Goal: Task Accomplishment & Management: Manage account settings

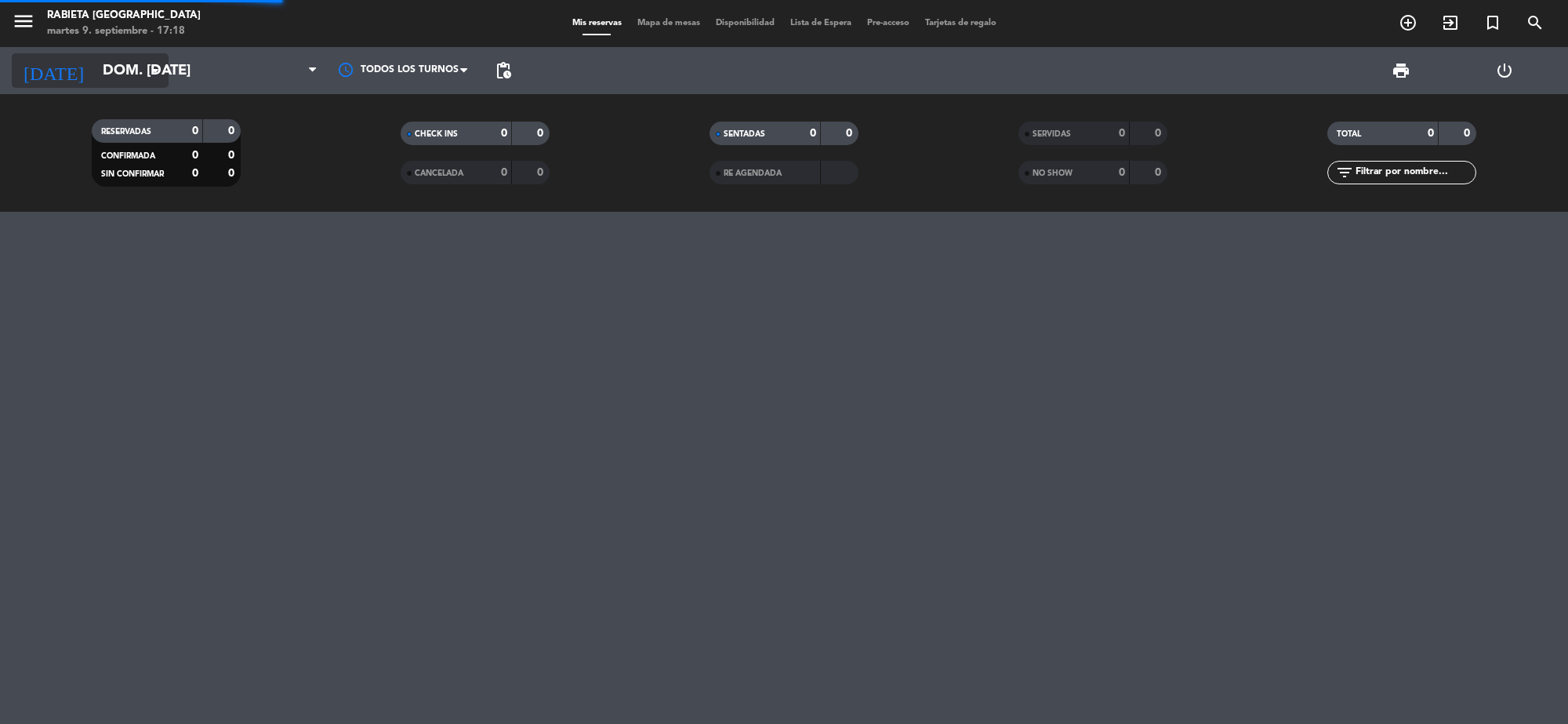
click at [135, 69] on input "dom. [DATE]" at bounding box center [187, 70] width 185 height 33
click at [144, 69] on input "dom. [DATE]" at bounding box center [187, 70] width 185 height 33
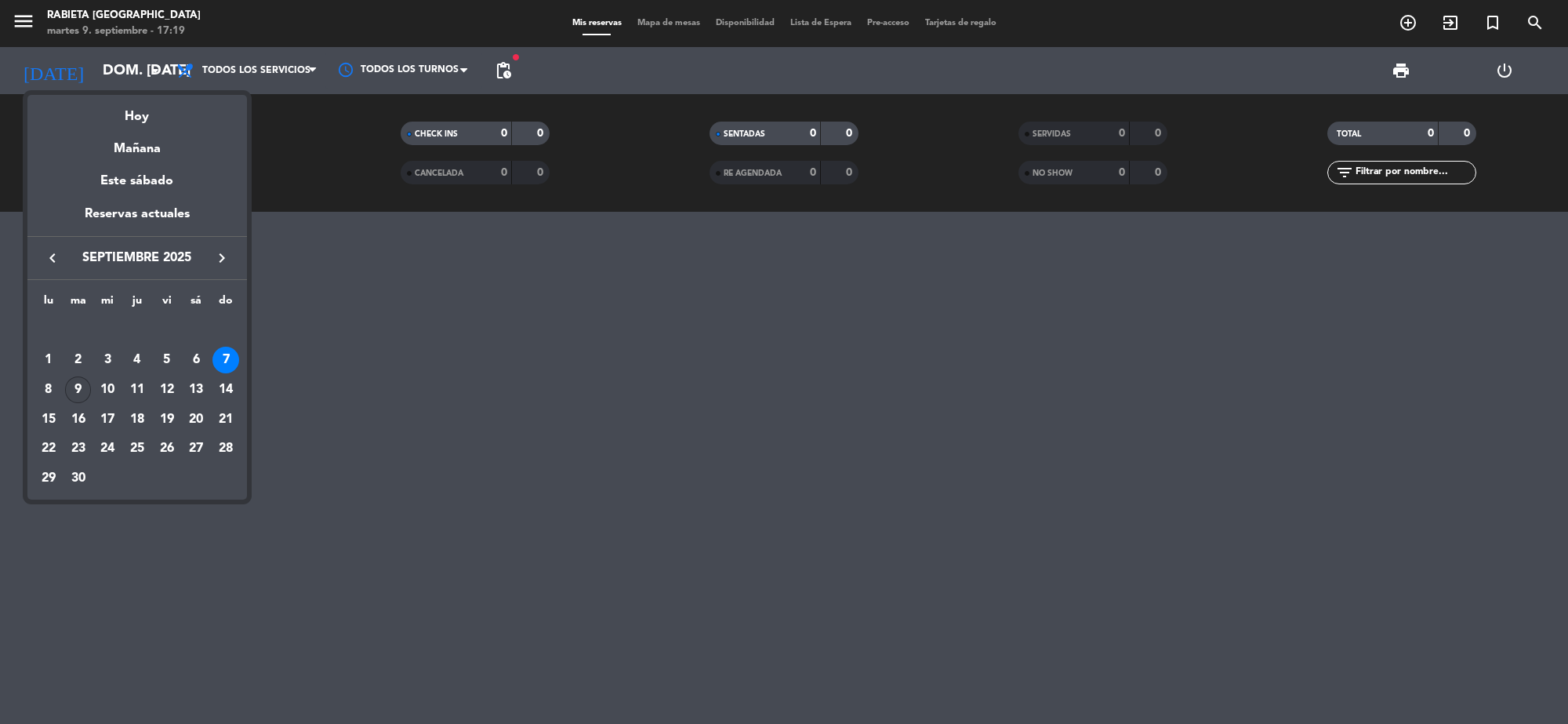
click at [80, 381] on div "9" at bounding box center [78, 389] width 27 height 27
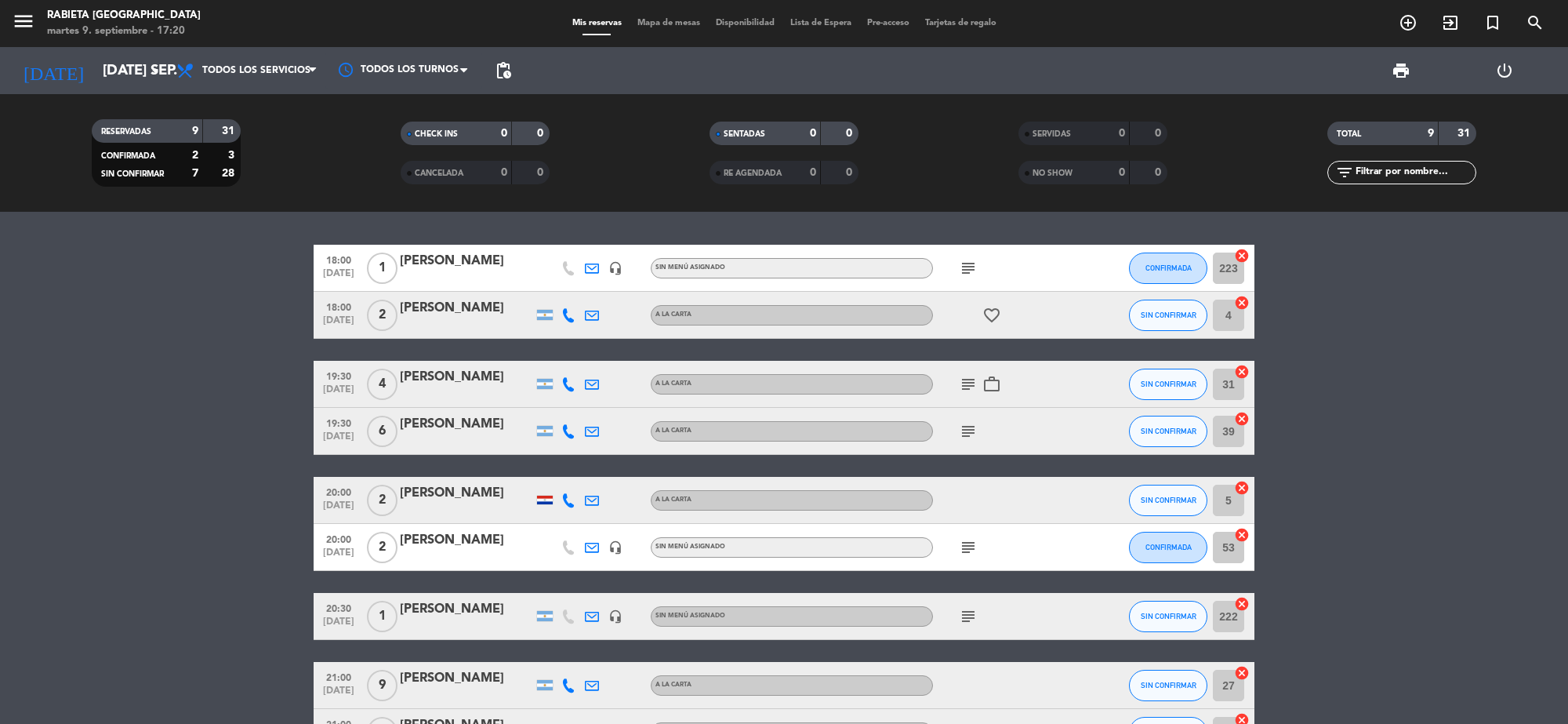
click at [462, 272] on div at bounding box center [465, 278] width 133 height 13
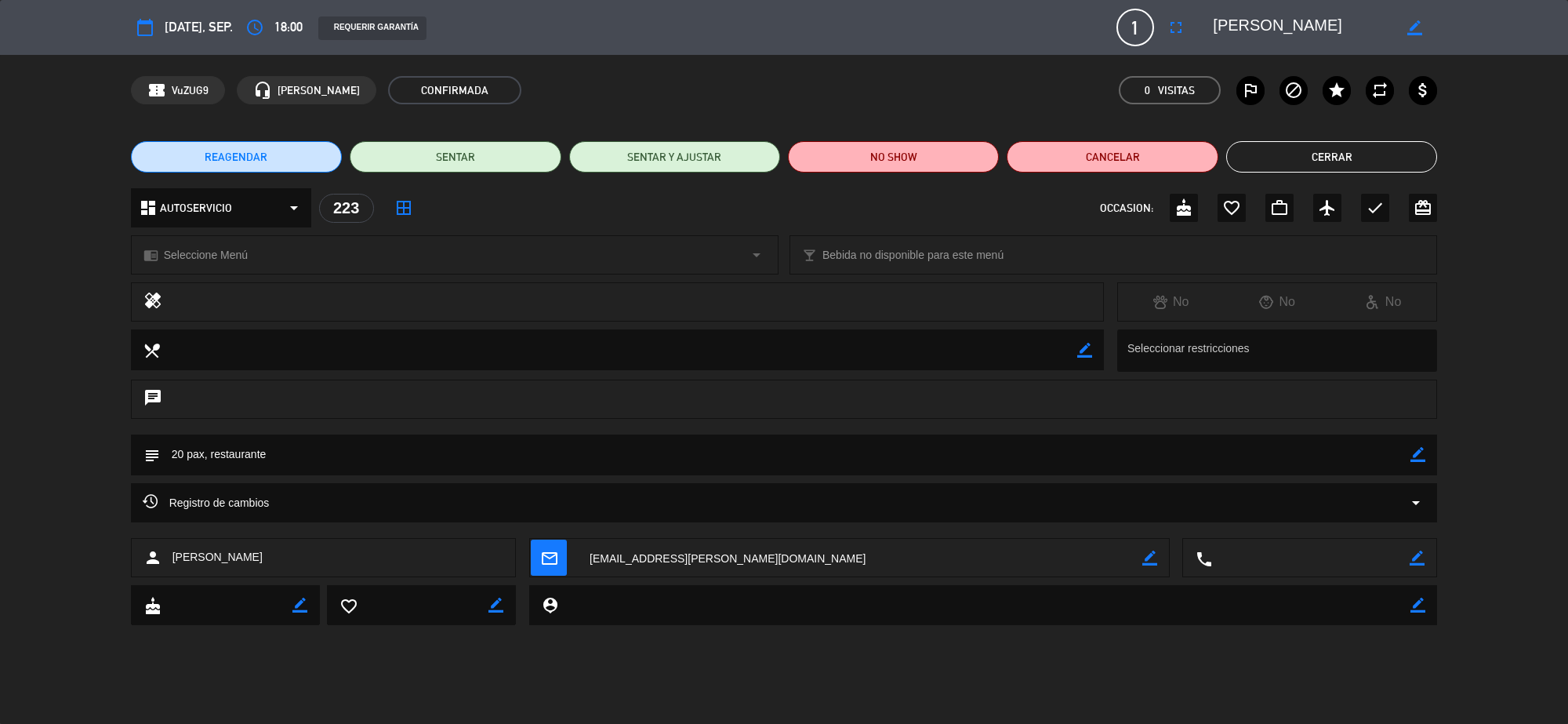
click at [1269, 159] on button "Cerrar" at bounding box center [1330, 156] width 211 height 31
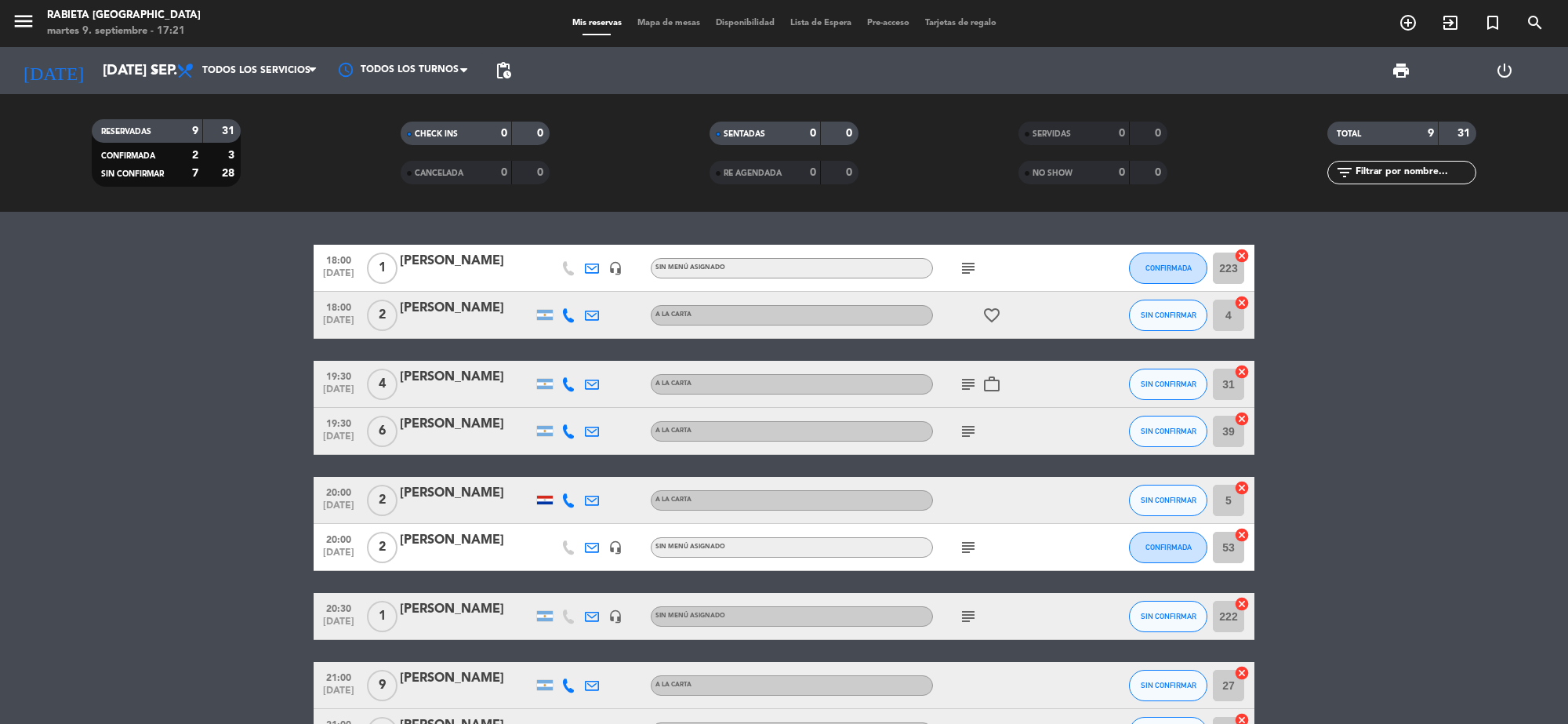
click at [483, 304] on div "[PERSON_NAME]" at bounding box center [465, 308] width 133 height 20
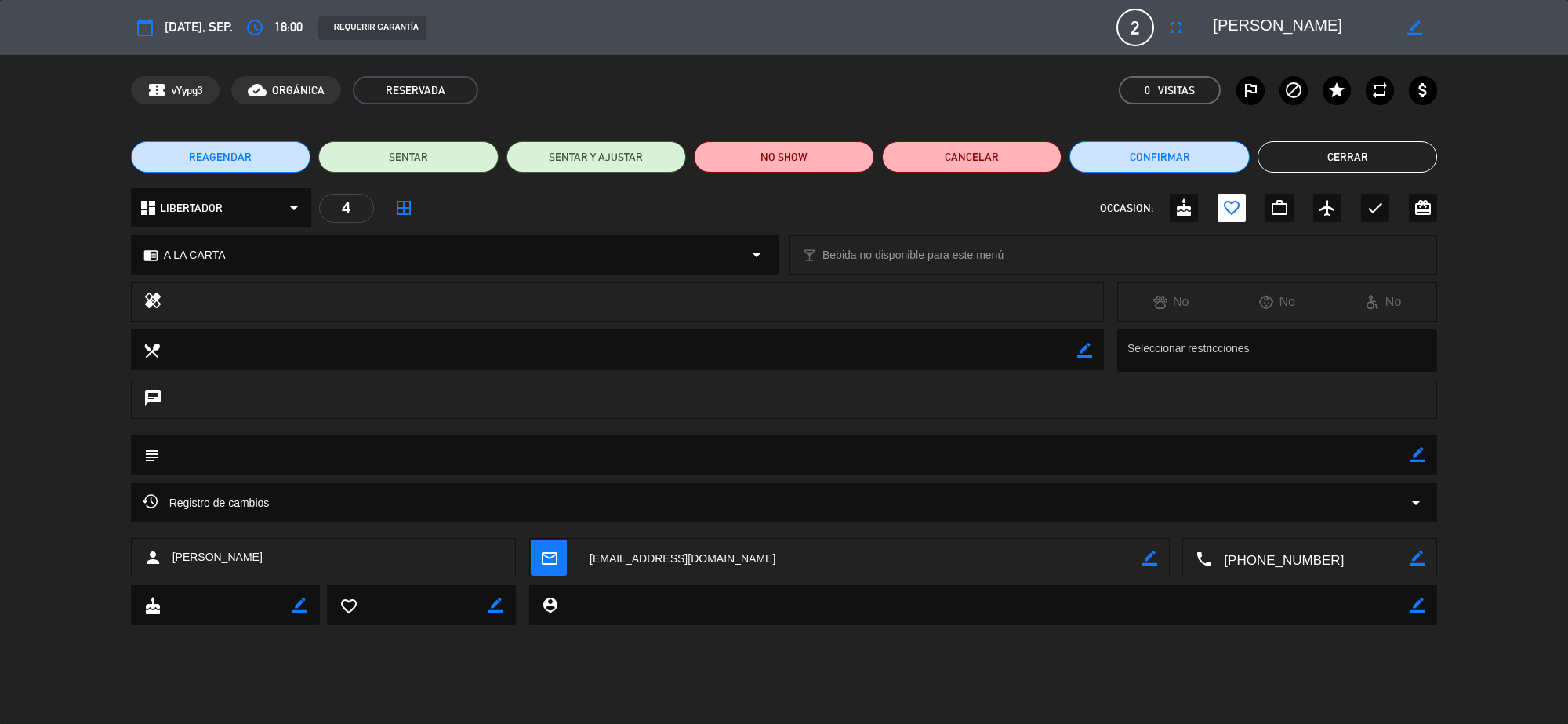
click at [1400, 155] on button "Cerrar" at bounding box center [1347, 156] width 181 height 31
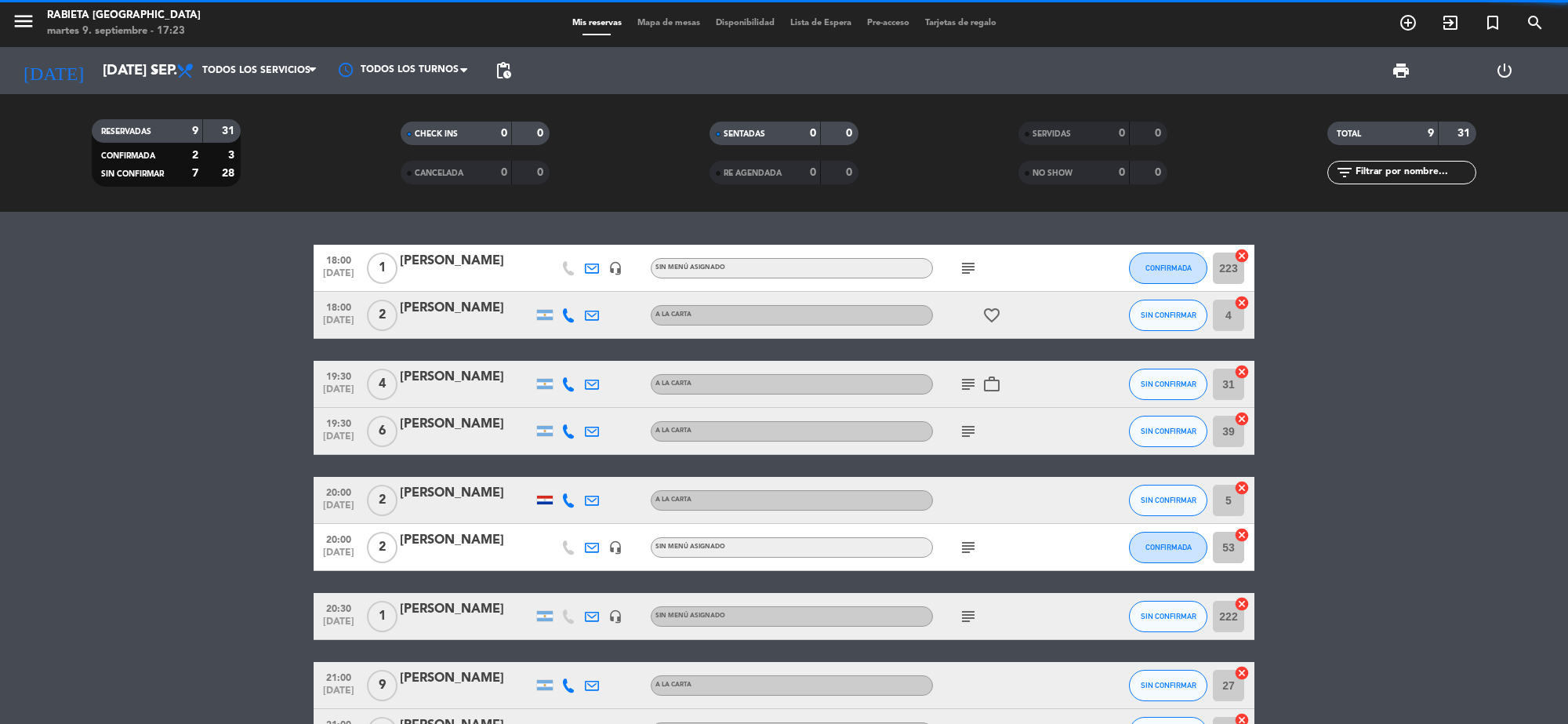
click at [418, 396] on div at bounding box center [465, 394] width 133 height 13
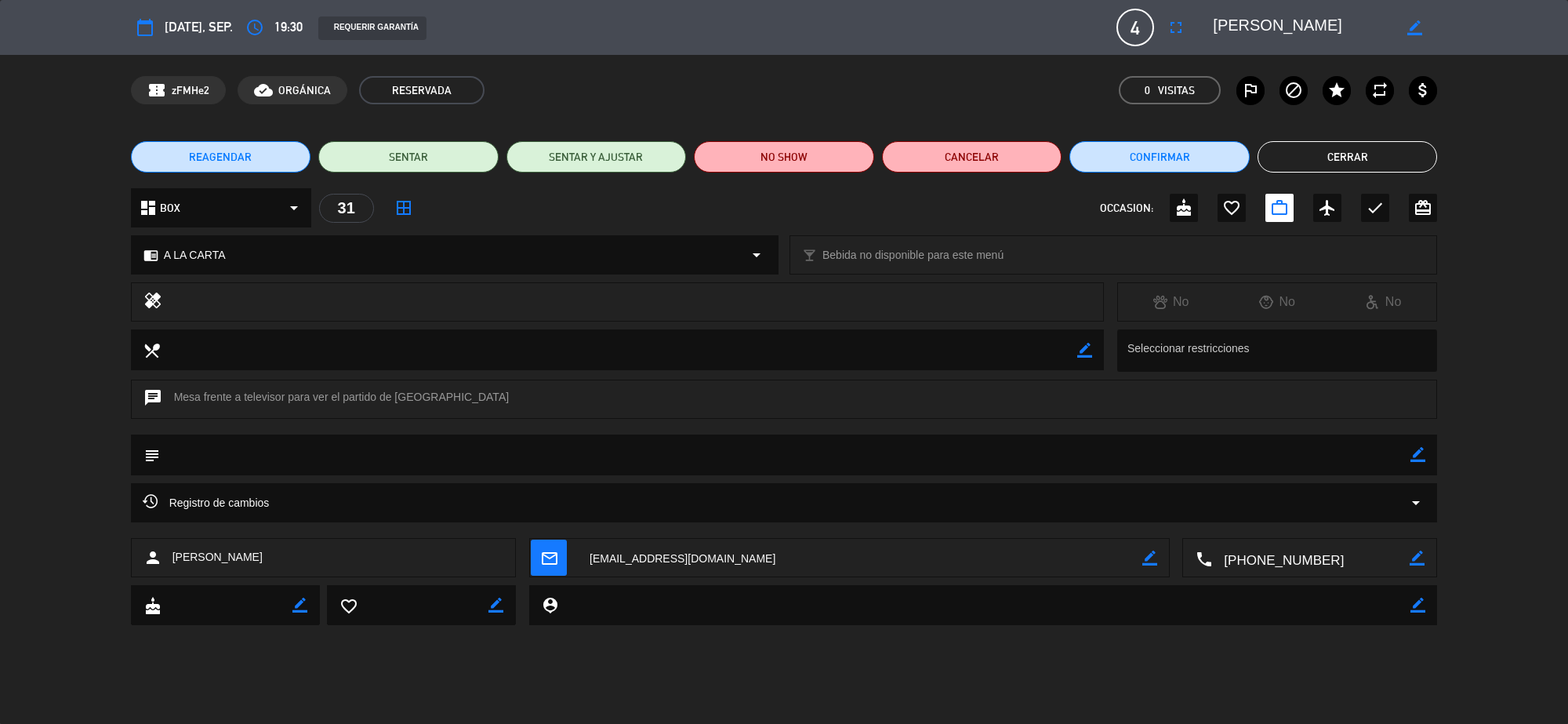
click at [1352, 155] on button "Cerrar" at bounding box center [1347, 156] width 181 height 31
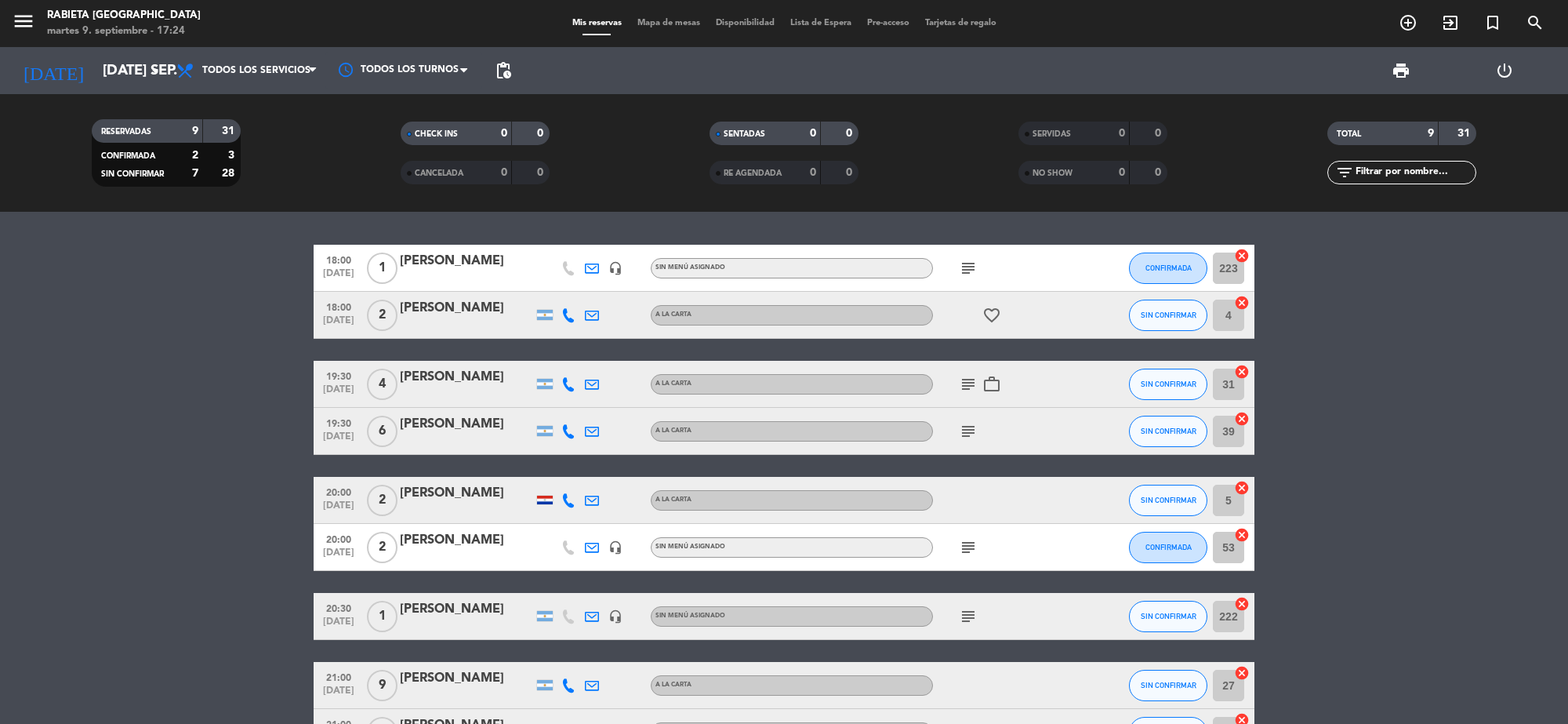
click at [440, 424] on div "[PERSON_NAME]" at bounding box center [465, 424] width 133 height 20
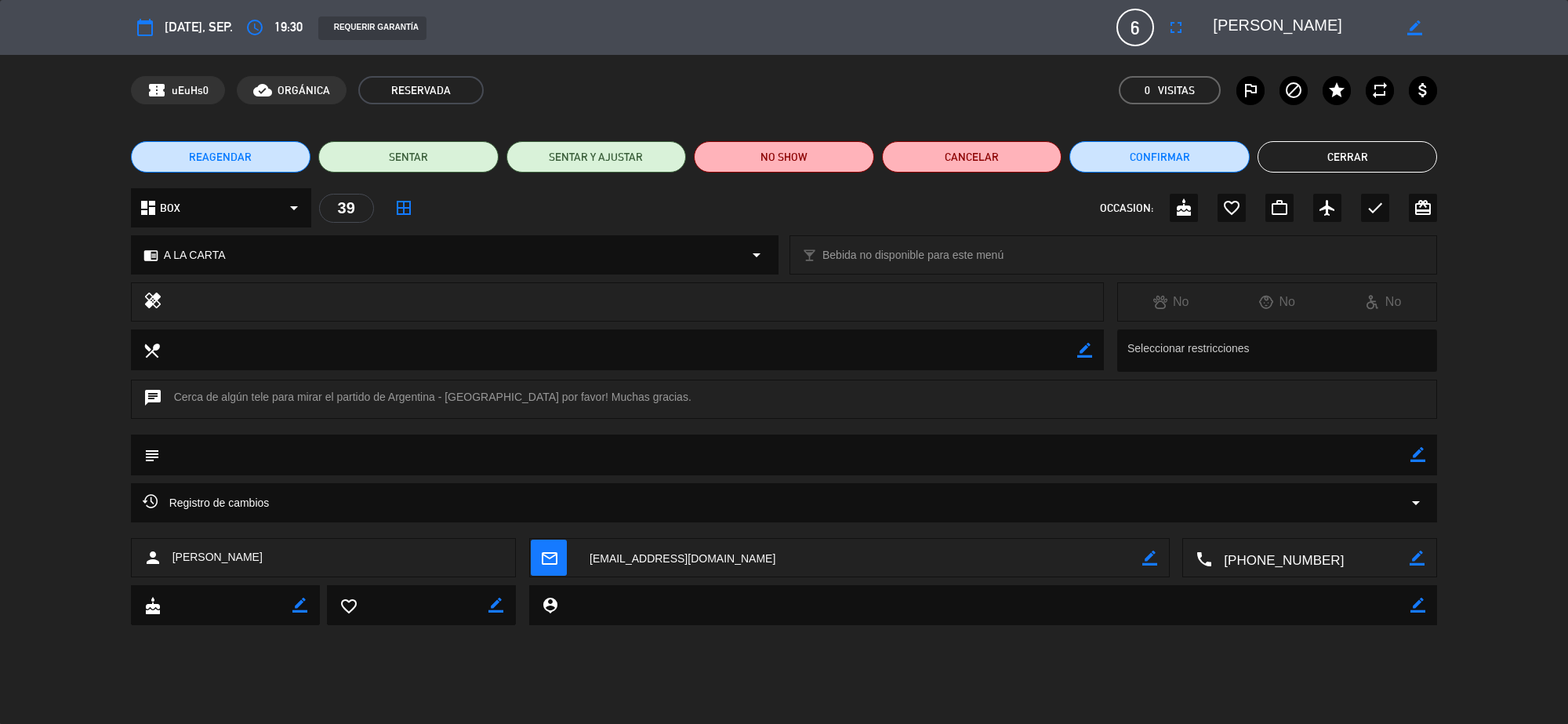
click at [1408, 147] on button "Cerrar" at bounding box center [1347, 156] width 181 height 31
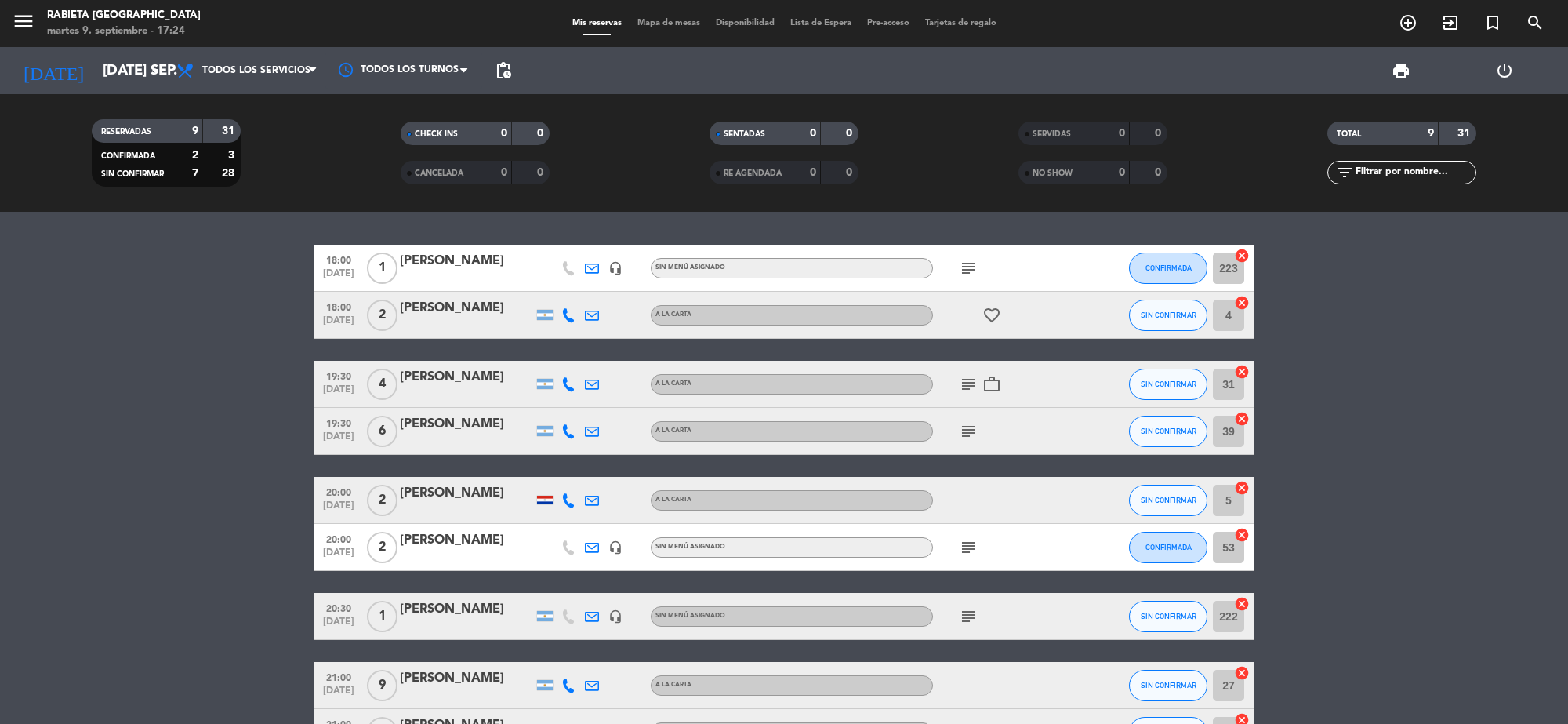
click at [414, 508] on div at bounding box center [465, 510] width 133 height 13
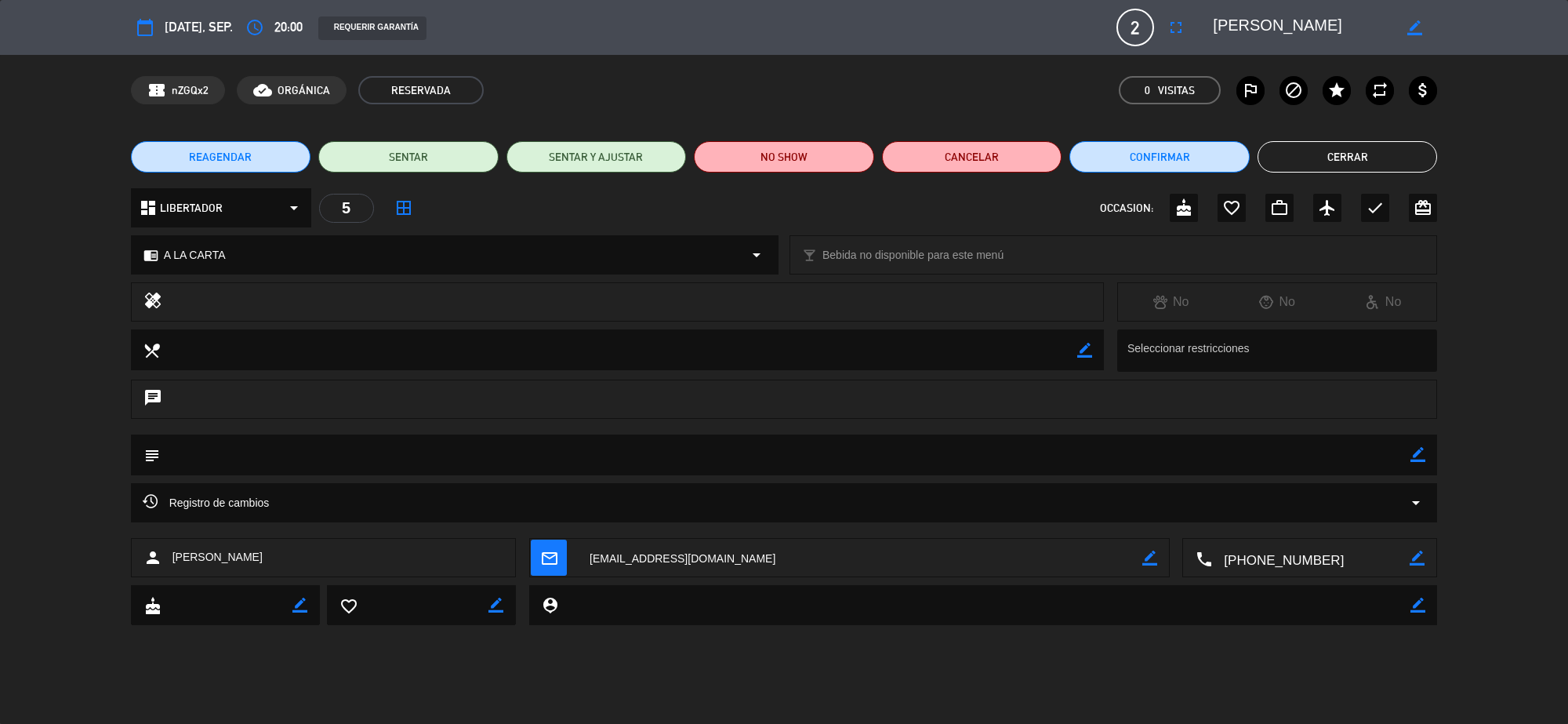
click at [1352, 150] on button "Cerrar" at bounding box center [1347, 156] width 181 height 31
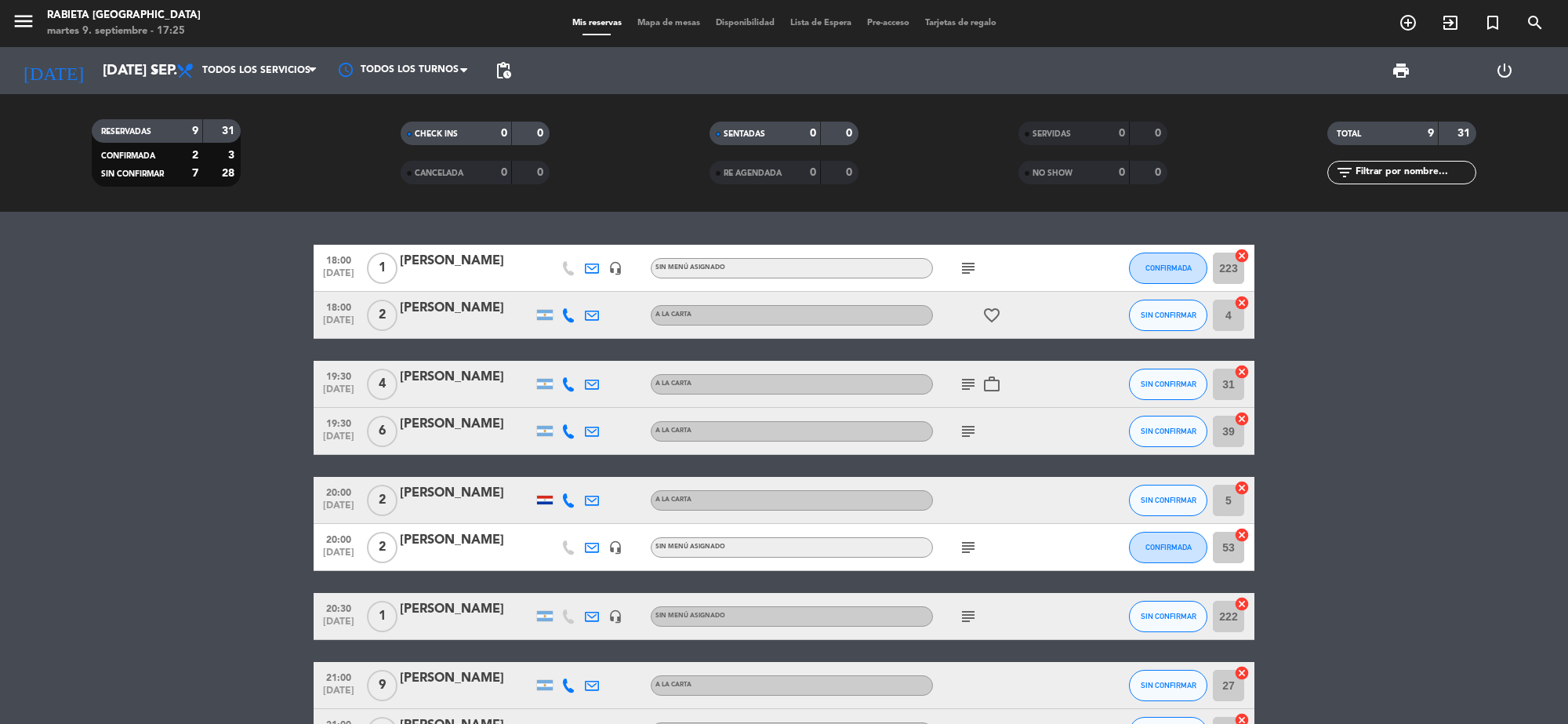
click at [439, 553] on div at bounding box center [465, 557] width 133 height 13
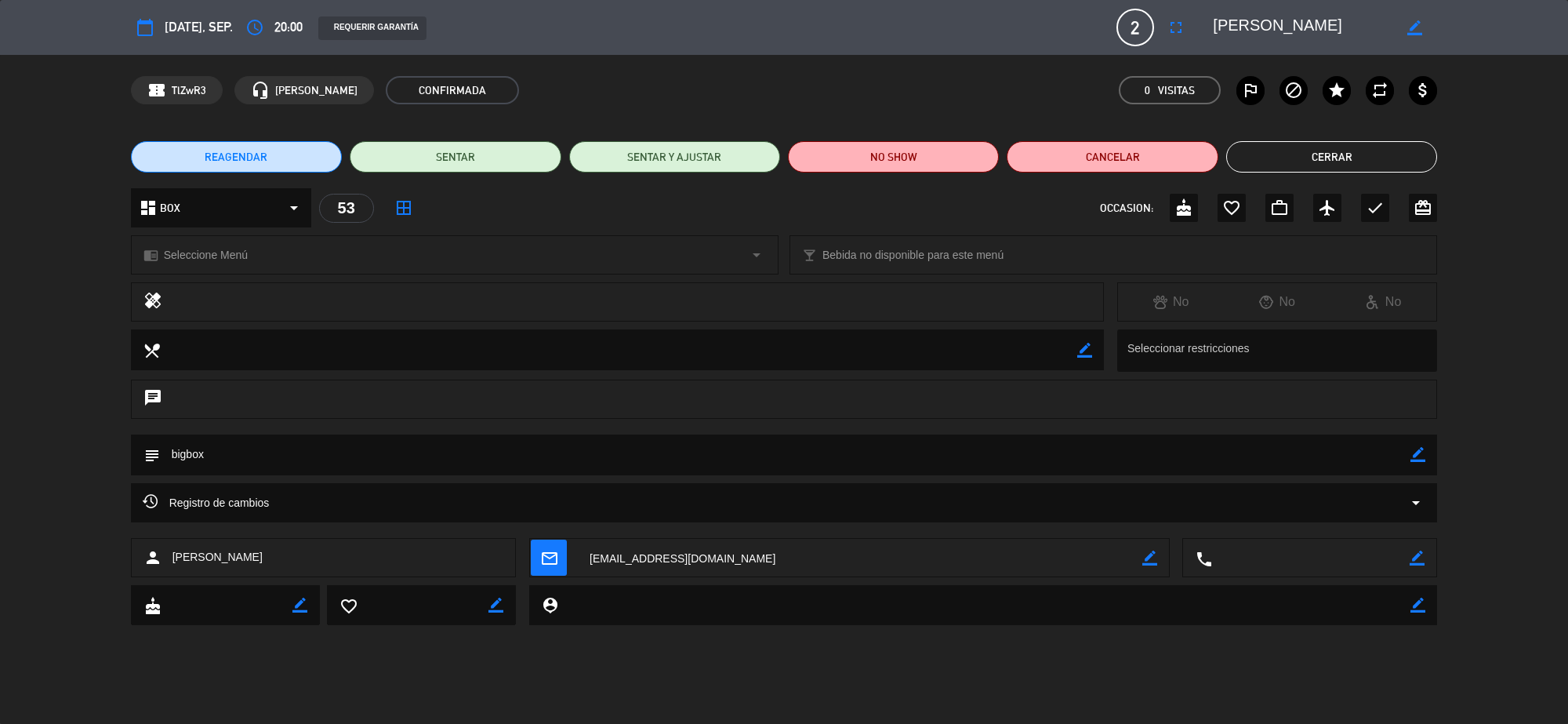
click at [1304, 159] on button "Cerrar" at bounding box center [1330, 156] width 211 height 31
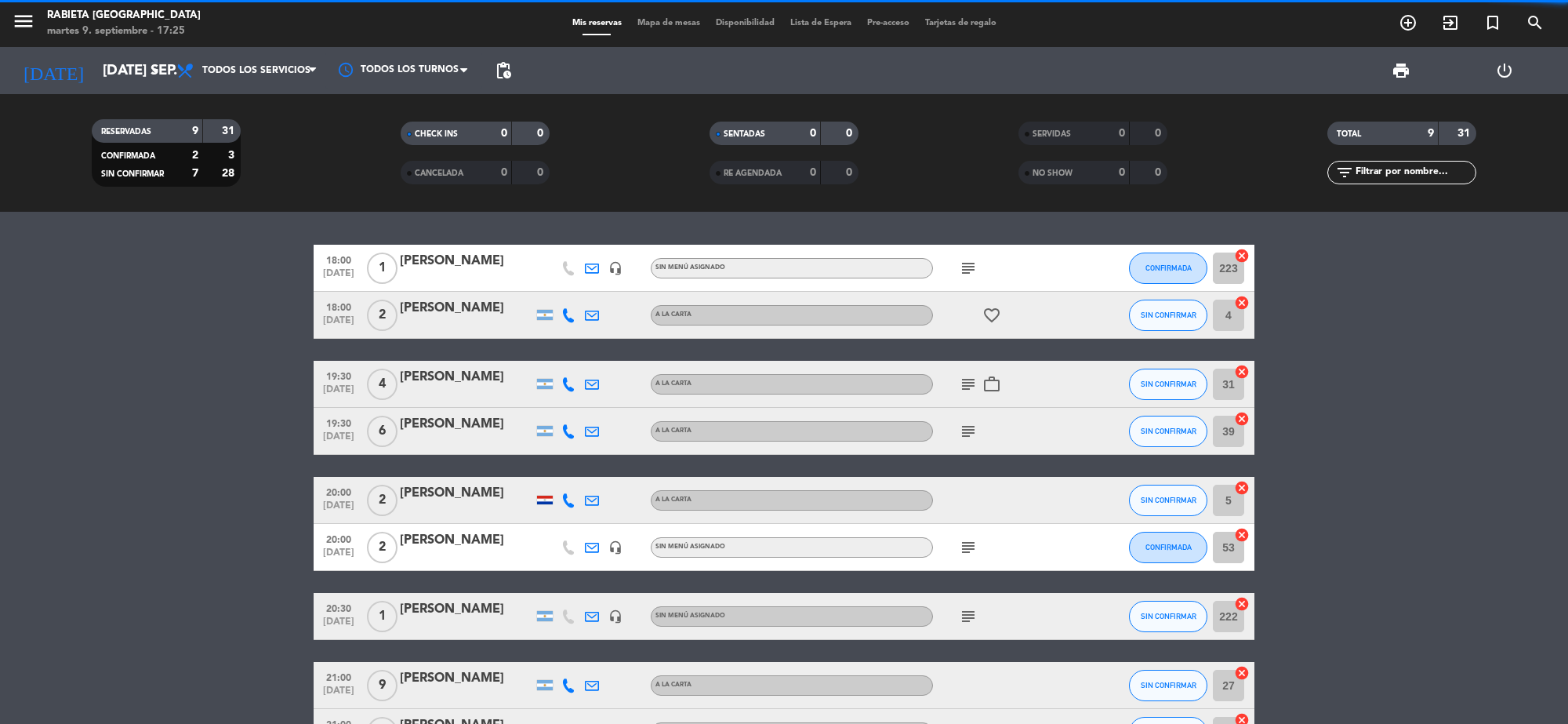
scroll to position [98, 0]
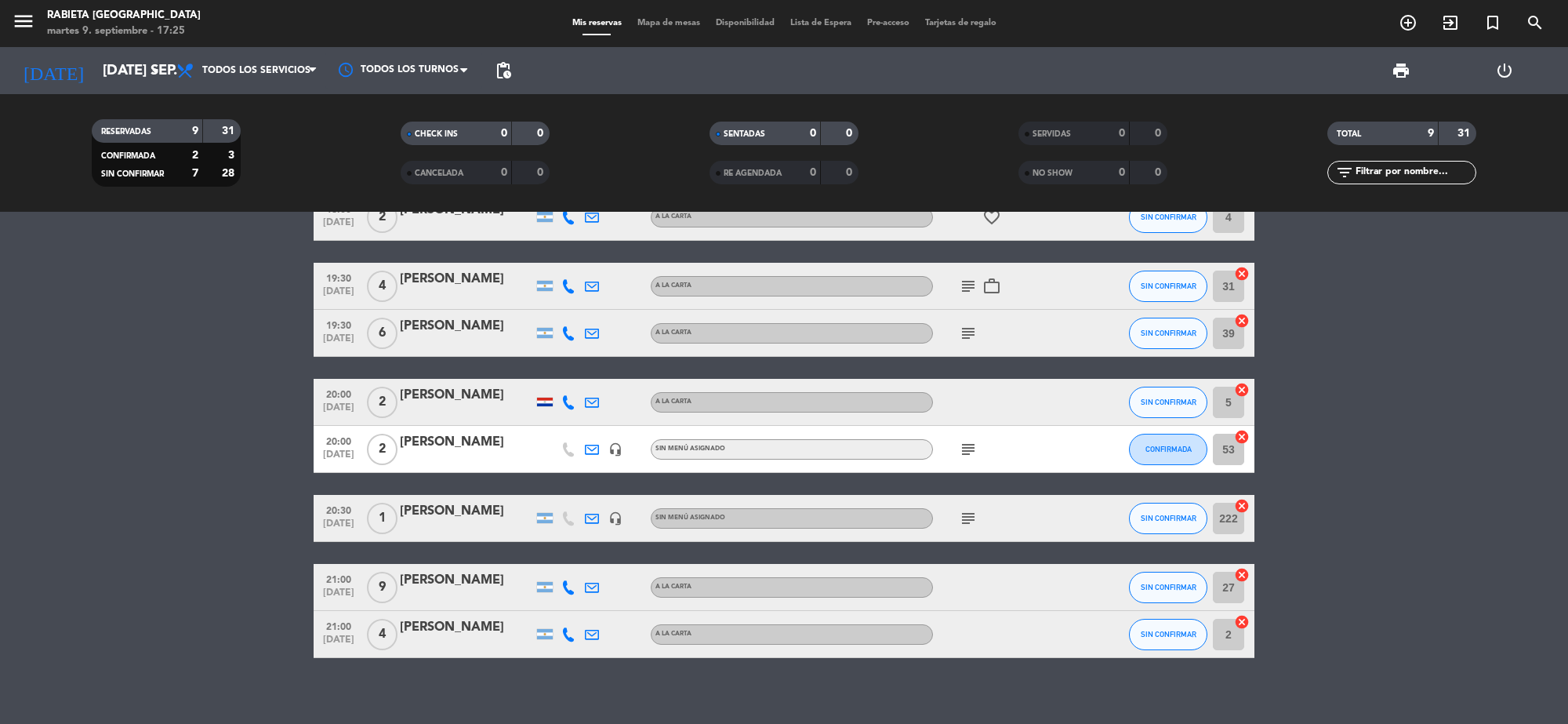
click at [421, 521] on div "[PERSON_NAME]" at bounding box center [465, 511] width 133 height 20
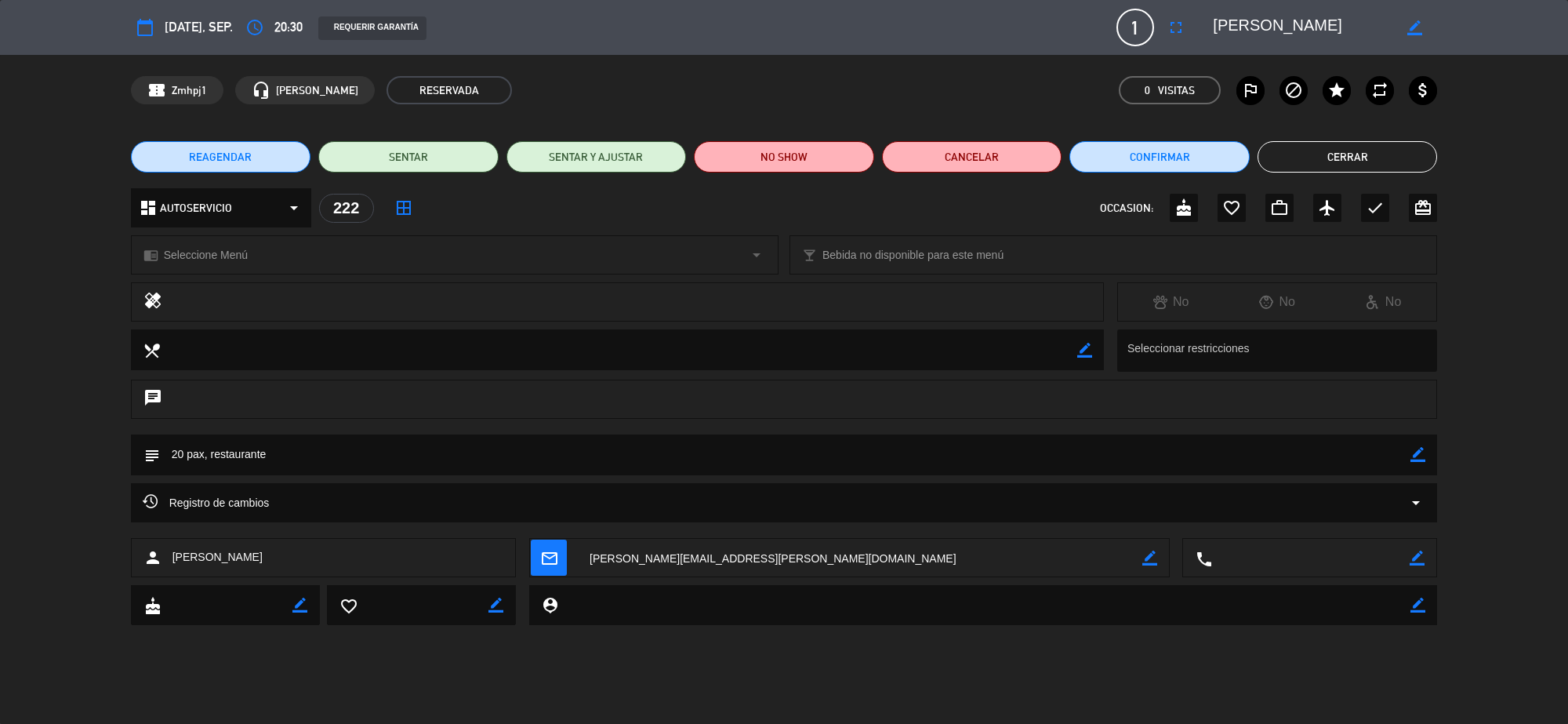
click at [1356, 155] on button "Cerrar" at bounding box center [1347, 156] width 181 height 31
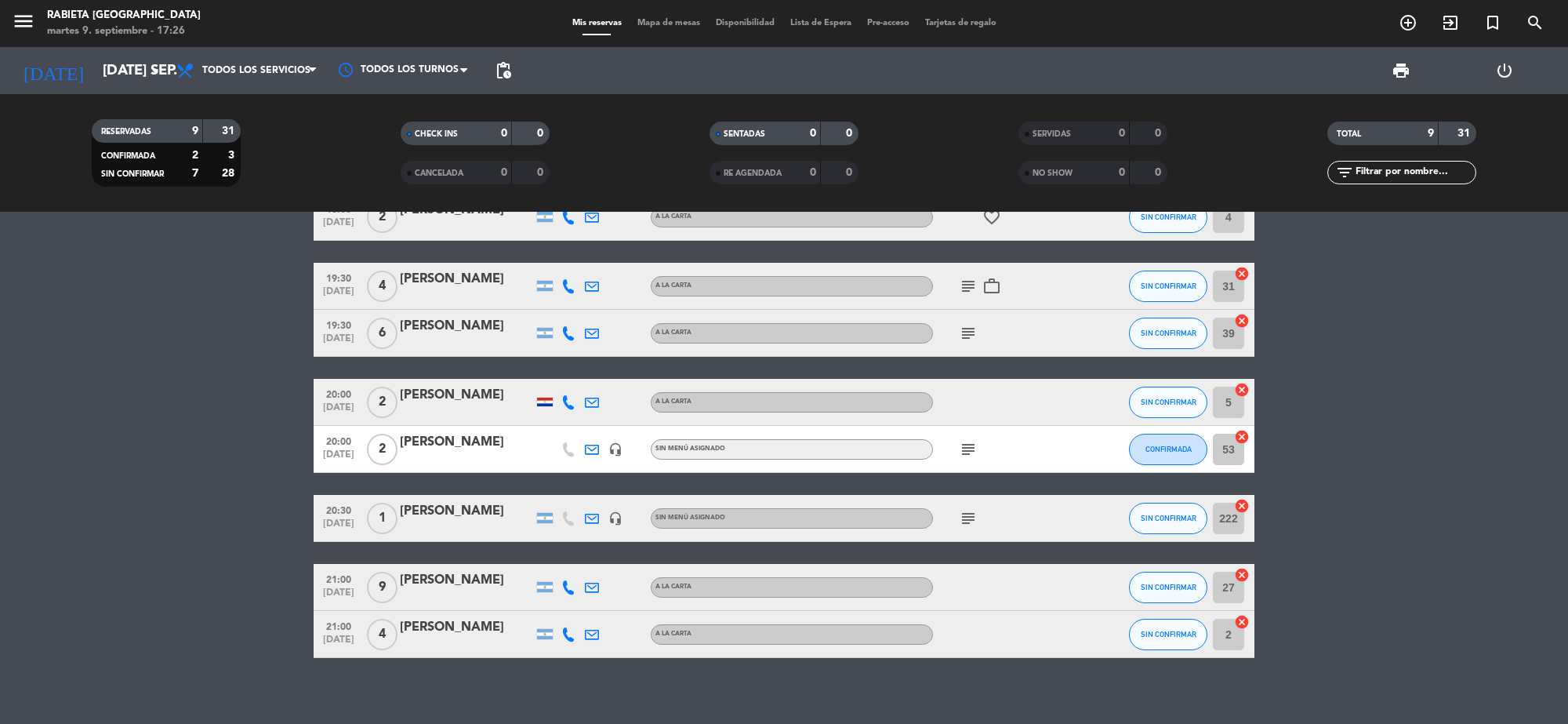
click at [447, 585] on div "[PERSON_NAME]" at bounding box center [465, 580] width 133 height 20
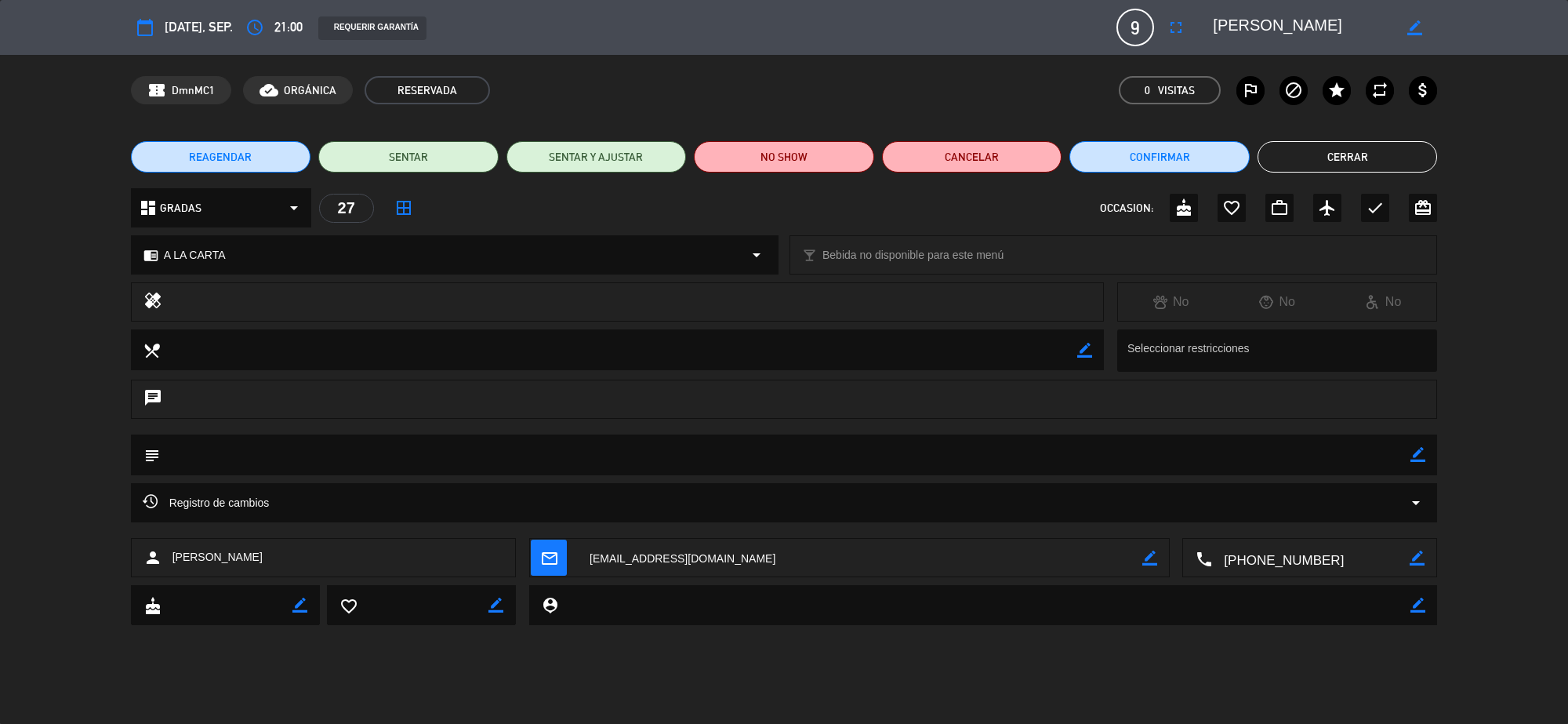
click at [1302, 161] on button "Cerrar" at bounding box center [1347, 156] width 181 height 31
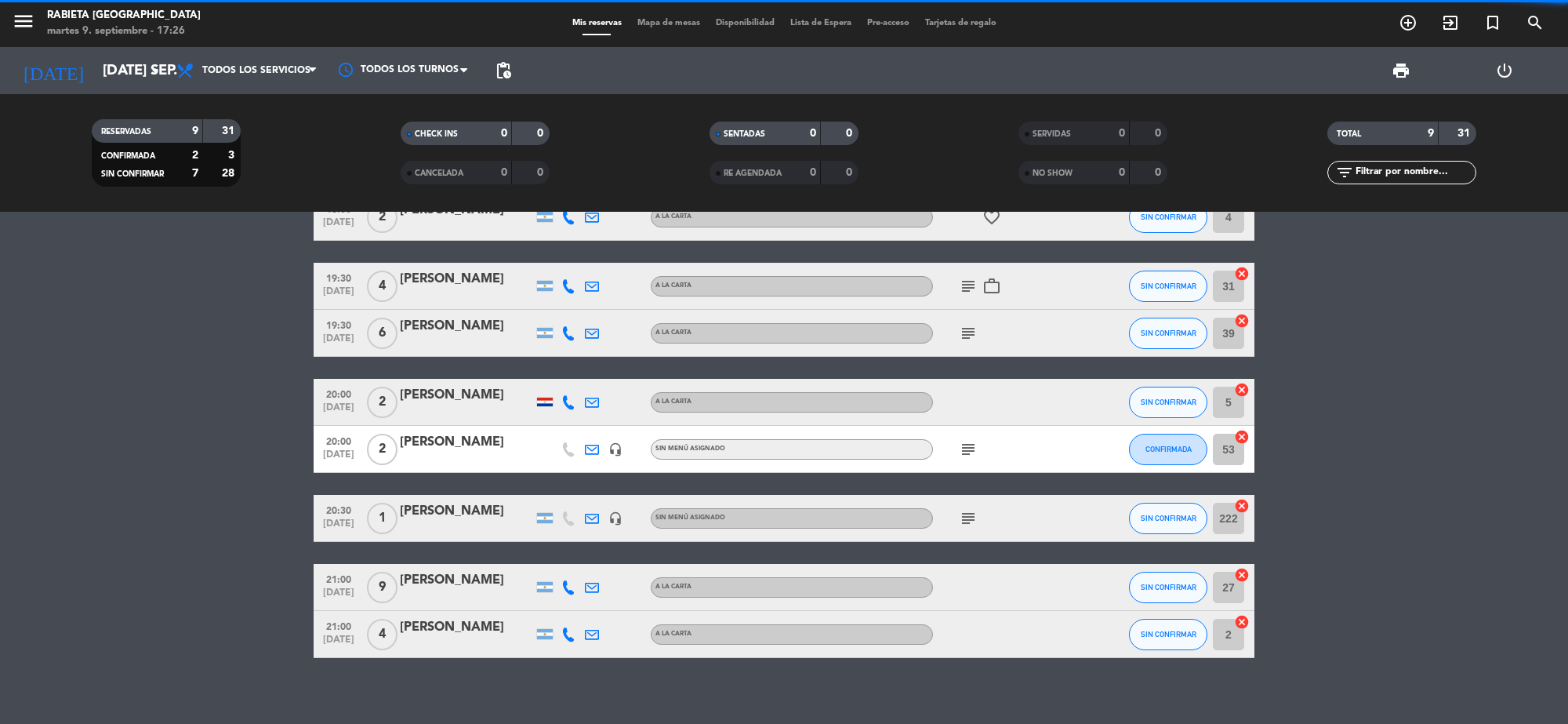
click at [415, 633] on div "[PERSON_NAME]" at bounding box center [465, 627] width 133 height 20
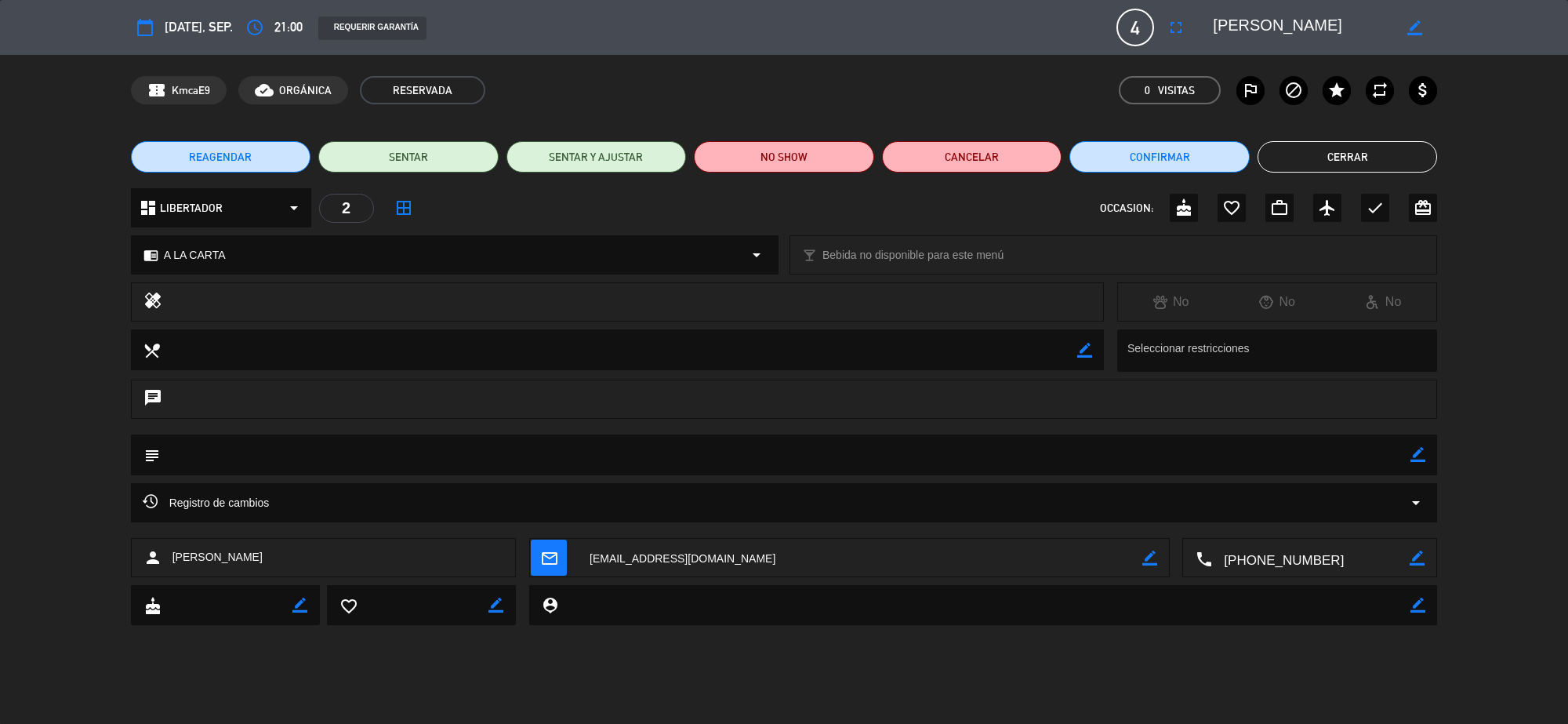
click at [1318, 155] on button "Cerrar" at bounding box center [1347, 156] width 181 height 31
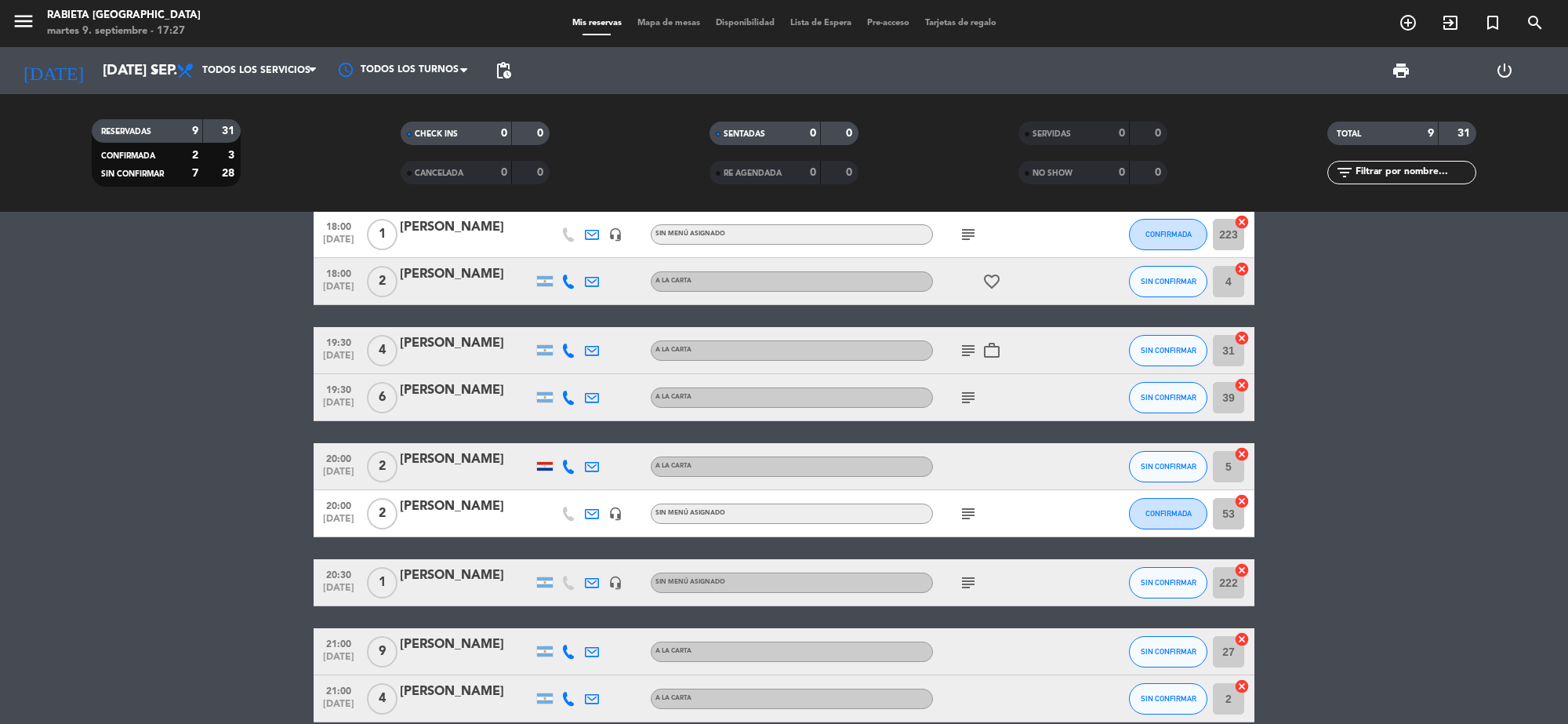
scroll to position [0, 0]
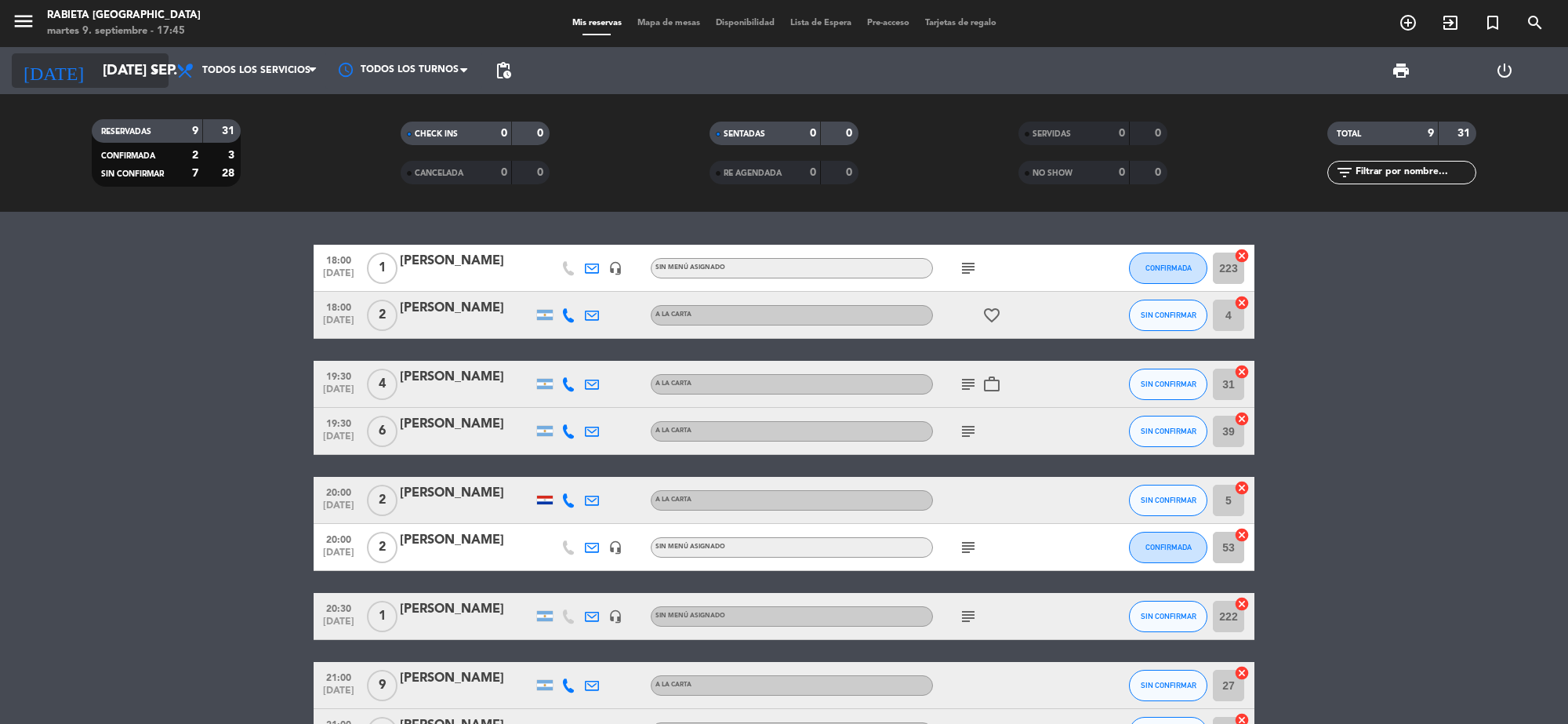
click at [133, 87] on div "[DATE] [DATE] sep. arrow_drop_down" at bounding box center [90, 70] width 157 height 35
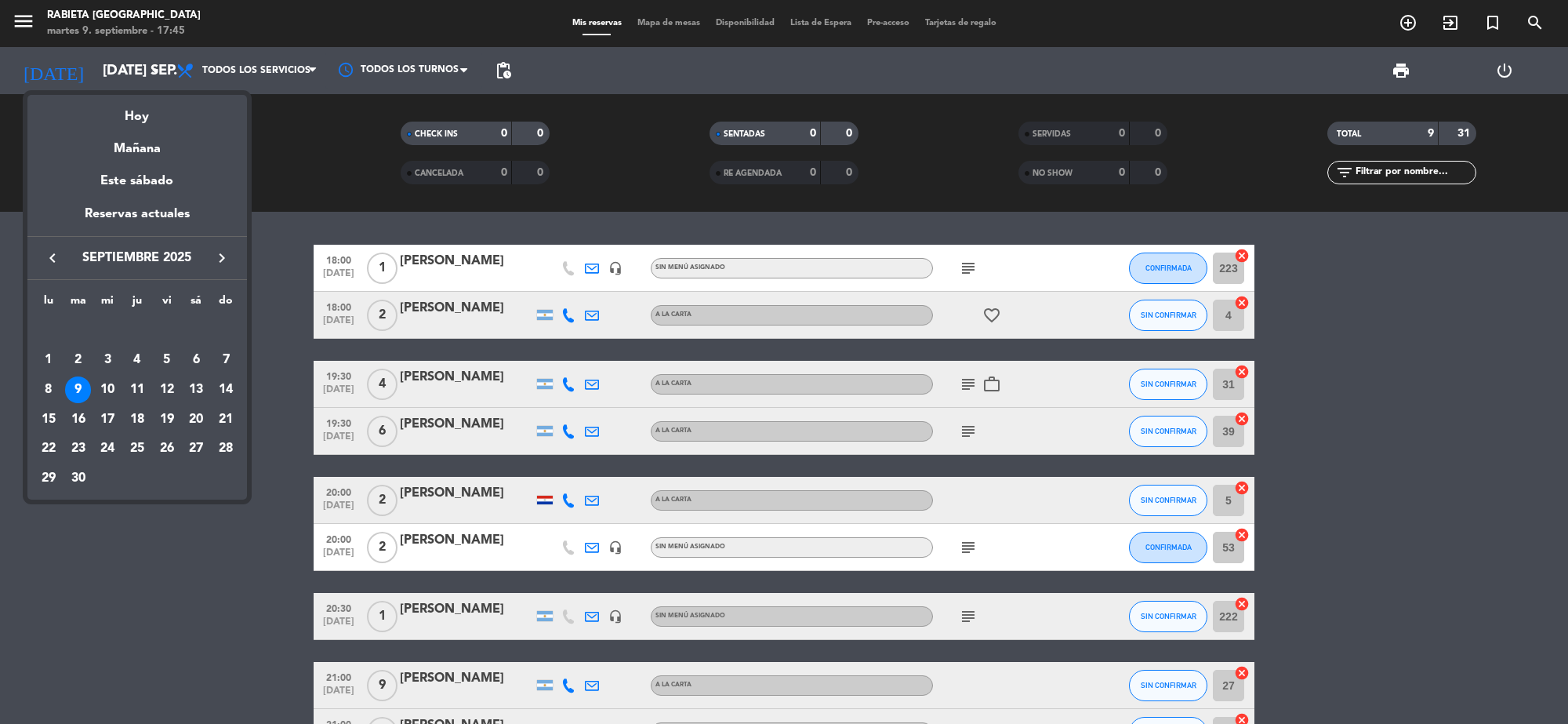
click at [228, 261] on icon "keyboard_arrow_right" at bounding box center [222, 258] width 19 height 19
click at [137, 362] on div "2" at bounding box center [137, 360] width 27 height 27
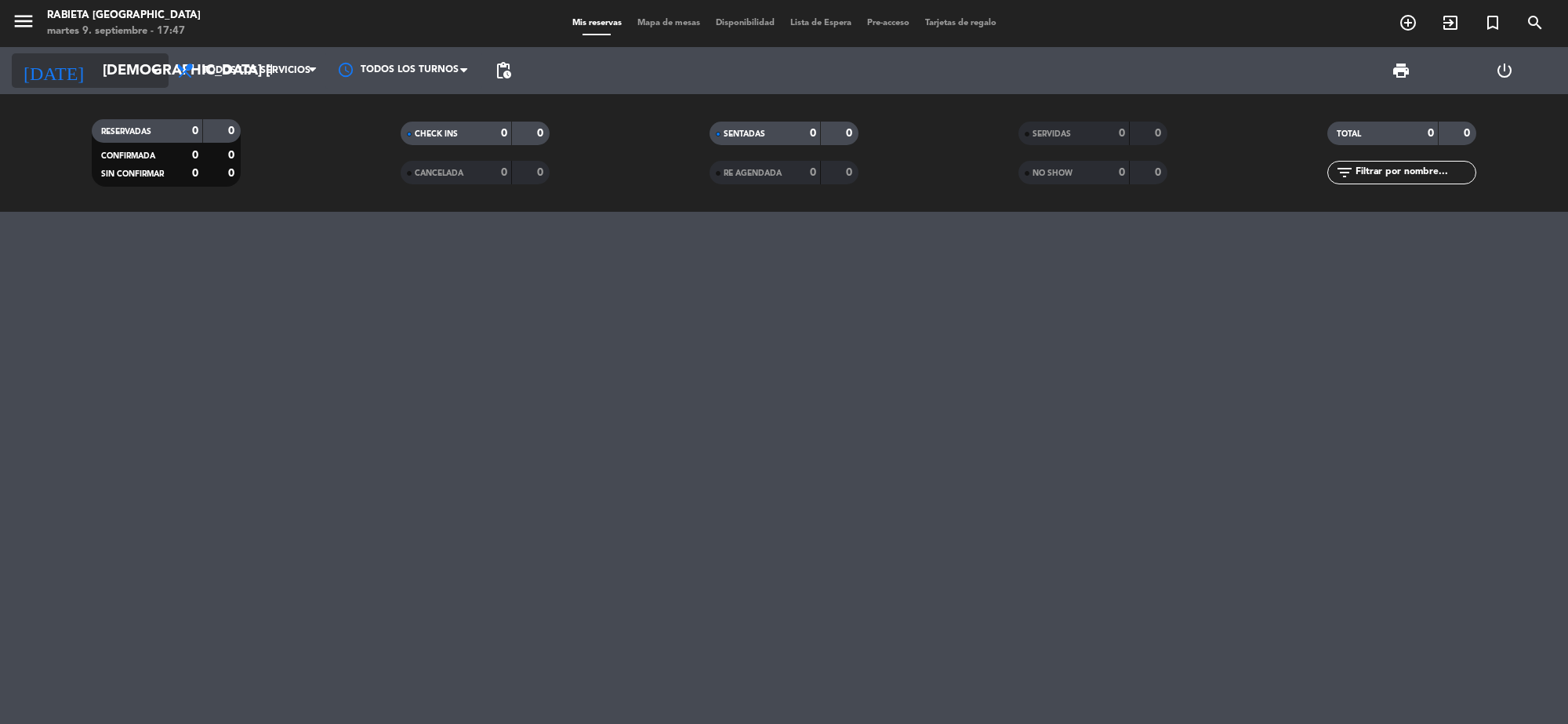
click at [141, 57] on input "[DEMOGRAPHIC_DATA] [DATE]" at bounding box center [187, 70] width 185 height 33
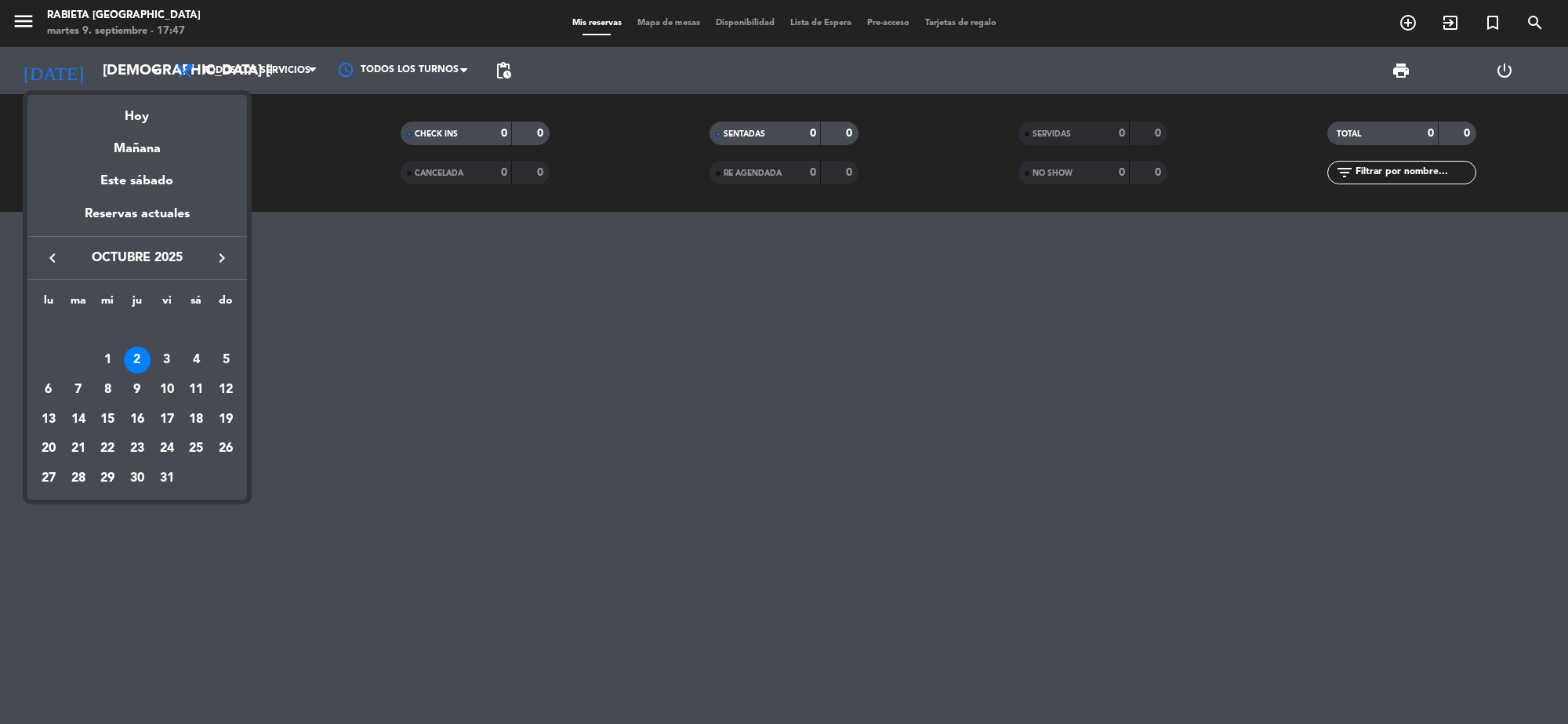
click at [51, 259] on icon "keyboard_arrow_left" at bounding box center [52, 258] width 19 height 19
click at [194, 390] on div "13" at bounding box center [196, 389] width 27 height 27
type input "sáb. [DATE]"
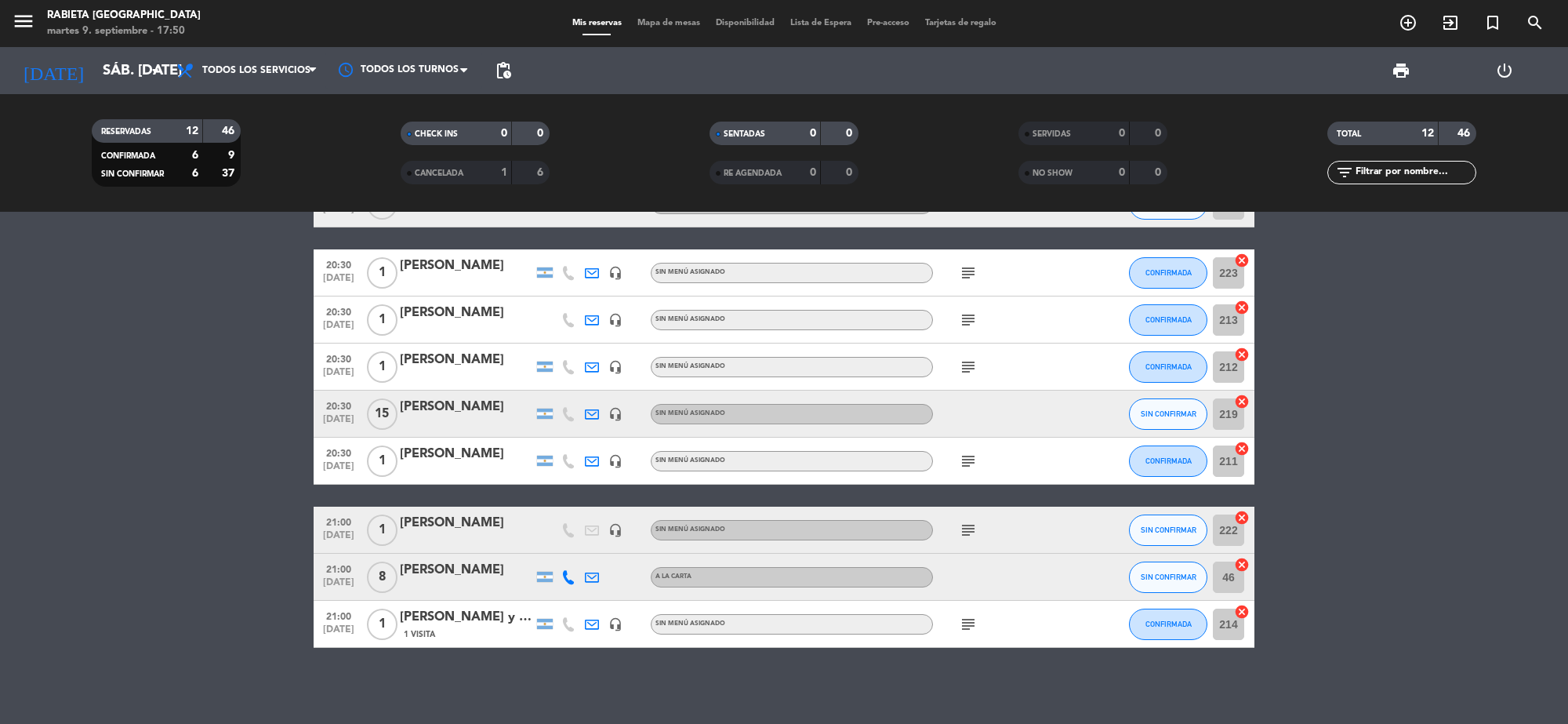
scroll to position [251, 0]
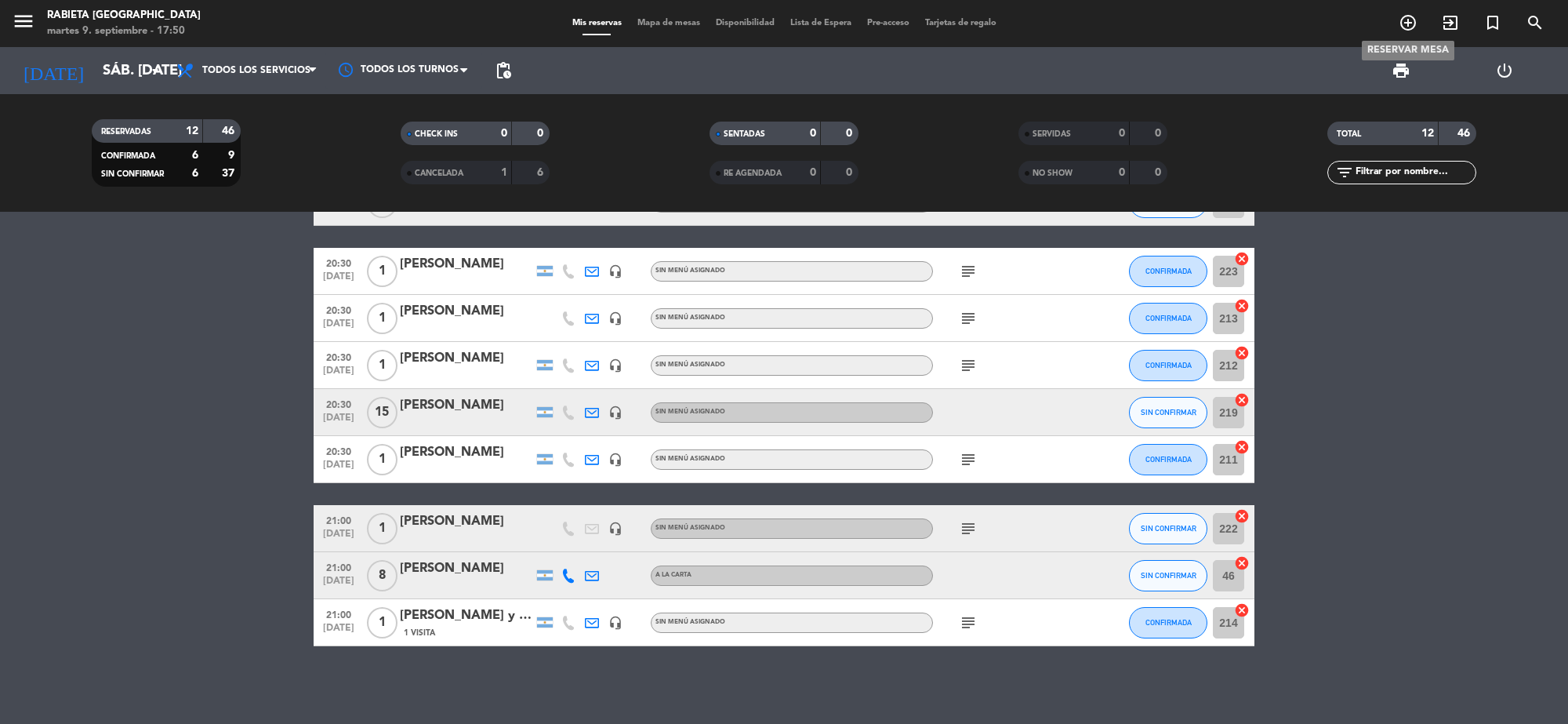
click at [1414, 16] on icon "add_circle_outline" at bounding box center [1407, 22] width 19 height 19
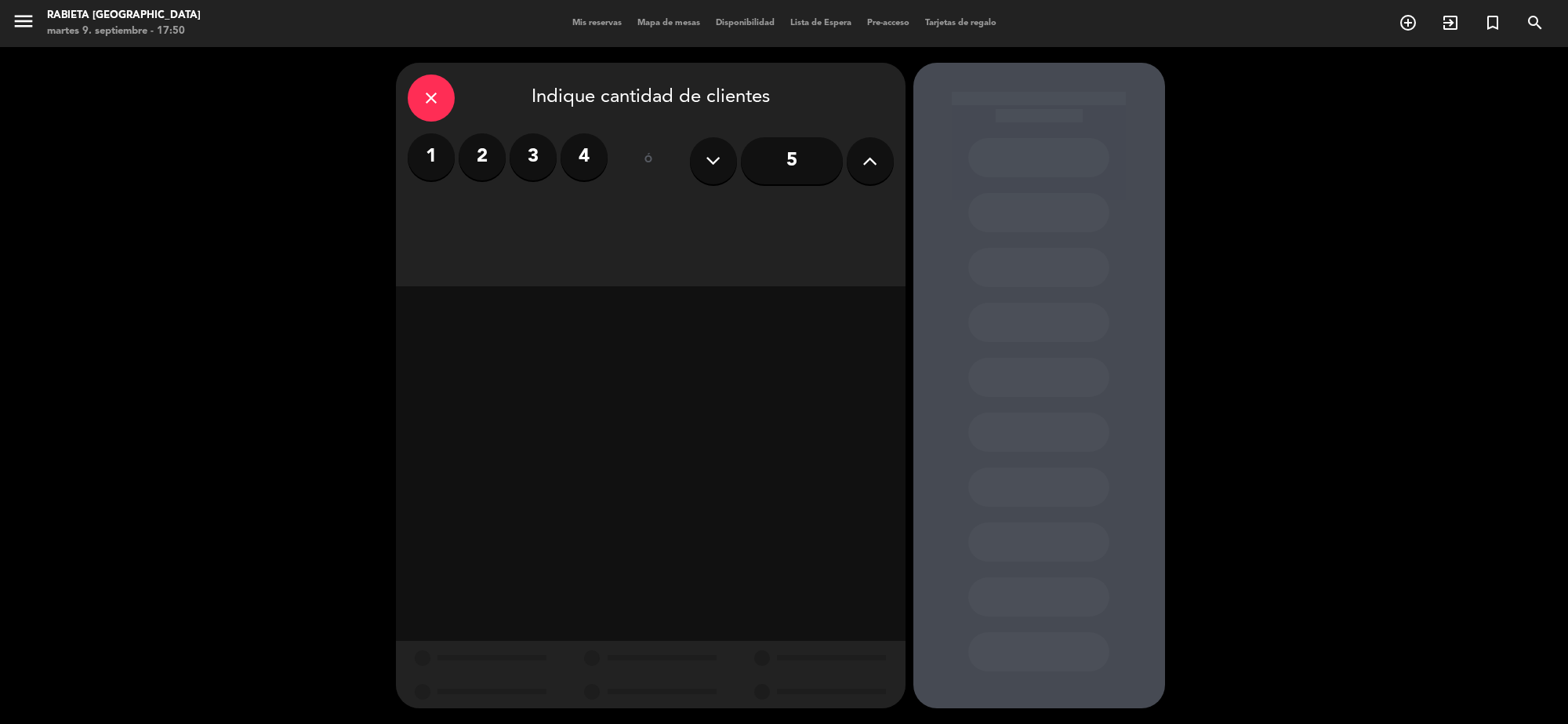
click at [878, 163] on button at bounding box center [869, 160] width 47 height 47
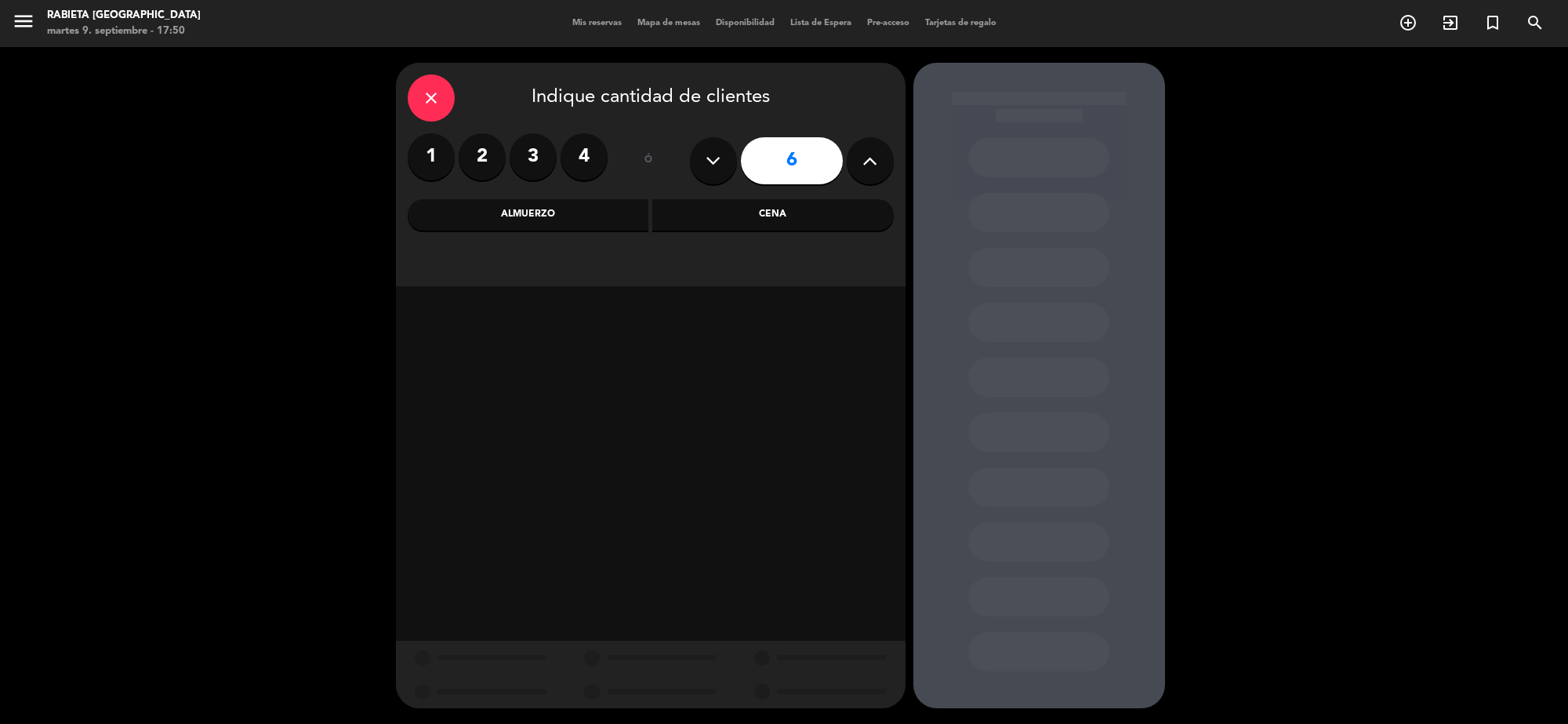
click at [878, 163] on button at bounding box center [869, 160] width 47 height 47
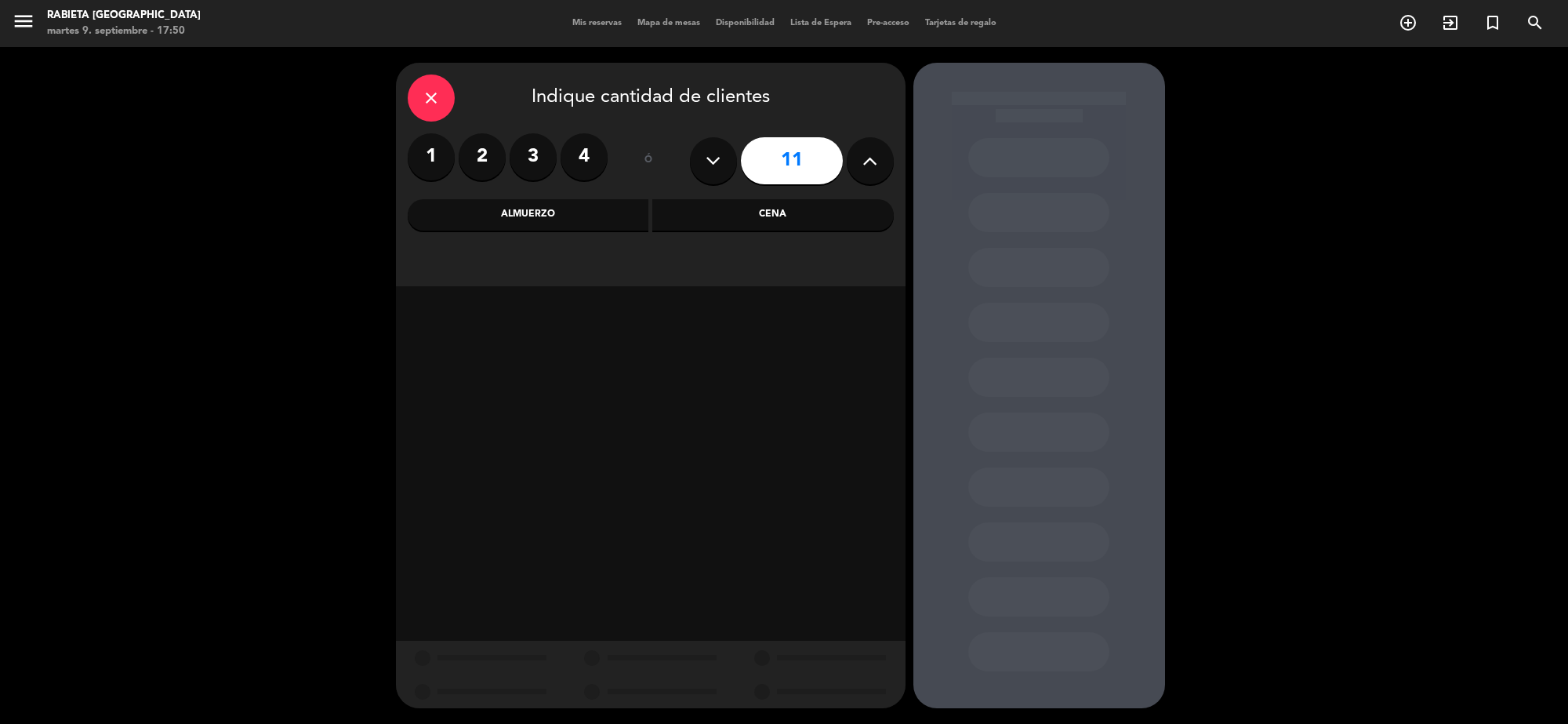
click at [735, 207] on div "Cena" at bounding box center [773, 214] width 242 height 31
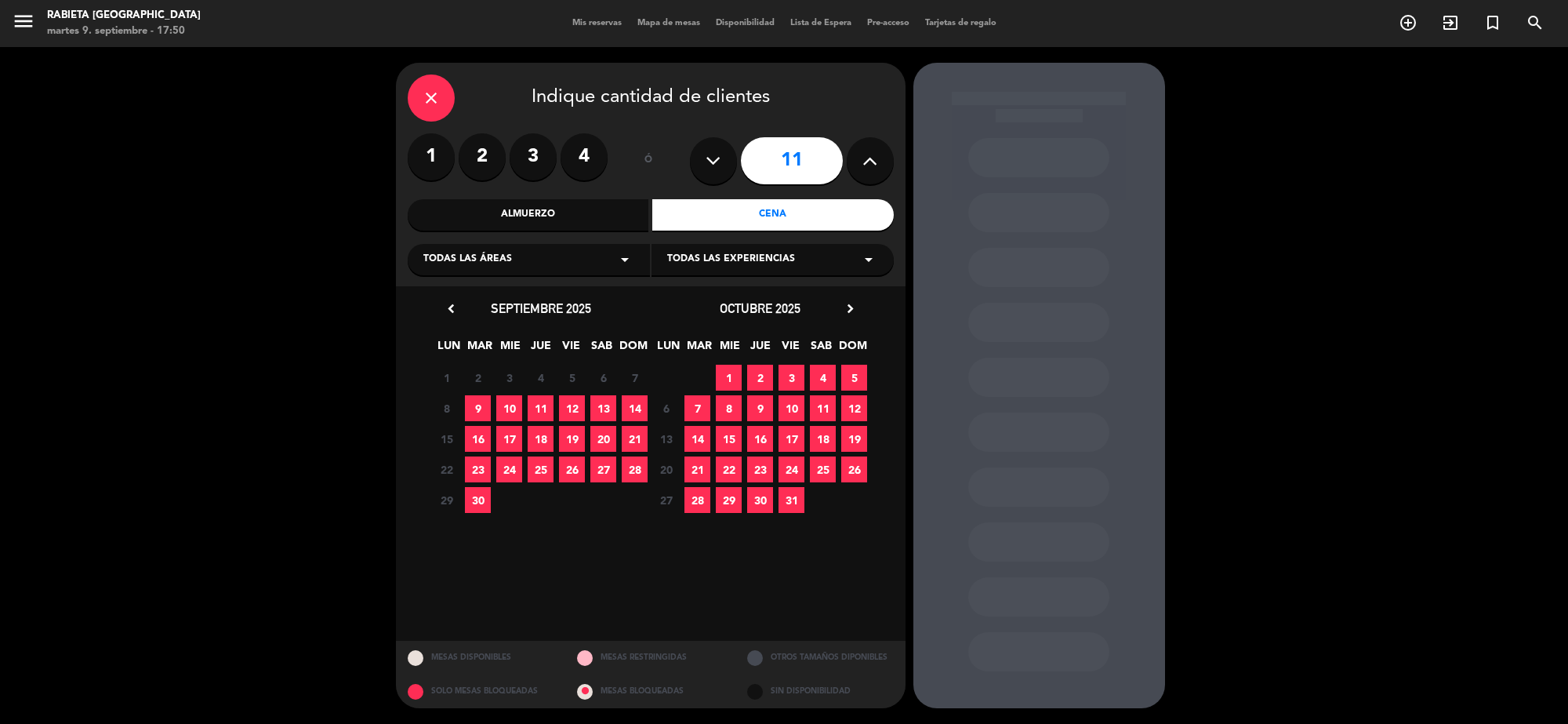
click at [590, 397] on span "13" at bounding box center [603, 408] width 26 height 26
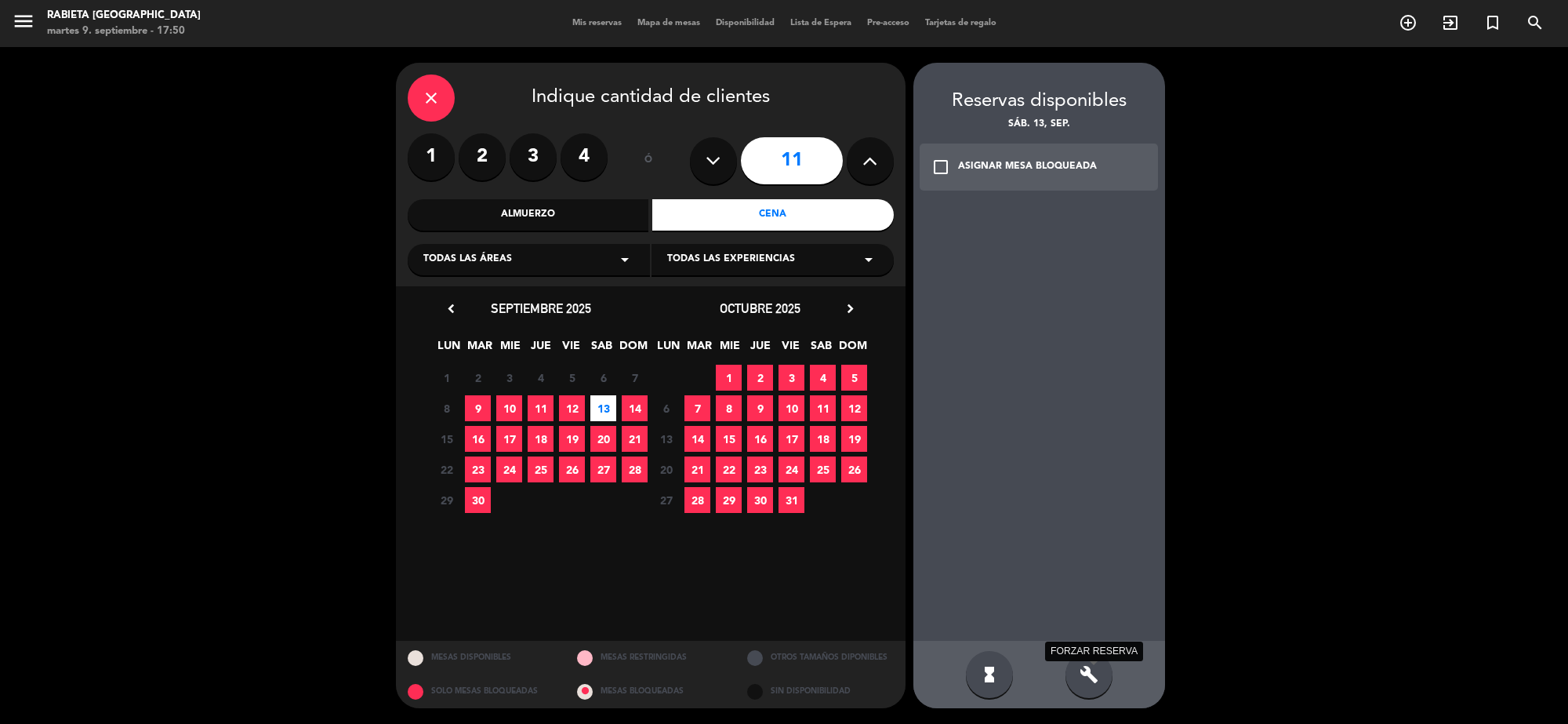
click at [1086, 679] on icon "build" at bounding box center [1088, 674] width 19 height 19
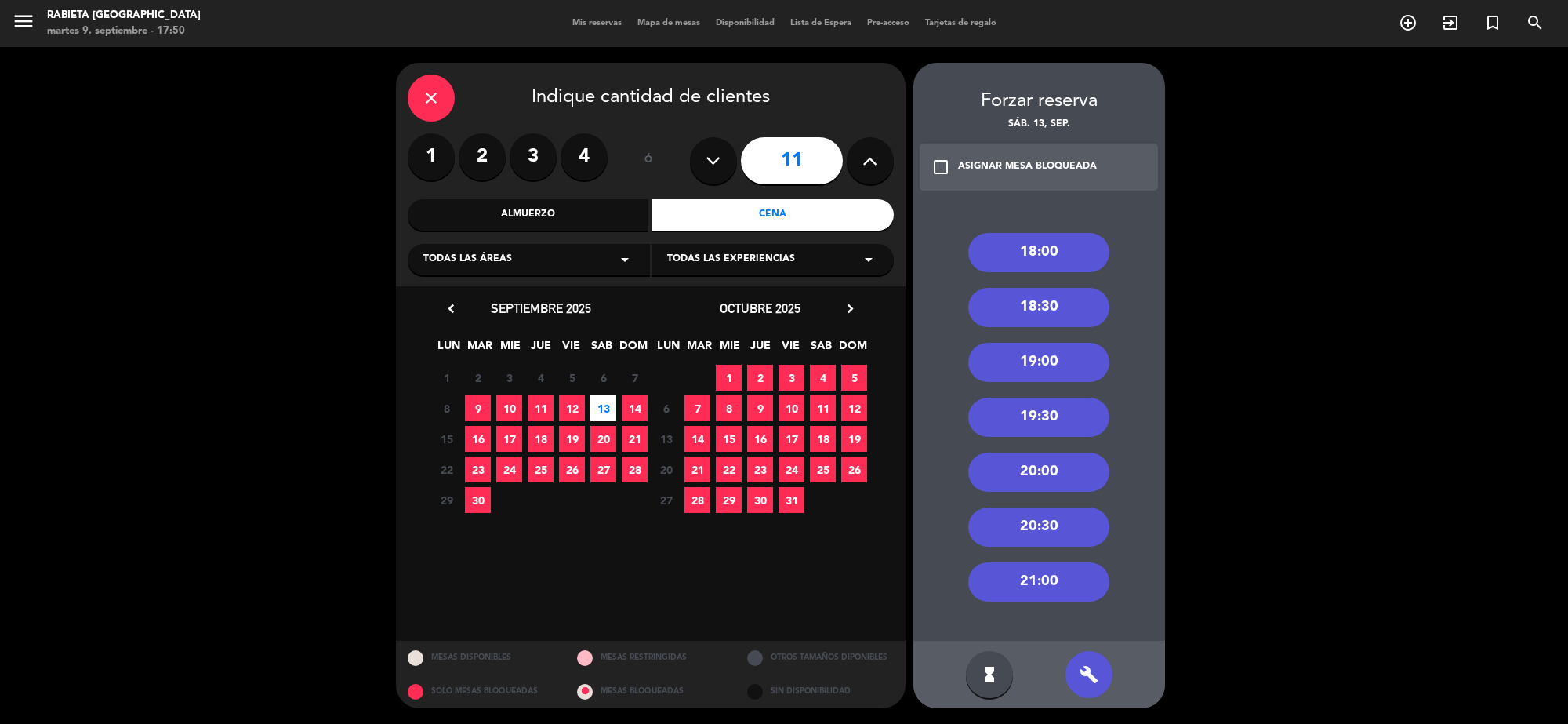
click at [1052, 531] on div "20:30" at bounding box center [1038, 526] width 141 height 39
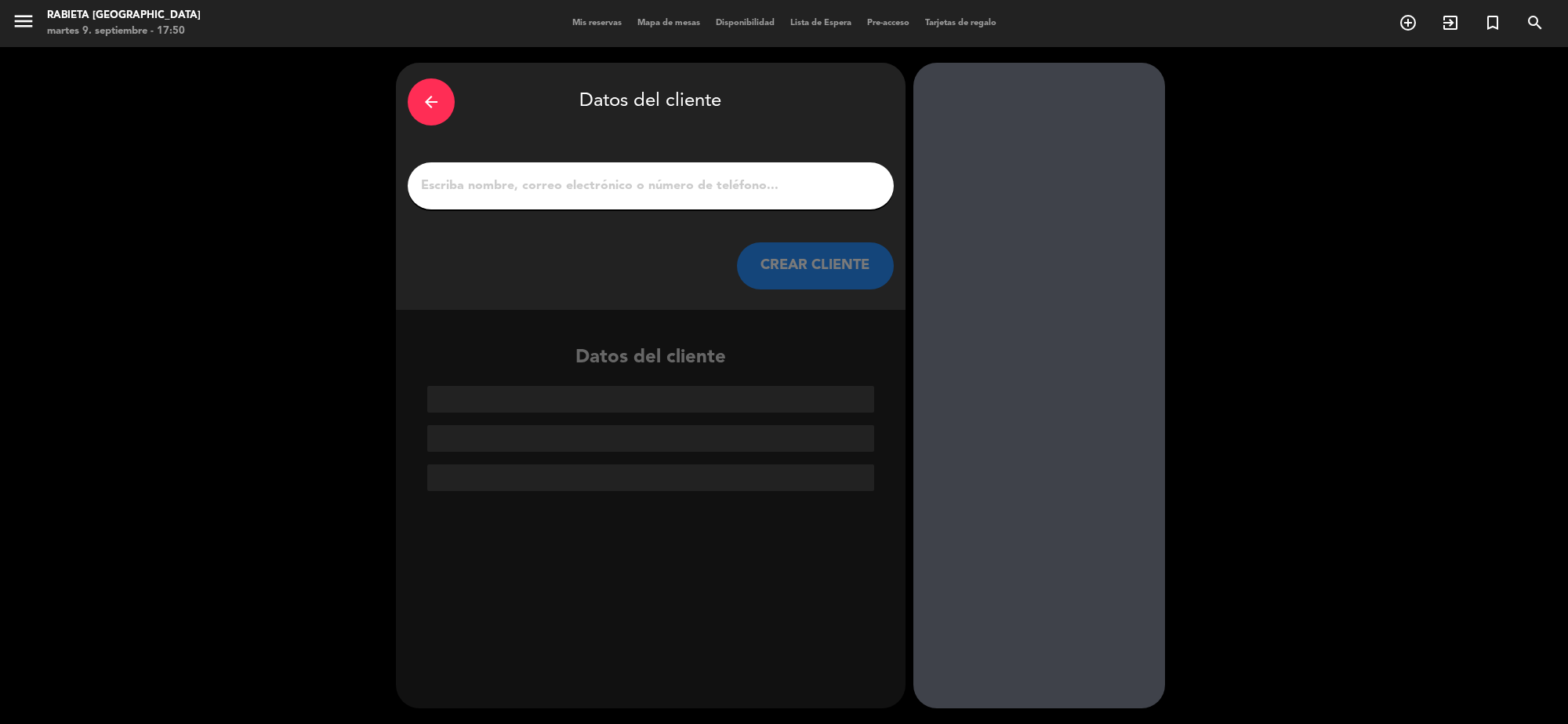
click at [578, 185] on input "1" at bounding box center [650, 186] width 462 height 22
click at [419, 88] on div "arrow_back" at bounding box center [430, 102] width 47 height 47
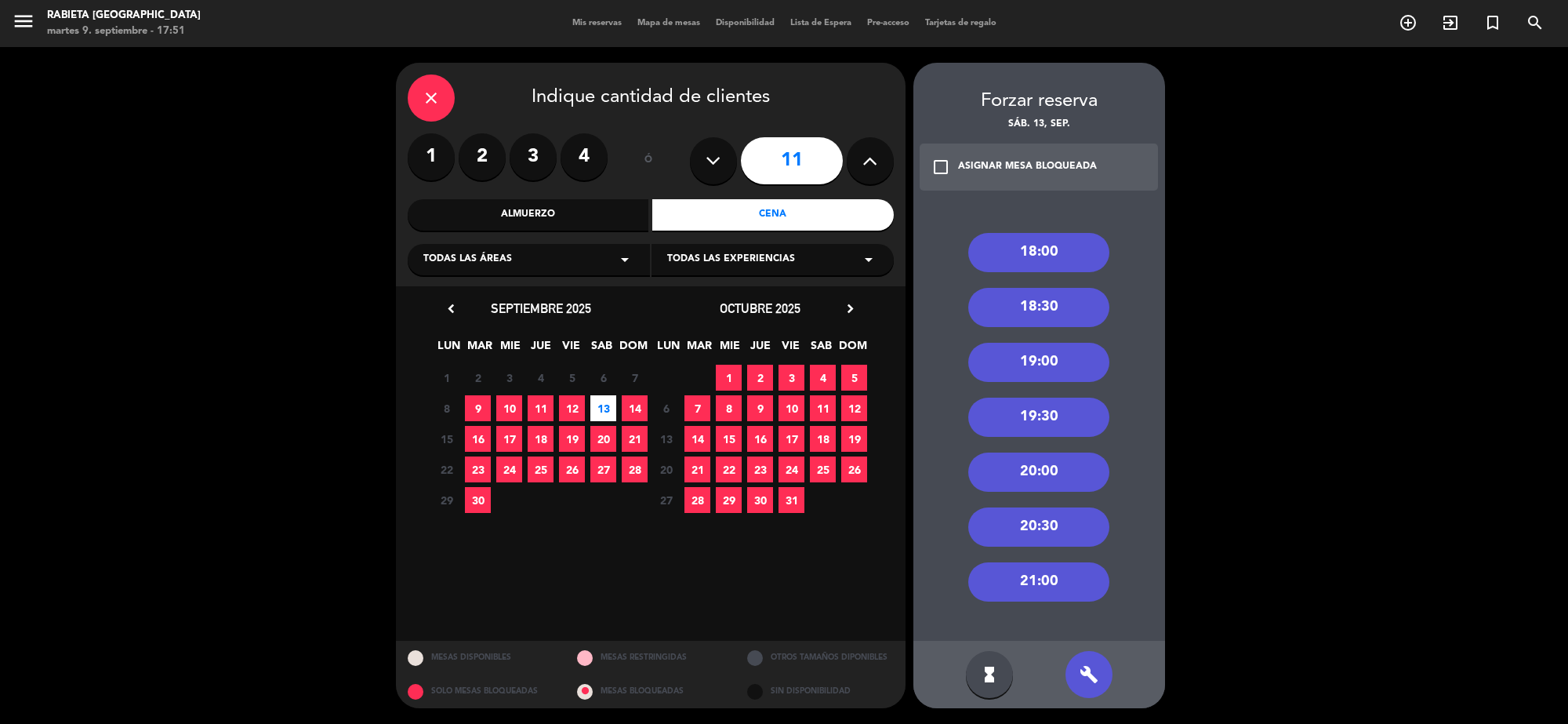
click at [870, 155] on icon at bounding box center [869, 161] width 15 height 24
type input "12"
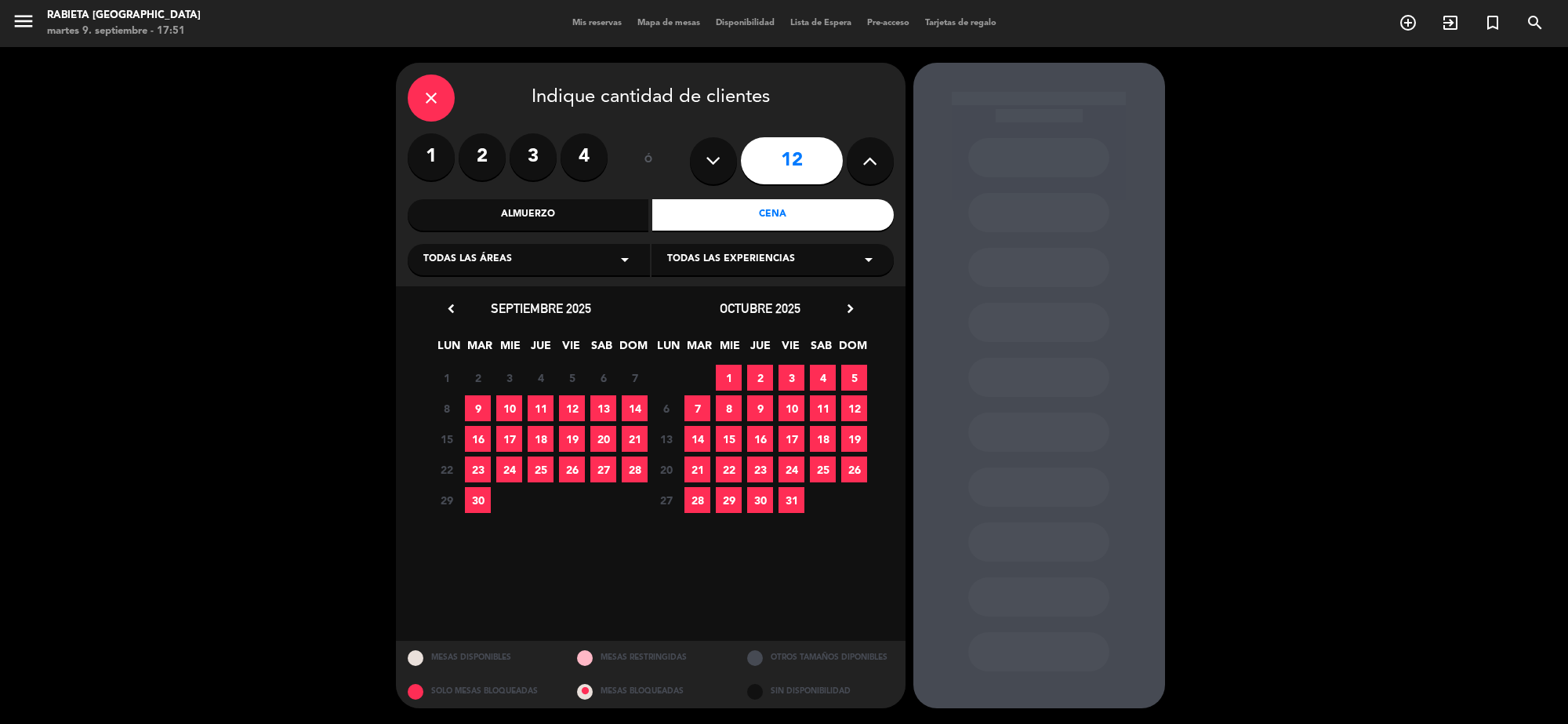
click at [604, 405] on span "13" at bounding box center [603, 408] width 26 height 26
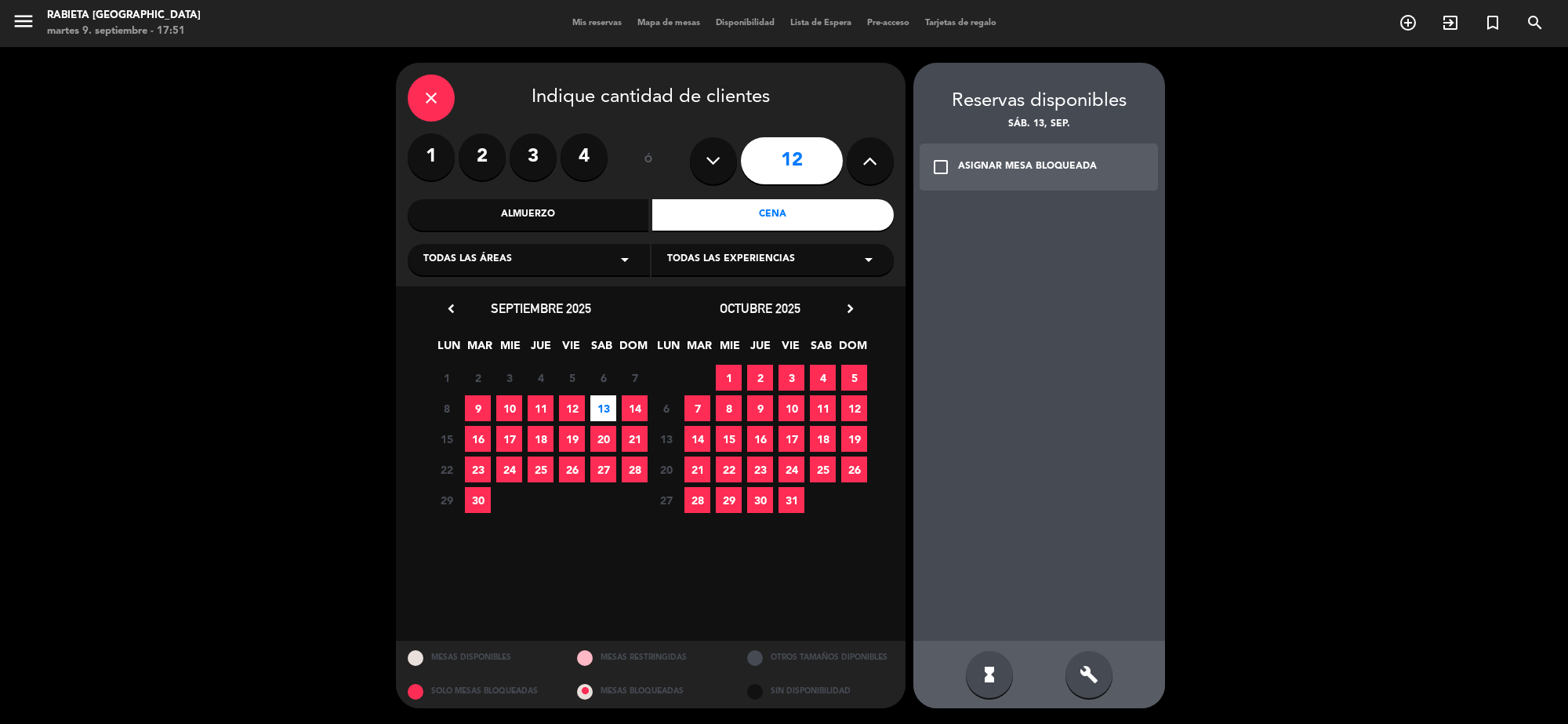
click at [1082, 663] on div "build" at bounding box center [1088, 674] width 47 height 47
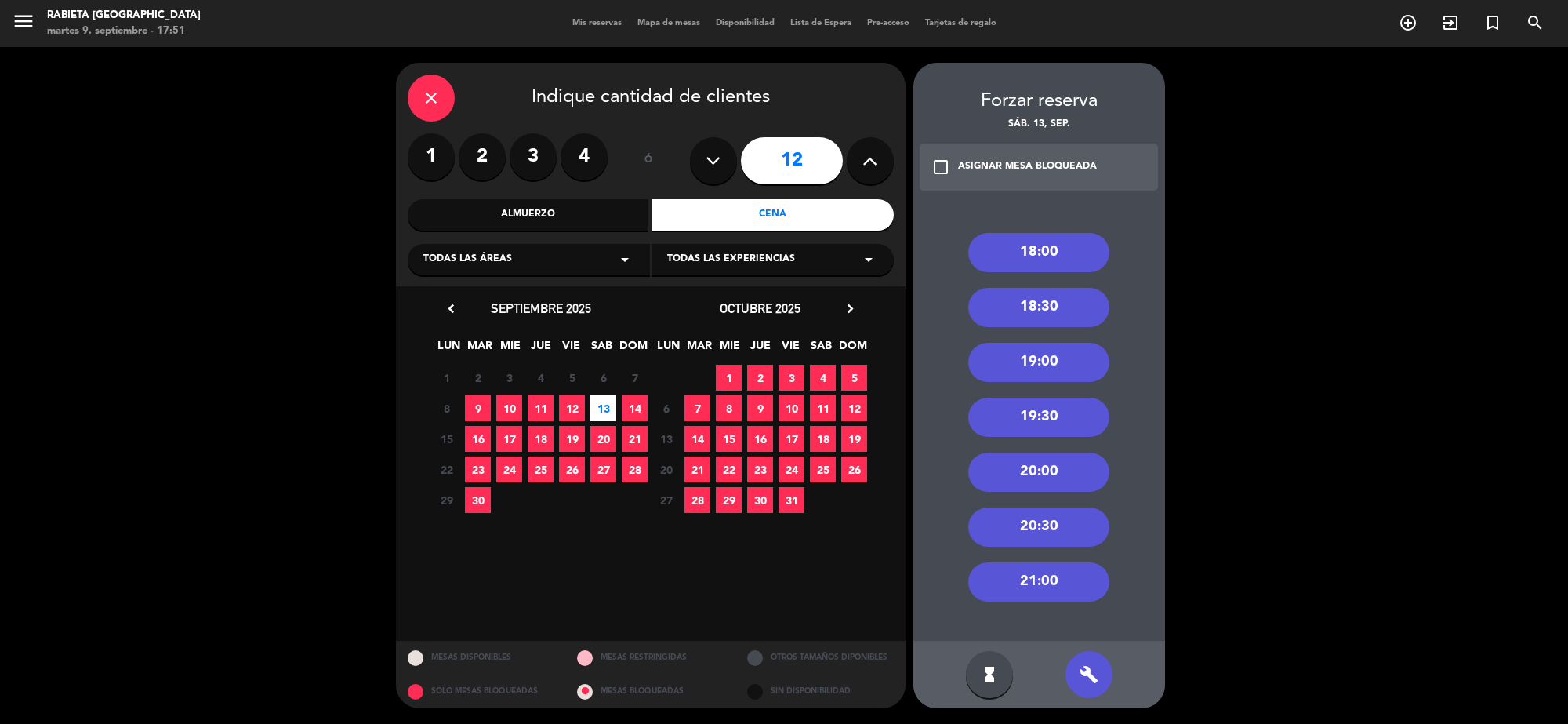
click at [1059, 533] on div "20:30" at bounding box center [1038, 526] width 141 height 39
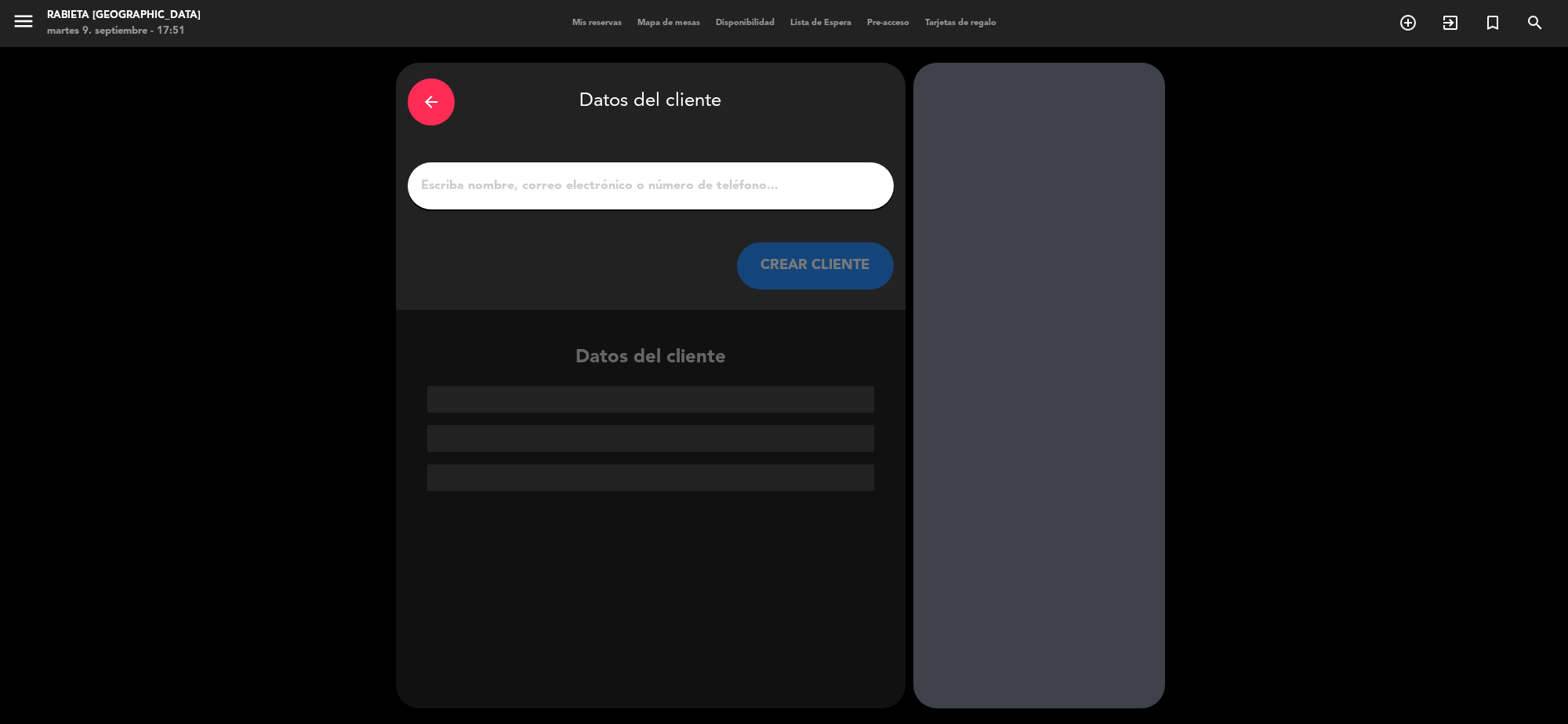
click at [534, 178] on input "1" at bounding box center [650, 186] width 462 height 22
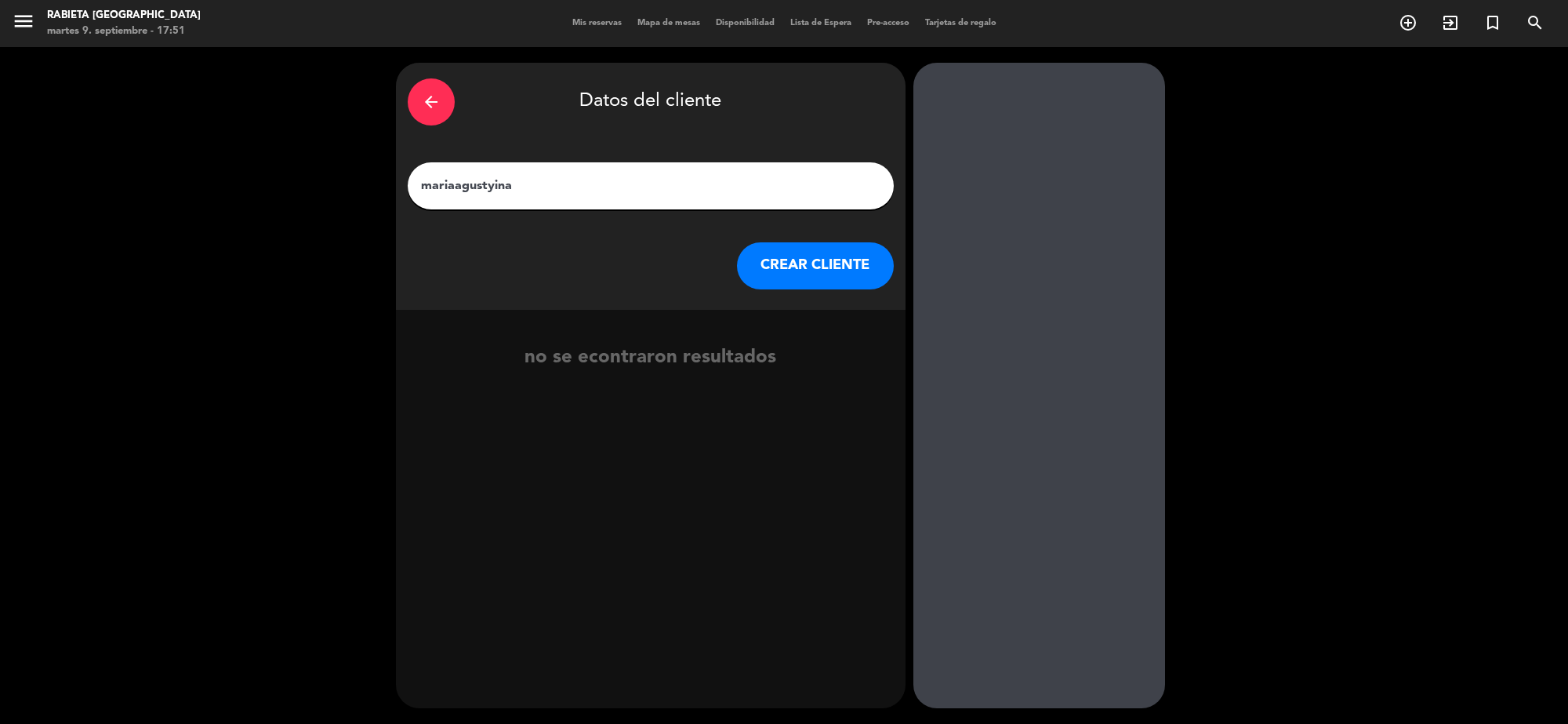
click at [494, 179] on input "mariaagustyina" at bounding box center [650, 186] width 462 height 22
click at [526, 185] on input "mariaagustina" at bounding box center [650, 186] width 462 height 22
click at [452, 189] on input "mariaagustina" at bounding box center [650, 186] width 462 height 22
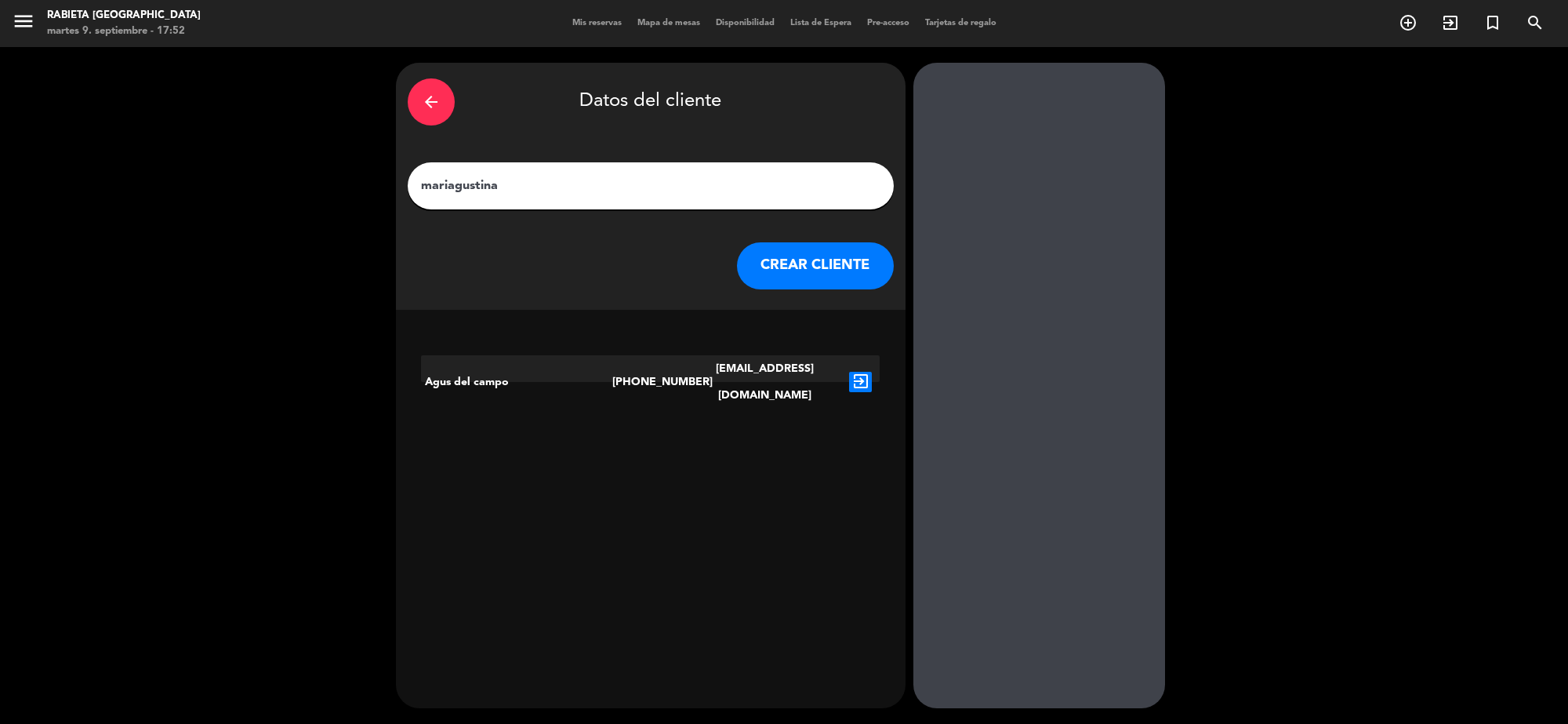
type input "mariagustina"
click at [867, 371] on icon "exit_to_app" at bounding box center [859, 381] width 23 height 20
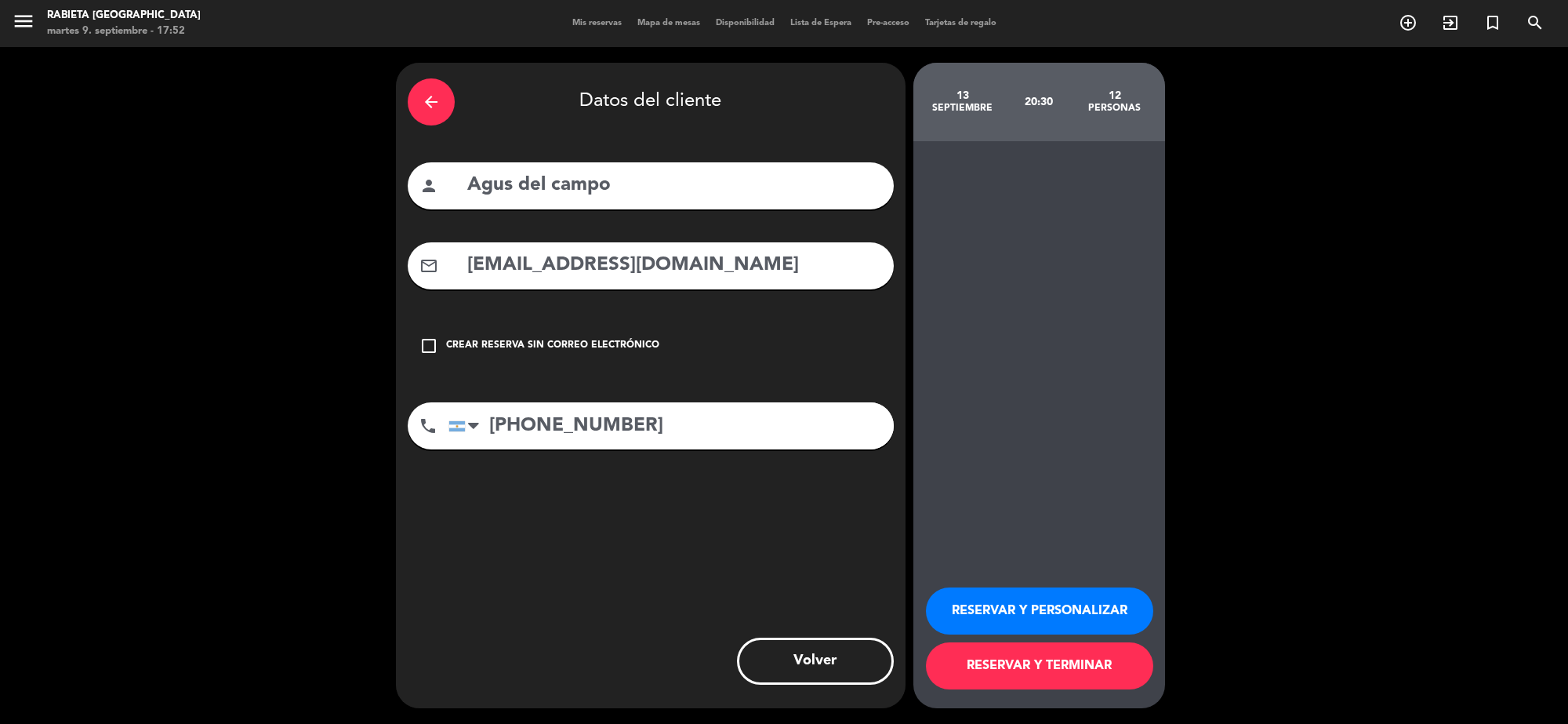
click at [1071, 617] on button "RESERVAR Y PERSONALIZAR" at bounding box center [1039, 610] width 228 height 47
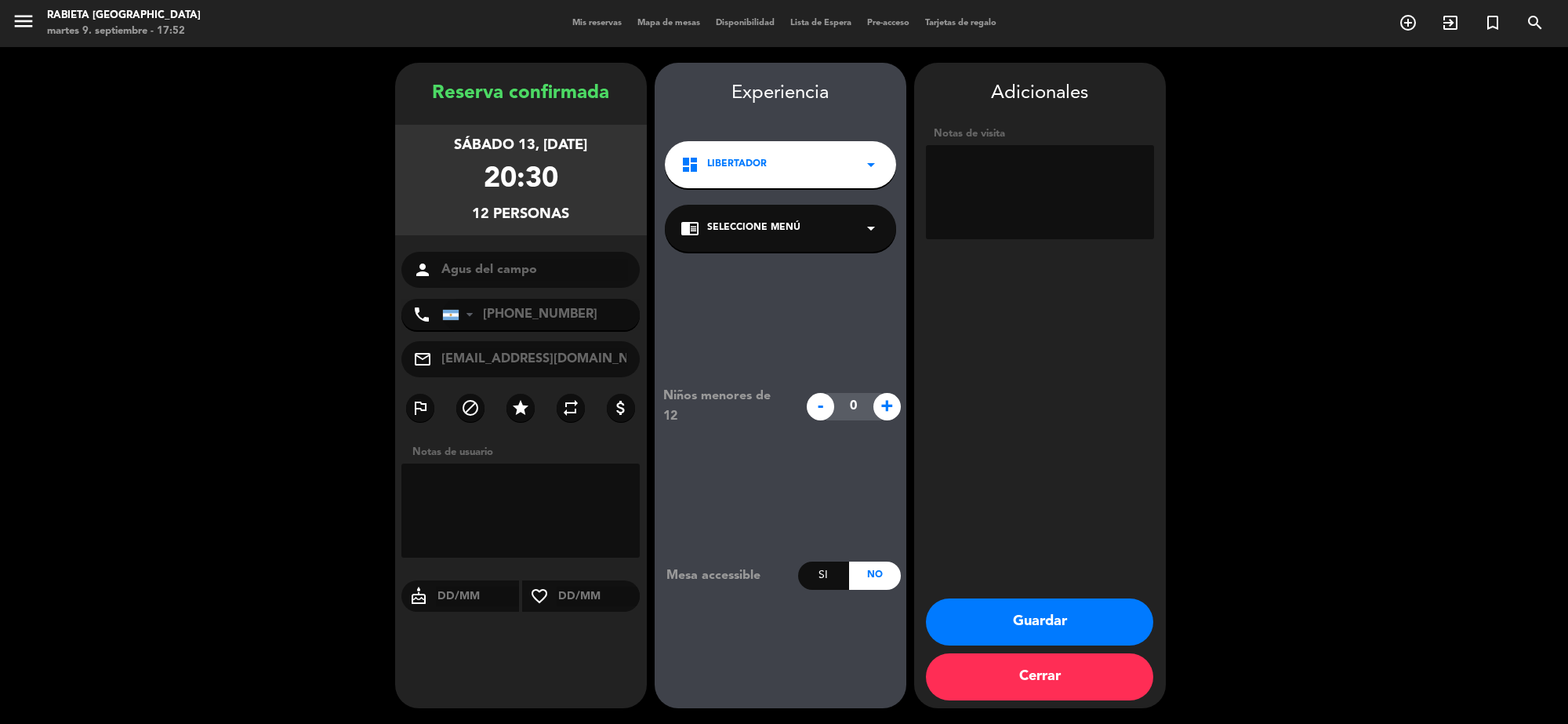
click at [978, 178] on textarea at bounding box center [1039, 192] width 229 height 94
type textarea "beneficio de cumple"
click at [1096, 614] on button "Guardar" at bounding box center [1039, 621] width 228 height 47
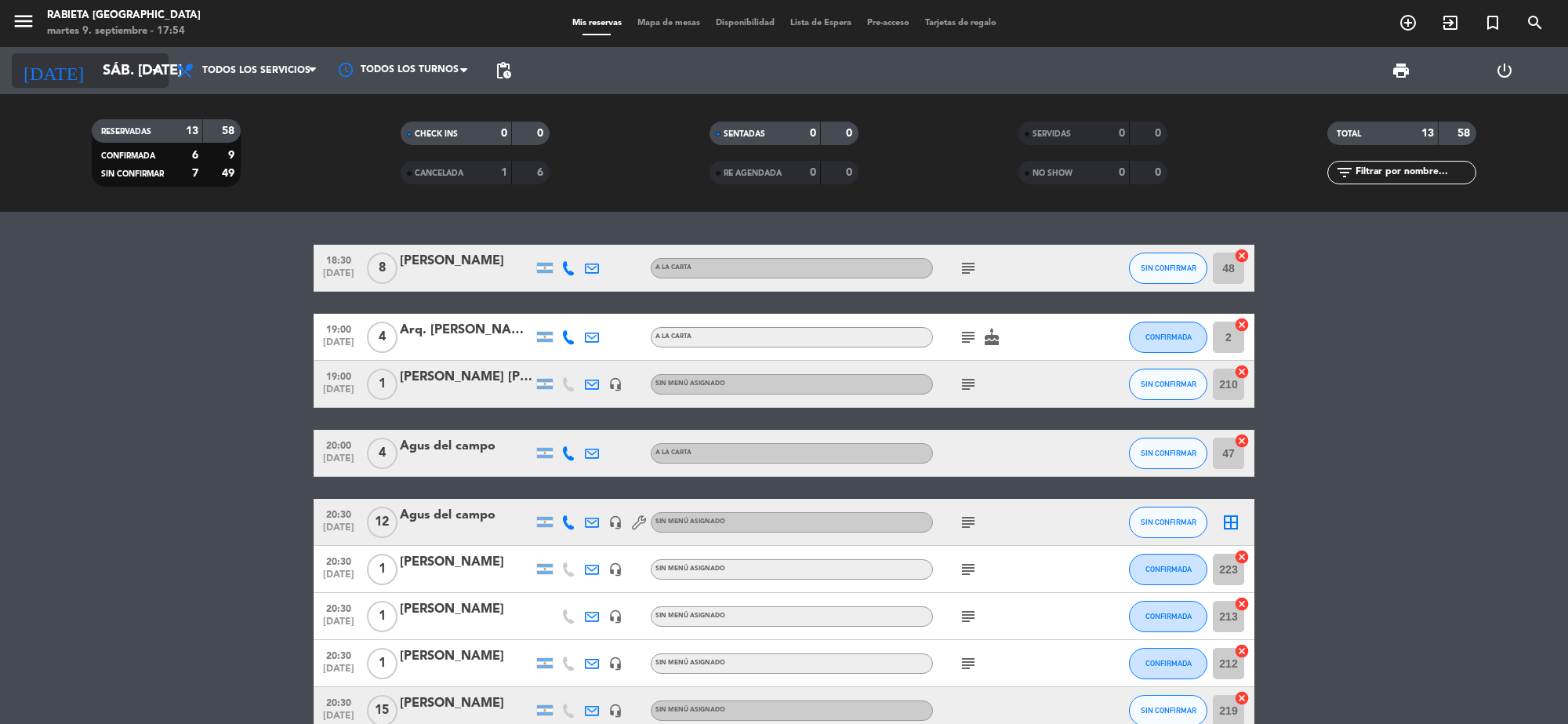
click at [106, 76] on input "sáb. [DATE]" at bounding box center [187, 70] width 185 height 33
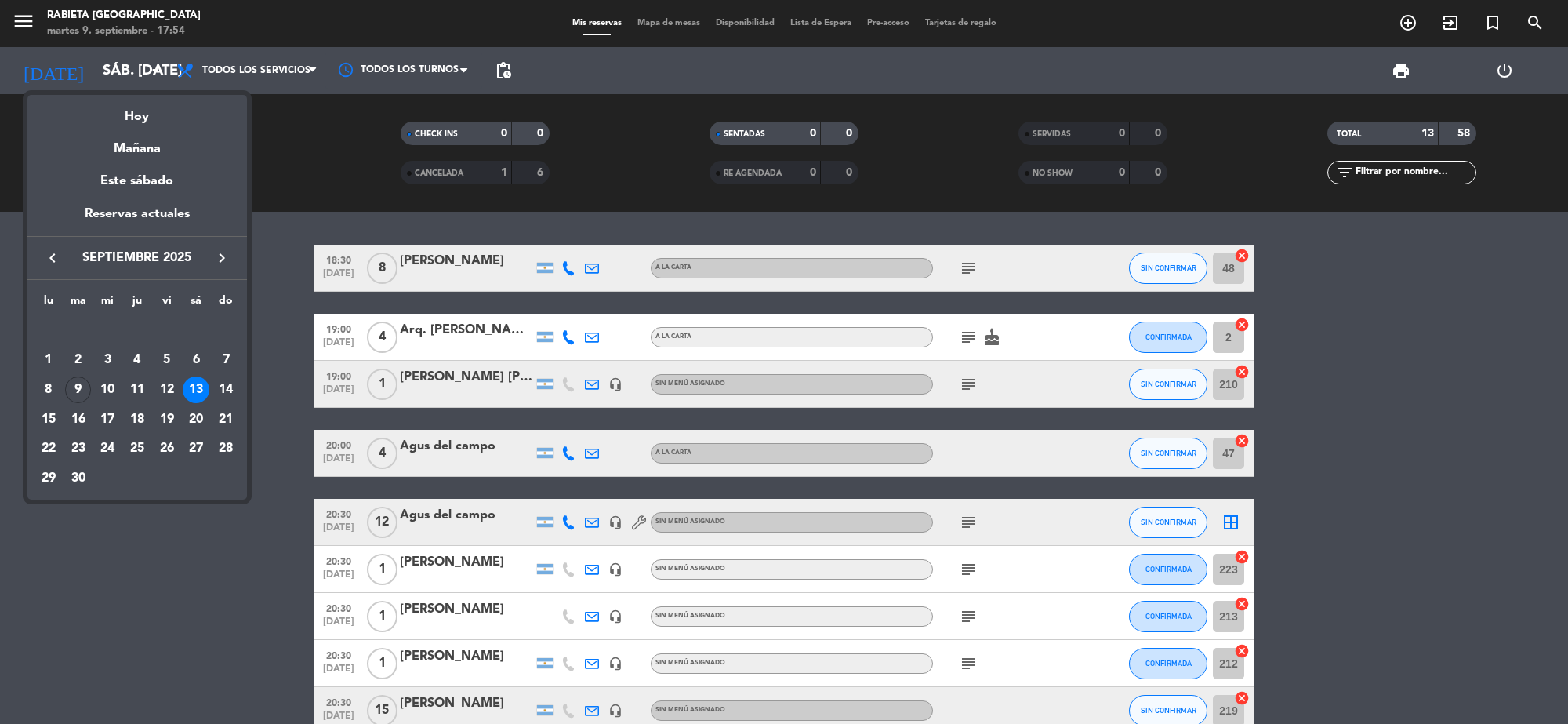
click at [225, 252] on icon "keyboard_arrow_right" at bounding box center [222, 258] width 19 height 19
click at [142, 360] on div "2" at bounding box center [137, 360] width 27 height 27
type input "[DEMOGRAPHIC_DATA] [DATE]"
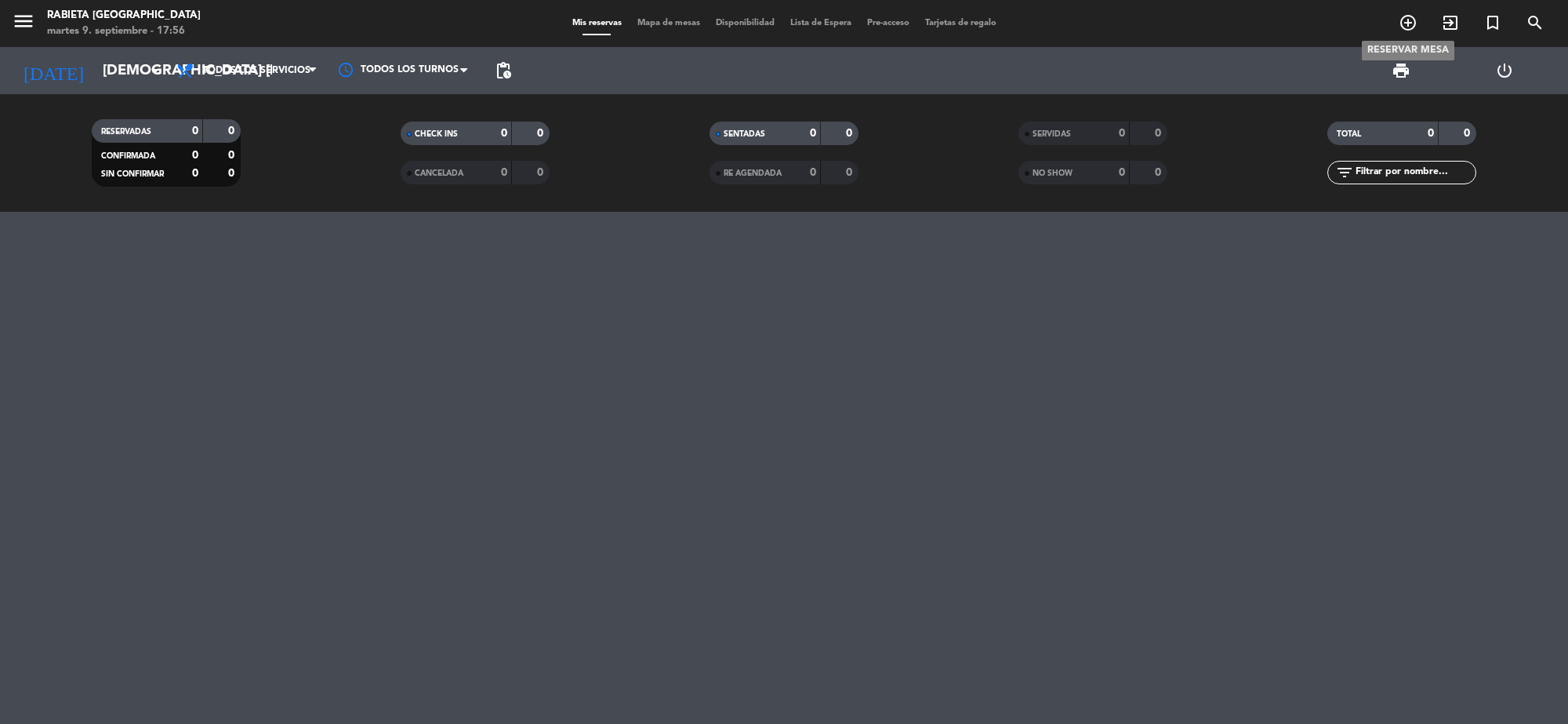
click at [1403, 32] on icon "add_circle_outline" at bounding box center [1407, 22] width 19 height 19
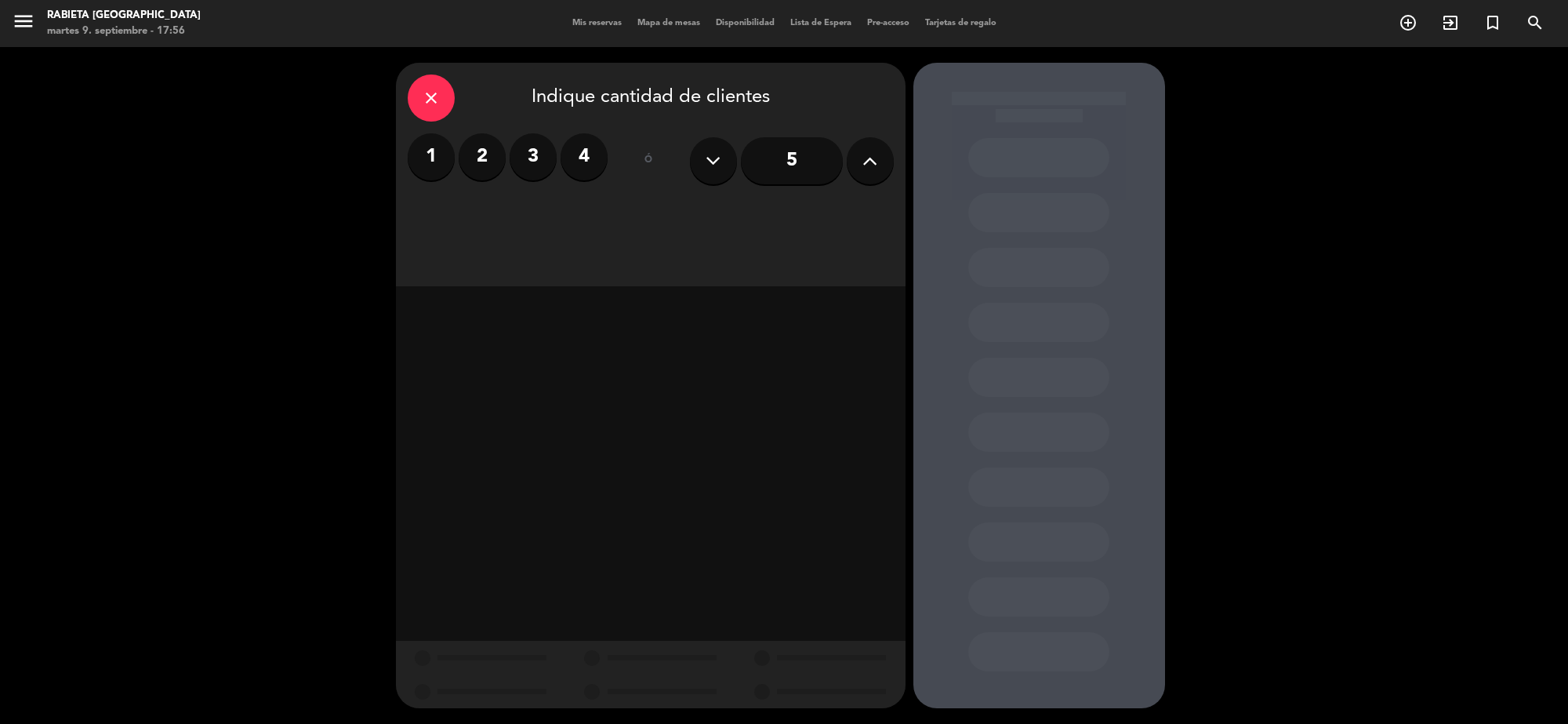
click at [878, 159] on button at bounding box center [869, 160] width 47 height 47
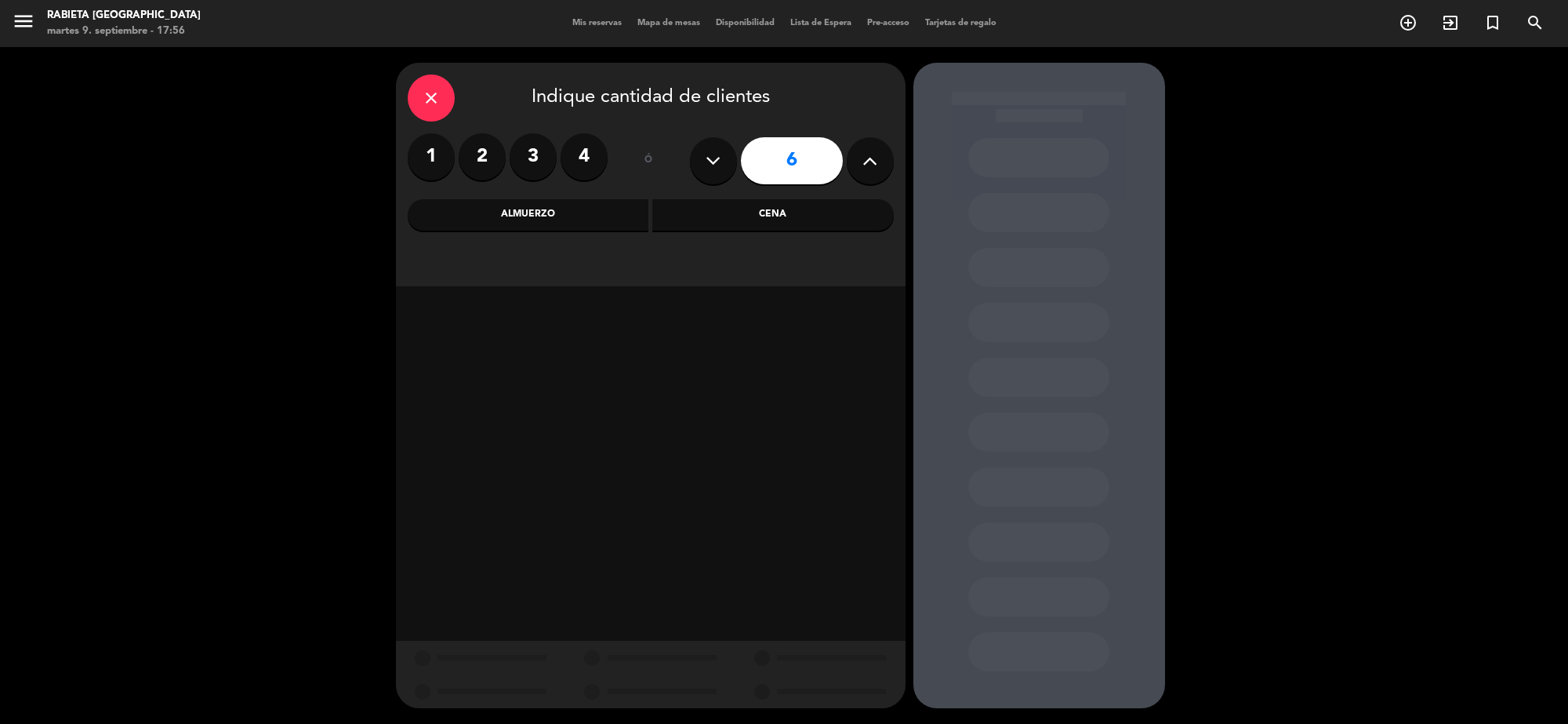
click at [878, 159] on button at bounding box center [869, 160] width 47 height 47
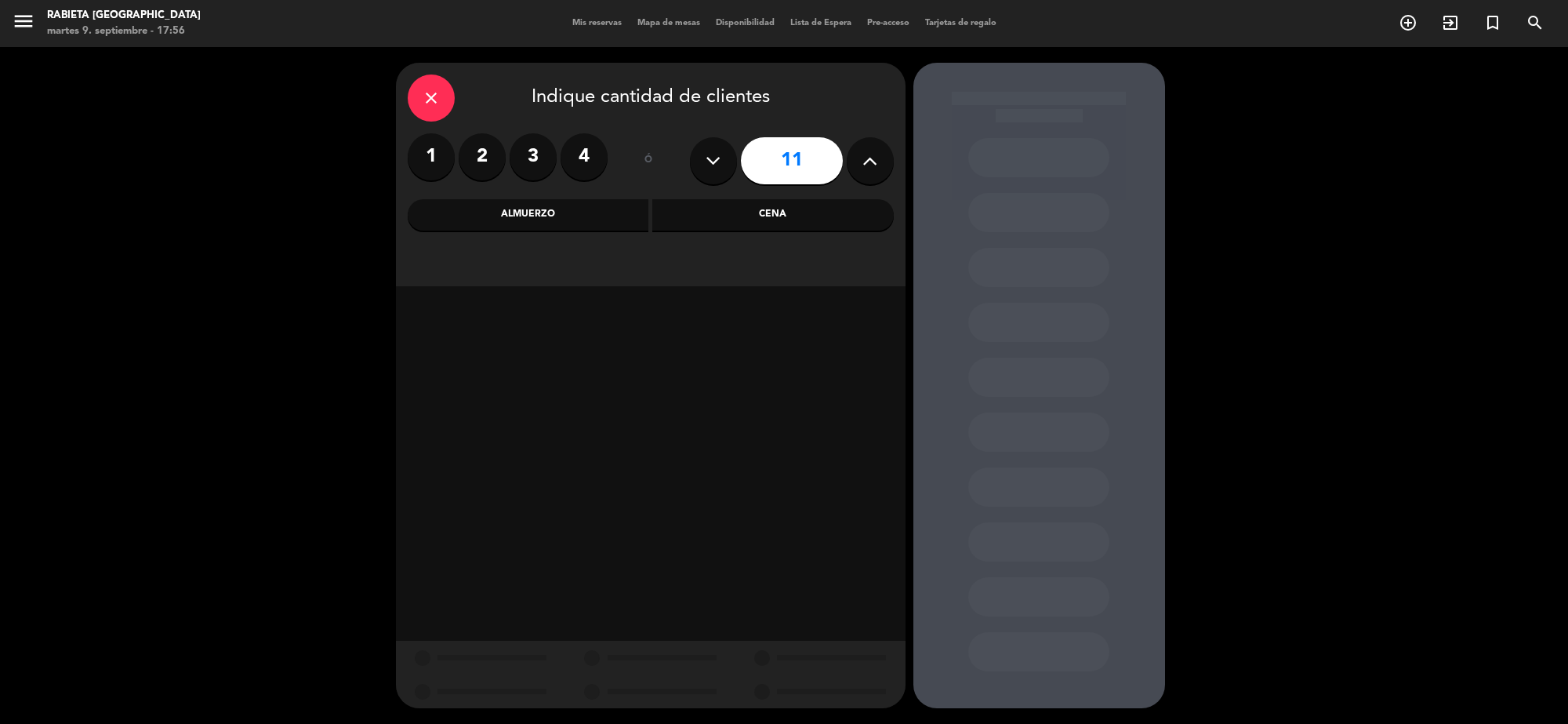
click at [878, 159] on button at bounding box center [869, 160] width 47 height 47
type input "13"
click at [735, 209] on div "Cena" at bounding box center [773, 214] width 242 height 31
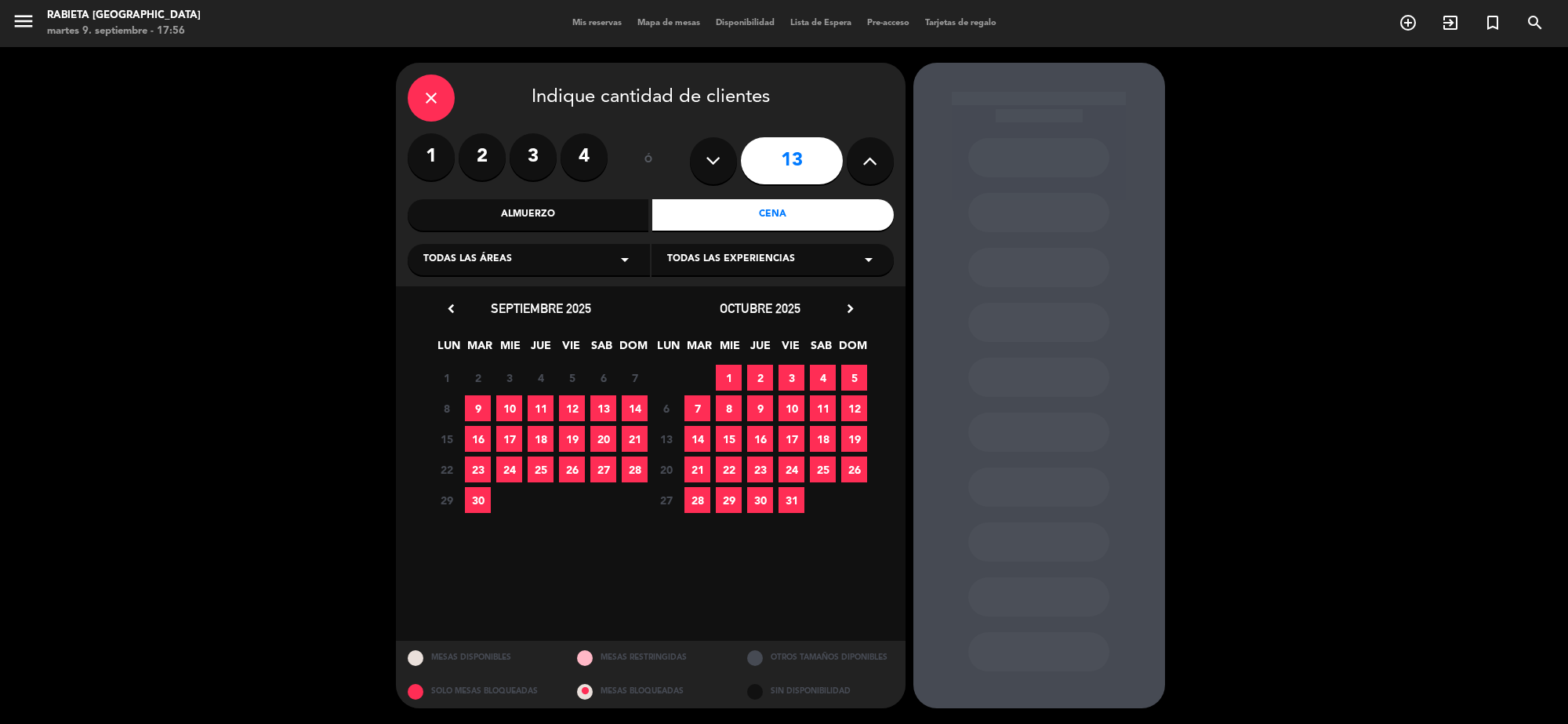
click at [757, 374] on span "2" at bounding box center [760, 377] width 26 height 26
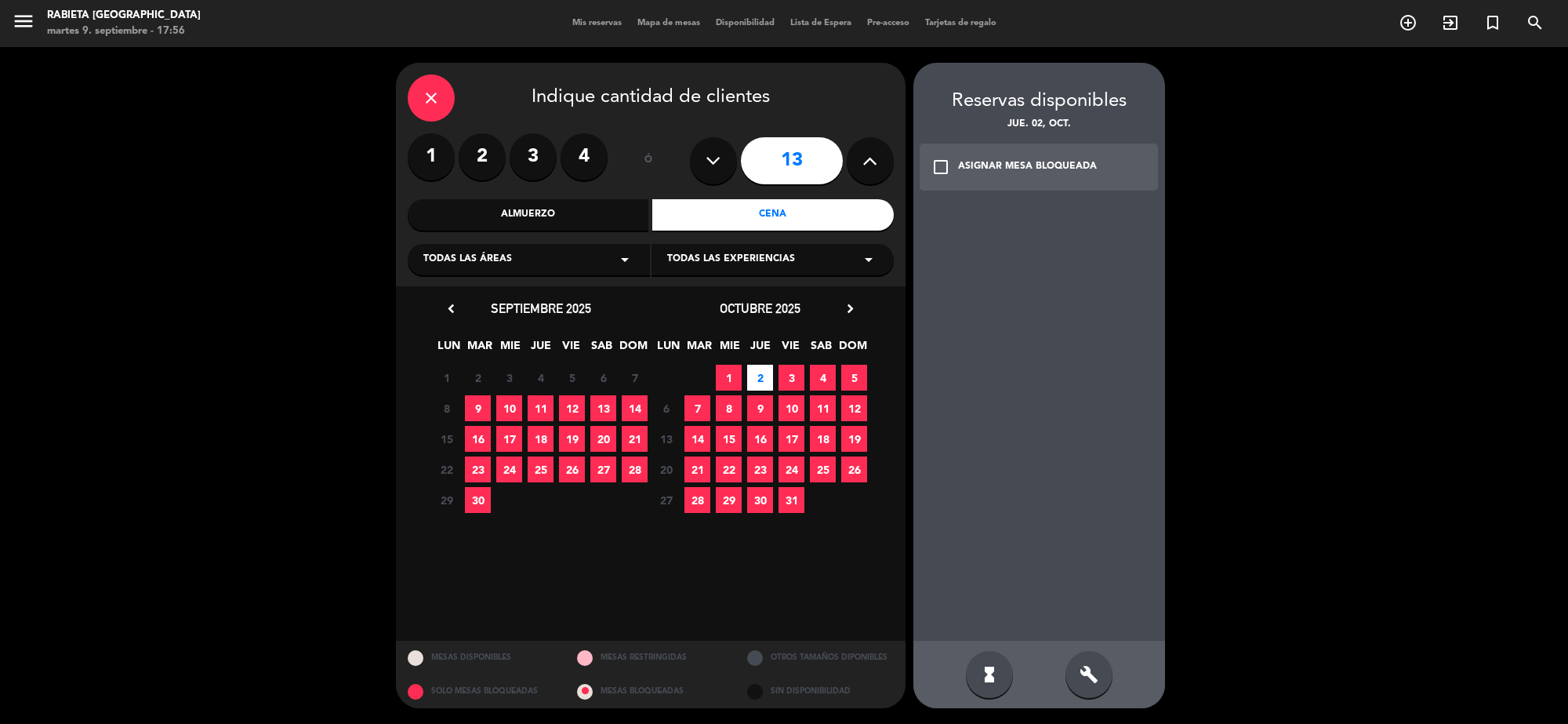
click at [1071, 667] on div "build" at bounding box center [1088, 674] width 47 height 47
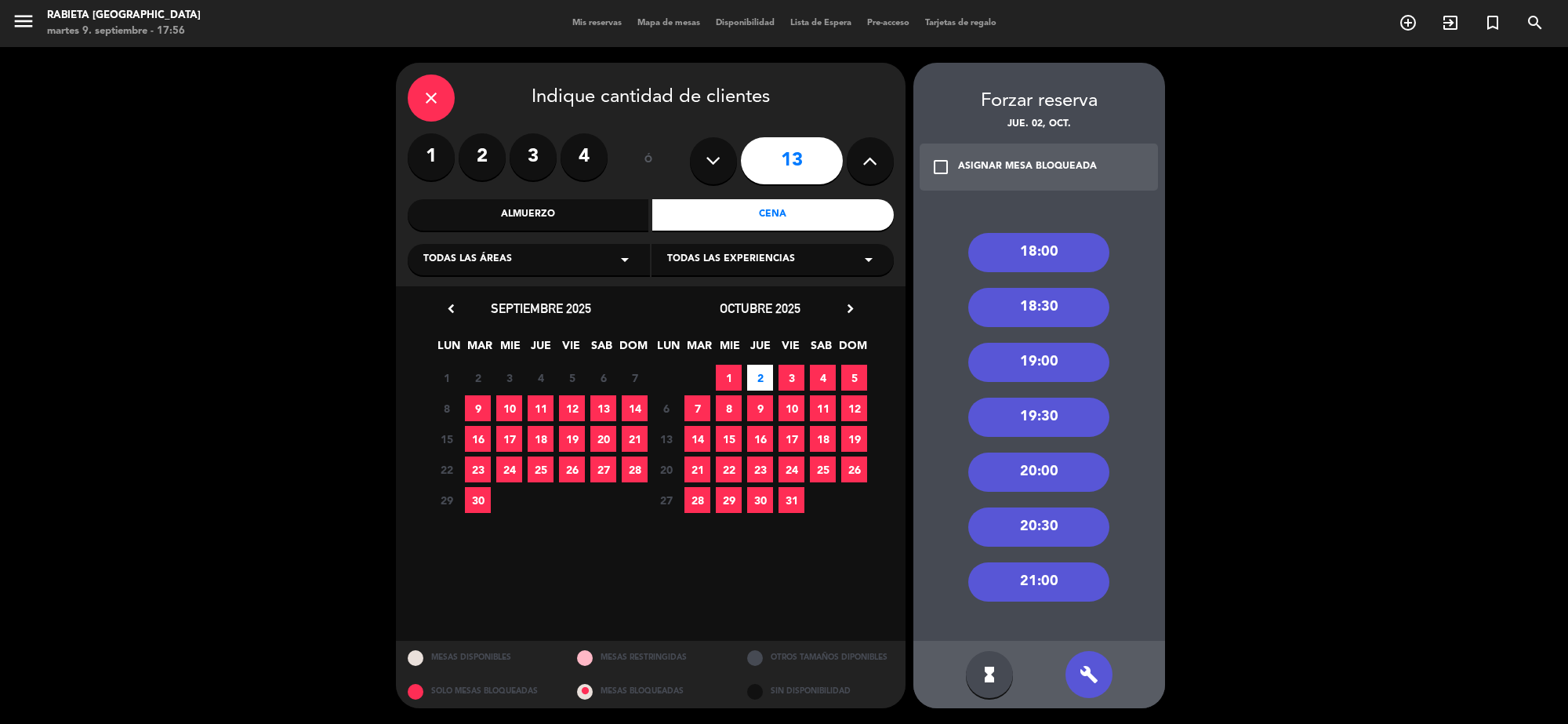
click at [1051, 369] on div "19:00" at bounding box center [1038, 362] width 141 height 39
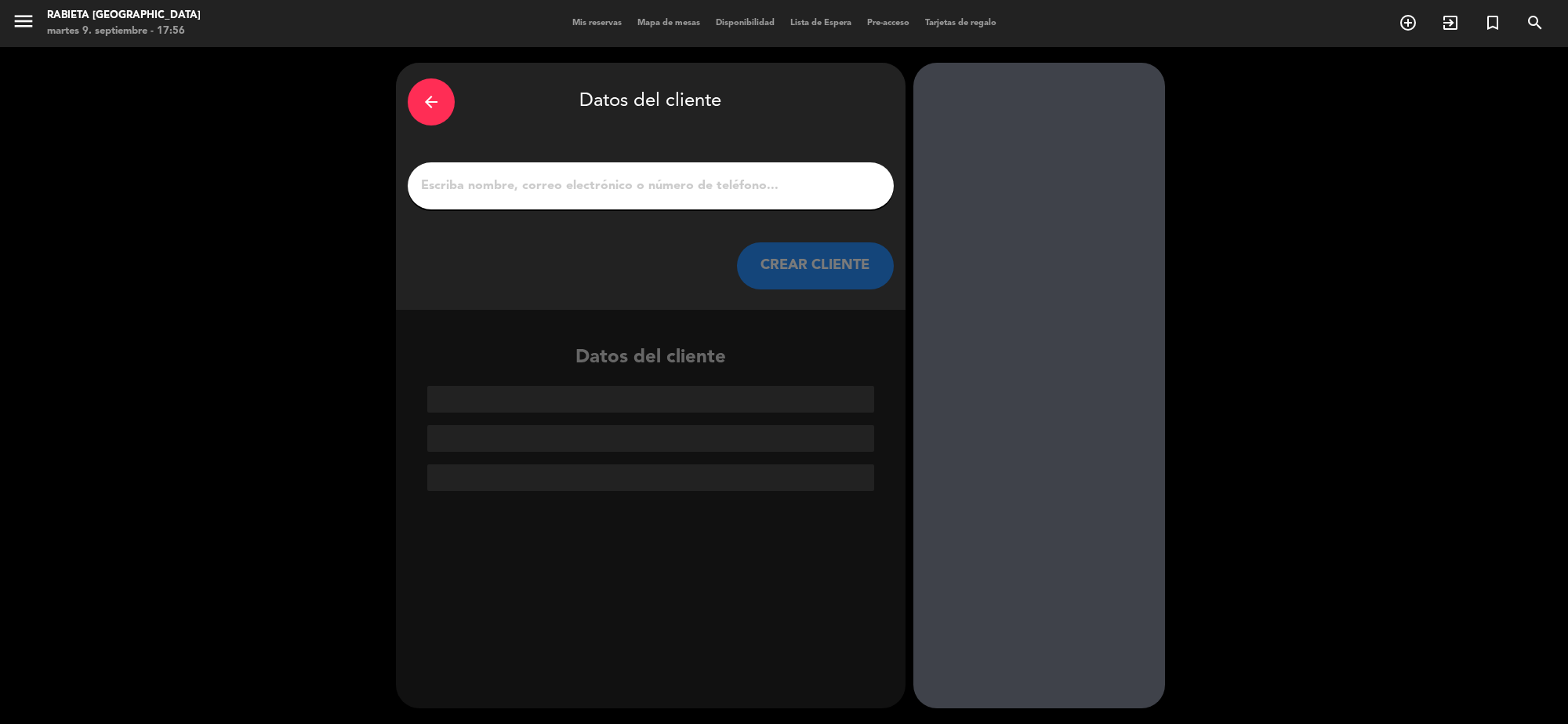
click at [665, 175] on input "1" at bounding box center [650, 186] width 462 height 22
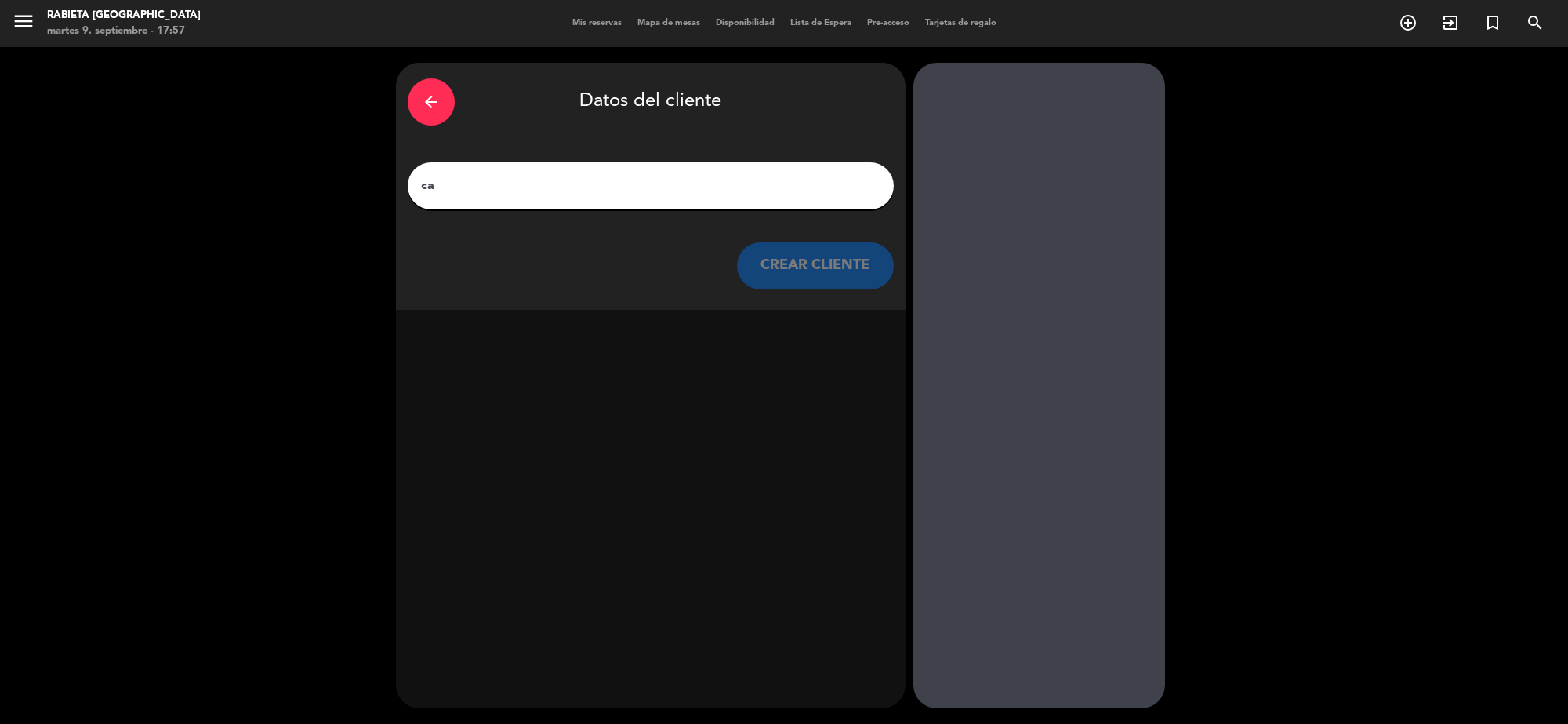
type input "c"
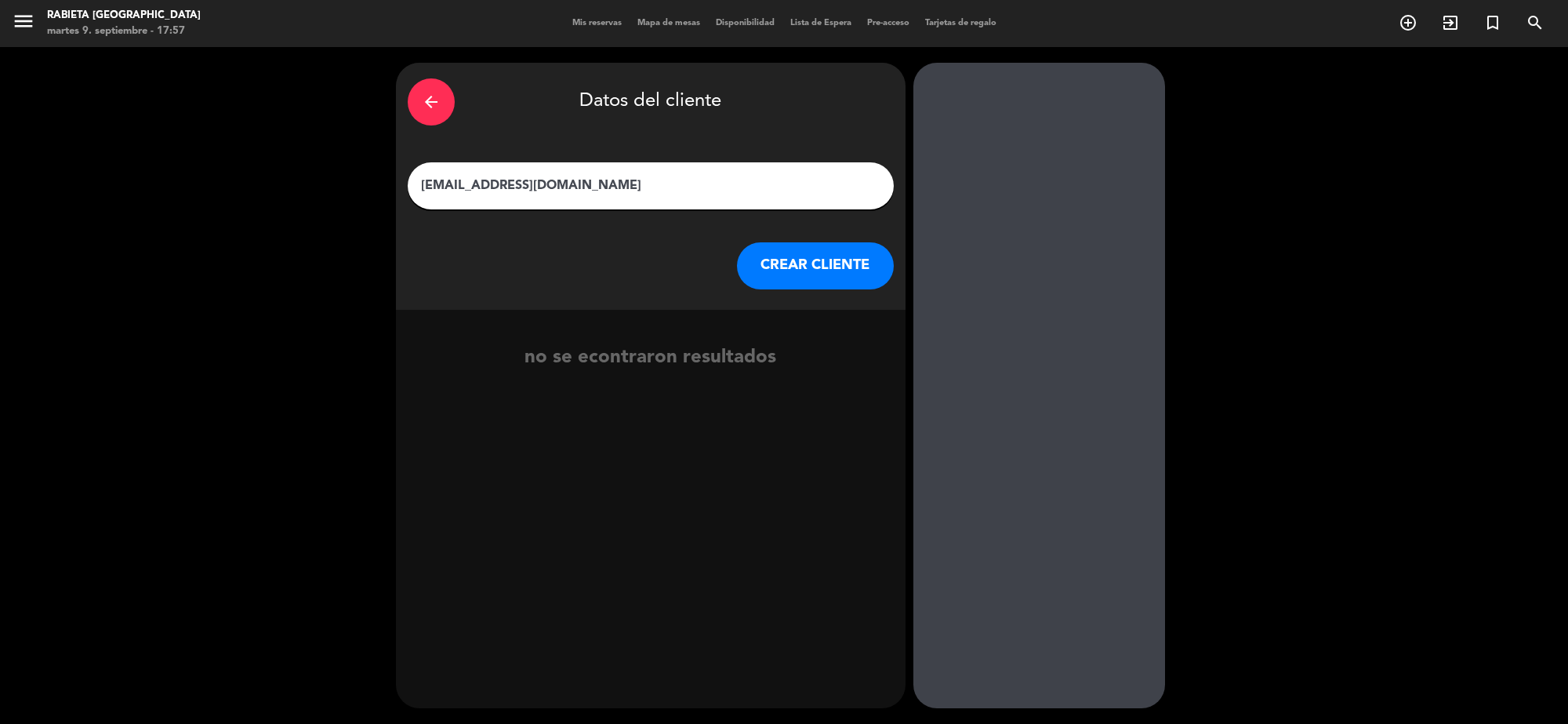
type input "[EMAIL_ADDRESS][DOMAIN_NAME]"
click at [789, 271] on button "CREAR CLIENTE" at bounding box center [814, 266] width 157 height 47
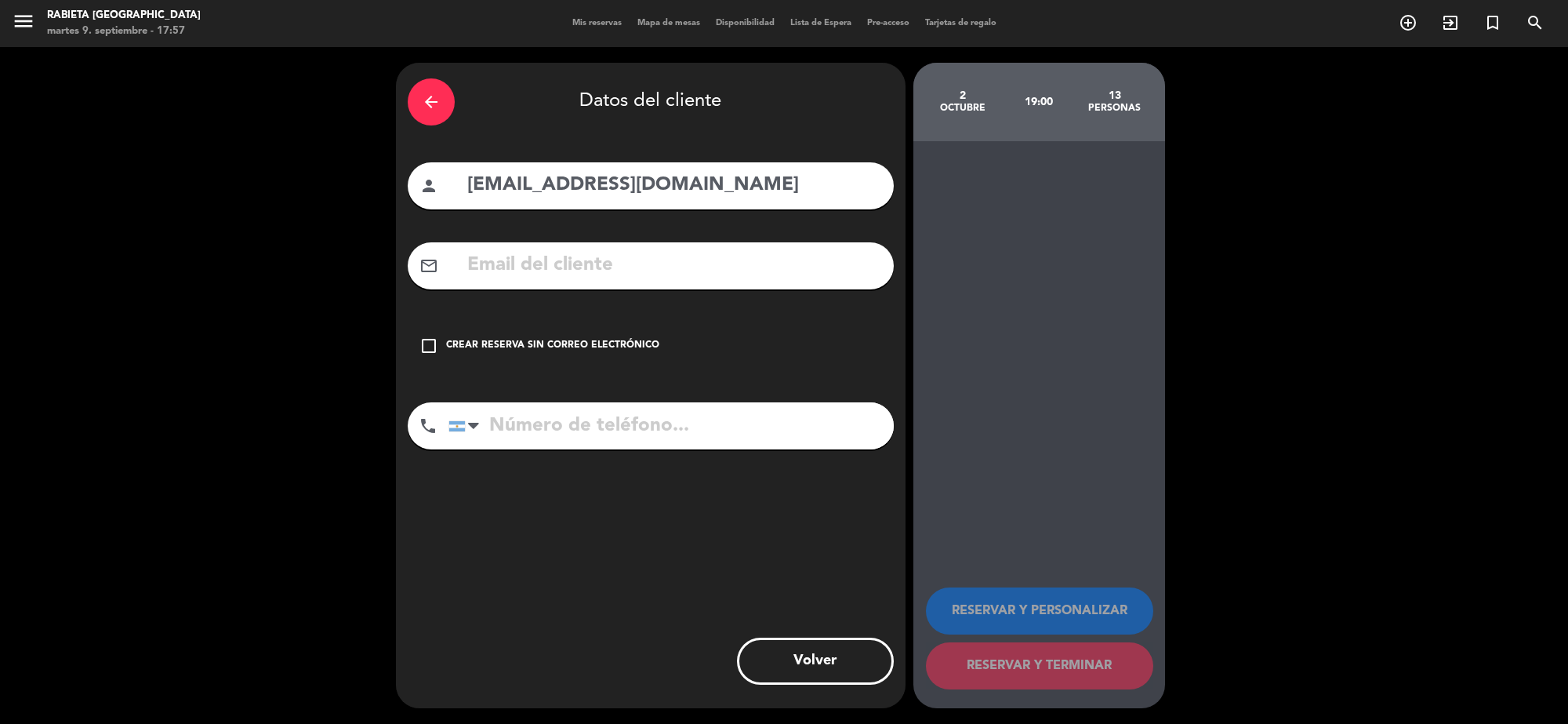
drag, startPoint x: 469, startPoint y: 191, endPoint x: 754, endPoint y: 185, distance: 285.1
click at [754, 185] on input "[EMAIL_ADDRESS][DOMAIN_NAME]" at bounding box center [673, 186] width 416 height 32
click at [675, 261] on input "text" at bounding box center [673, 266] width 416 height 32
paste input "[EMAIL_ADDRESS][DOMAIN_NAME]"
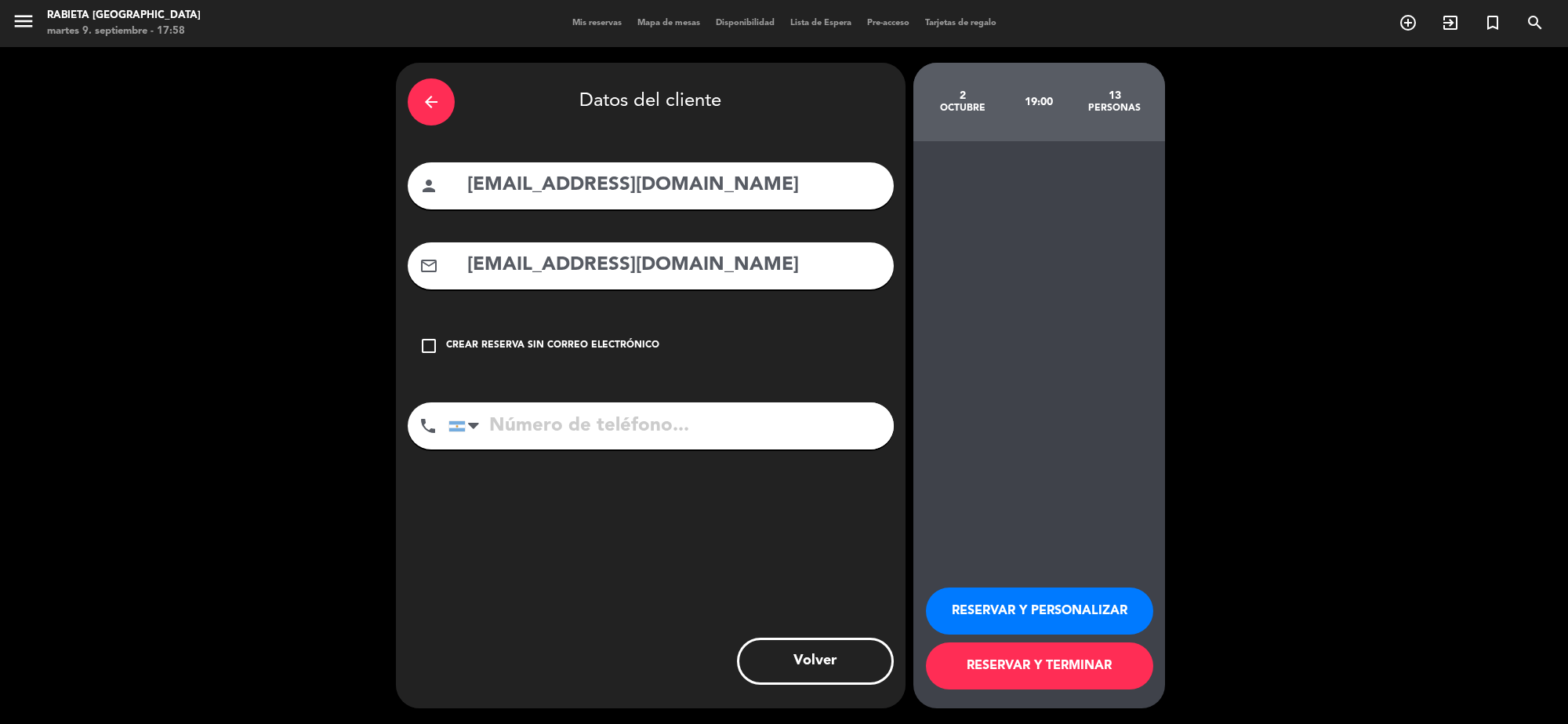
type input "[EMAIL_ADDRESS][DOMAIN_NAME]"
drag, startPoint x: 781, startPoint y: 175, endPoint x: 578, endPoint y: 199, distance: 204.4
click at [578, 199] on input "[EMAIL_ADDRESS][DOMAIN_NAME]" at bounding box center [673, 186] width 416 height 32
click at [526, 189] on input "camila.[PERSON_NAME]" at bounding box center [673, 186] width 416 height 32
type input "[PERSON_NAME]"
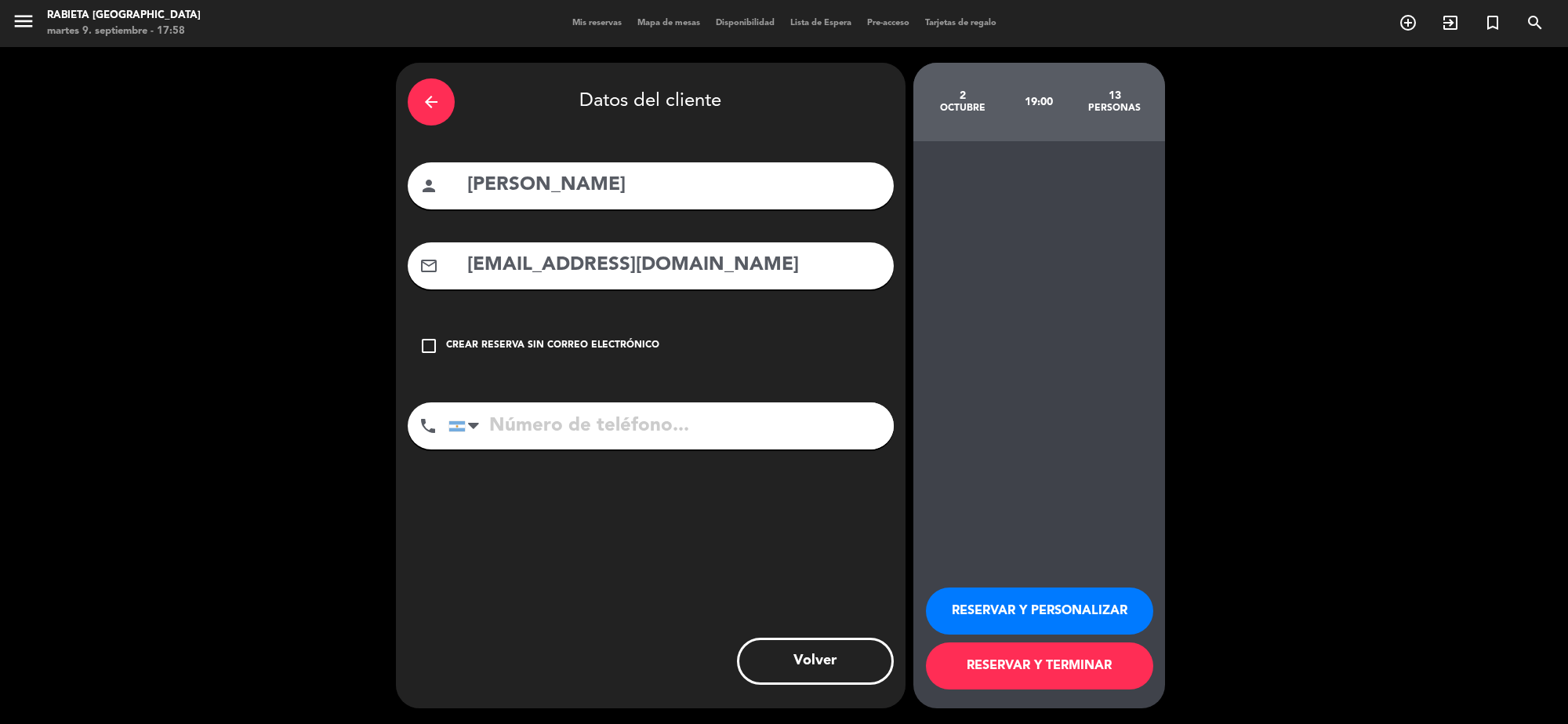
click at [1076, 613] on button "RESERVAR Y PERSONALIZAR" at bounding box center [1039, 610] width 228 height 47
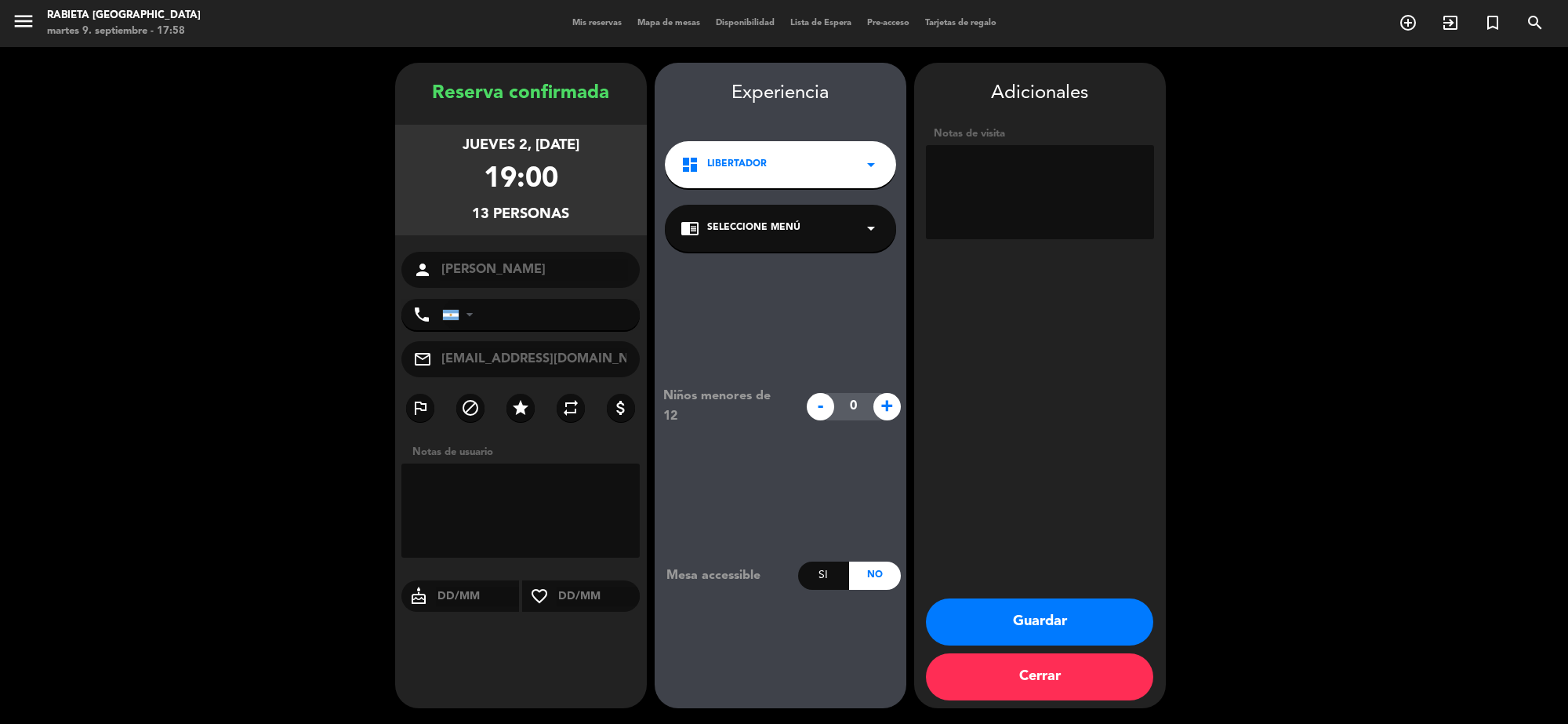
click at [978, 624] on button "Guardar" at bounding box center [1039, 621] width 228 height 47
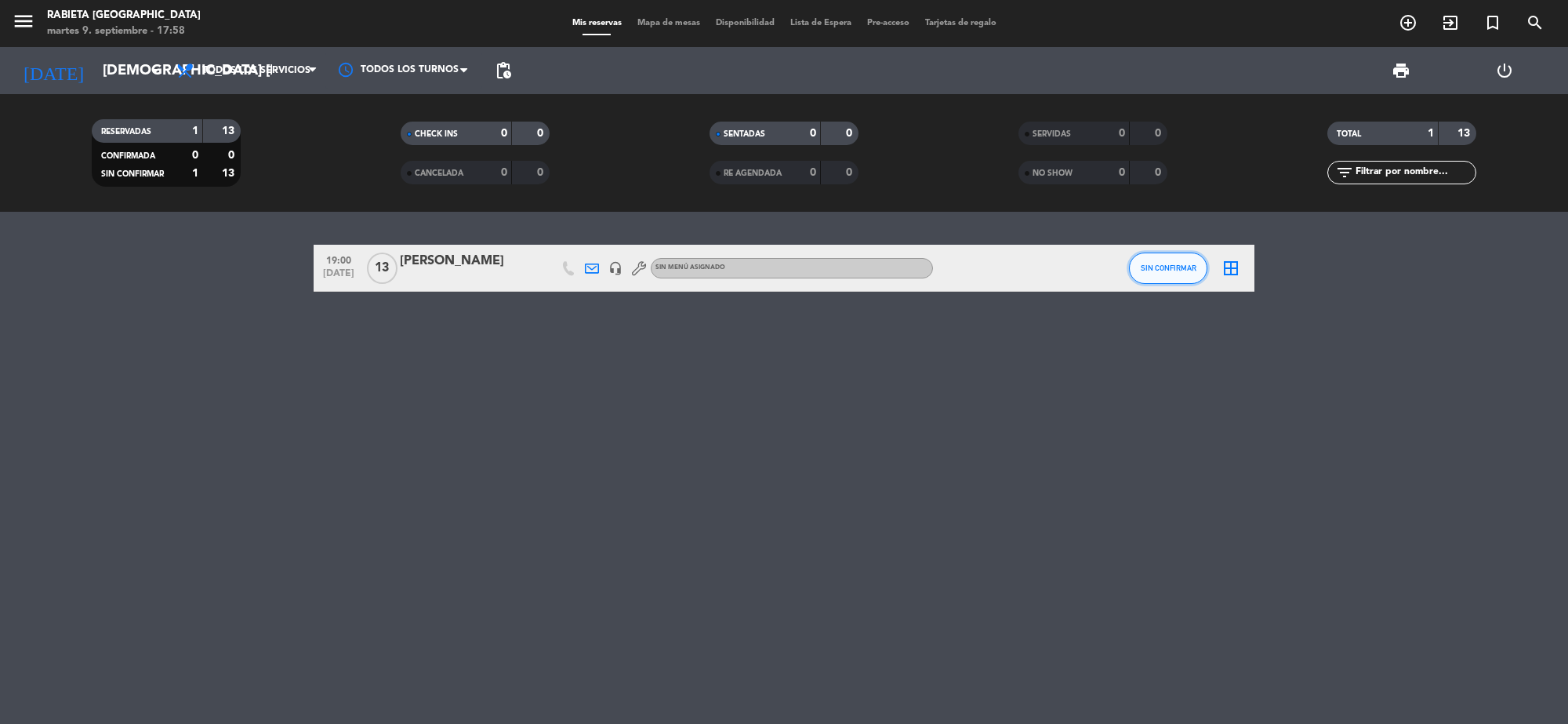
click at [1158, 261] on button "SIN CONFIRMAR" at bounding box center [1168, 268] width 79 height 31
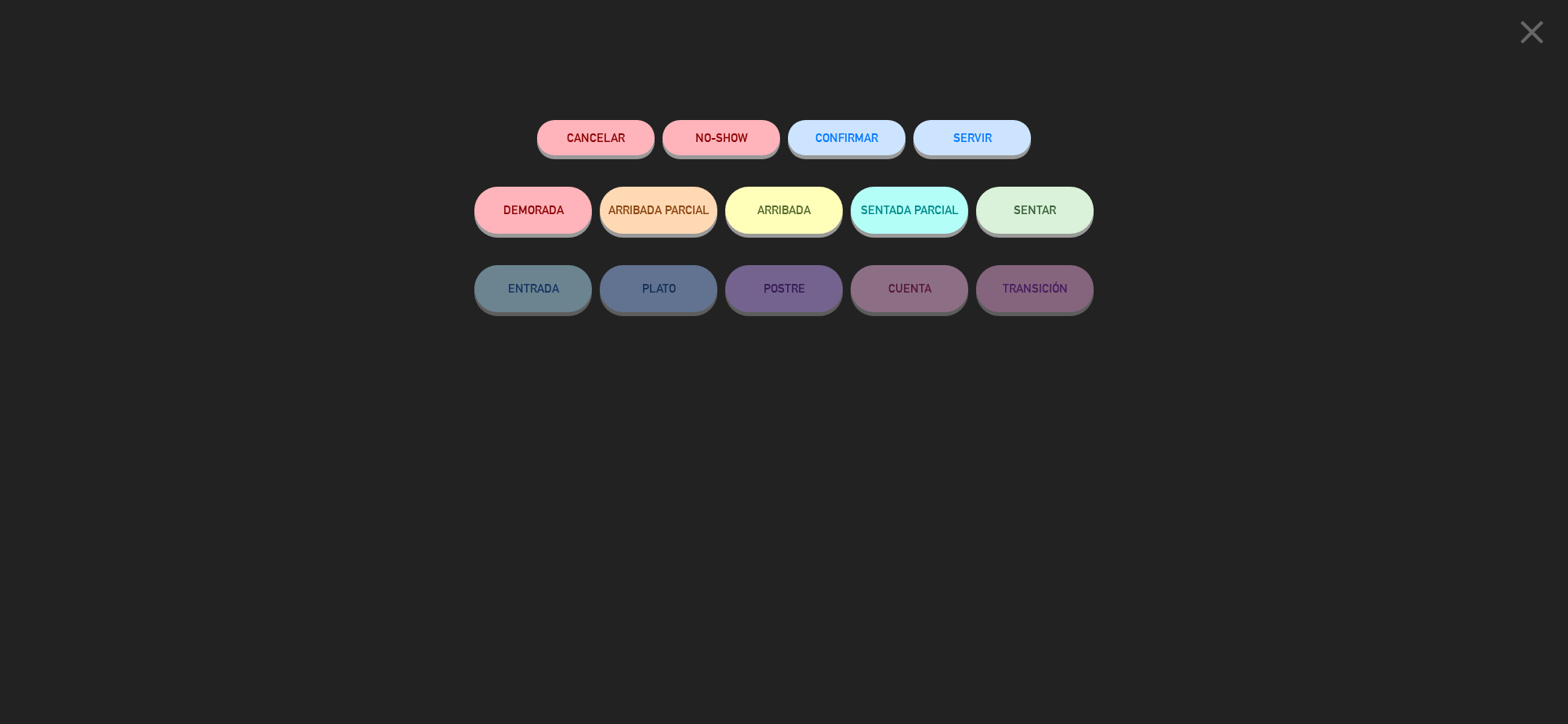
click at [858, 130] on button "CONFIRMAR" at bounding box center [846, 137] width 118 height 35
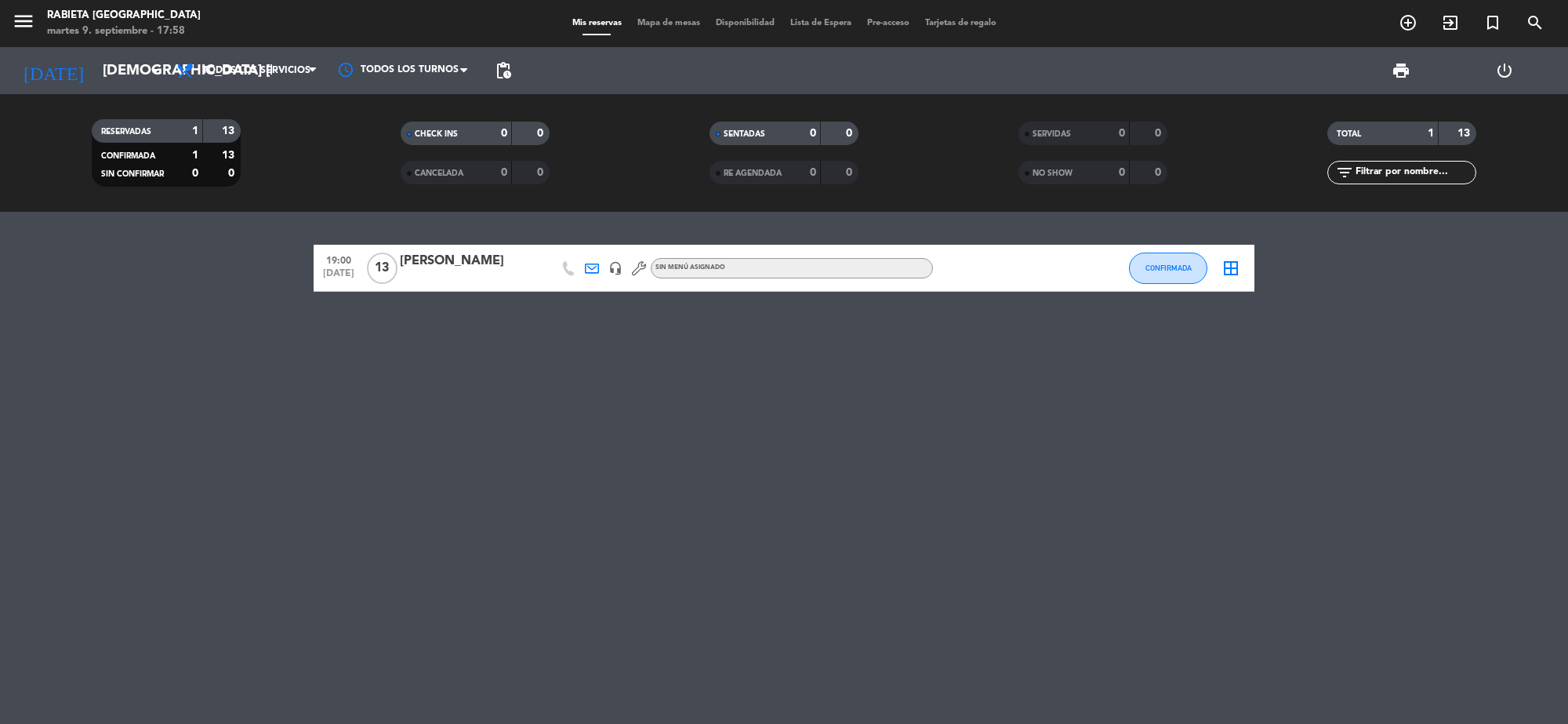
click at [512, 267] on div "[PERSON_NAME]" at bounding box center [465, 261] width 133 height 20
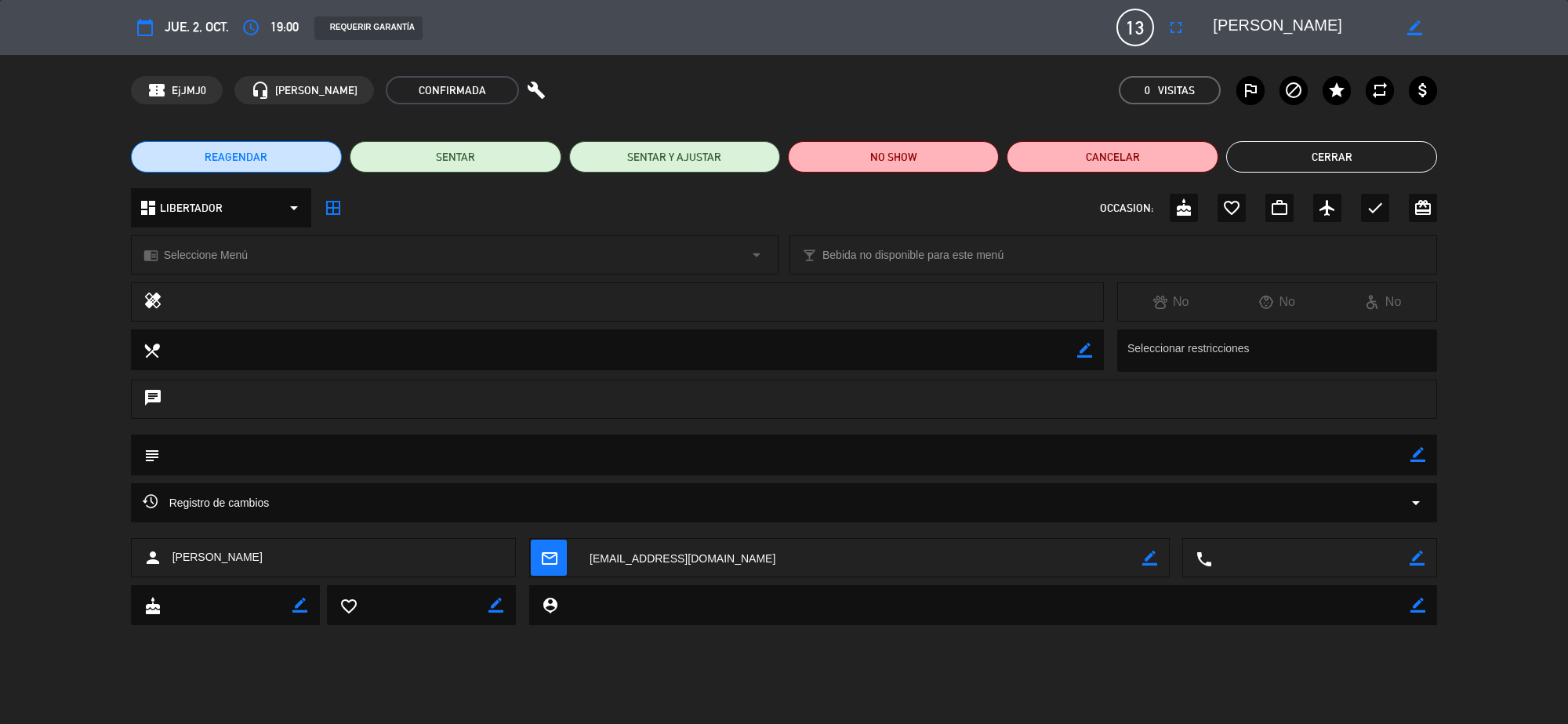
click at [267, 243] on div "chrome_reader_mode Seleccione Menú arrow_drop_down" at bounding box center [454, 255] width 646 height 38
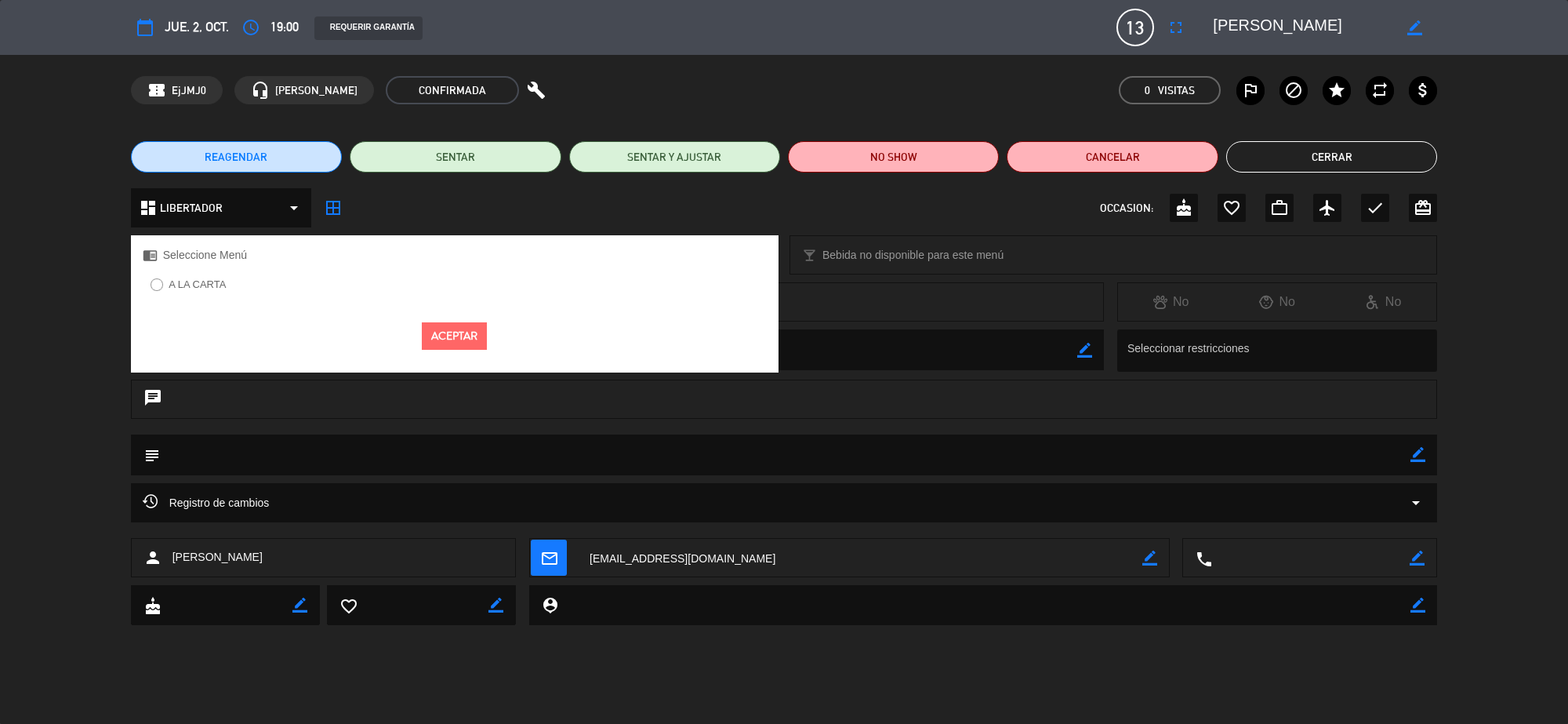
click at [188, 285] on label "A LA CARTA" at bounding box center [197, 285] width 57 height 10
click at [480, 343] on button "Aceptar" at bounding box center [453, 336] width 65 height 27
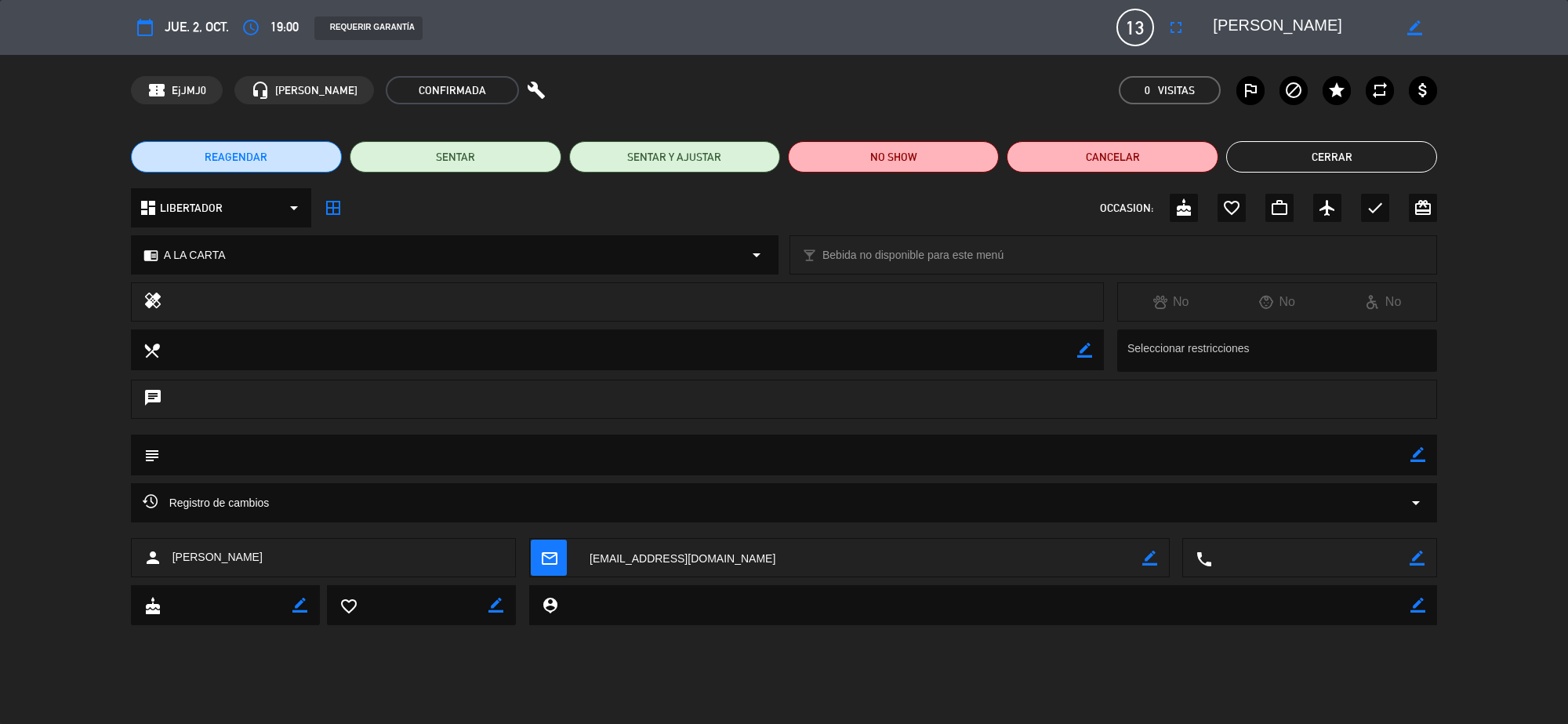
click at [1291, 150] on button "Cerrar" at bounding box center [1330, 156] width 211 height 31
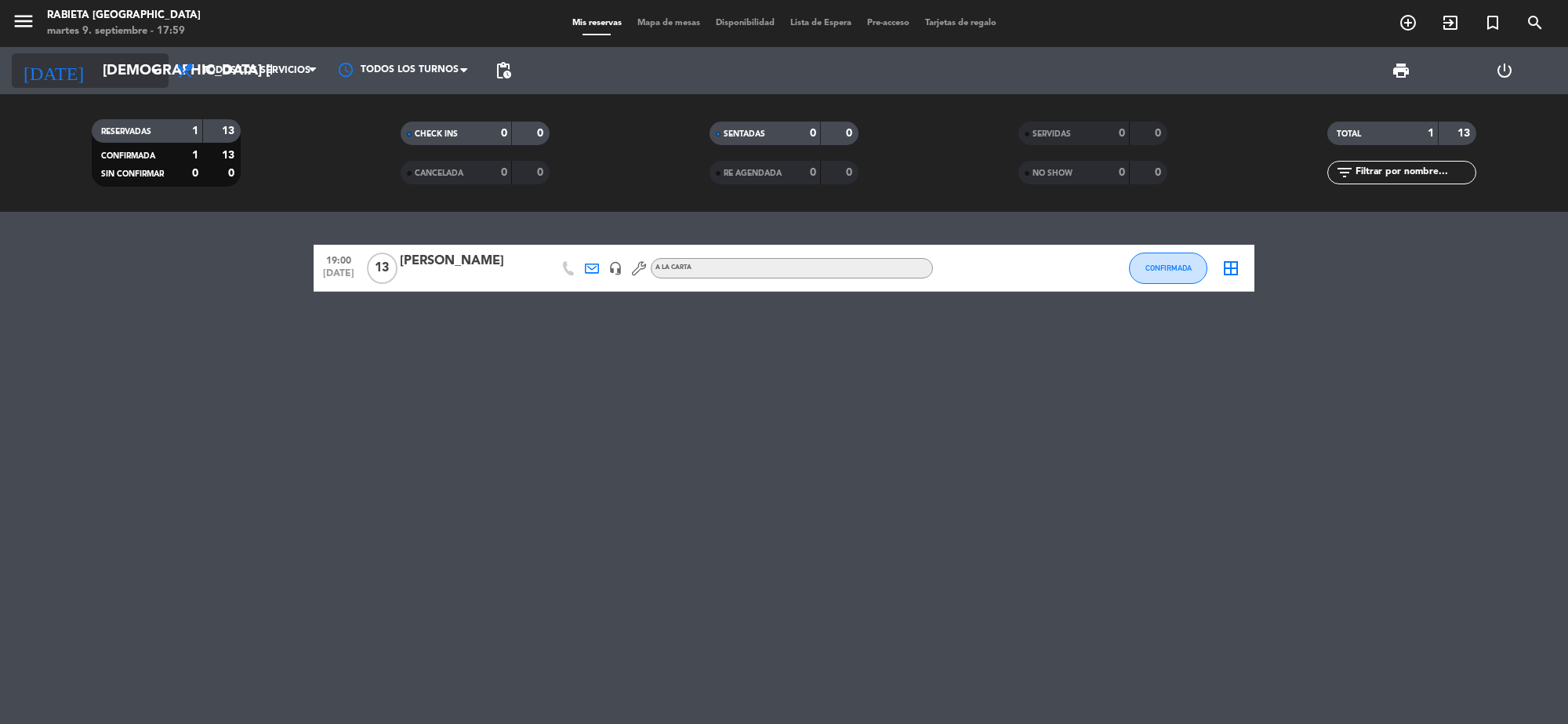
click at [152, 69] on icon "arrow_drop_down" at bounding box center [155, 70] width 19 height 19
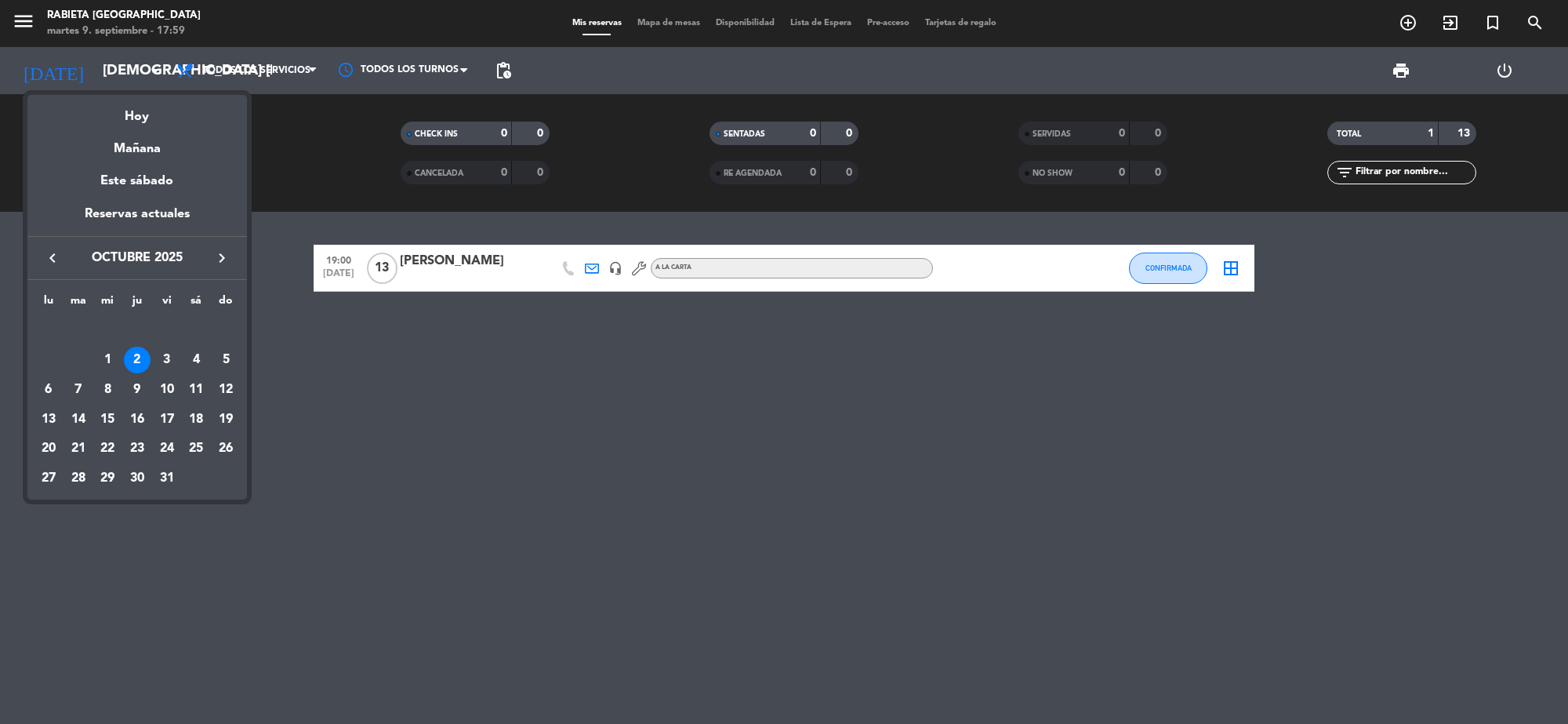
click at [45, 260] on icon "keyboard_arrow_left" at bounding box center [52, 258] width 19 height 19
click at [75, 386] on div "9" at bounding box center [78, 389] width 27 height 27
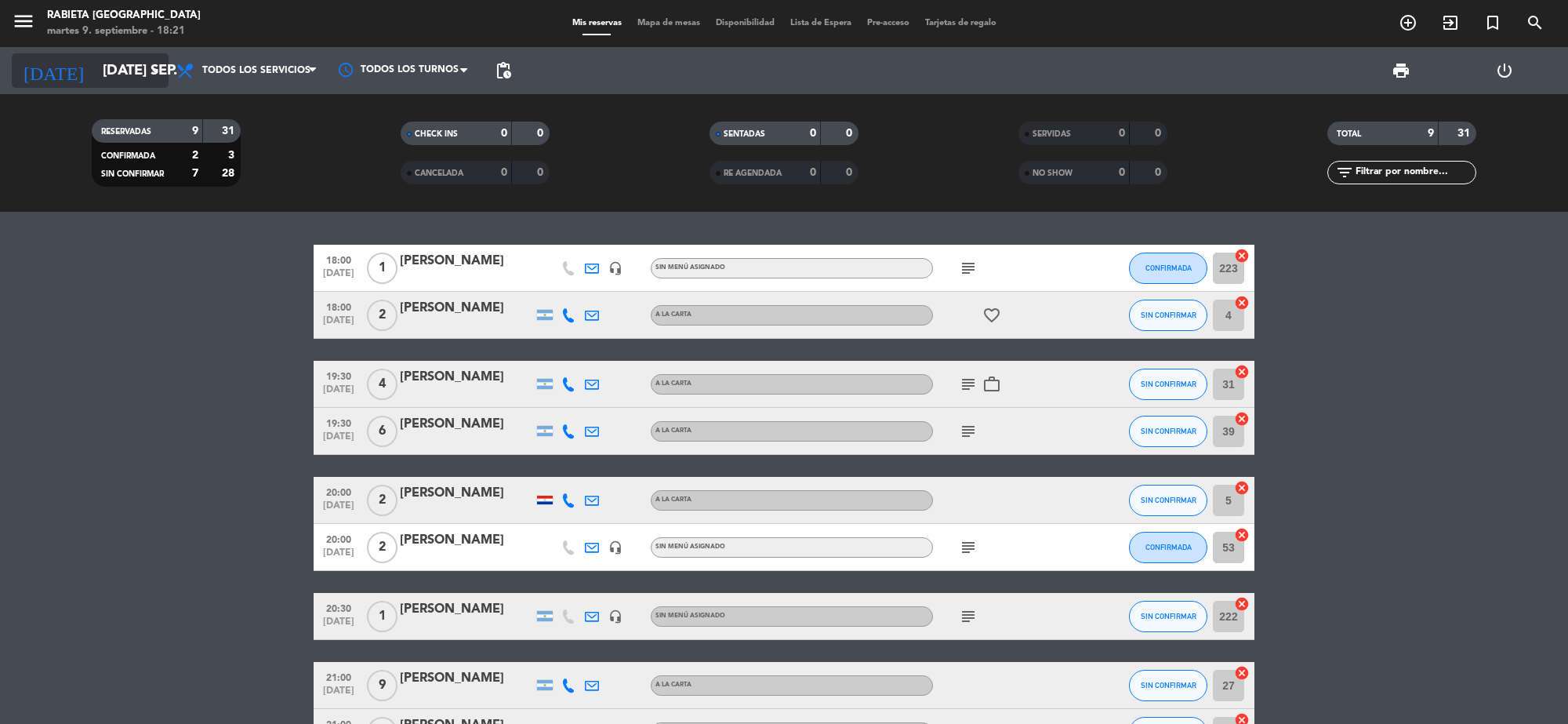
click at [155, 69] on icon "arrow_drop_down" at bounding box center [155, 70] width 19 height 19
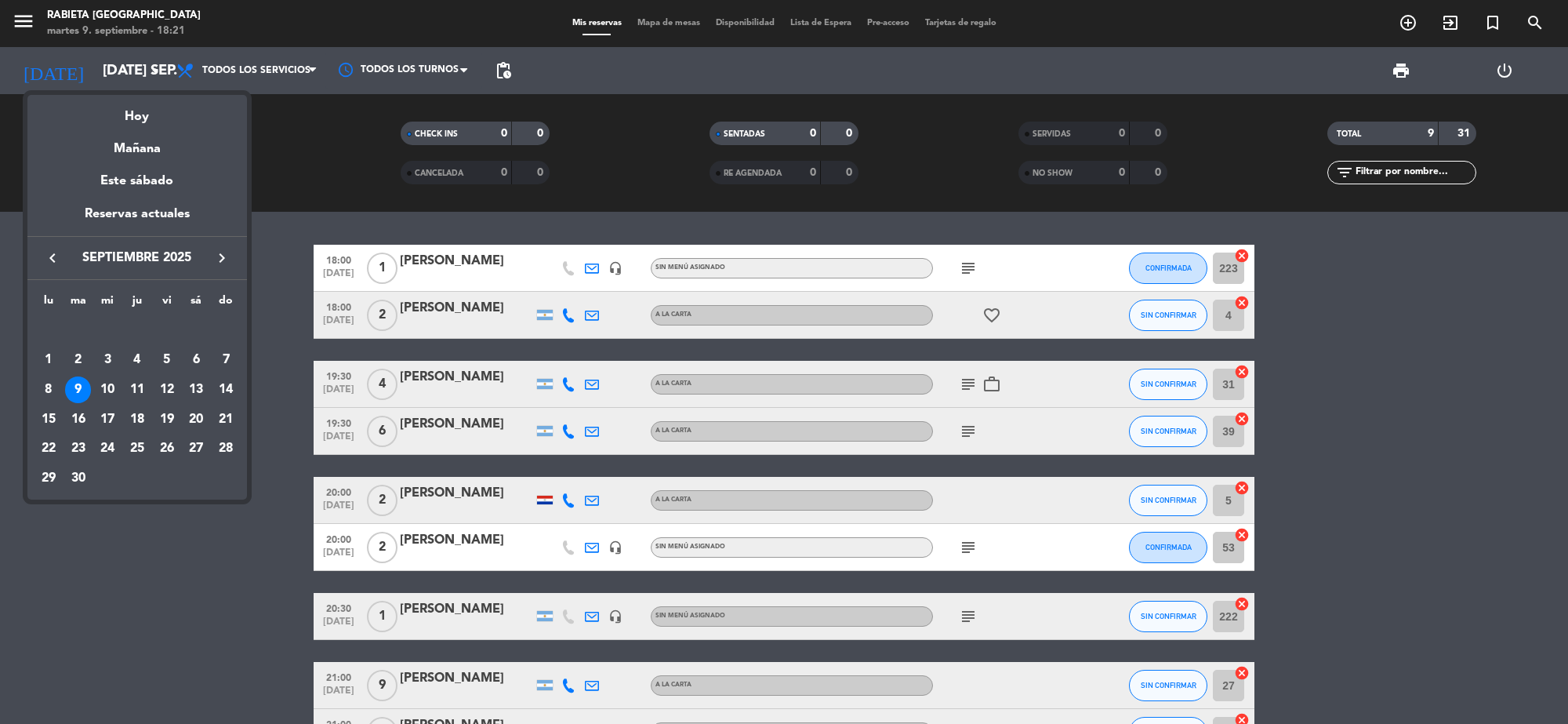
click at [73, 381] on div "9" at bounding box center [78, 389] width 27 height 27
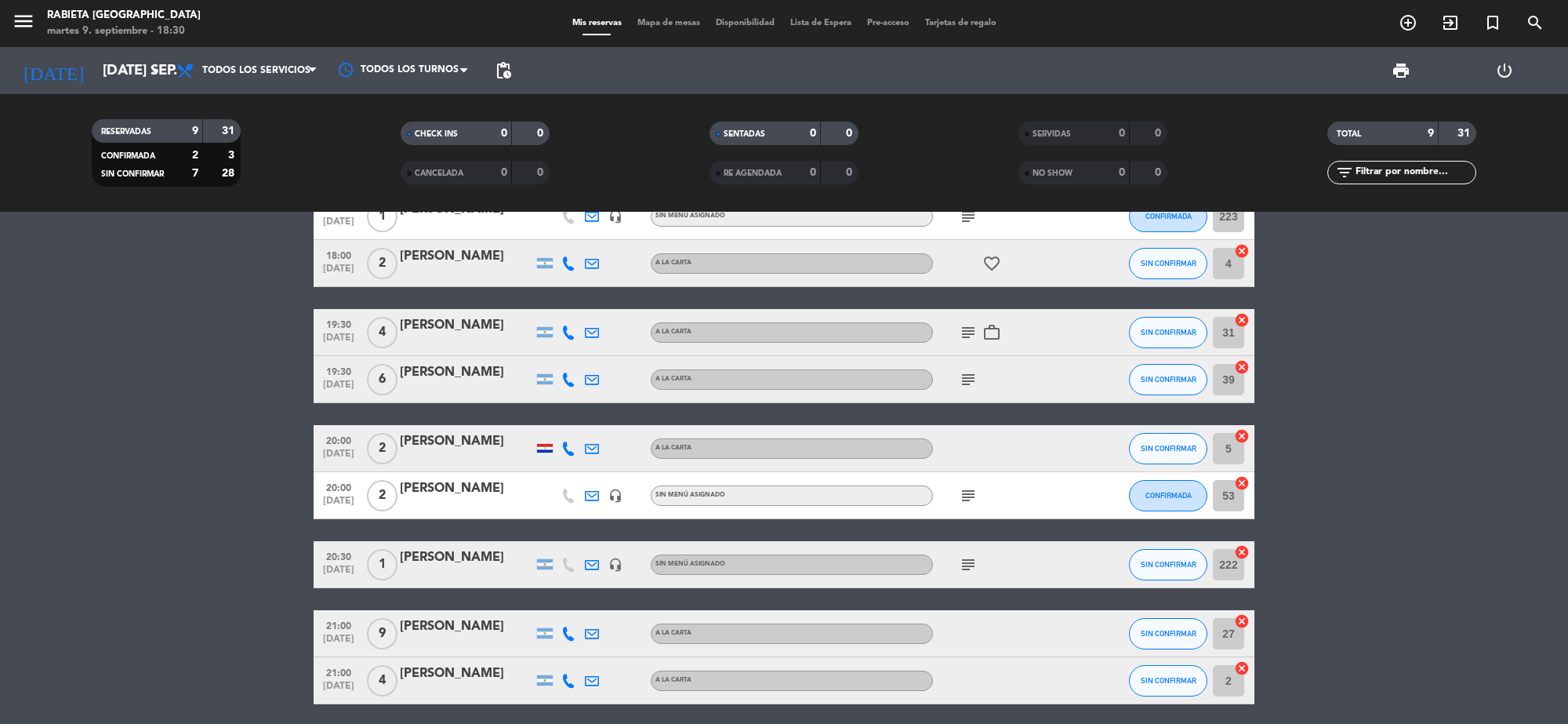
scroll to position [98, 0]
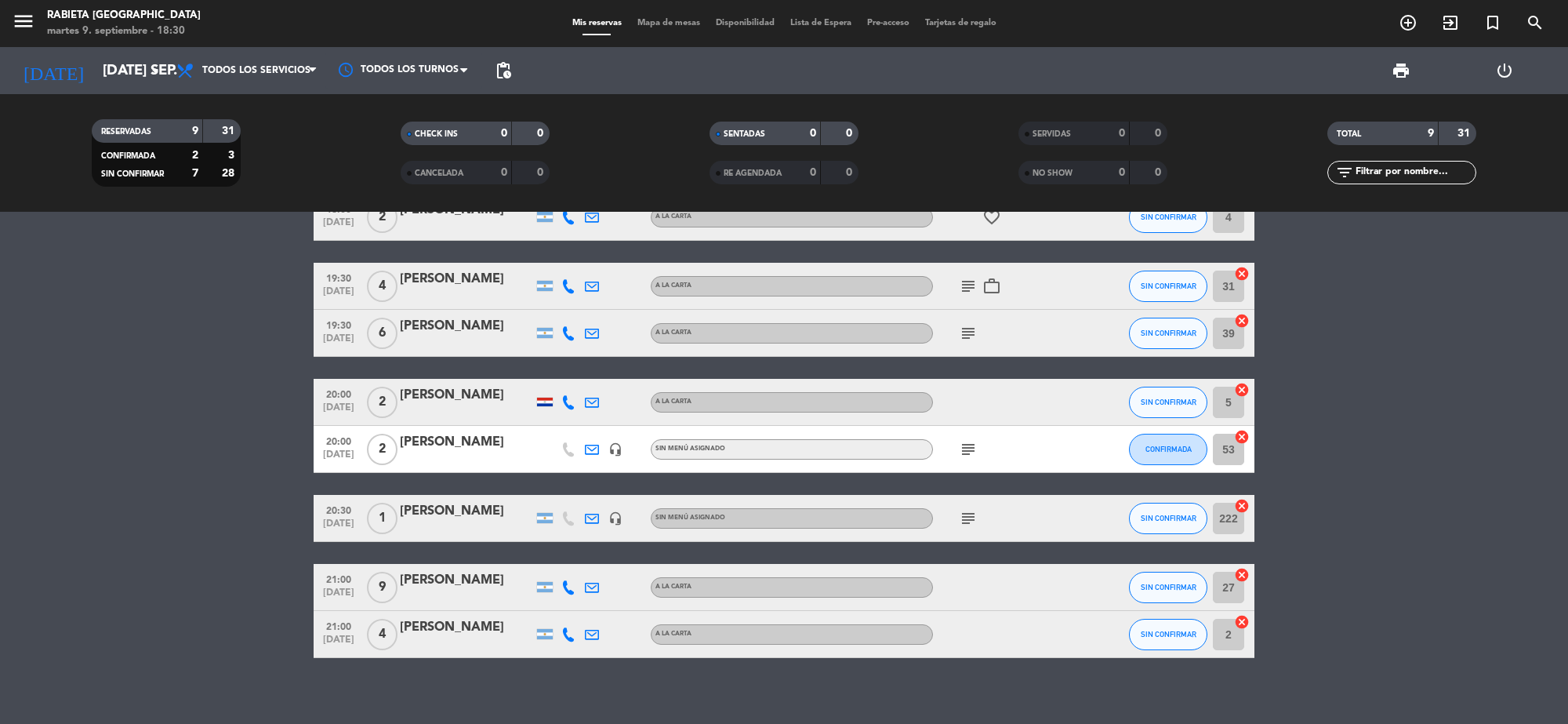
click at [969, 518] on icon "subject" at bounding box center [967, 518] width 19 height 19
click at [1411, 432] on bookings-row "18:00 [DATE] 1 [PERSON_NAME] headset_mic Sin menú asignado subject CONFIRMADA 2…" at bounding box center [784, 402] width 1568 height 511
click at [1307, 411] on bookings-row "18:00 [DATE] 1 [PERSON_NAME] headset_mic Sin menú asignado subject CONFIRMADA 2…" at bounding box center [784, 402] width 1568 height 511
click at [131, 75] on input "[DATE] sep." at bounding box center [187, 70] width 185 height 33
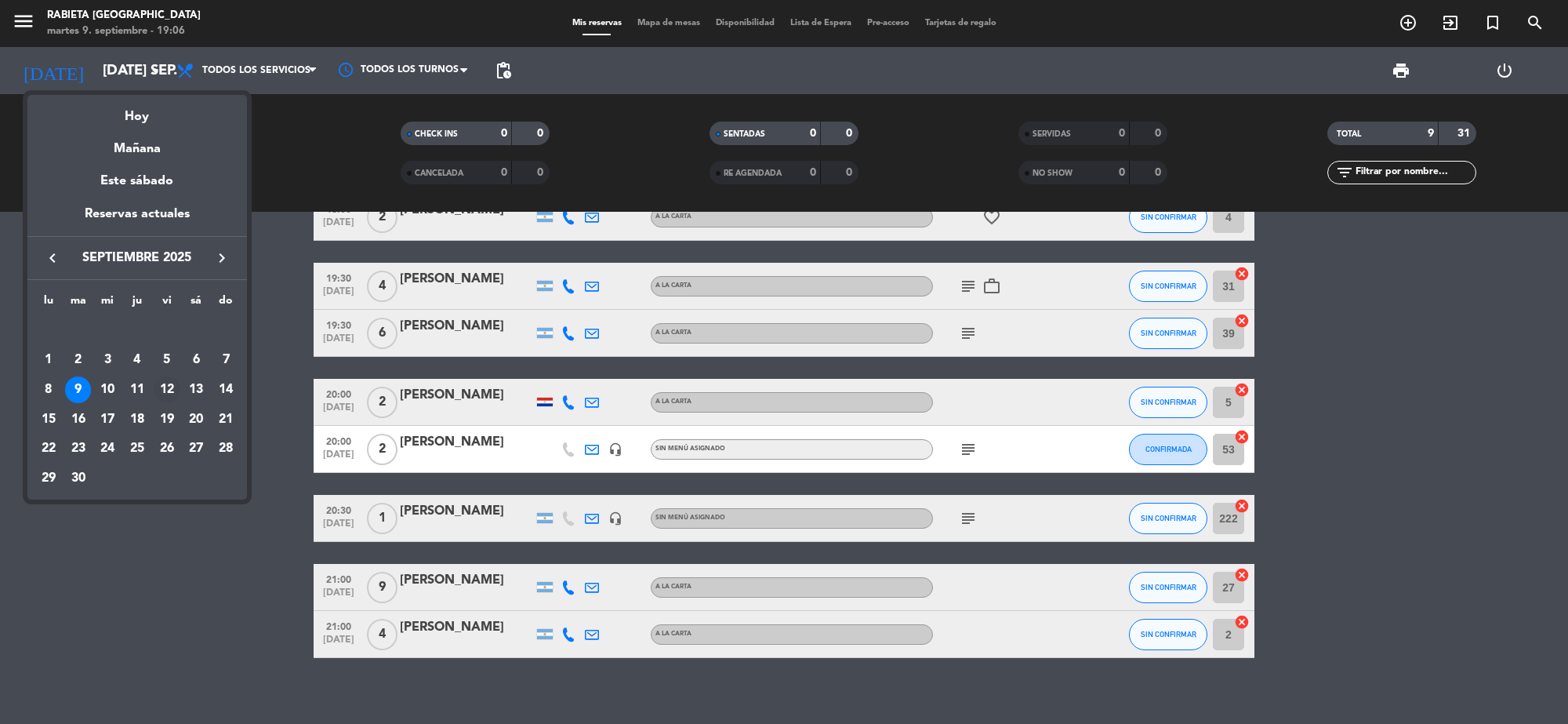
click at [177, 385] on div "12" at bounding box center [167, 389] width 27 height 27
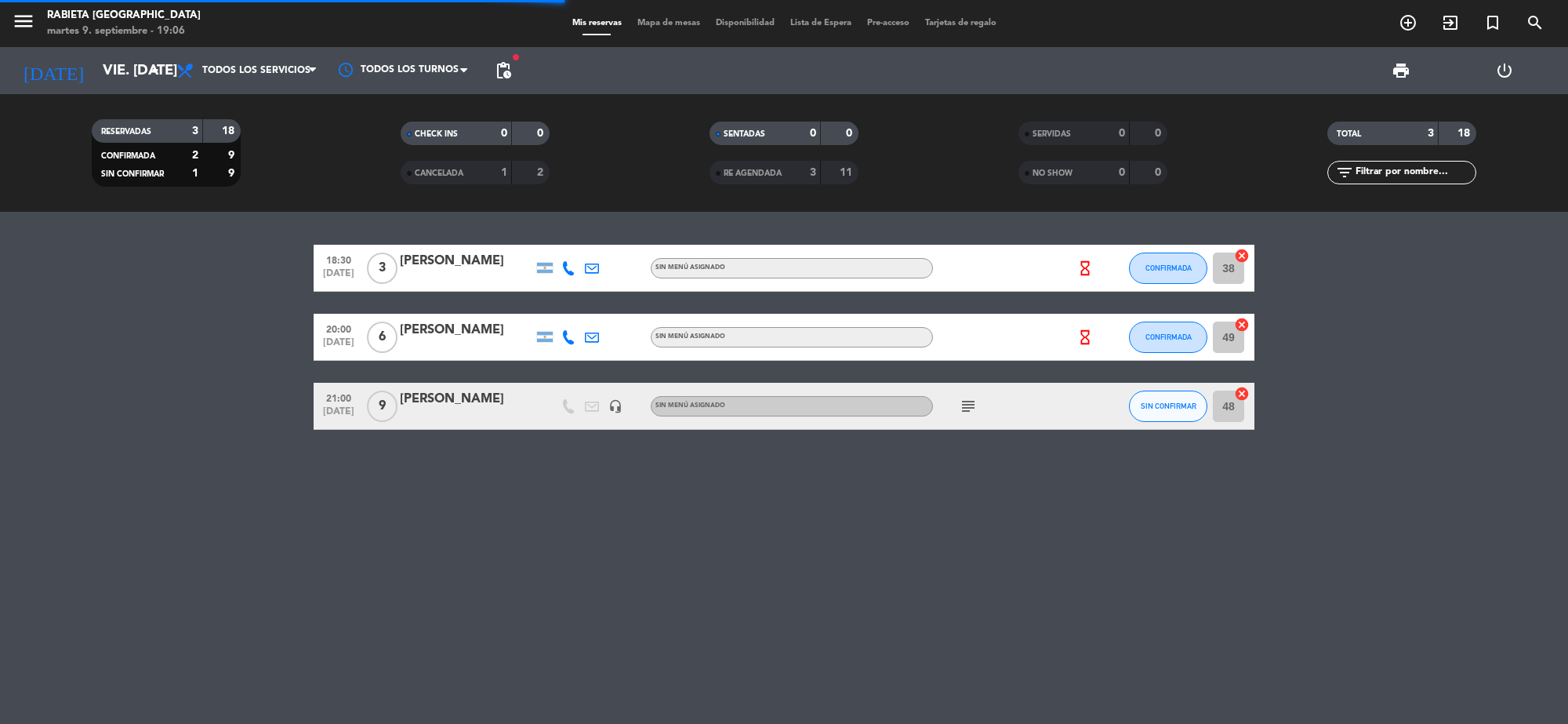
scroll to position [0, 0]
click at [137, 68] on input "vie. [DATE]" at bounding box center [187, 70] width 185 height 33
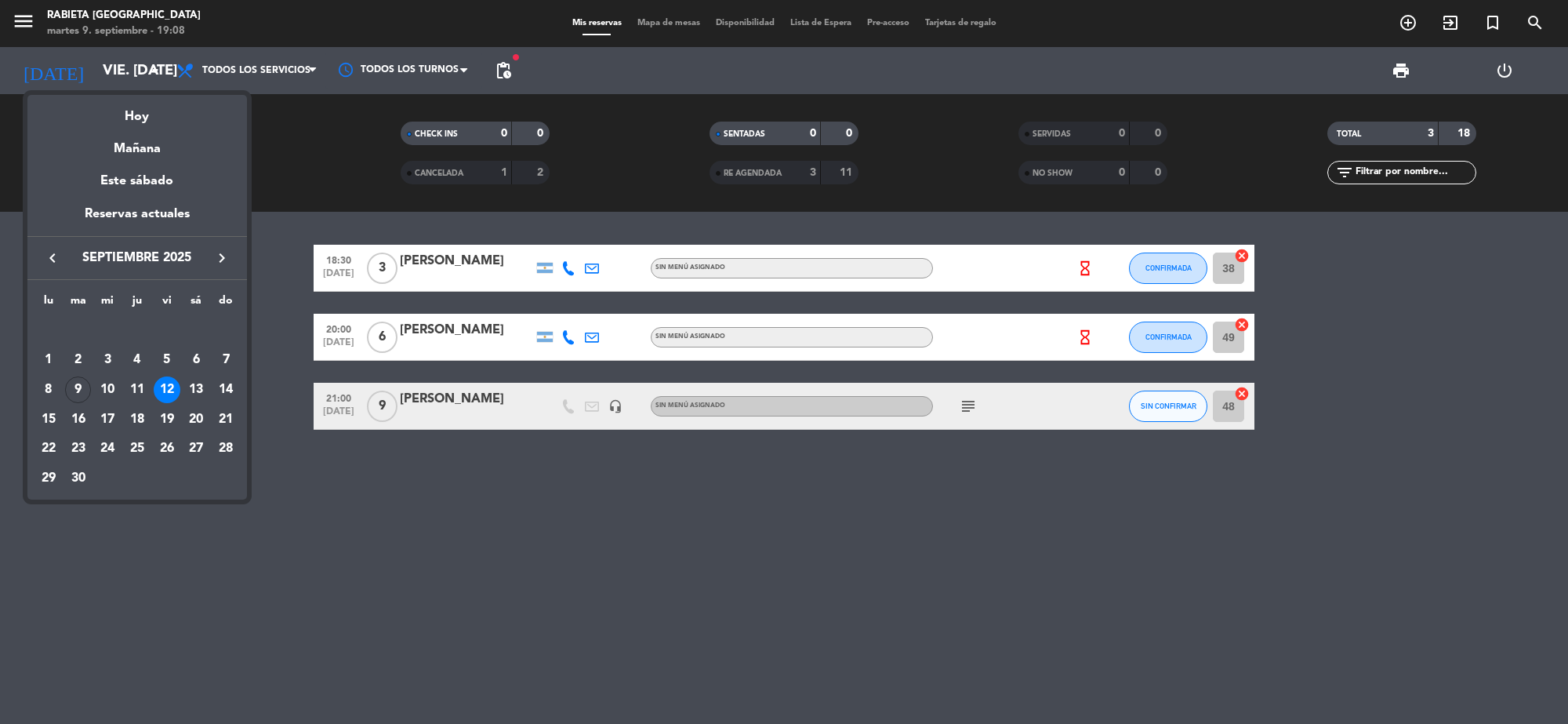
click at [199, 381] on div "13" at bounding box center [196, 389] width 27 height 27
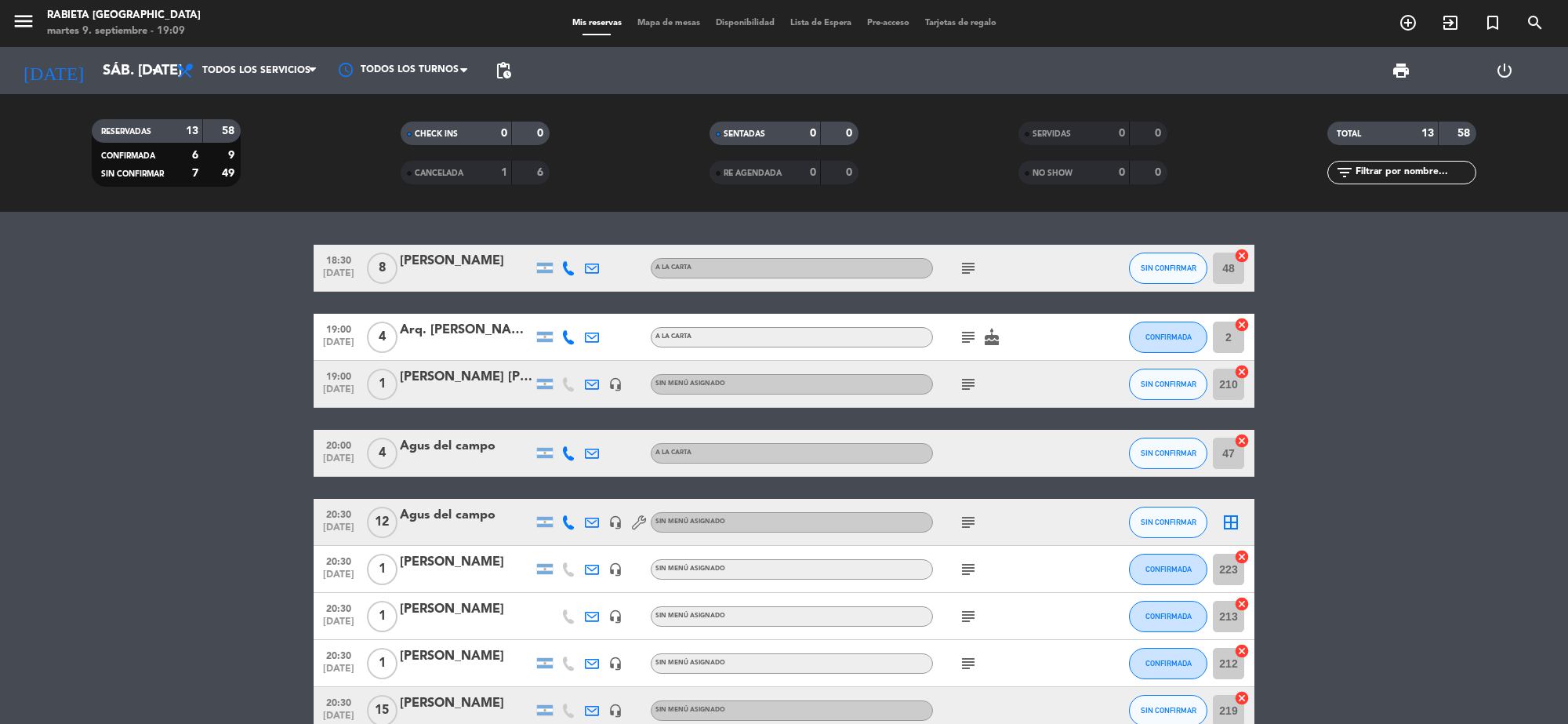
click at [436, 261] on div "[PERSON_NAME]" at bounding box center [465, 261] width 133 height 20
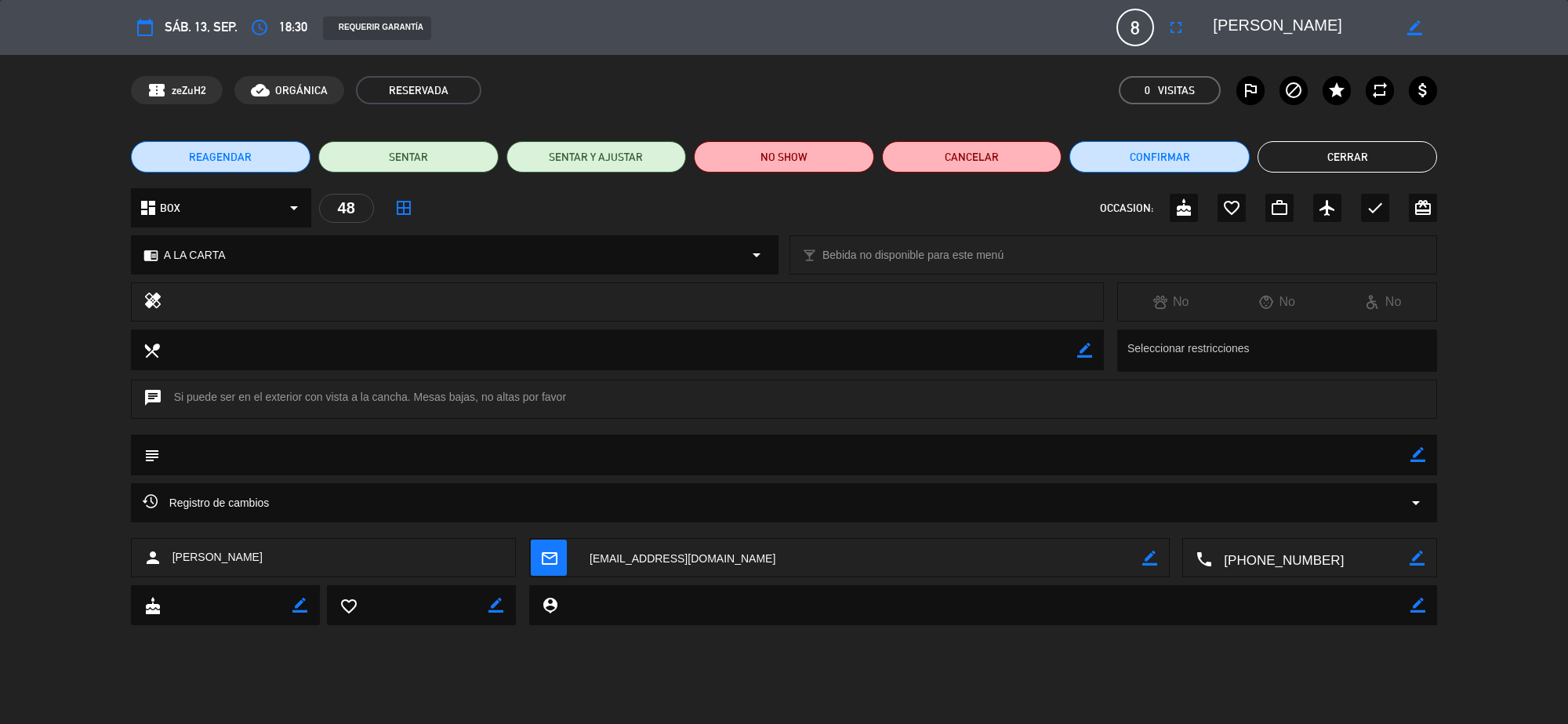
click at [1302, 159] on button "Cerrar" at bounding box center [1347, 156] width 181 height 31
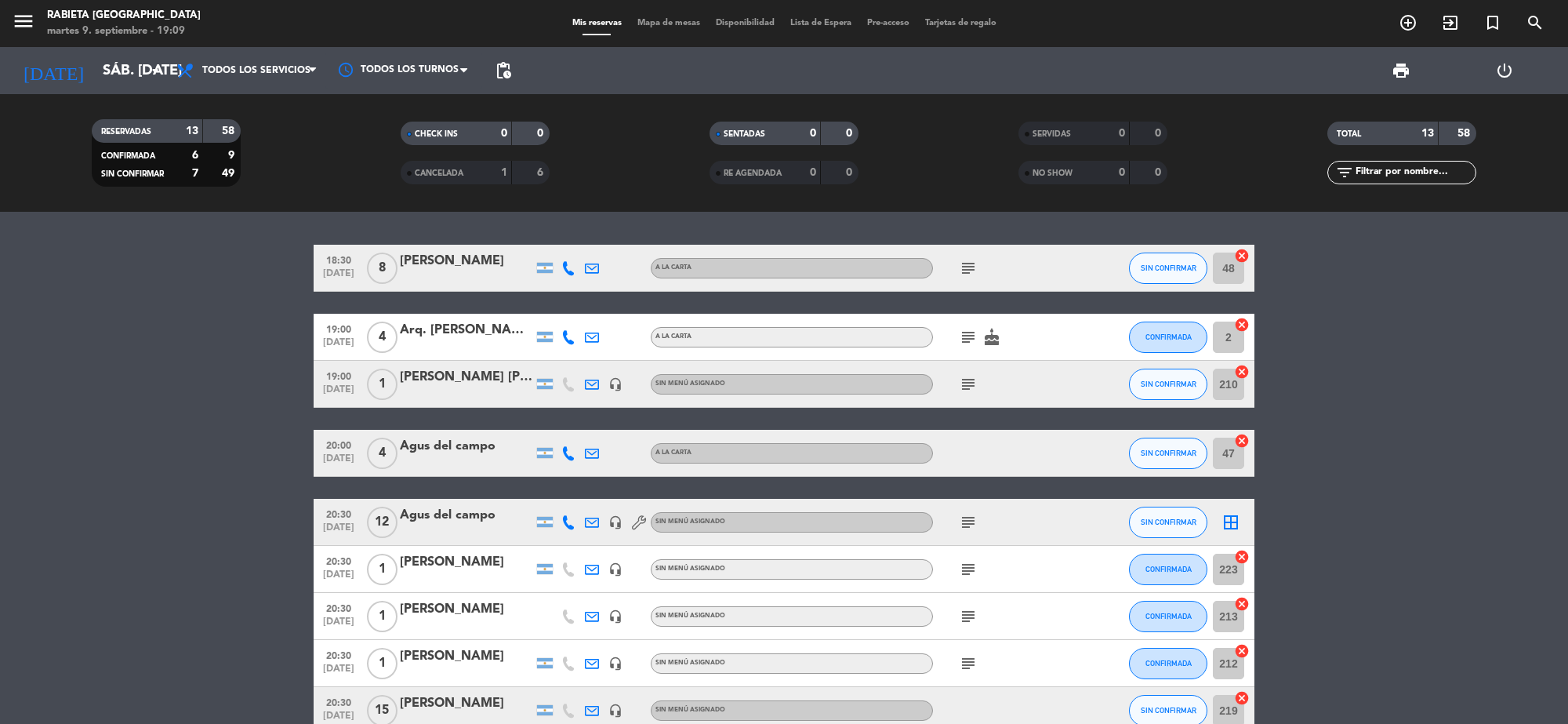
click at [448, 340] on div "Arq. [PERSON_NAME]" at bounding box center [465, 330] width 133 height 20
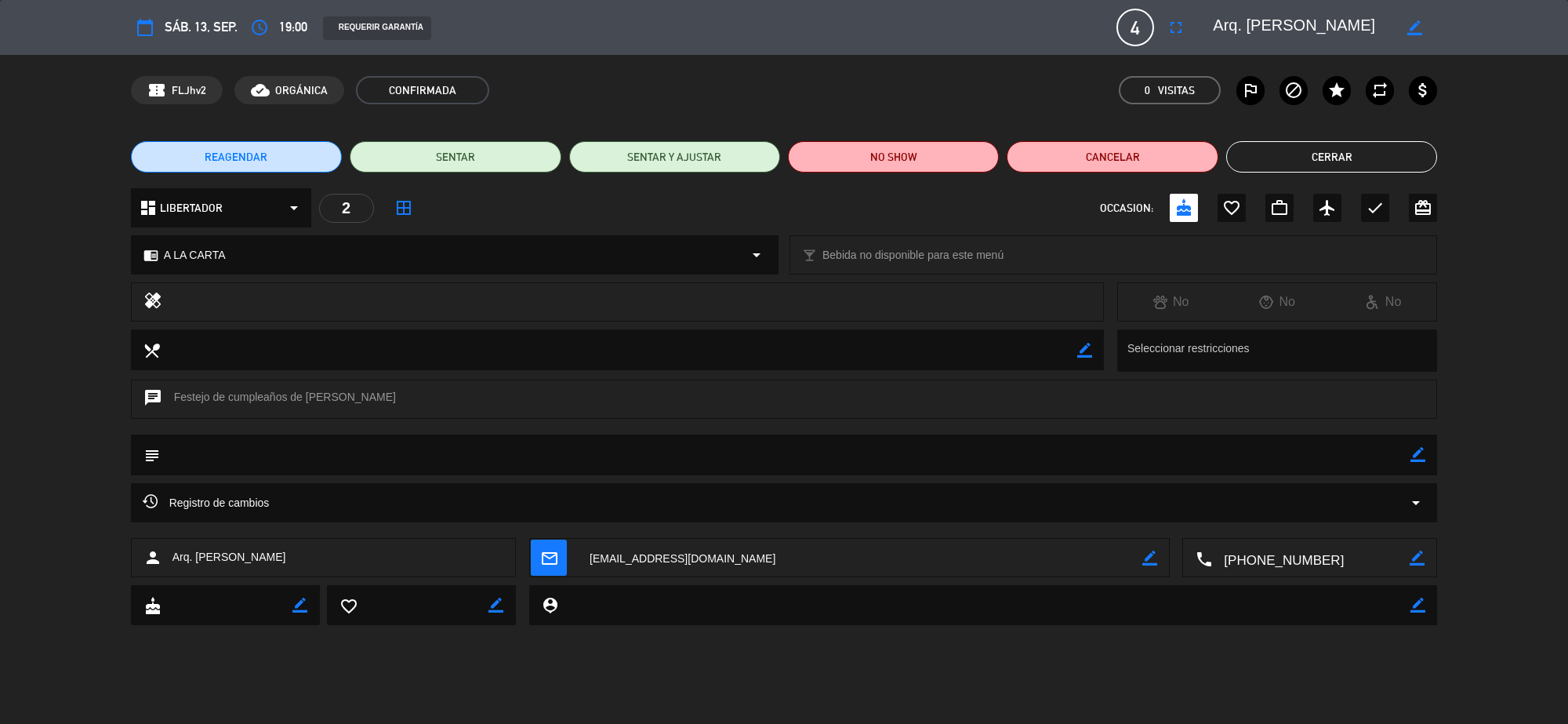
click at [1329, 163] on button "Cerrar" at bounding box center [1330, 156] width 211 height 31
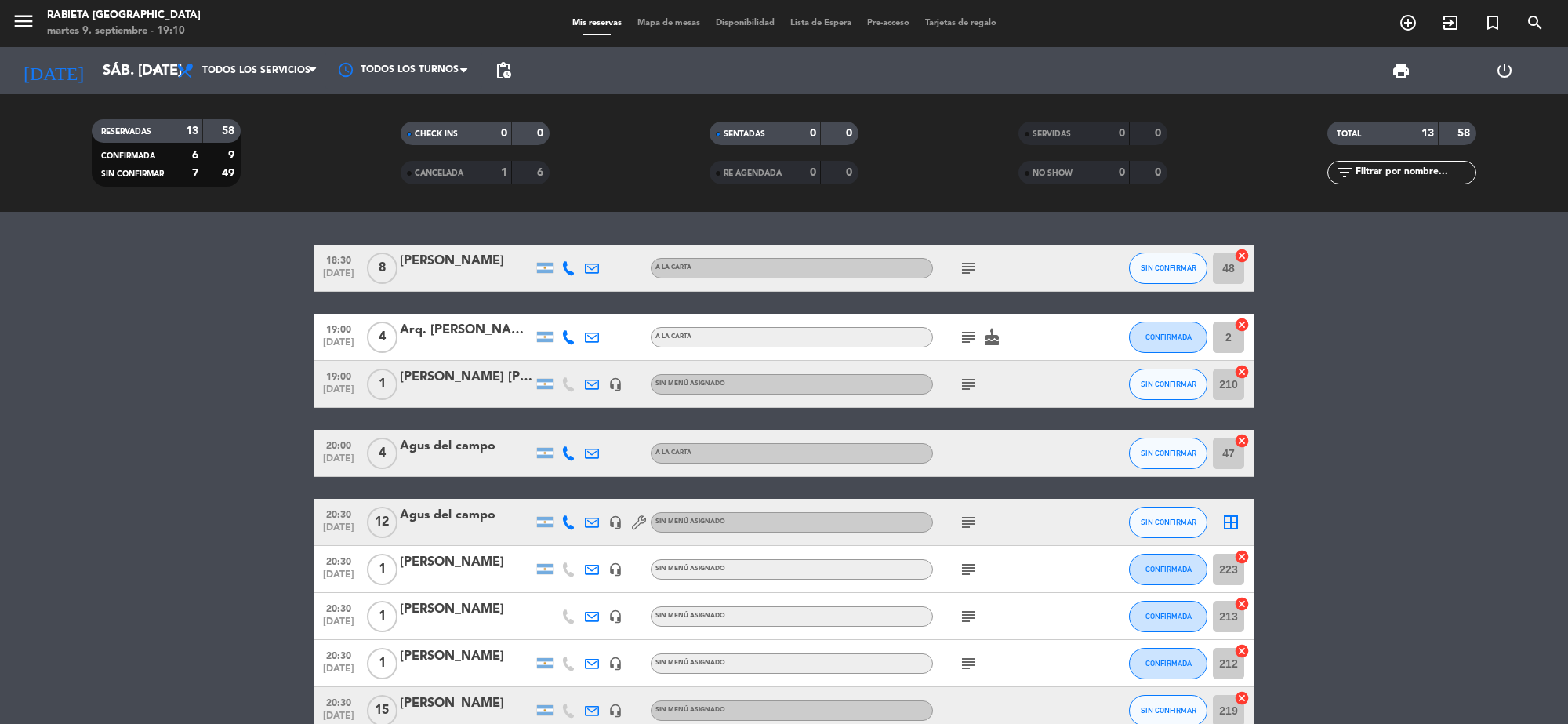
click at [479, 378] on div "[PERSON_NAME] [PERSON_NAME]" at bounding box center [465, 377] width 133 height 20
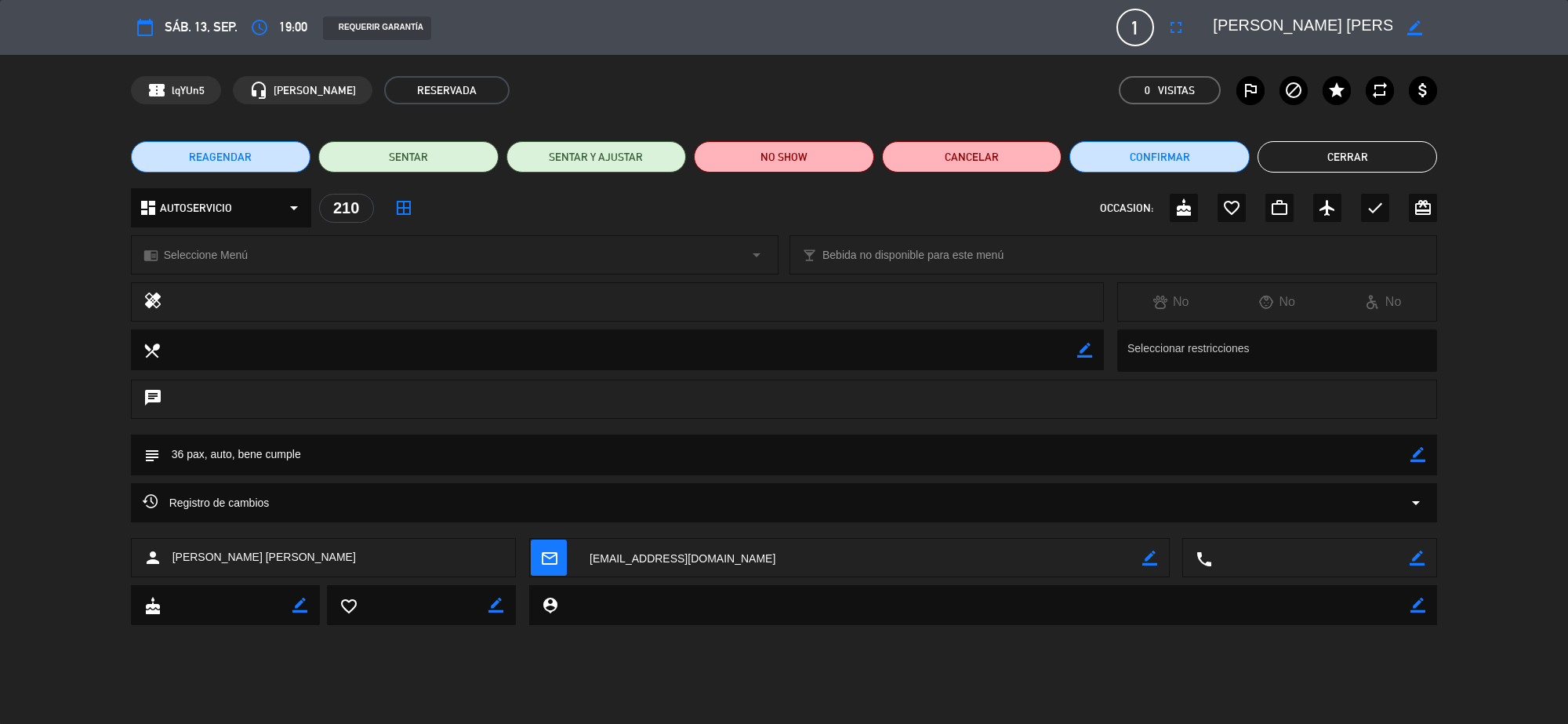
click at [1280, 152] on button "Cerrar" at bounding box center [1347, 156] width 181 height 31
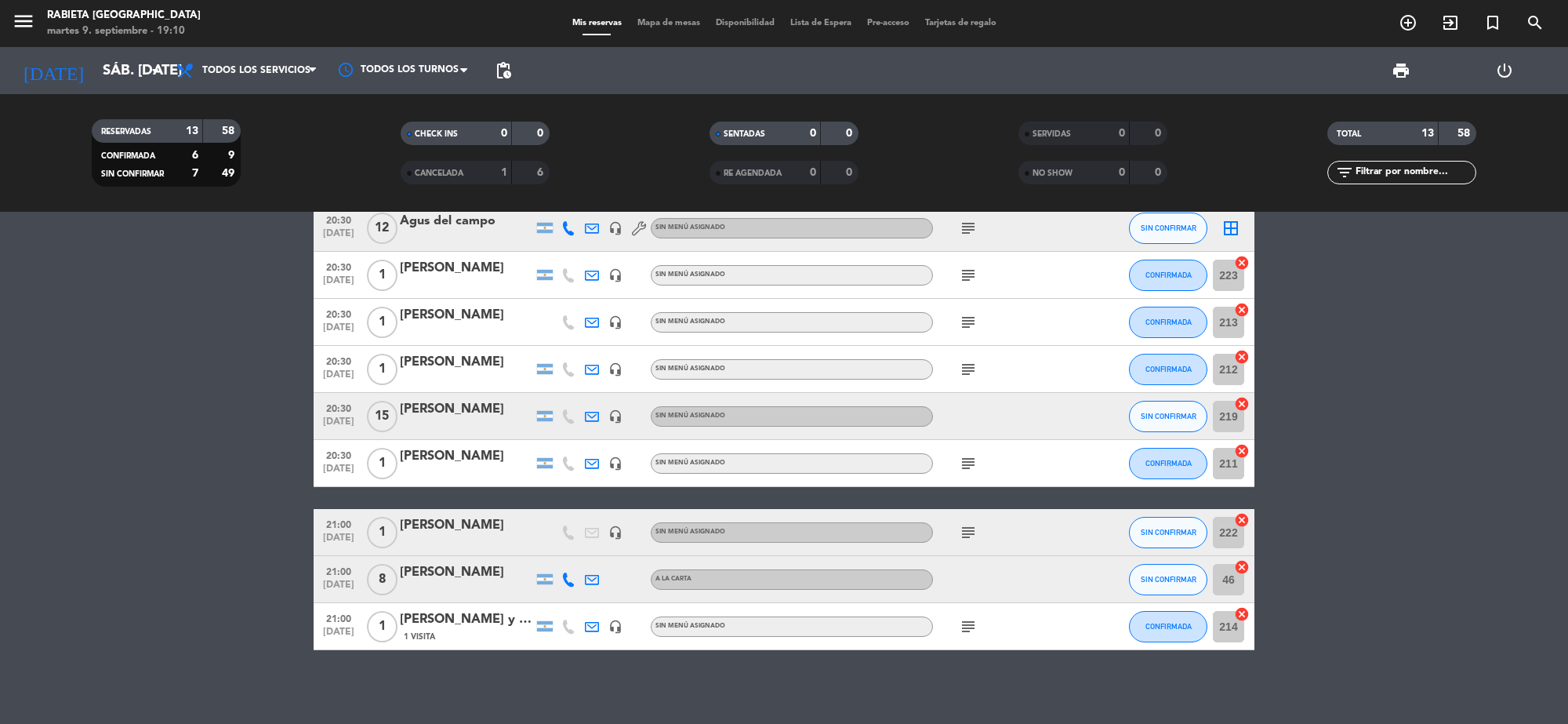
scroll to position [298, 0]
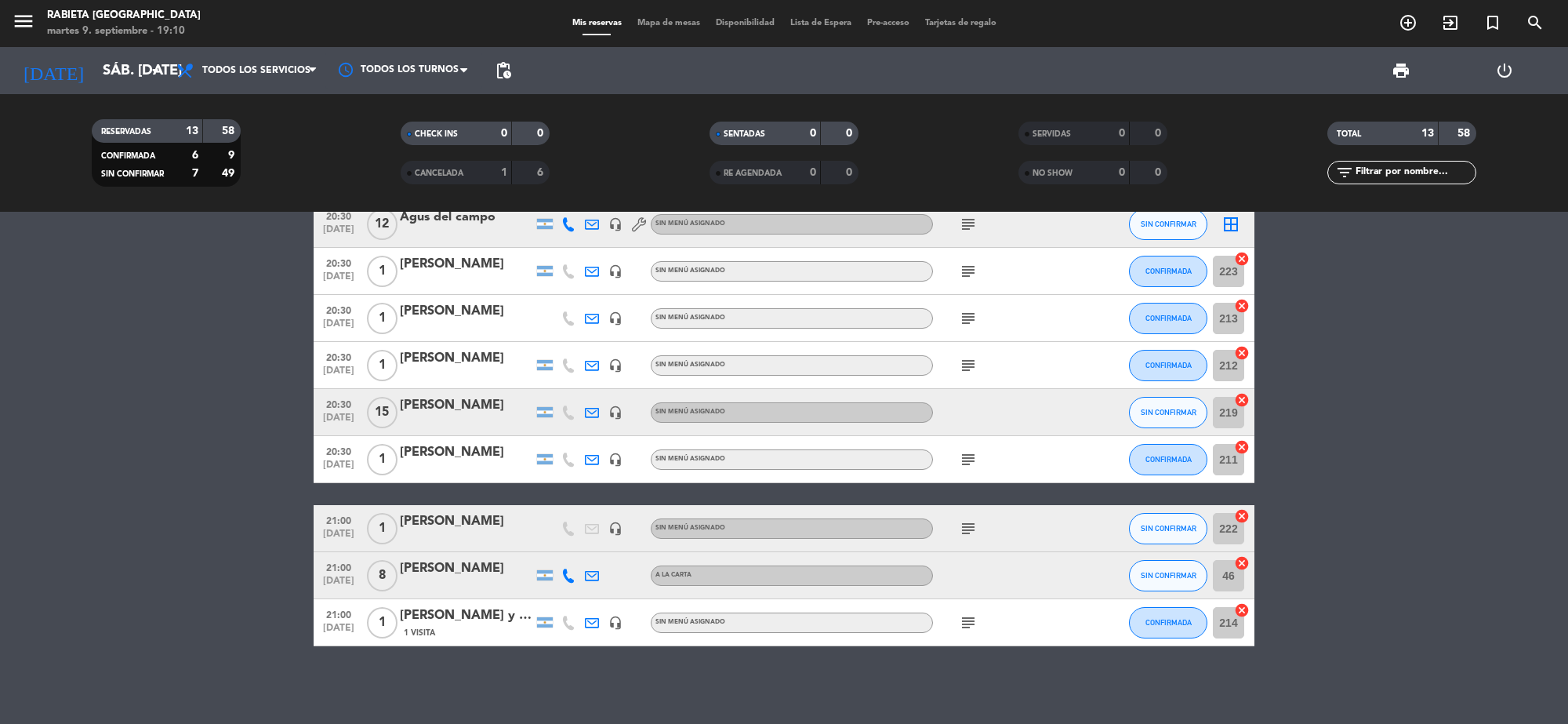
click at [473, 565] on div "[PERSON_NAME]" at bounding box center [465, 568] width 133 height 20
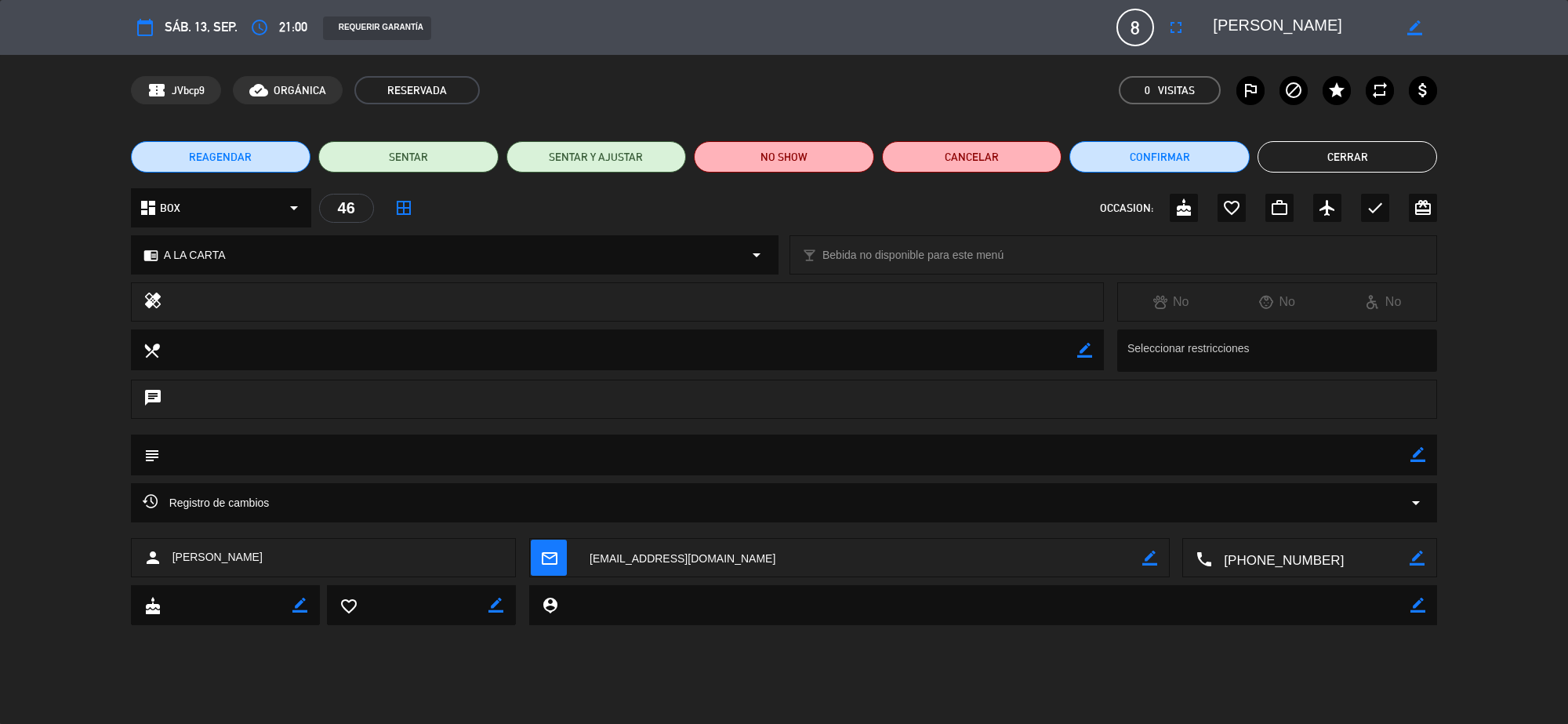
click at [1311, 154] on button "Cerrar" at bounding box center [1347, 156] width 181 height 31
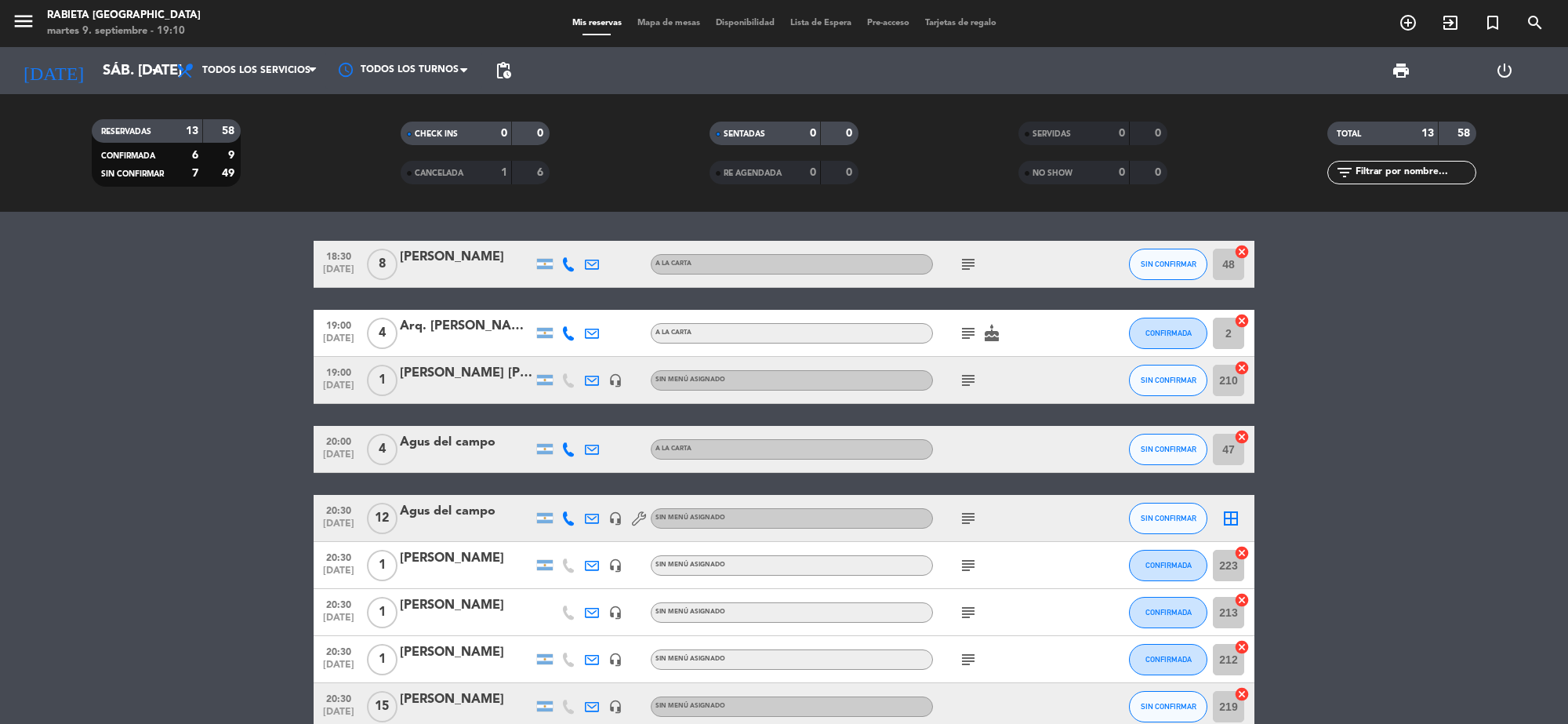
scroll to position [0, 0]
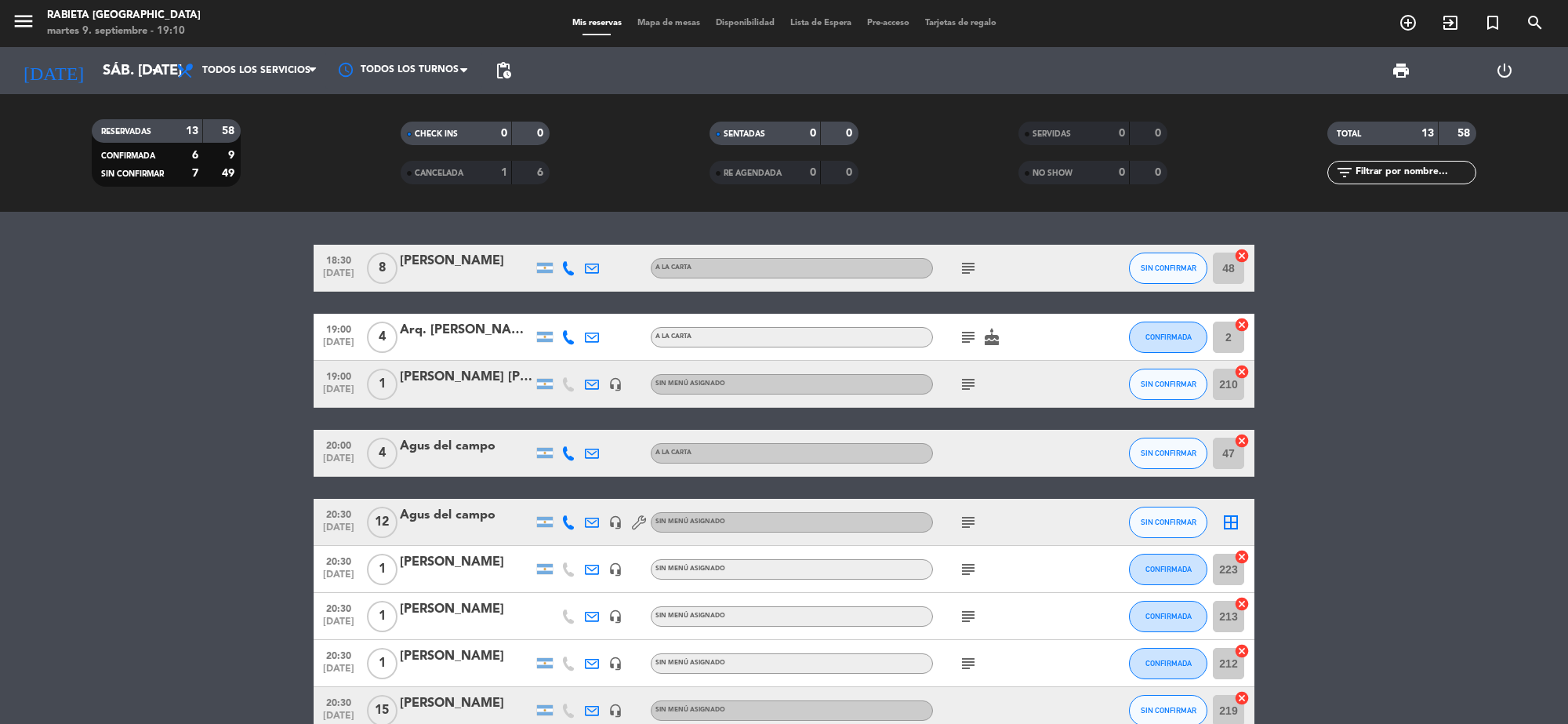
click at [478, 381] on div "[PERSON_NAME] [PERSON_NAME]" at bounding box center [465, 377] width 133 height 20
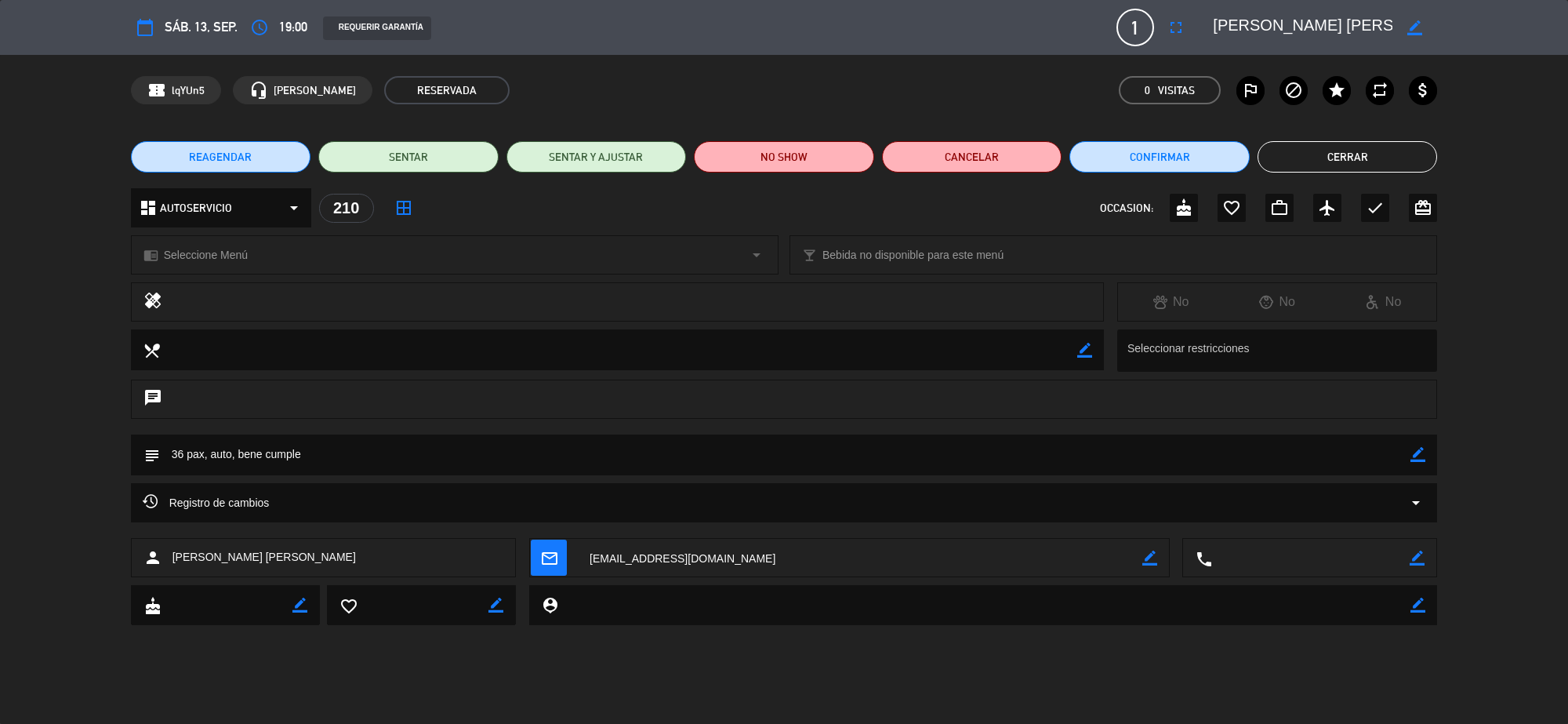
click at [1359, 153] on button "Cerrar" at bounding box center [1347, 156] width 181 height 31
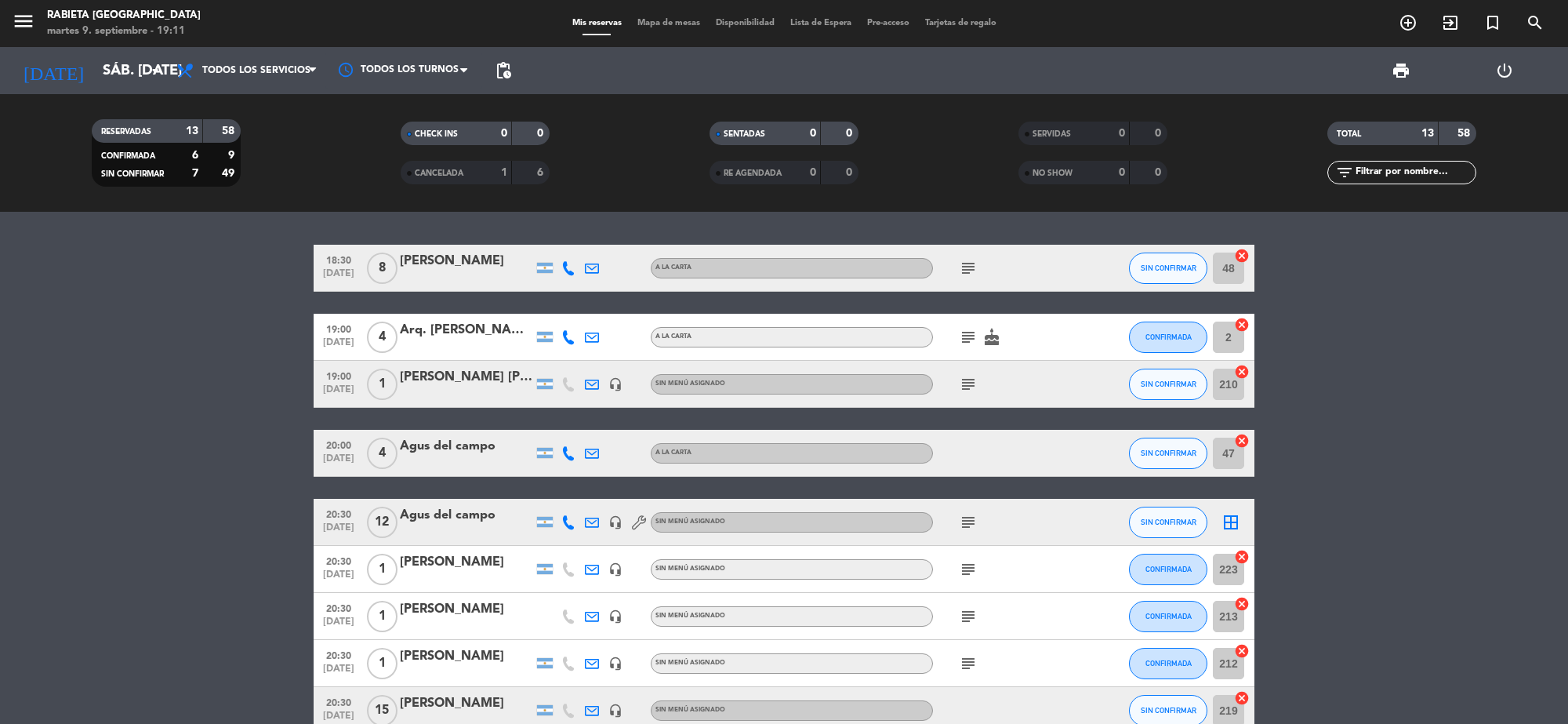
click at [410, 441] on div "Agus del campo" at bounding box center [465, 446] width 133 height 20
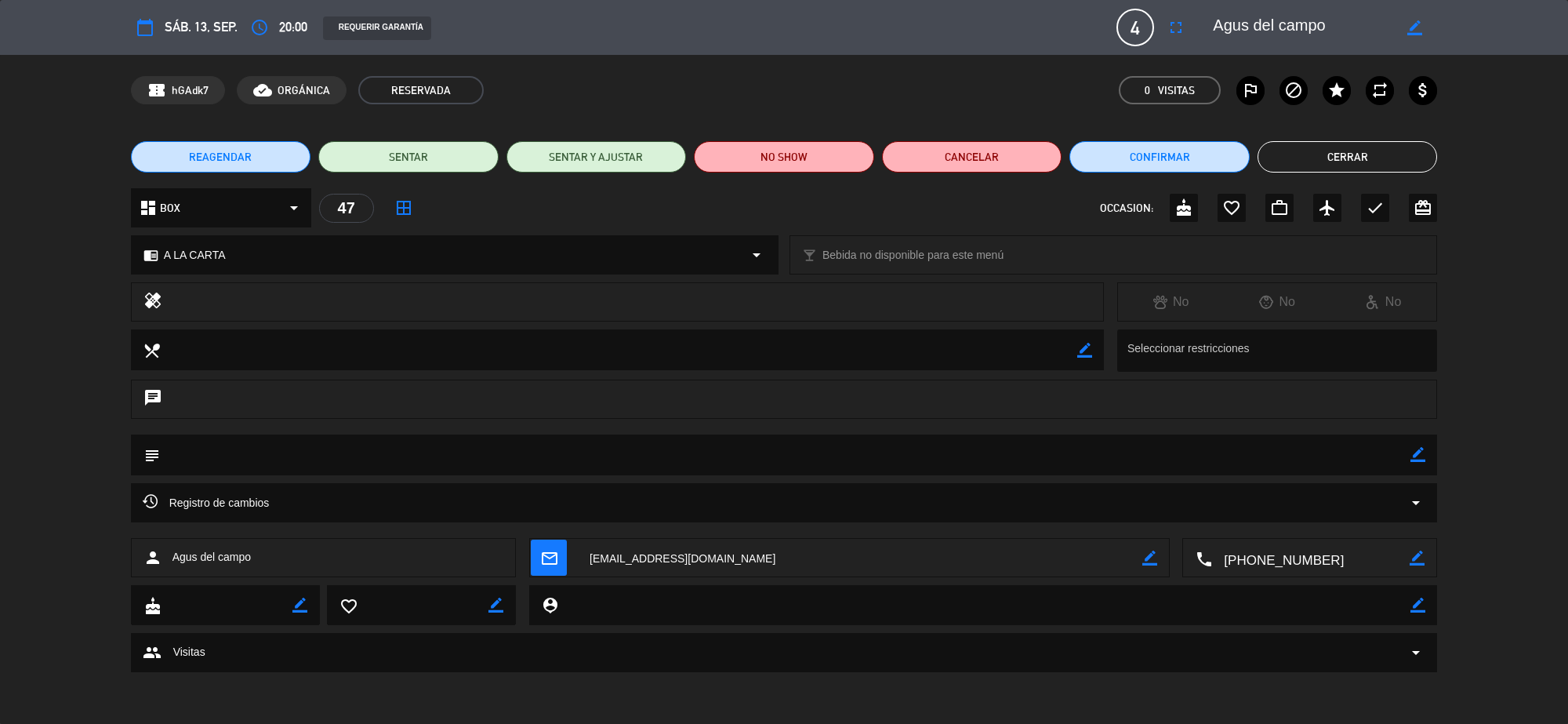
click at [1392, 153] on button "Cerrar" at bounding box center [1347, 156] width 181 height 31
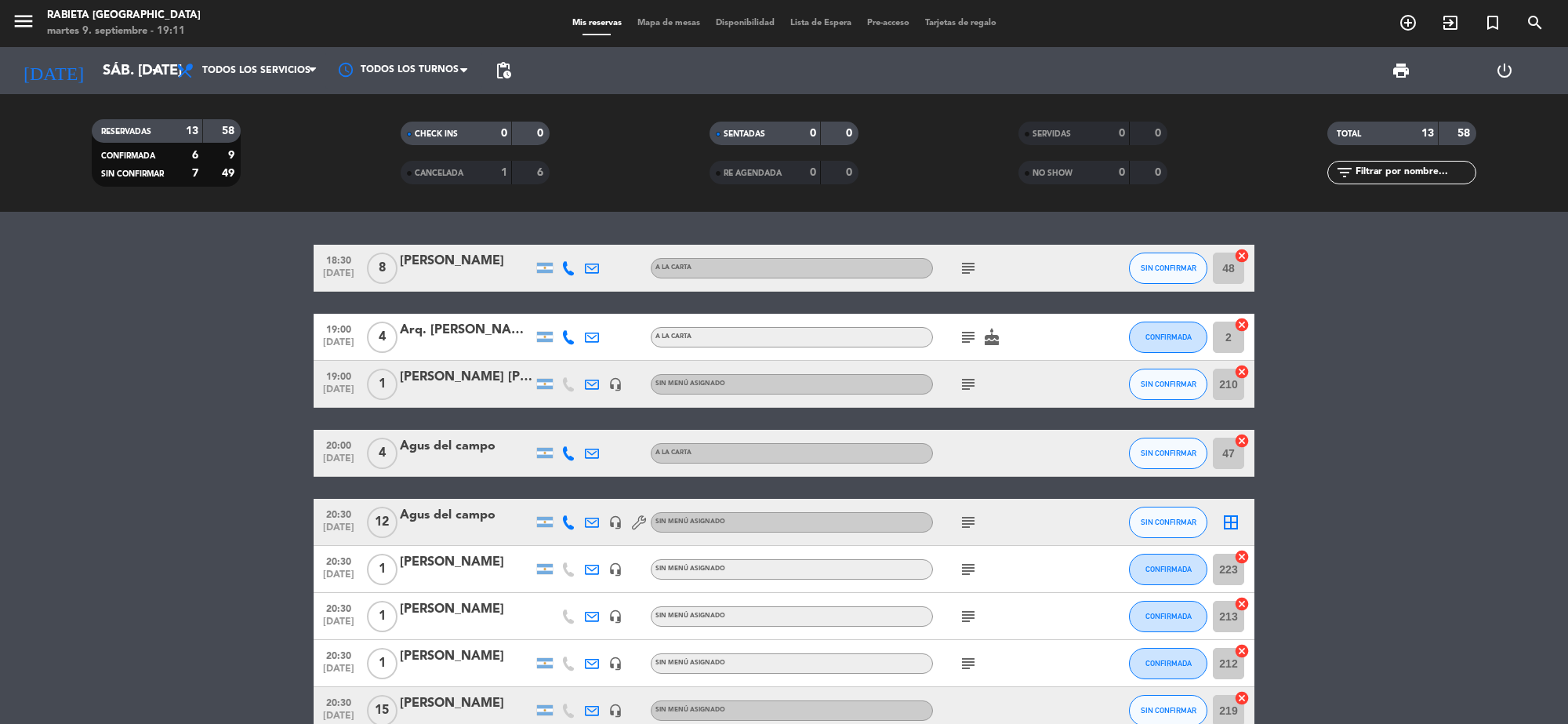
click at [472, 509] on div "Agus del campo" at bounding box center [465, 515] width 133 height 20
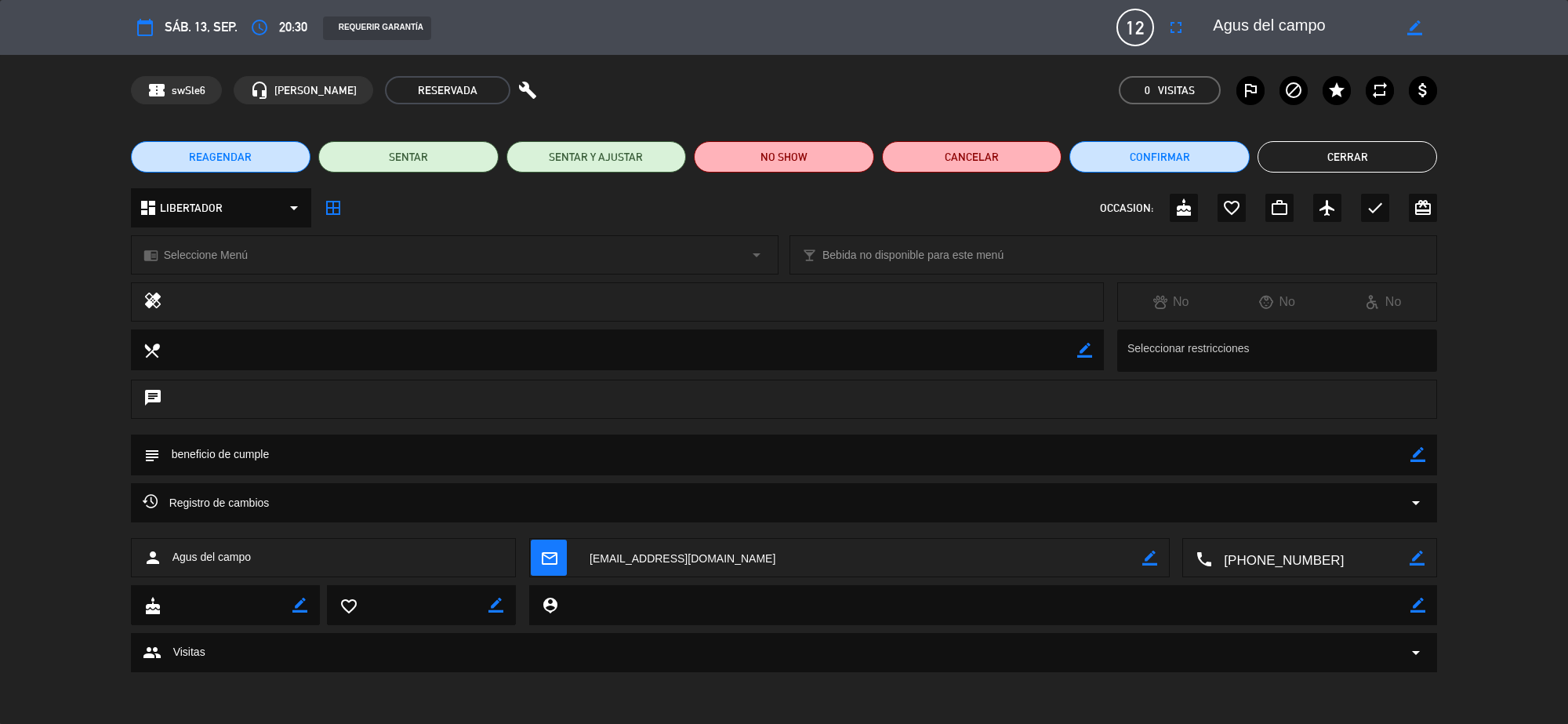
click at [1268, 147] on button "Cerrar" at bounding box center [1347, 156] width 181 height 31
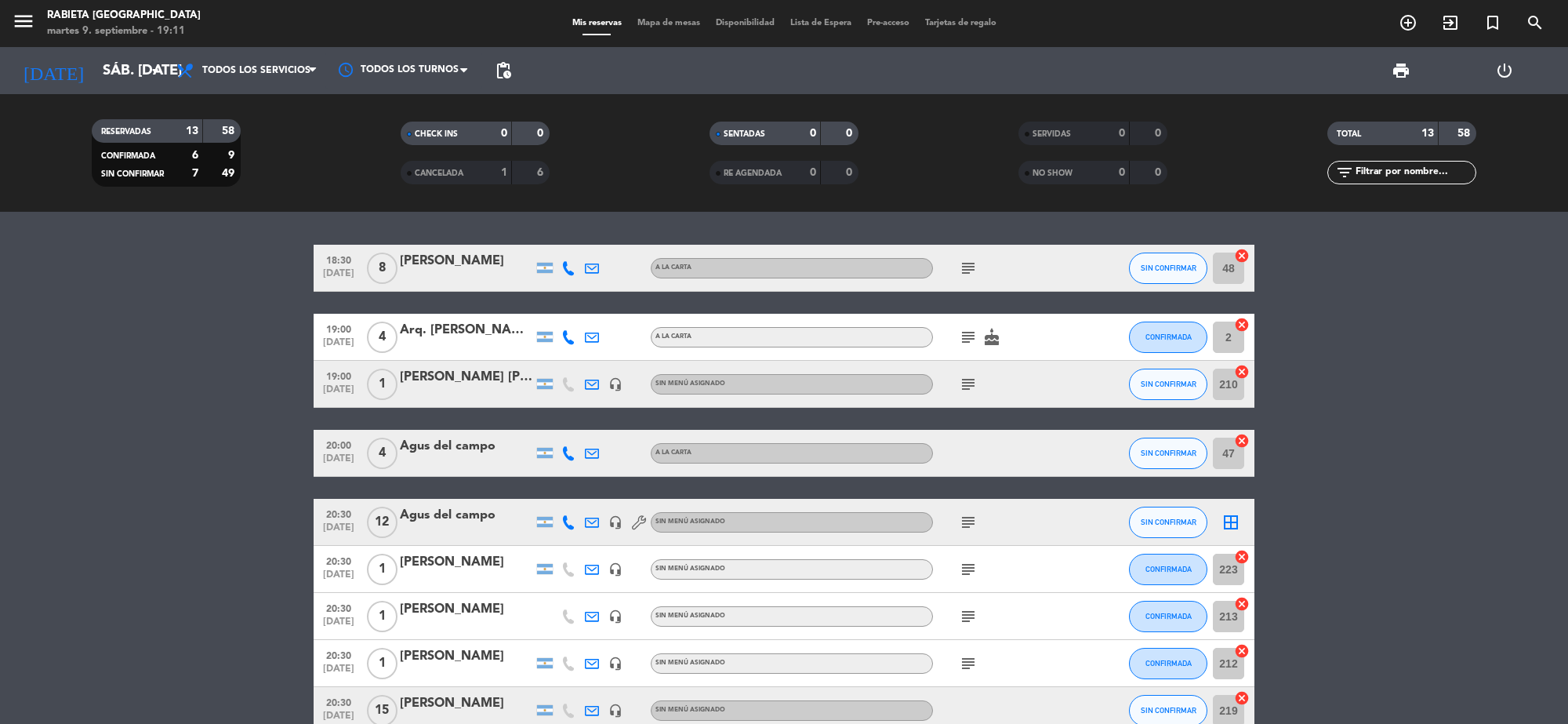
click at [474, 448] on div "Agus del campo" at bounding box center [465, 446] width 133 height 20
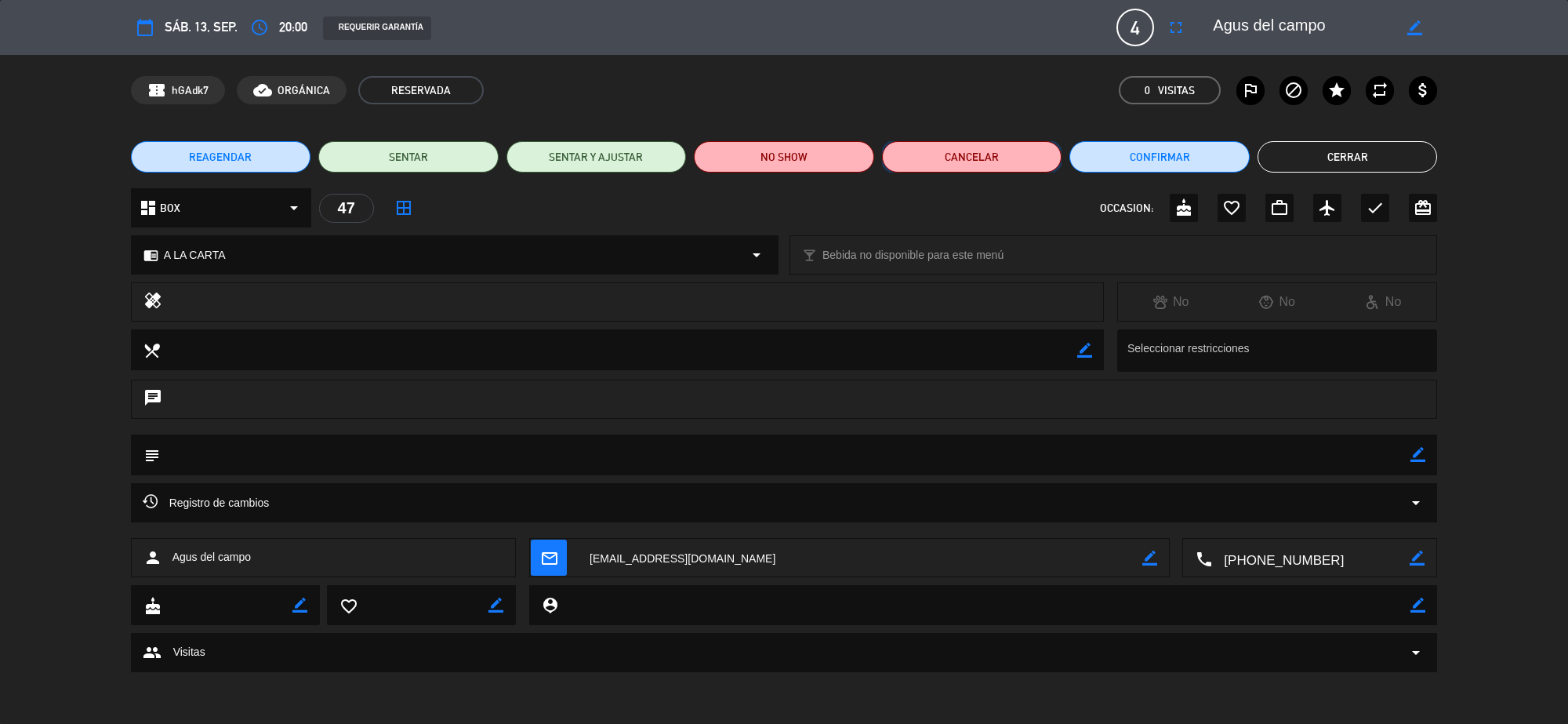
click at [1011, 153] on button "Cancelar" at bounding box center [971, 156] width 181 height 31
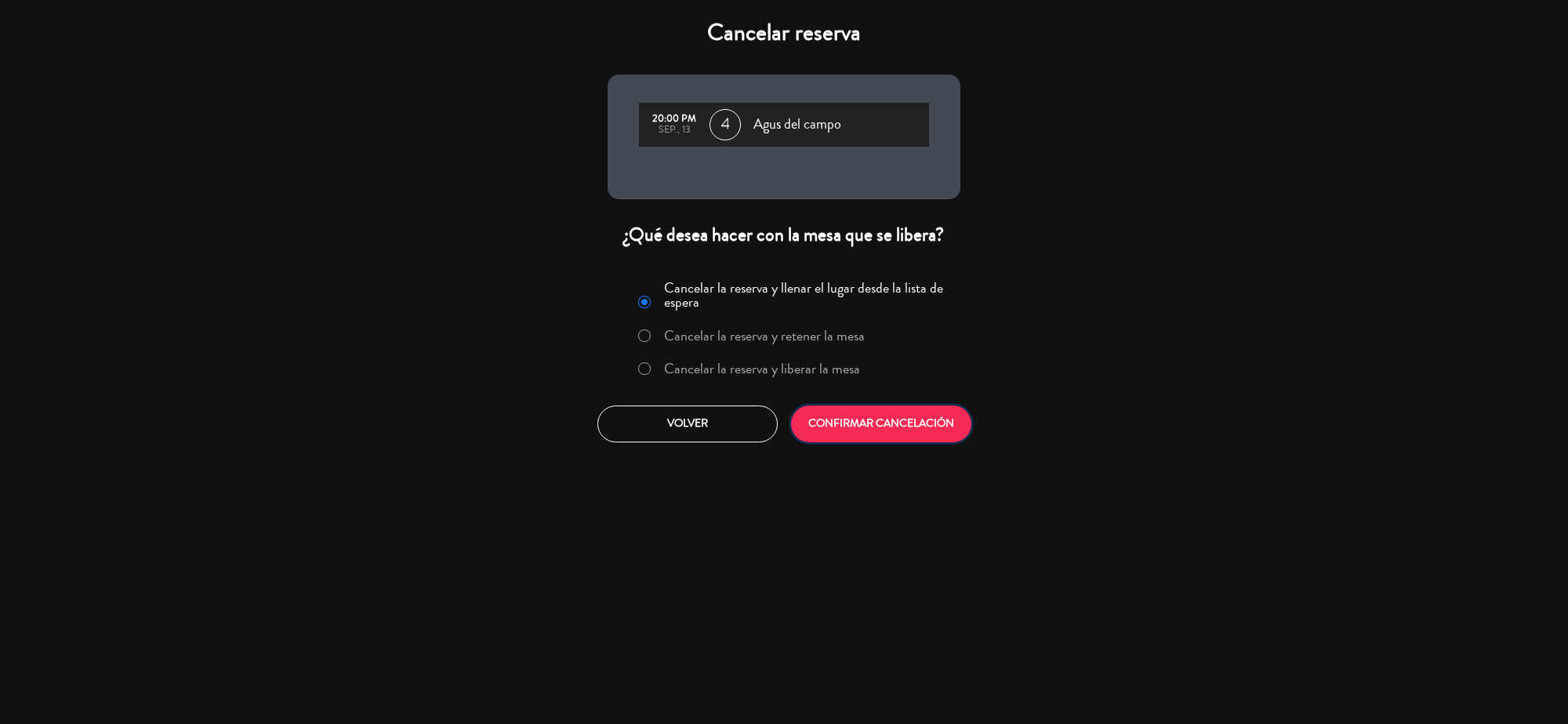
click at [852, 418] on button "CONFIRMAR CANCELACIÓN" at bounding box center [880, 423] width 181 height 37
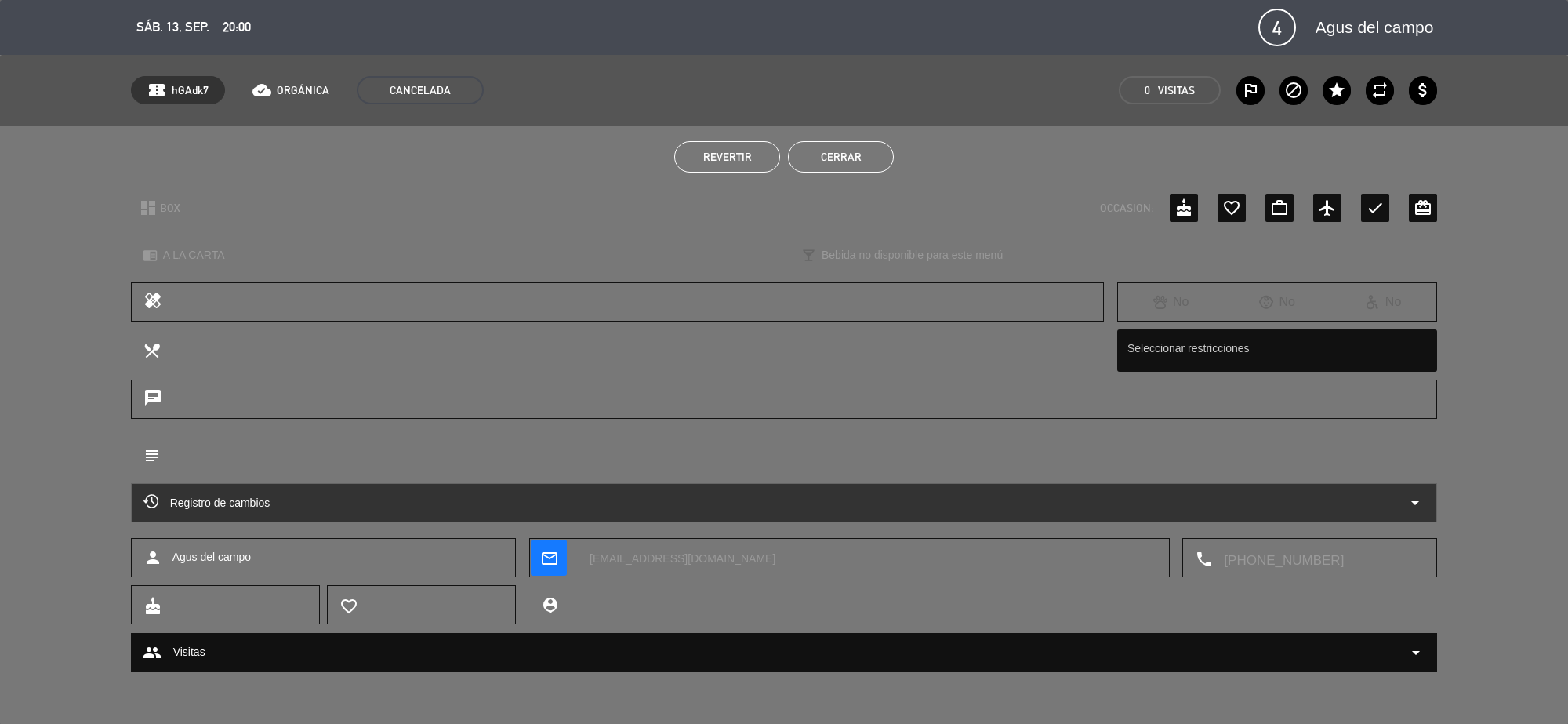
click at [823, 152] on button "Cerrar" at bounding box center [840, 156] width 106 height 31
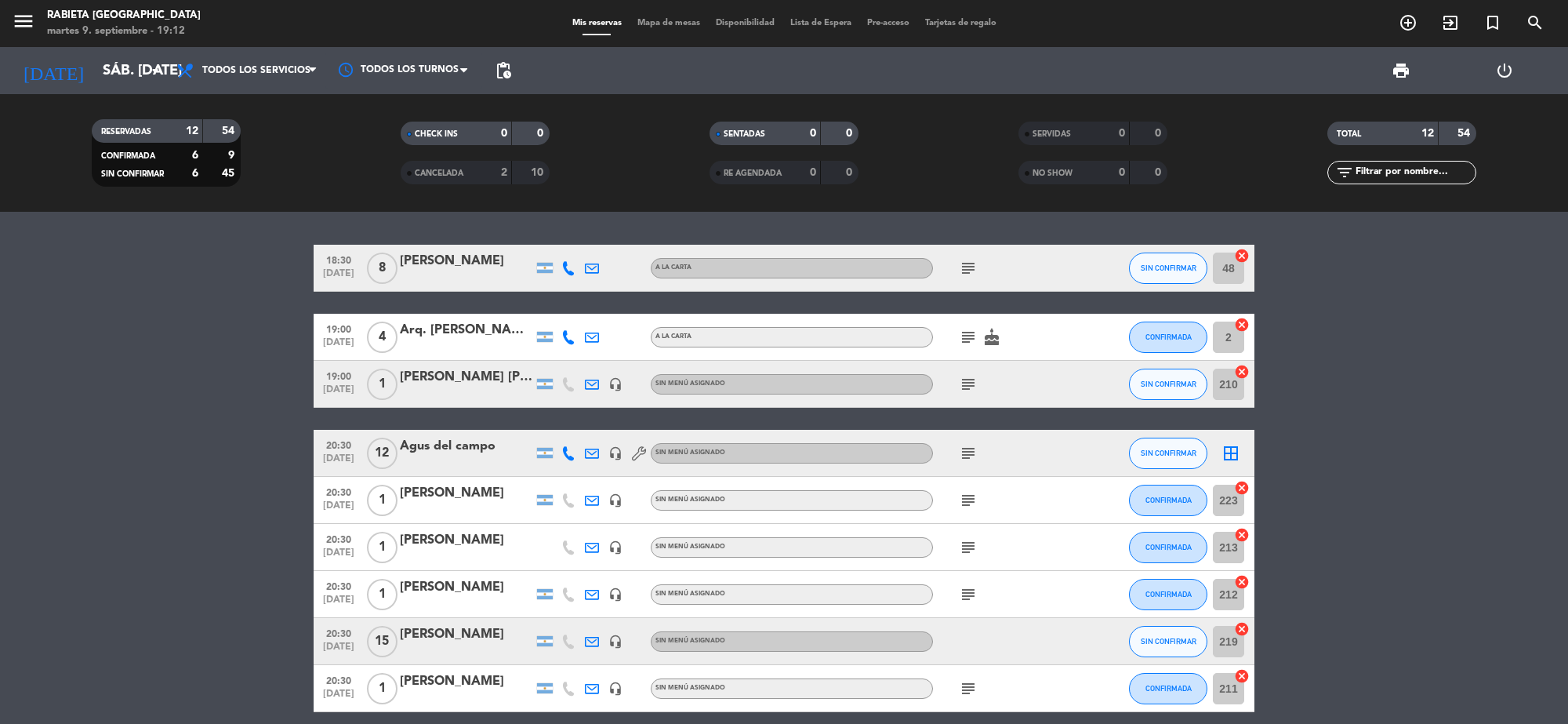
click at [454, 453] on div "Agus del campo" at bounding box center [465, 446] width 133 height 20
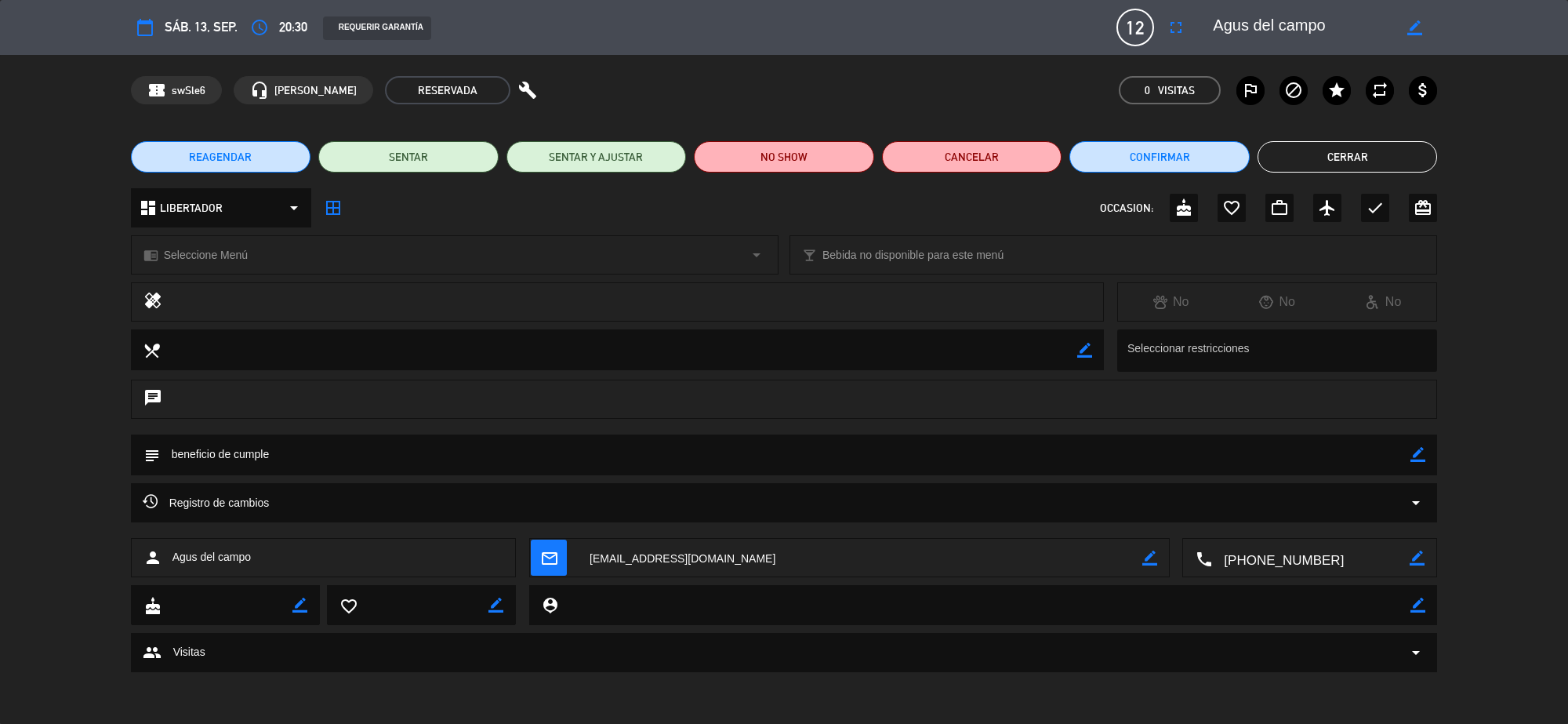
click at [770, 254] on div "chrome_reader_mode Seleccione Menú arrow_drop_down" at bounding box center [454, 255] width 646 height 38
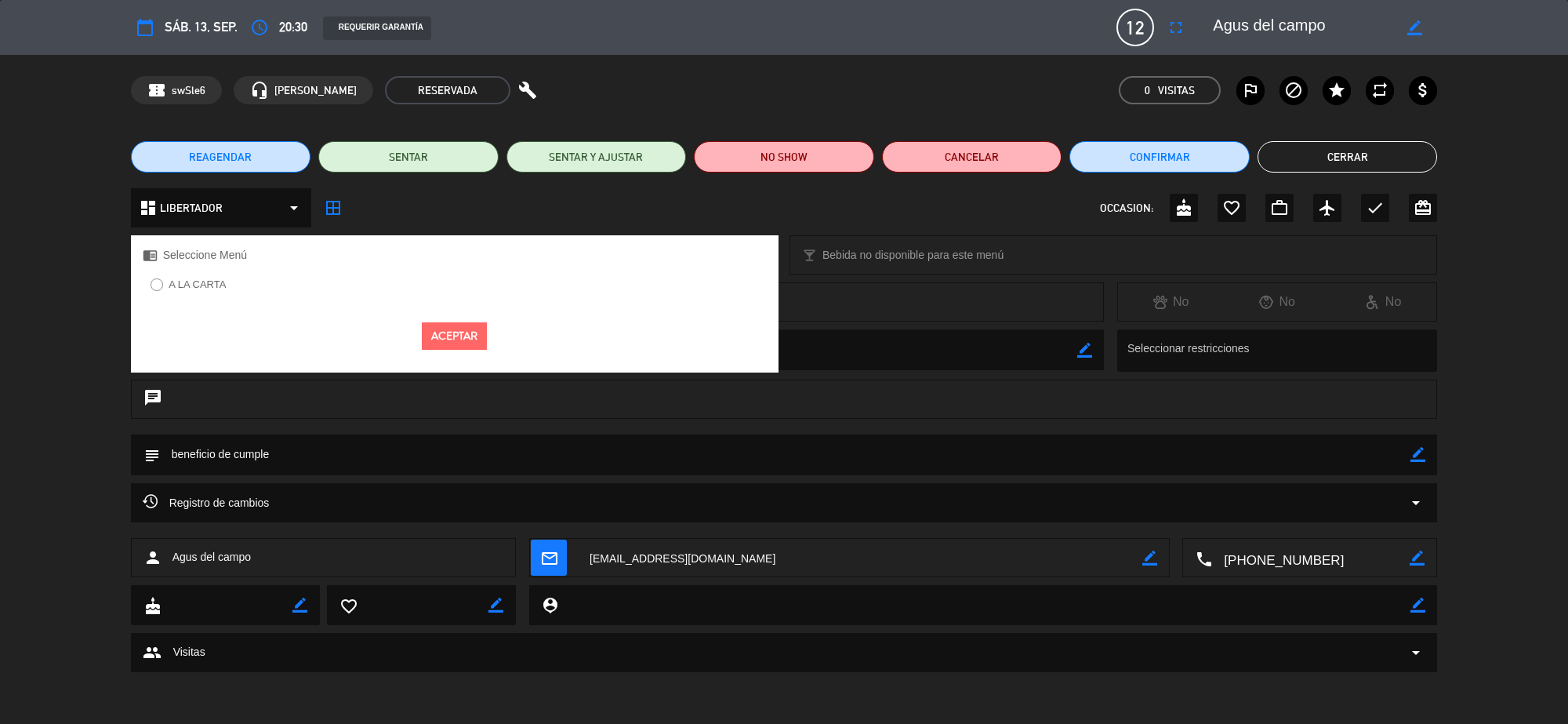
click at [195, 285] on label "A LA CARTA" at bounding box center [197, 285] width 57 height 10
click at [425, 339] on button "Aceptar" at bounding box center [453, 336] width 65 height 27
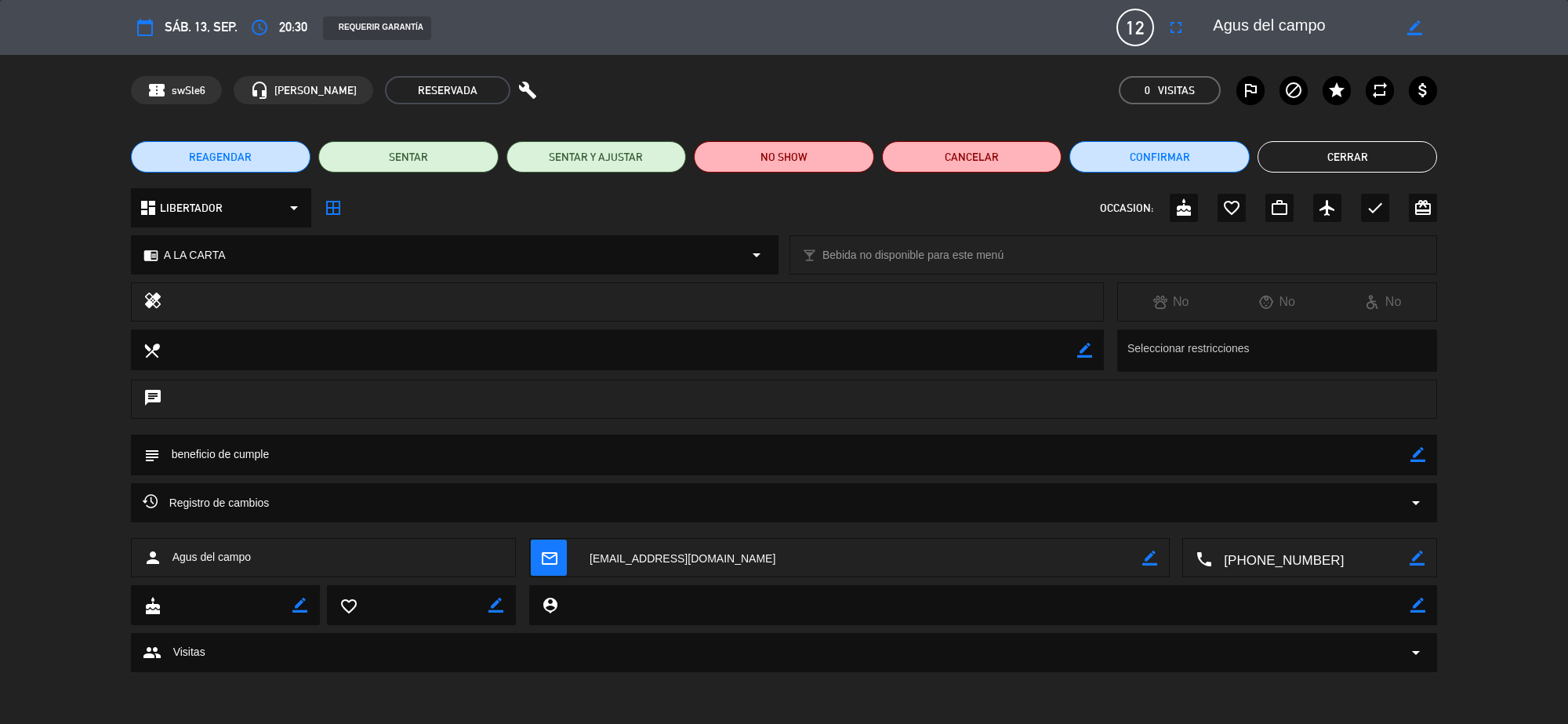
click at [1353, 155] on button "Cerrar" at bounding box center [1347, 156] width 181 height 31
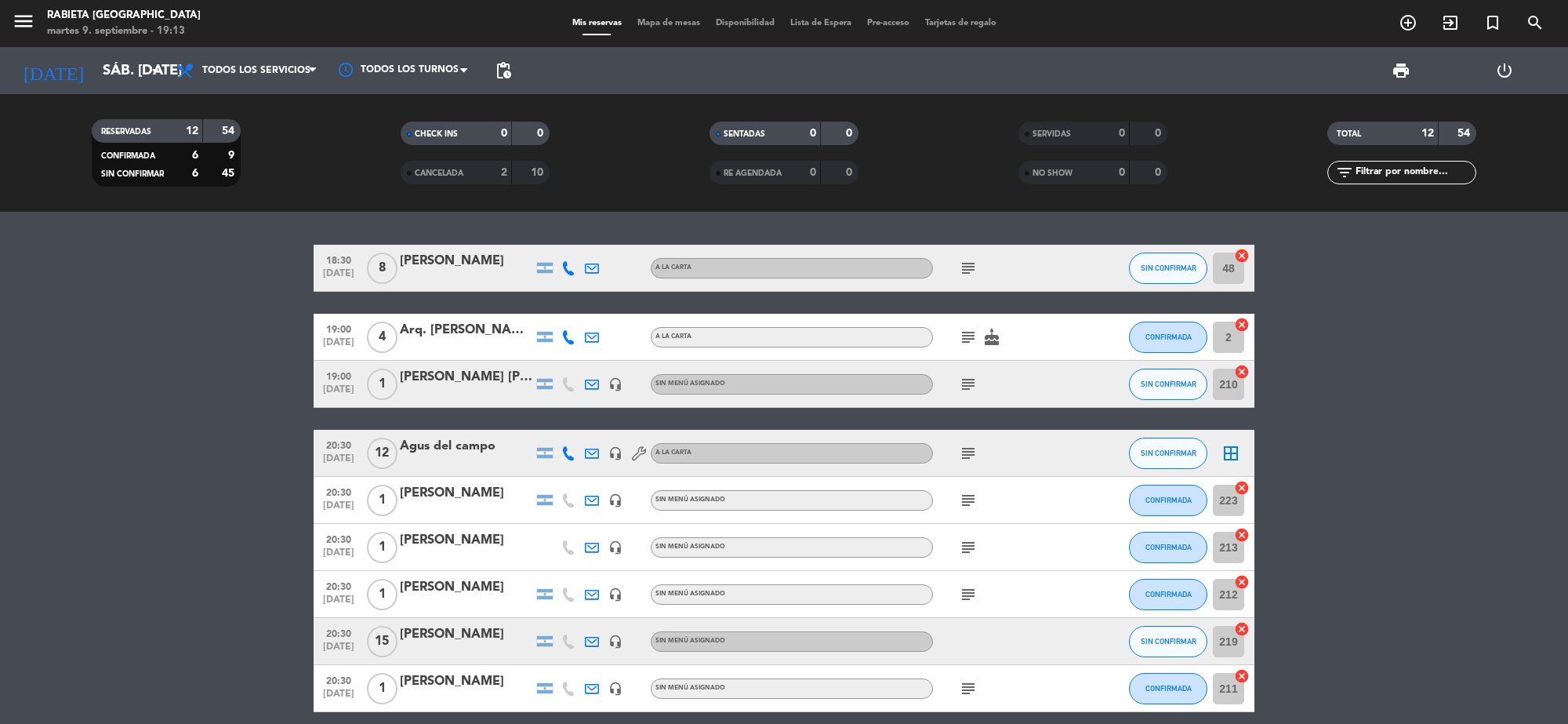
click at [433, 502] on div "[PERSON_NAME]" at bounding box center [465, 493] width 133 height 20
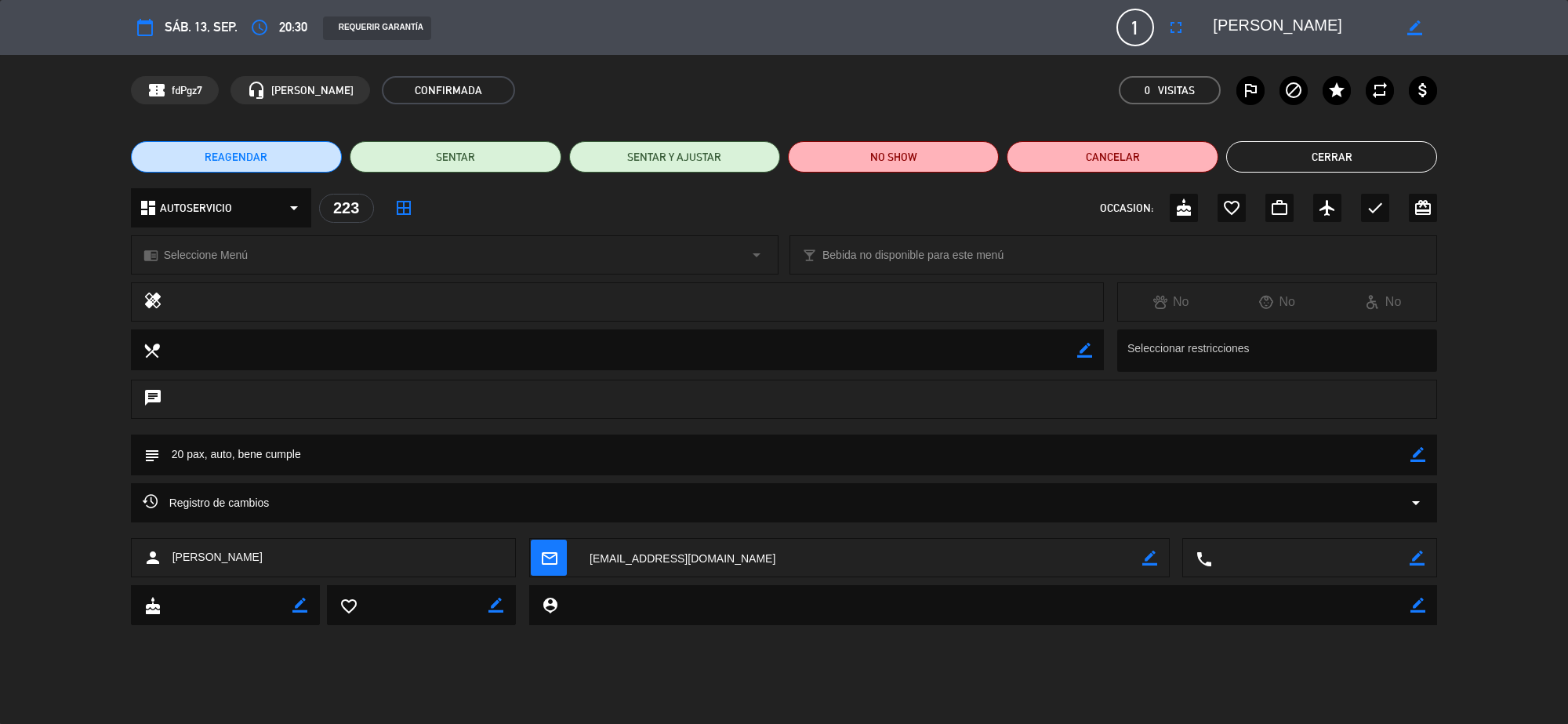
click at [1381, 163] on button "Cerrar" at bounding box center [1330, 156] width 211 height 31
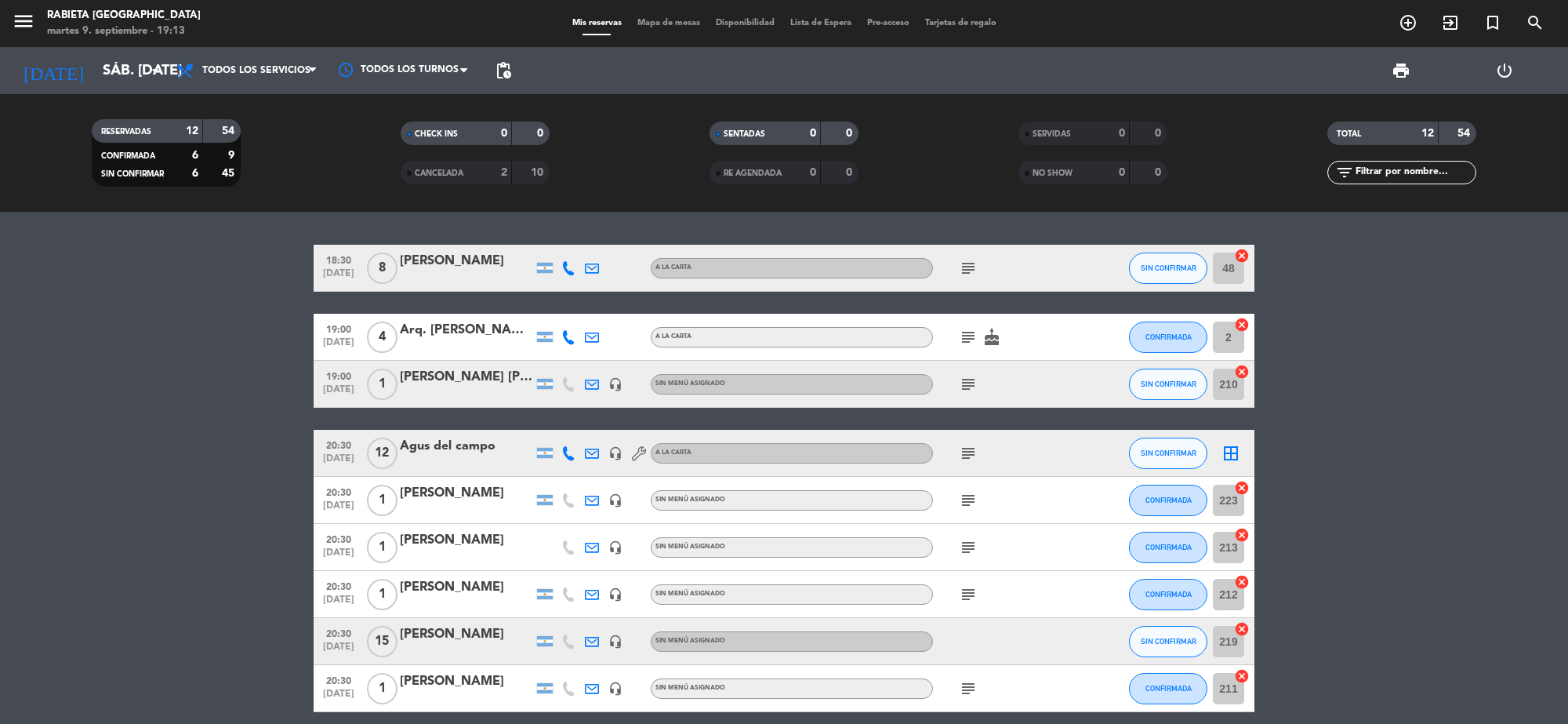
click at [463, 539] on div "[PERSON_NAME]" at bounding box center [465, 540] width 133 height 20
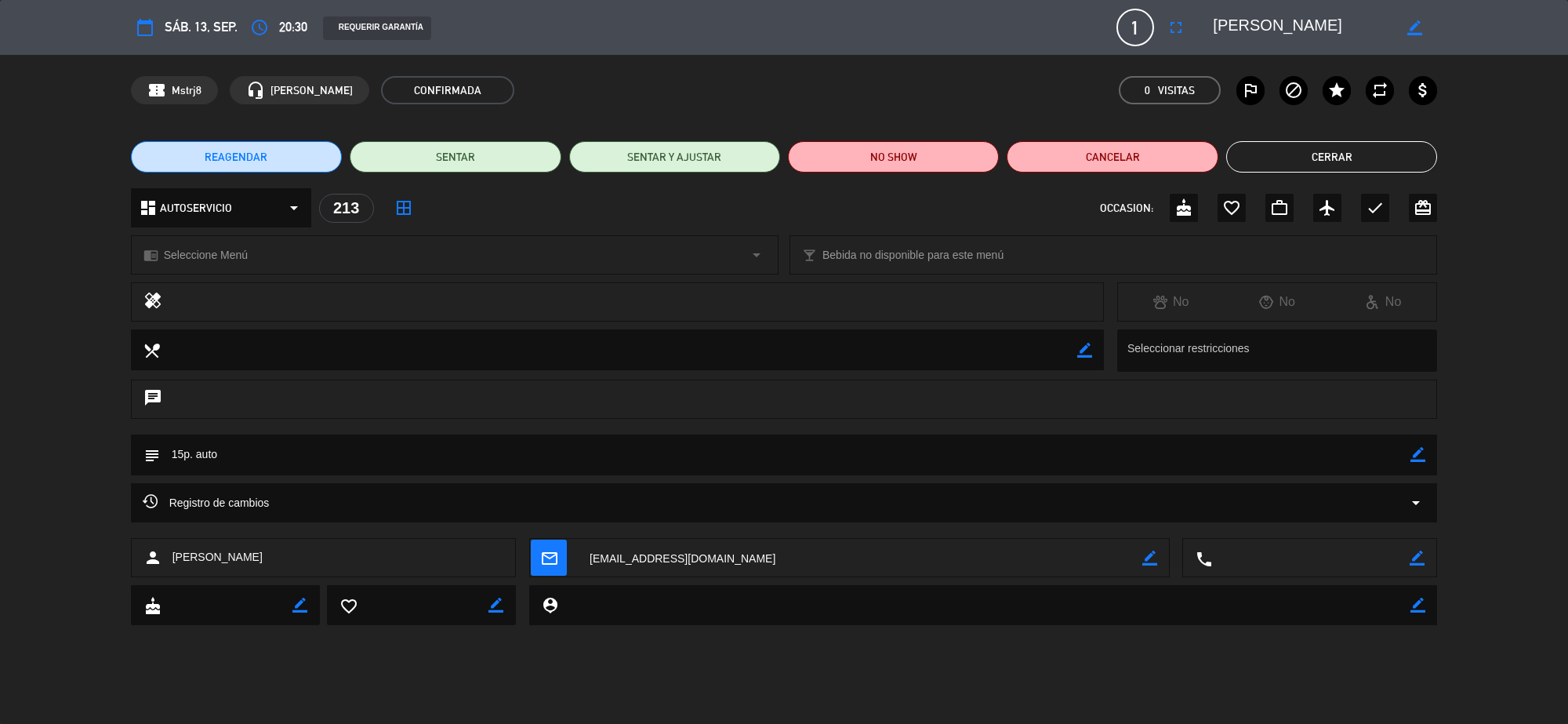
click at [1298, 153] on button "Cerrar" at bounding box center [1330, 156] width 211 height 31
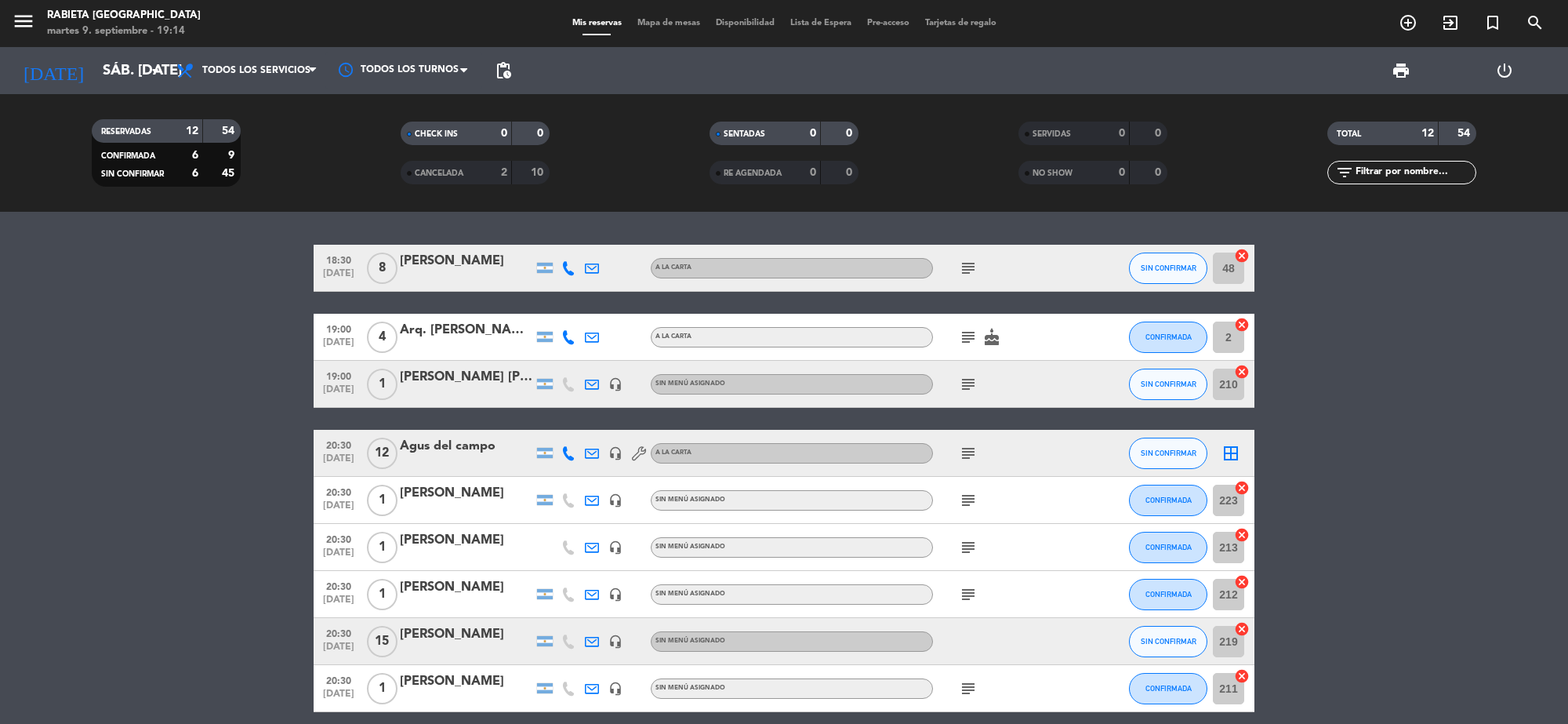
click at [456, 534] on div "[PERSON_NAME]" at bounding box center [465, 540] width 133 height 20
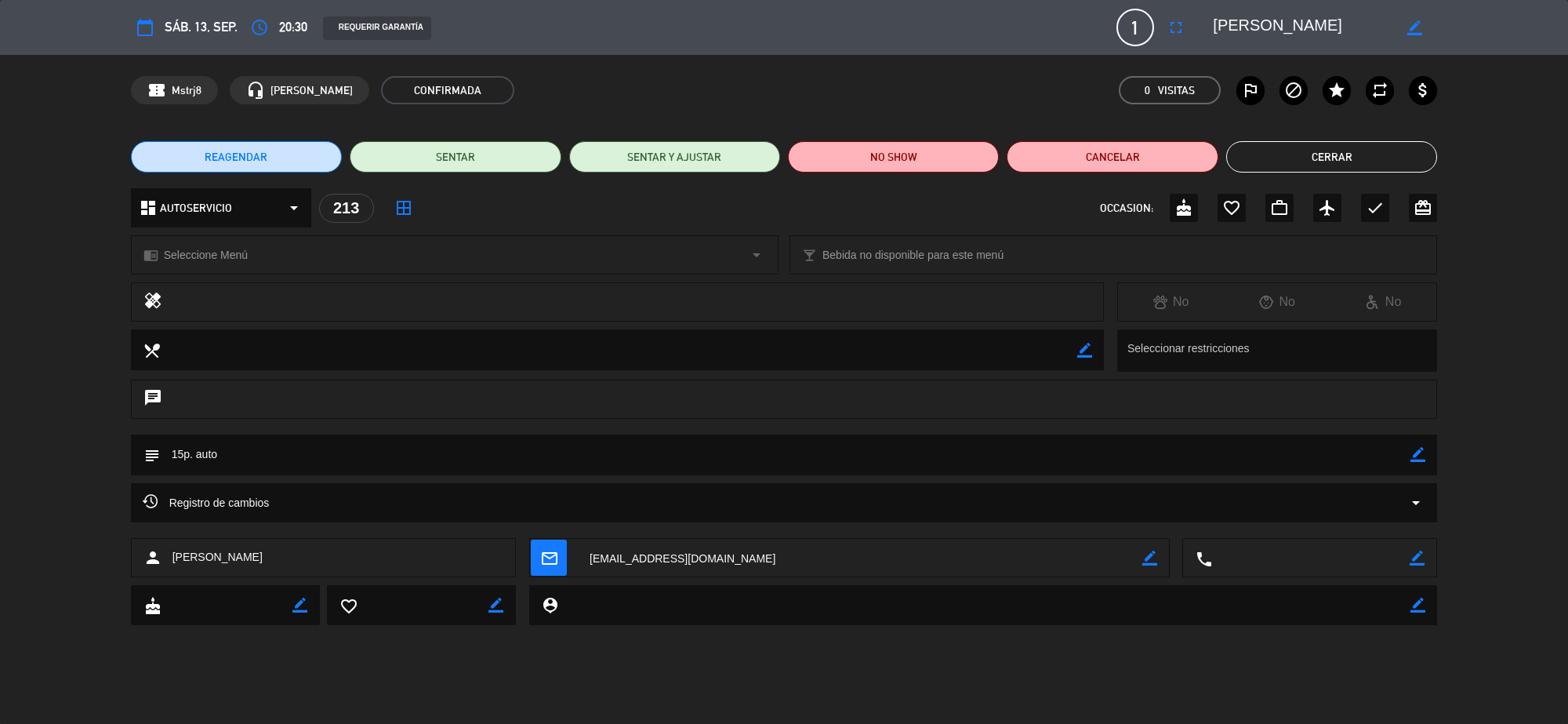
click at [1299, 158] on button "Cerrar" at bounding box center [1330, 156] width 211 height 31
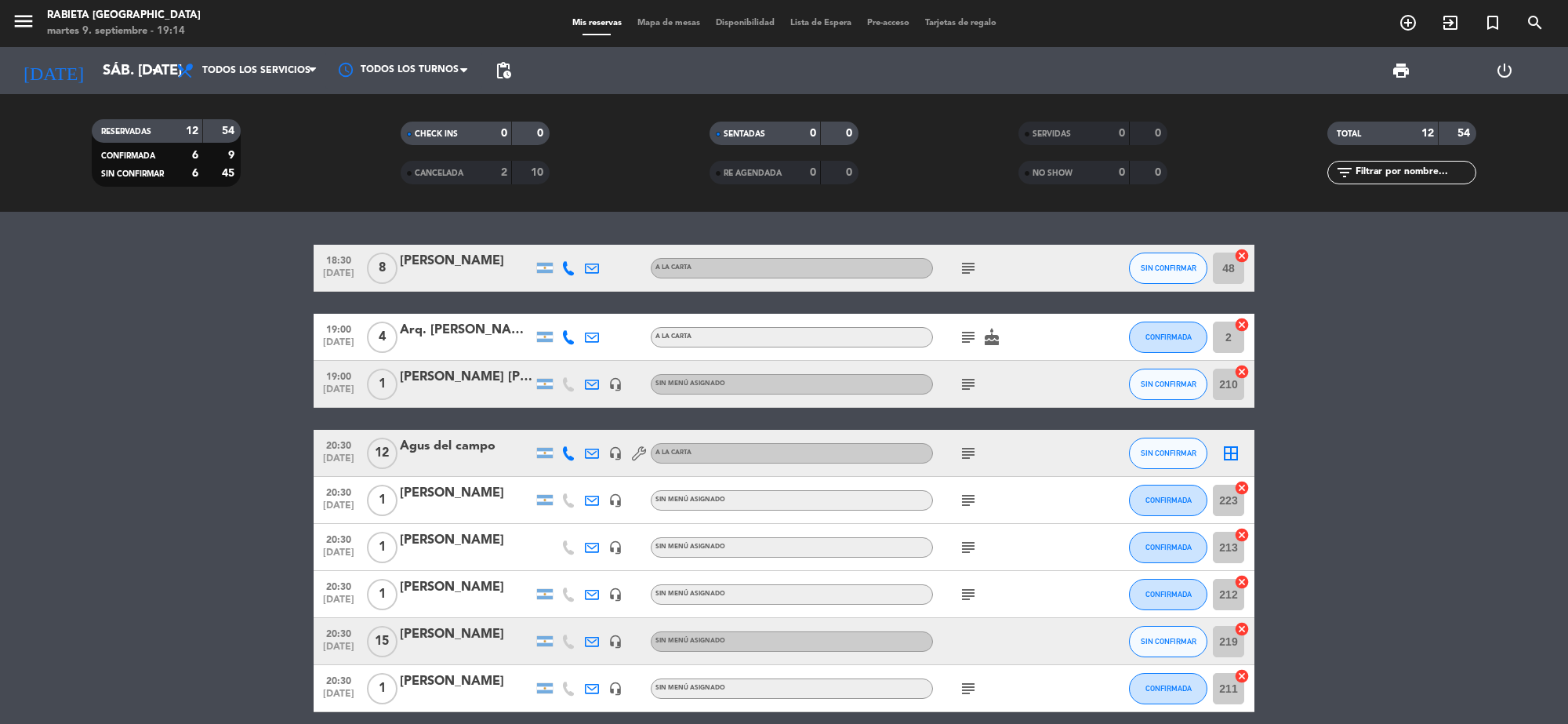
click at [436, 604] on div at bounding box center [465, 604] width 133 height 13
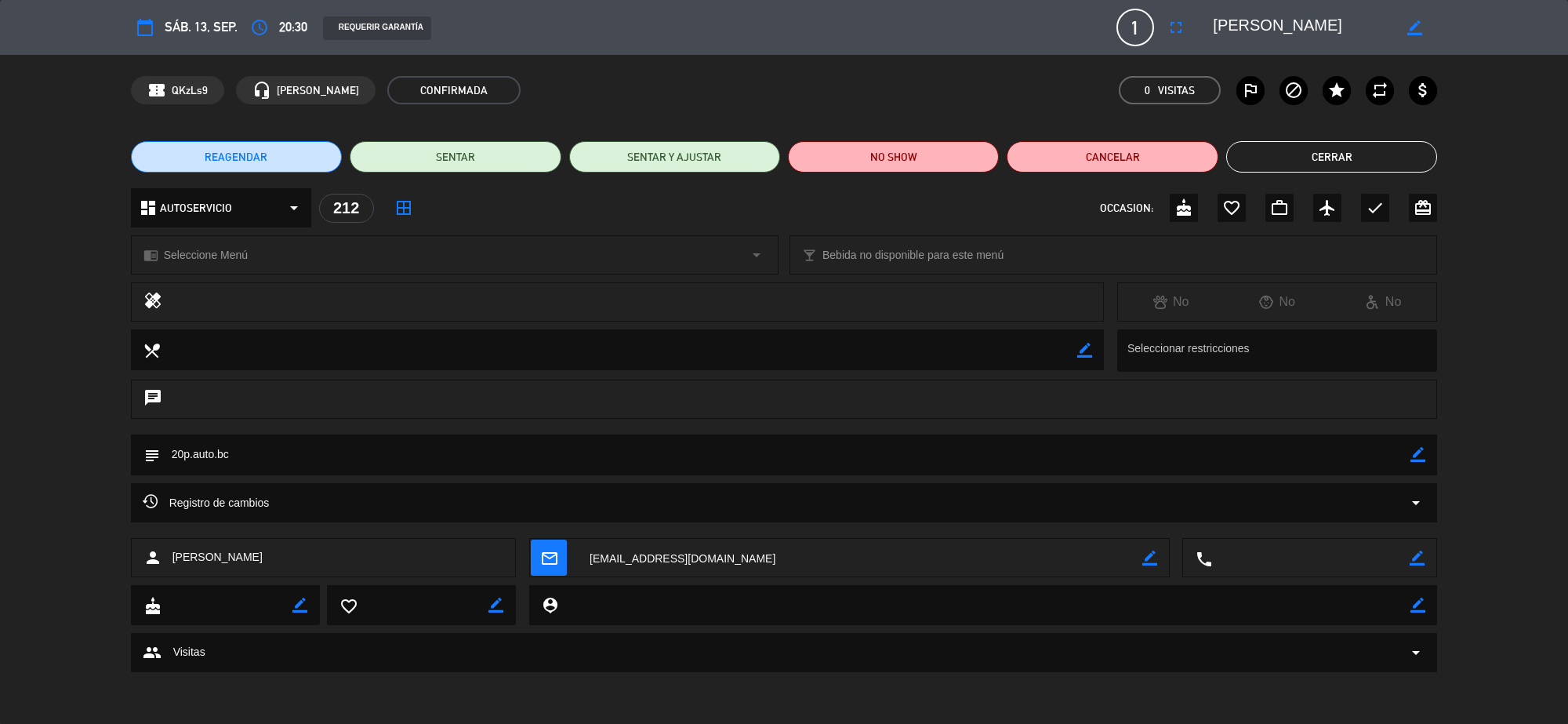
click at [1272, 161] on button "Cerrar" at bounding box center [1330, 156] width 211 height 31
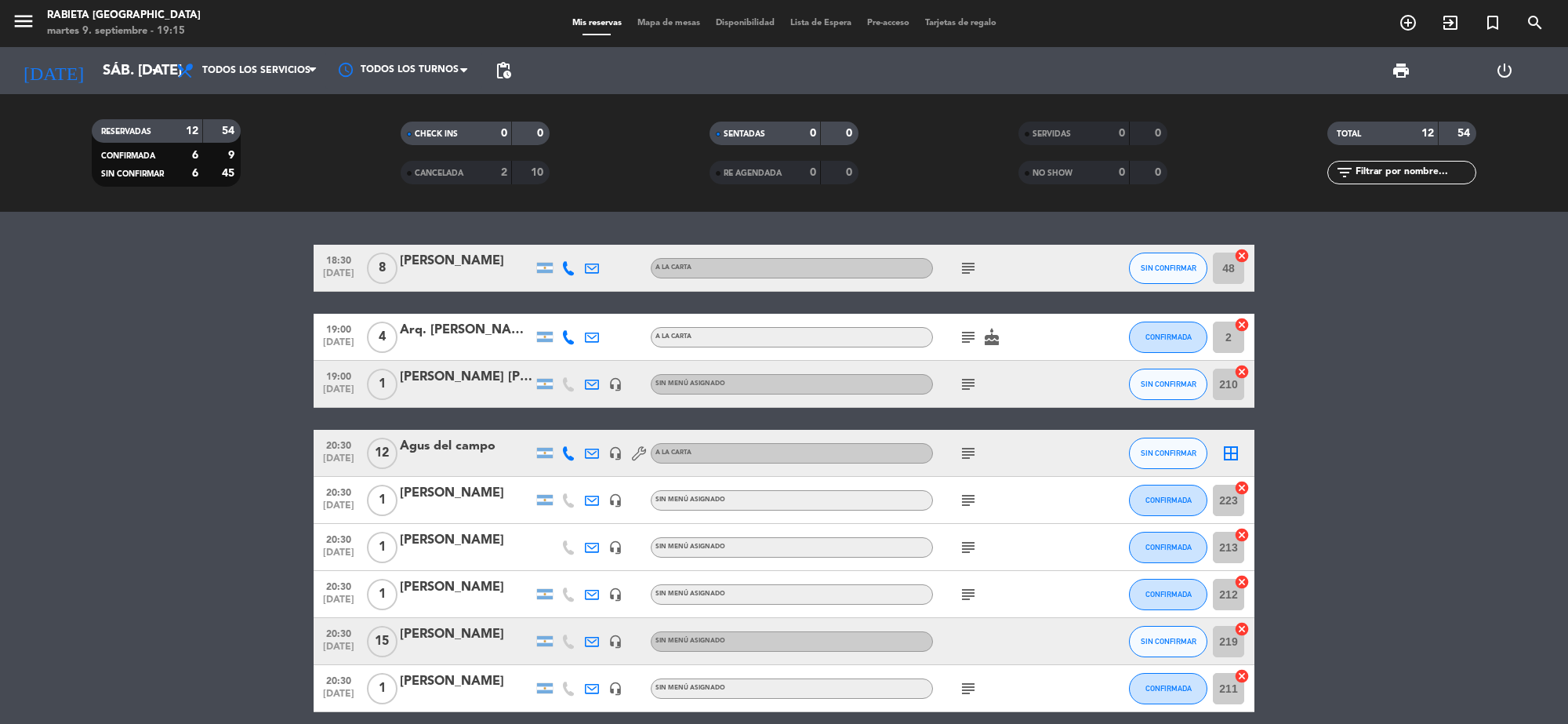
click at [444, 637] on div "[PERSON_NAME]" at bounding box center [465, 634] width 133 height 20
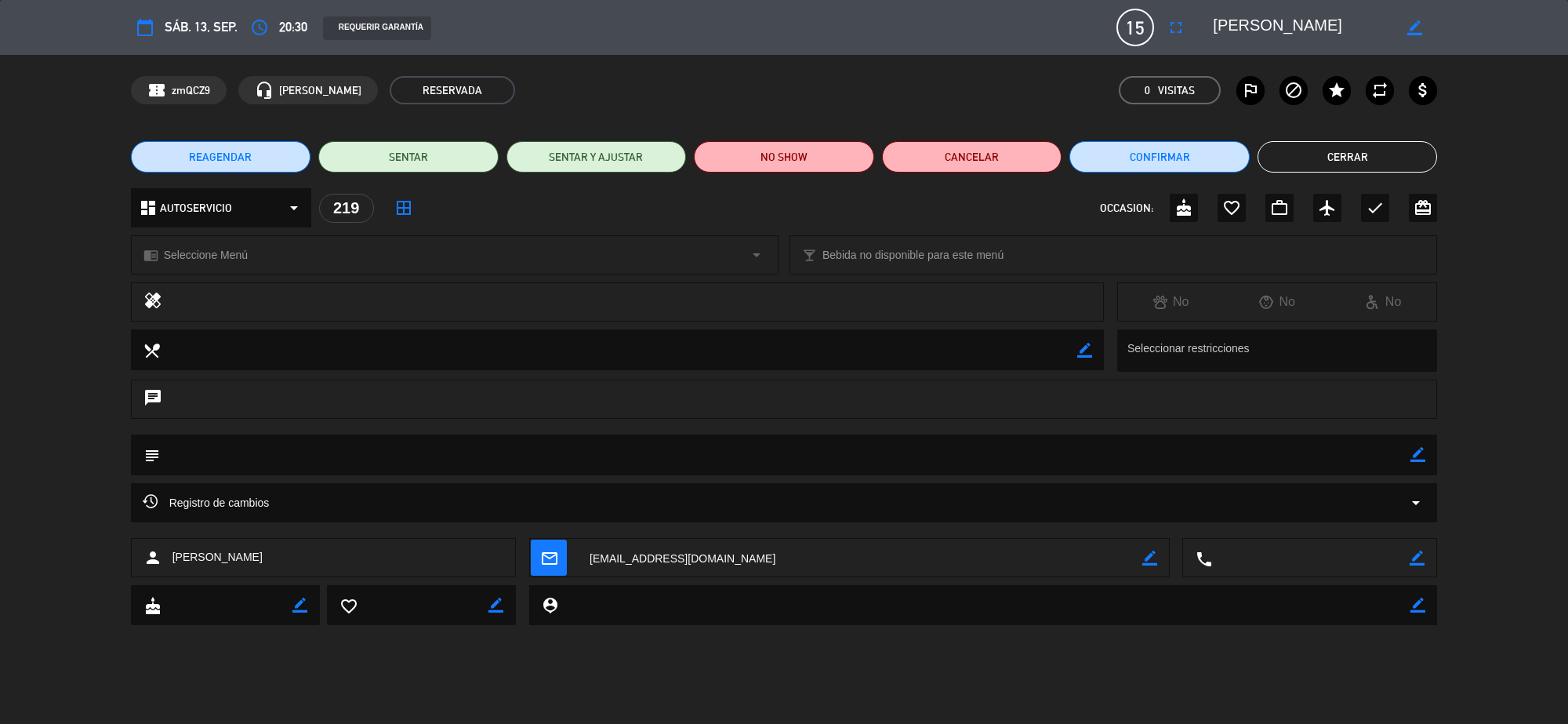
click at [1314, 155] on button "Cerrar" at bounding box center [1347, 156] width 181 height 31
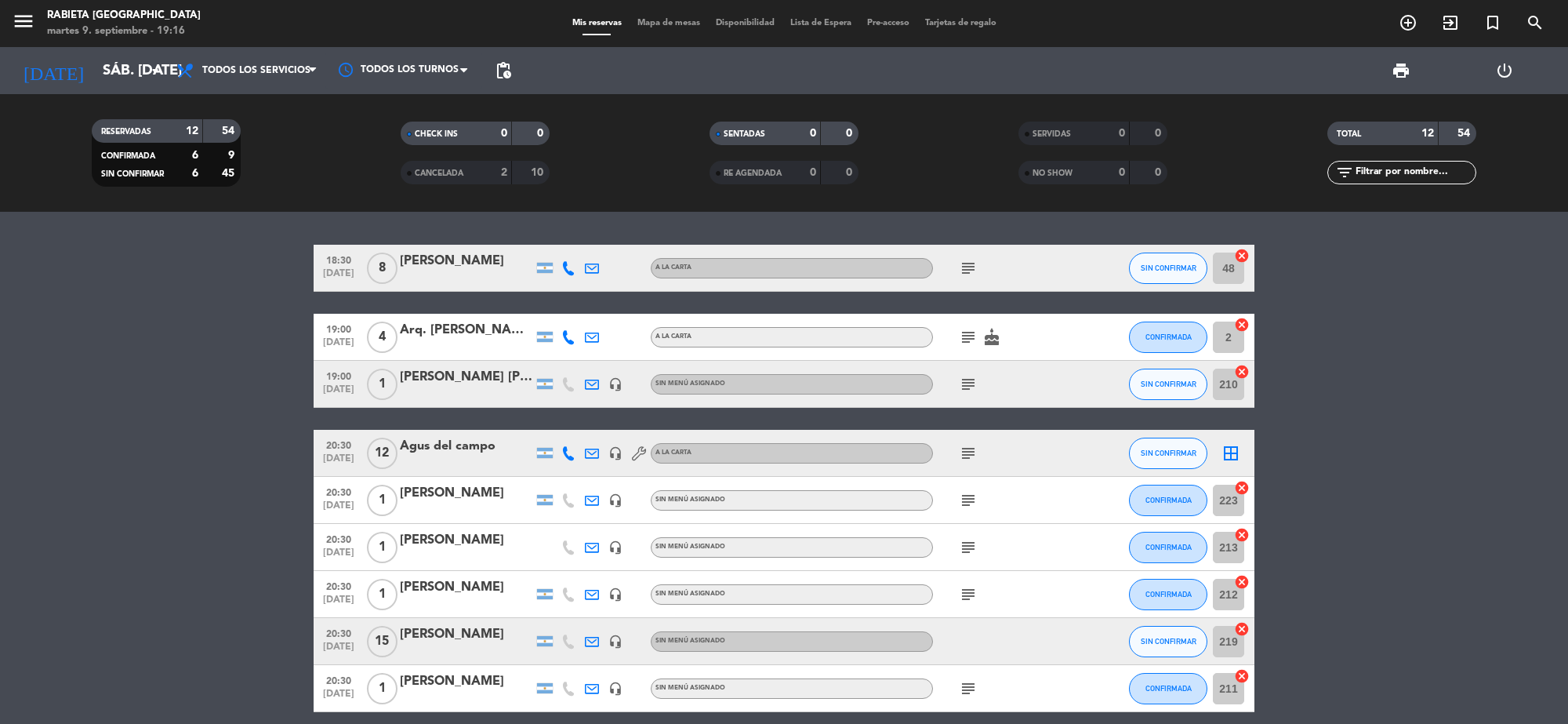
scroll to position [196, 0]
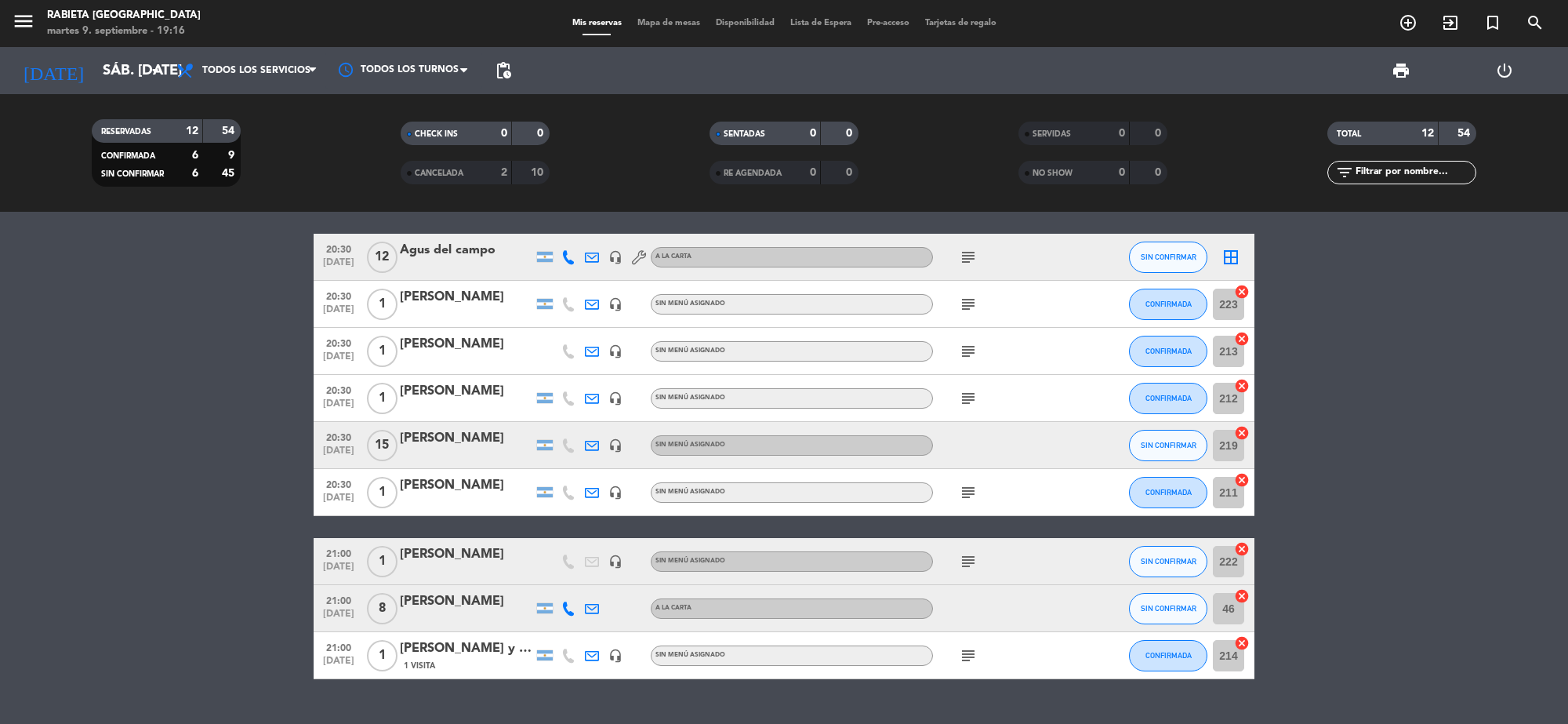
click at [453, 494] on div "[PERSON_NAME]" at bounding box center [465, 485] width 133 height 20
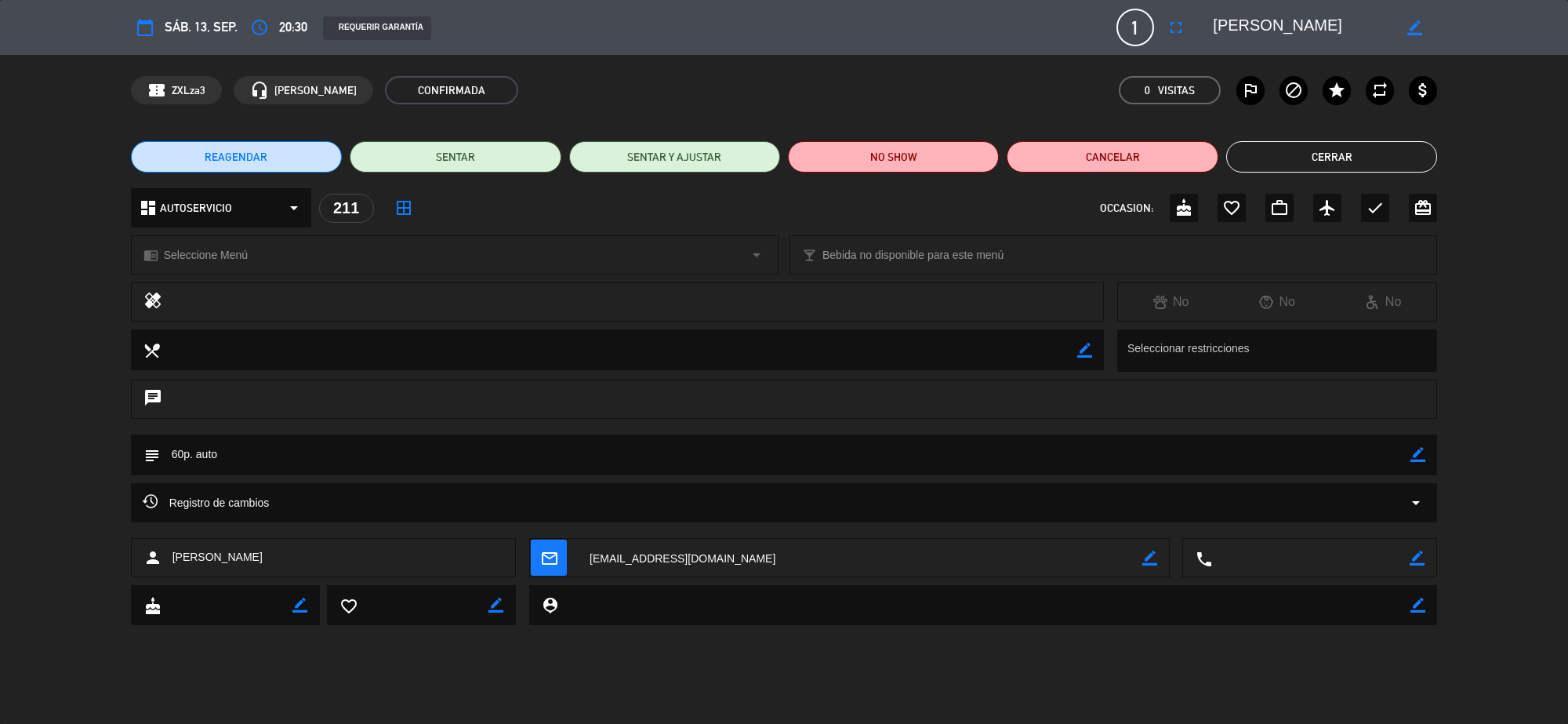
click at [1318, 151] on button "Cerrar" at bounding box center [1330, 156] width 211 height 31
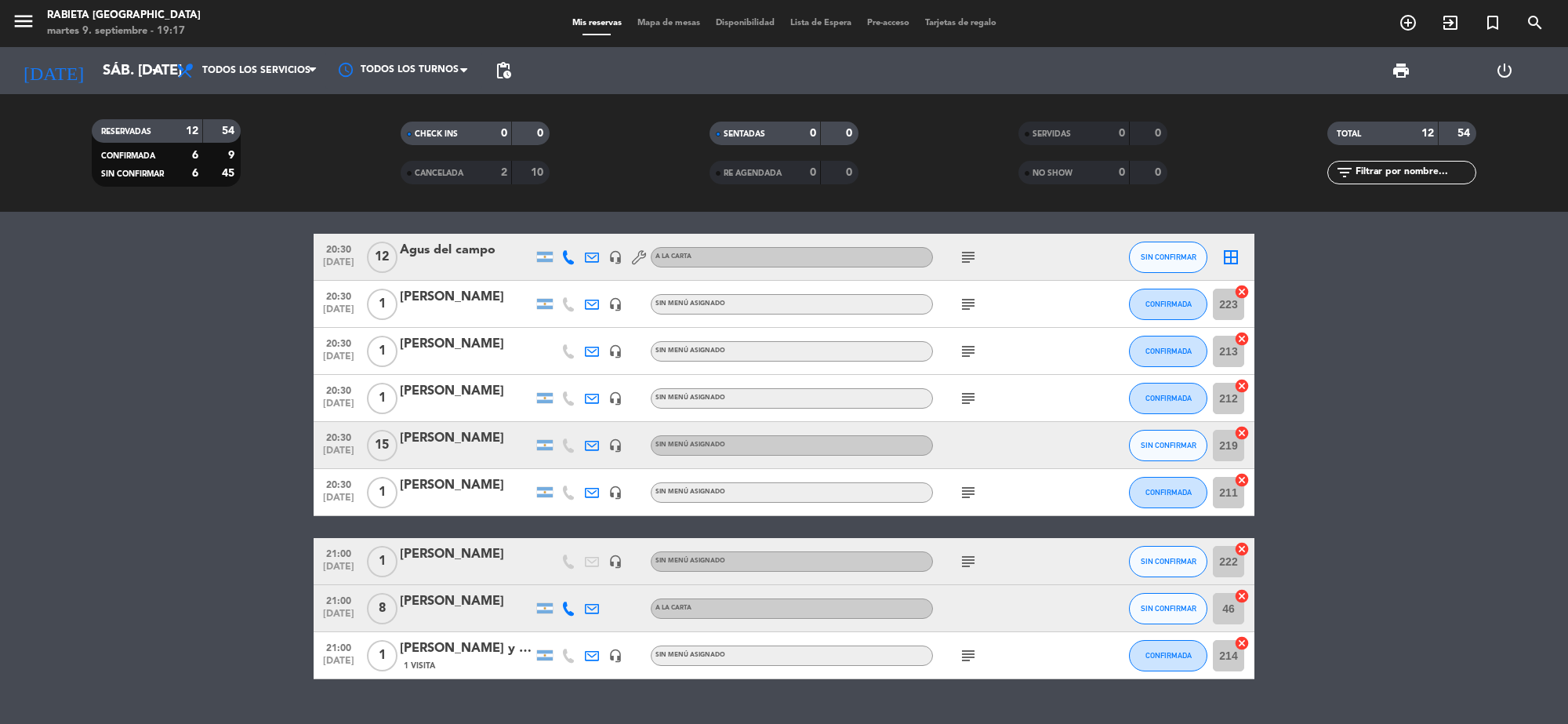
click at [435, 557] on div "[PERSON_NAME]" at bounding box center [465, 554] width 133 height 20
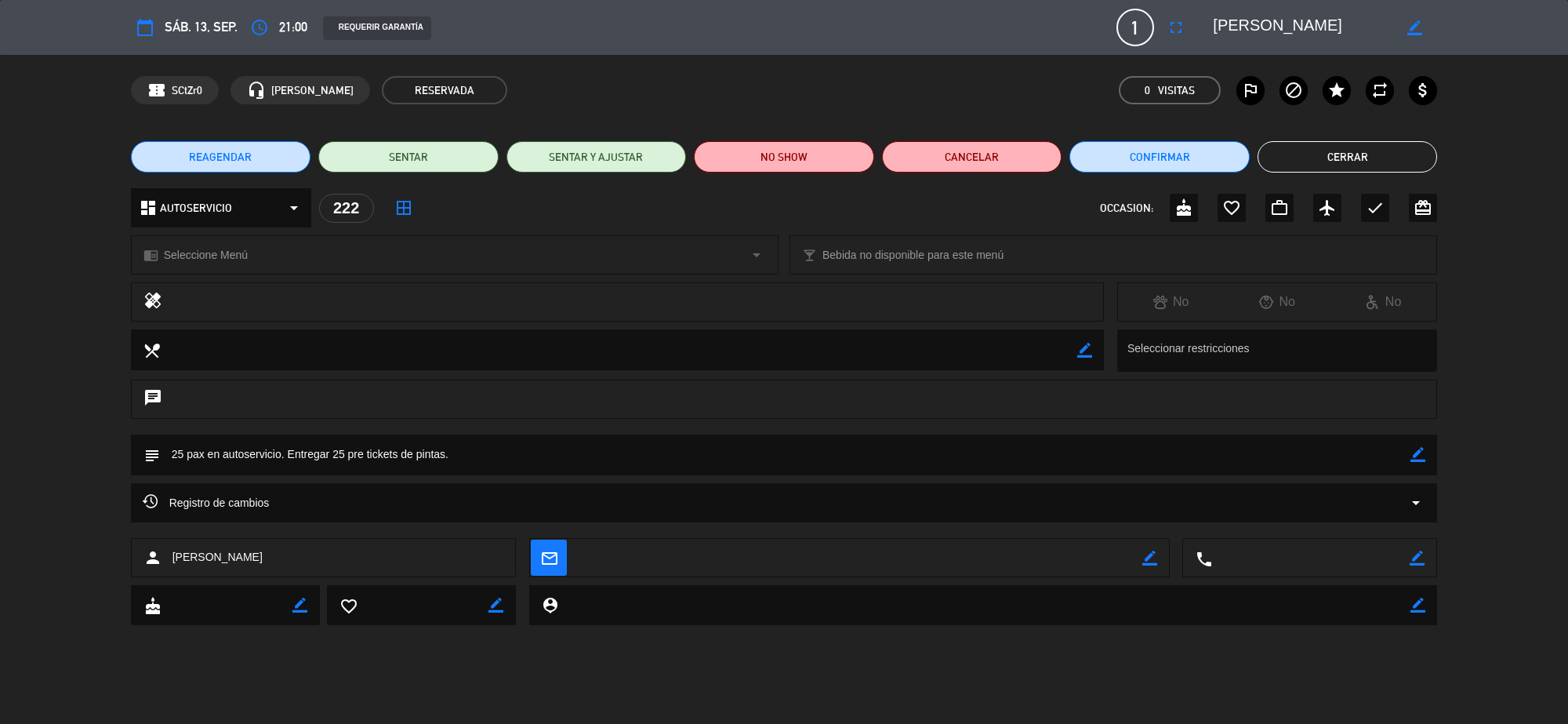
click at [1309, 161] on button "Cerrar" at bounding box center [1347, 156] width 181 height 31
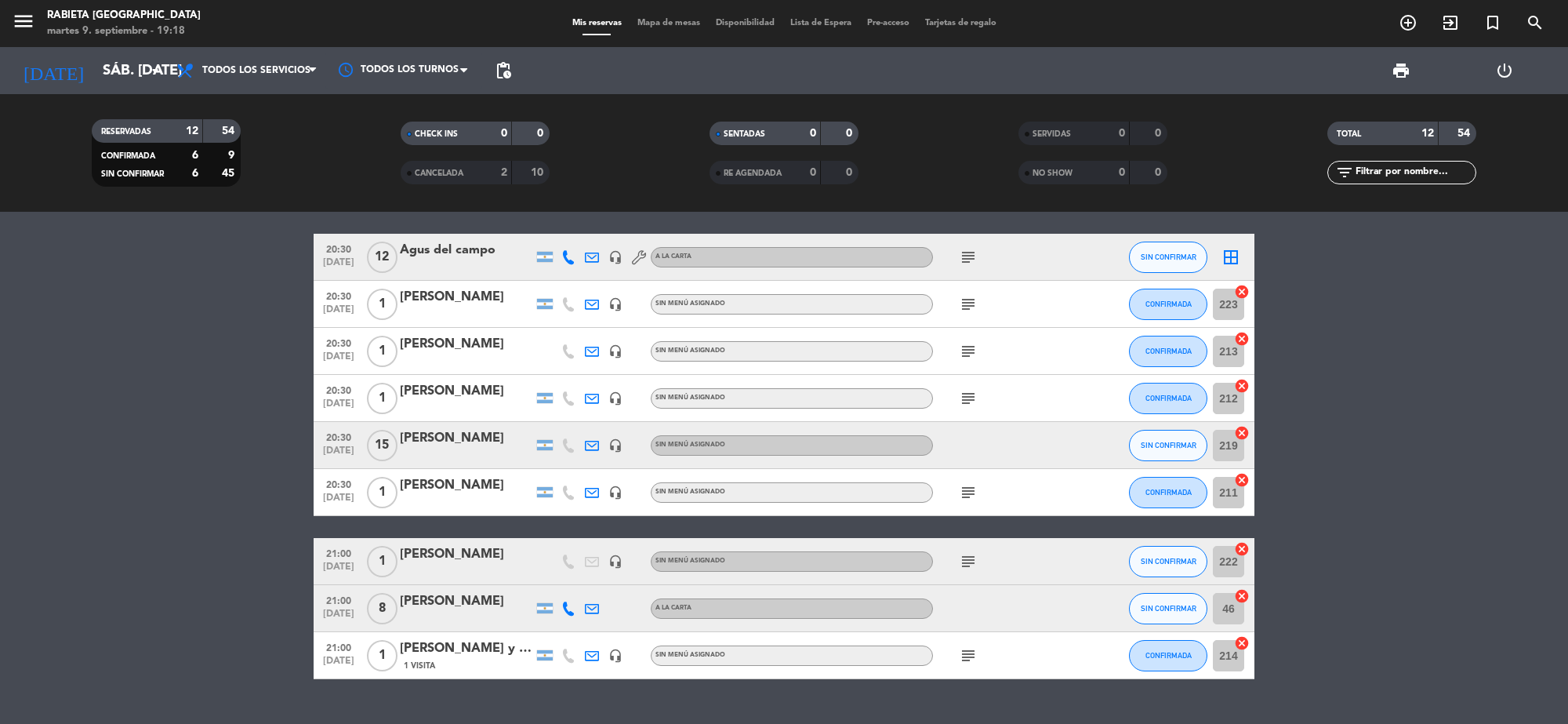
click at [484, 609] on div "[PERSON_NAME]" at bounding box center [465, 601] width 133 height 20
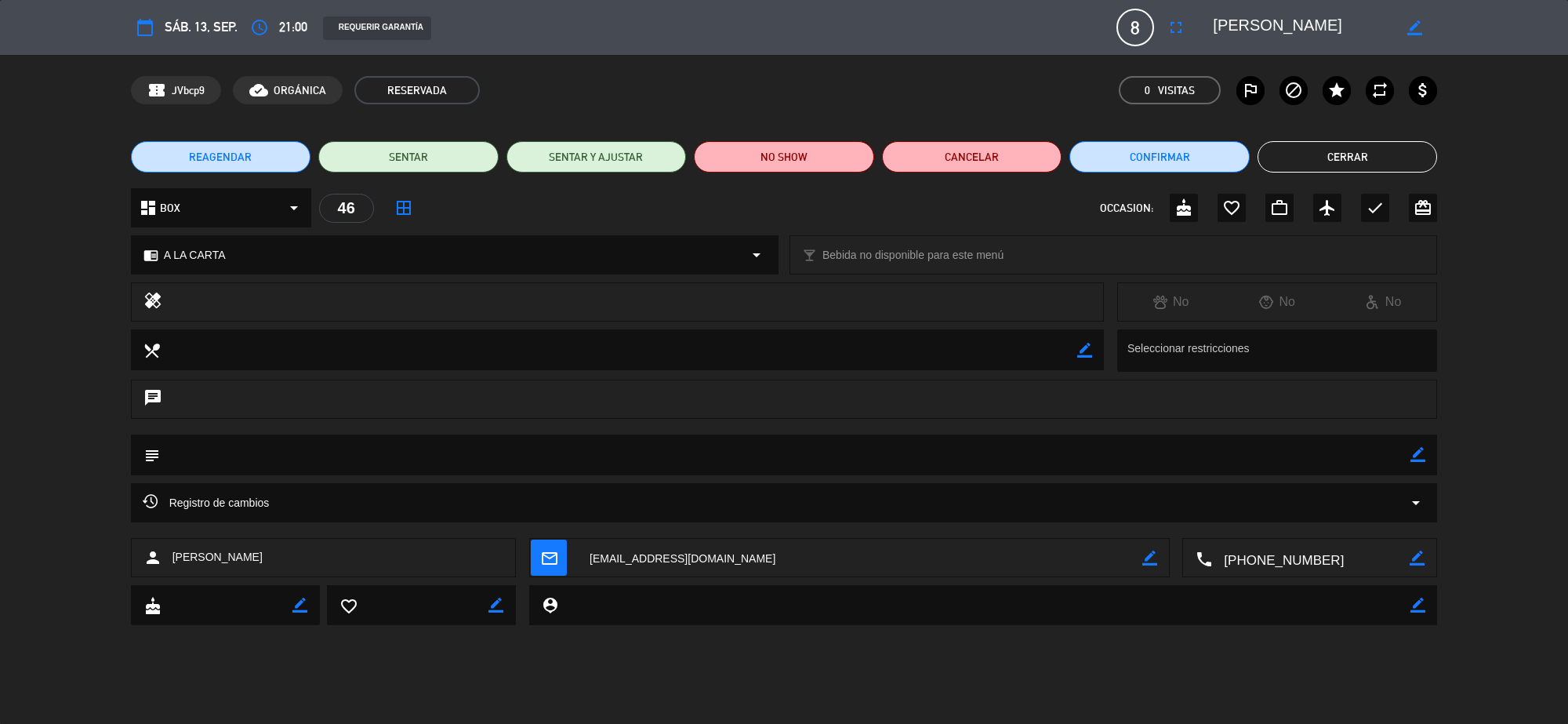
click at [1399, 152] on button "Cerrar" at bounding box center [1347, 156] width 181 height 31
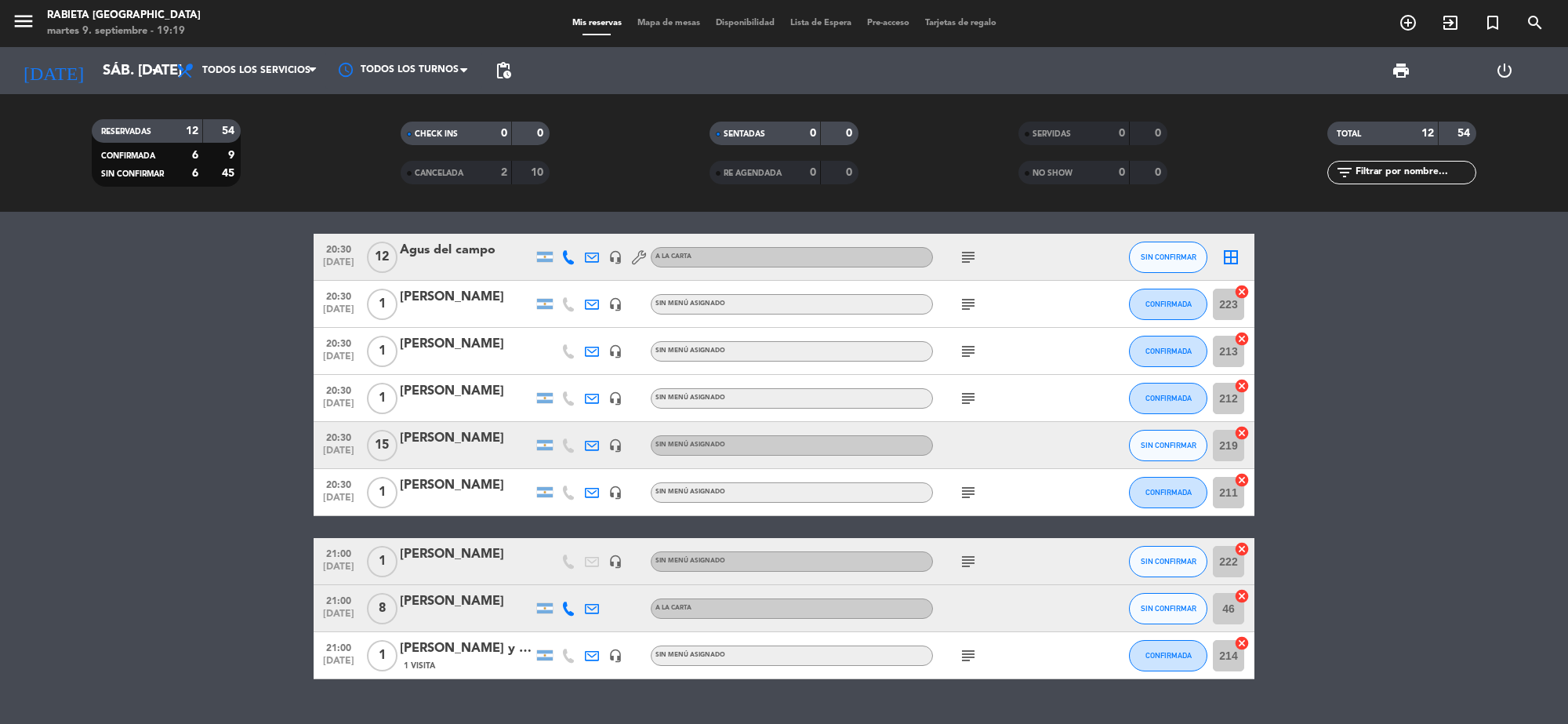
click at [452, 660] on div "1 Visita" at bounding box center [465, 665] width 133 height 13
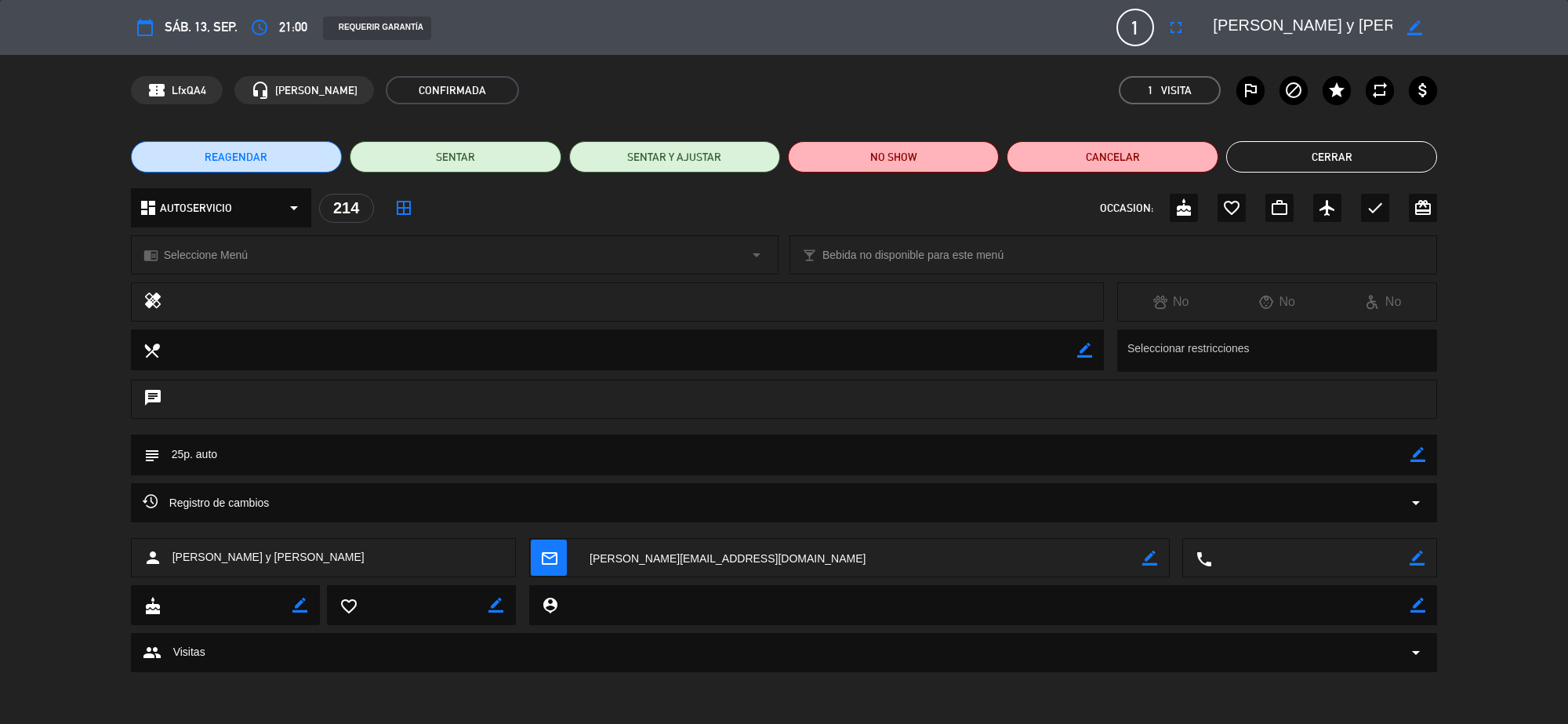
click at [1360, 158] on button "Cerrar" at bounding box center [1330, 156] width 211 height 31
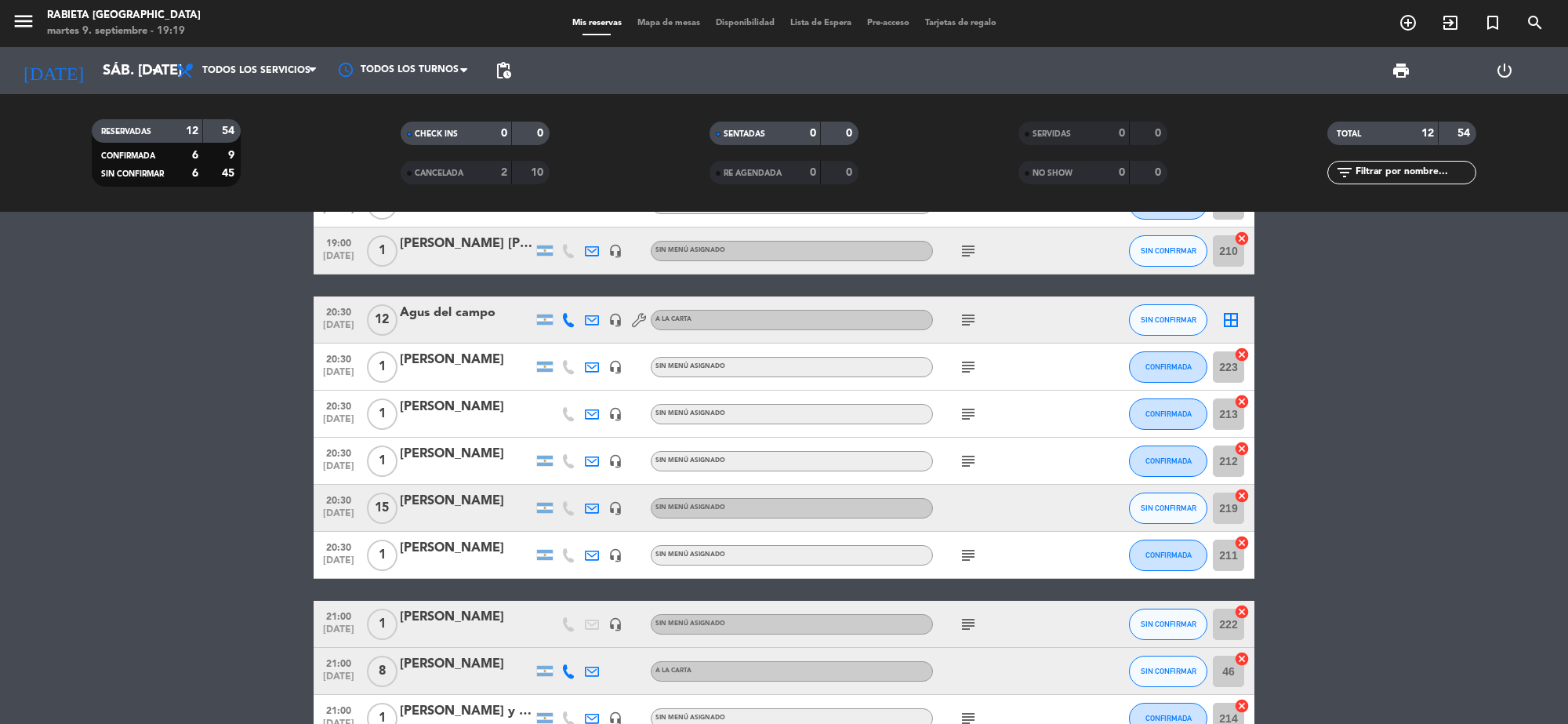
scroll to position [0, 0]
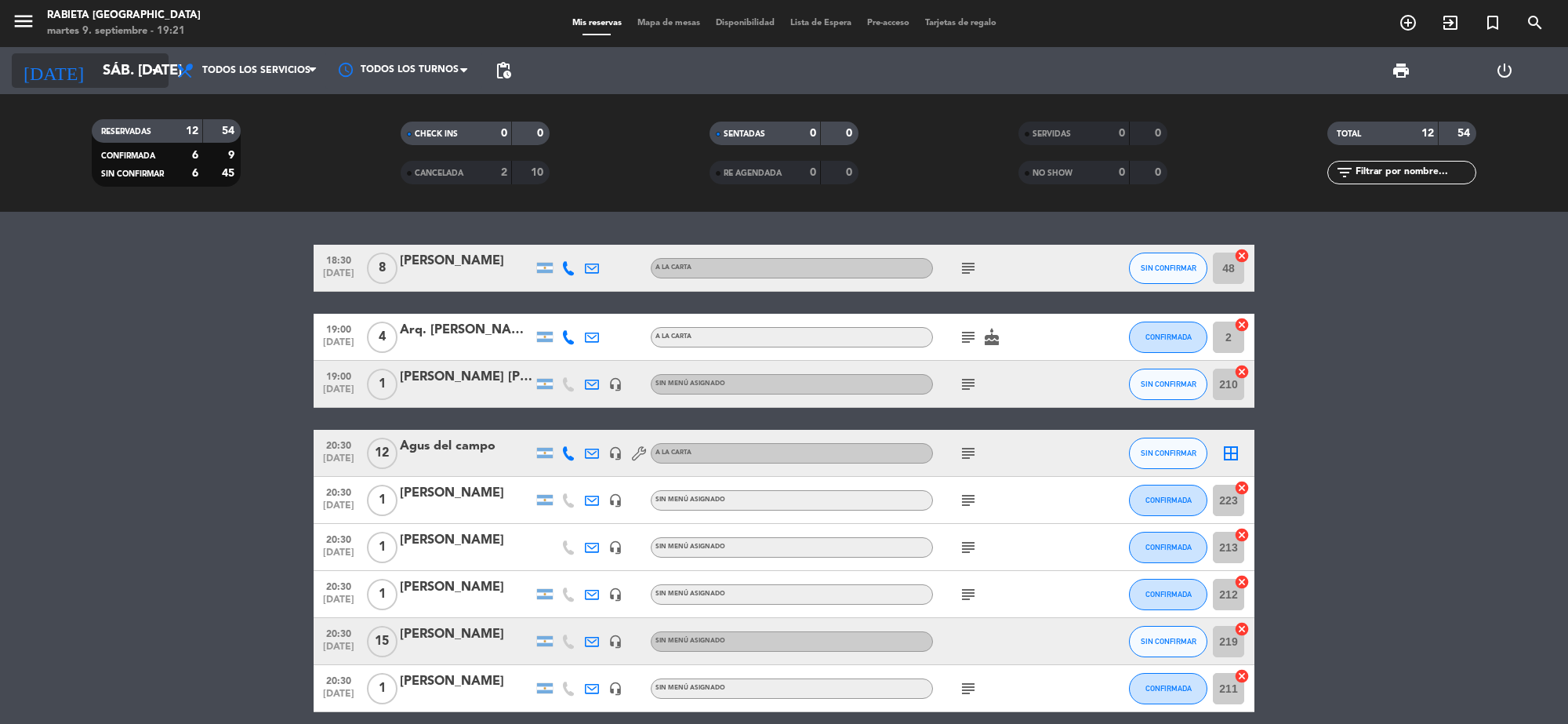
click at [162, 73] on icon "arrow_drop_down" at bounding box center [155, 70] width 19 height 19
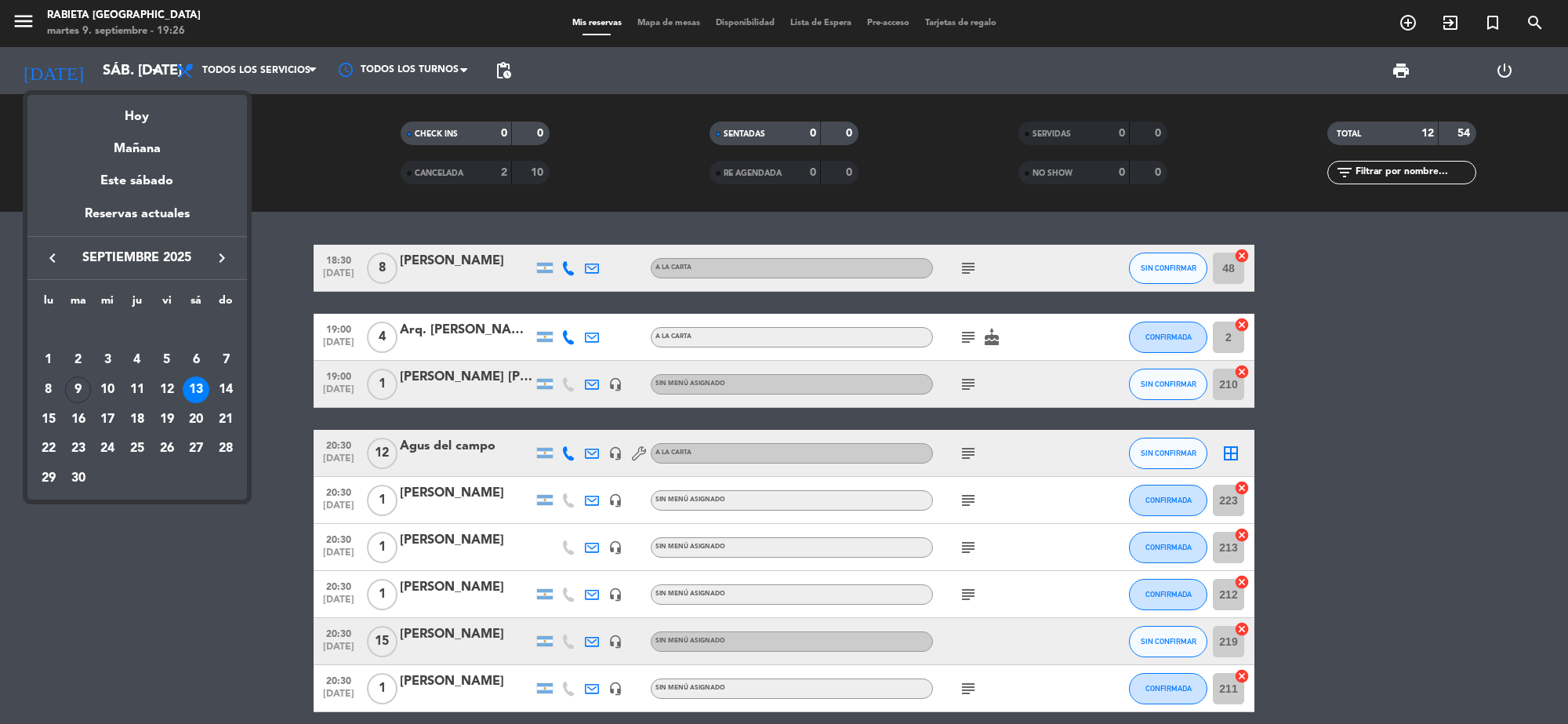
click at [134, 65] on div at bounding box center [784, 362] width 1568 height 724
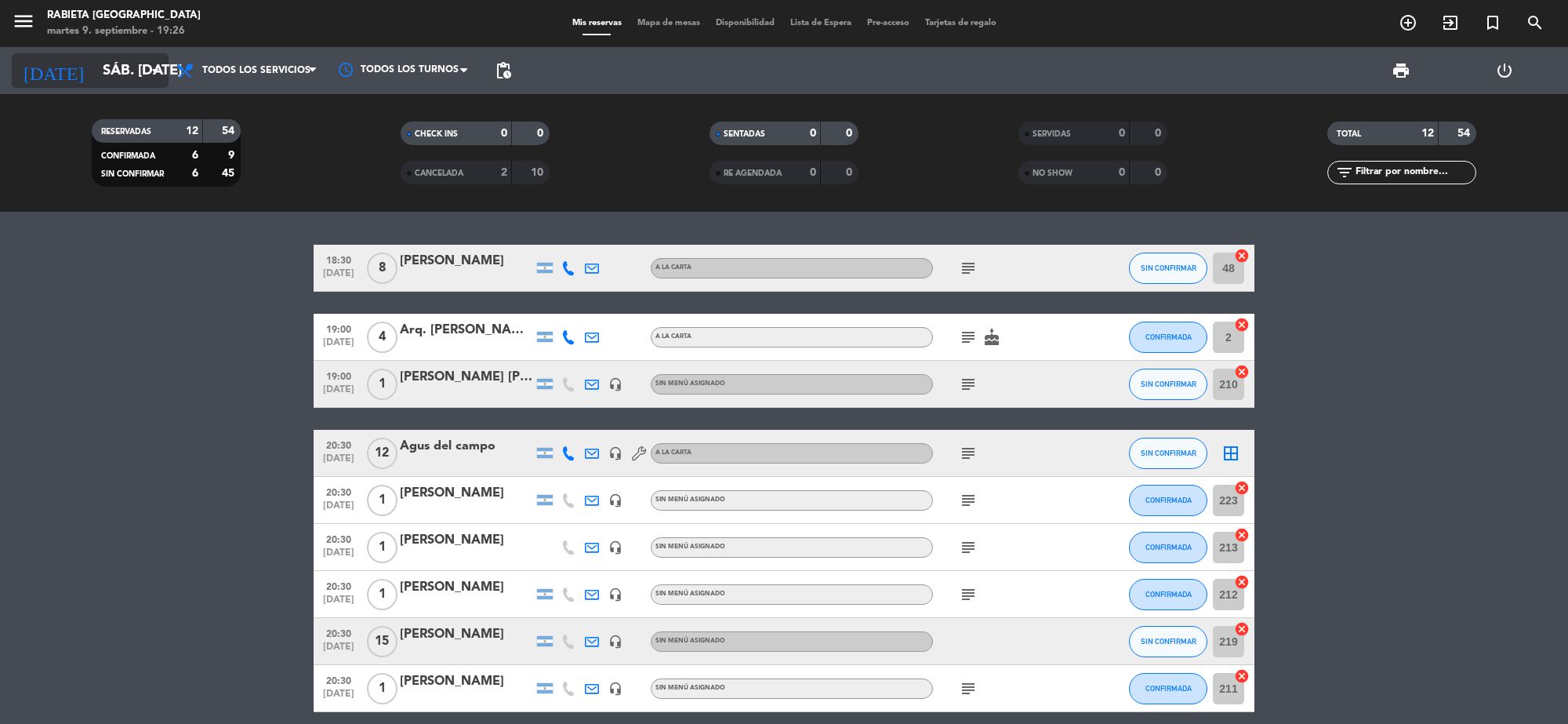
click at [133, 72] on input "sáb. [DATE]" at bounding box center [187, 70] width 185 height 33
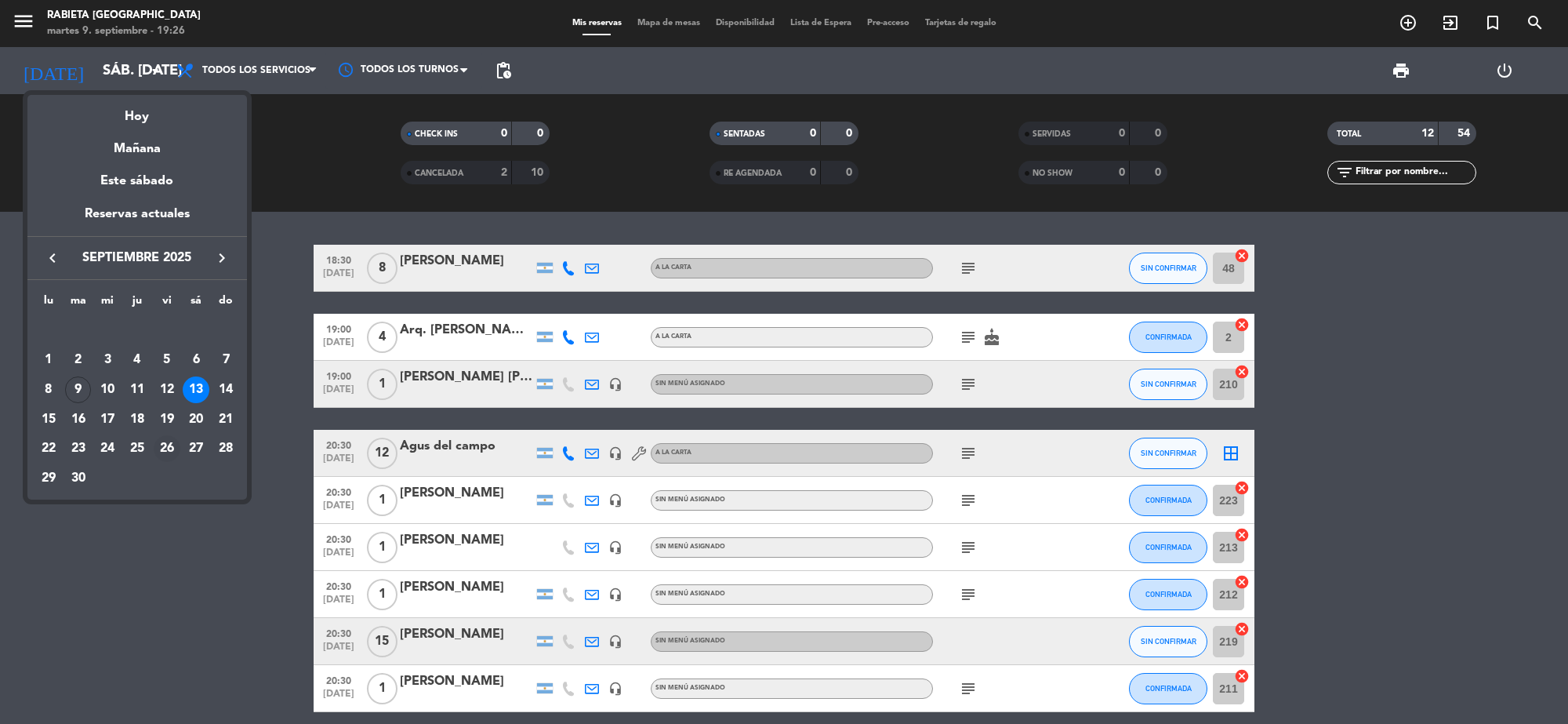
click at [159, 451] on div "26" at bounding box center [167, 448] width 27 height 27
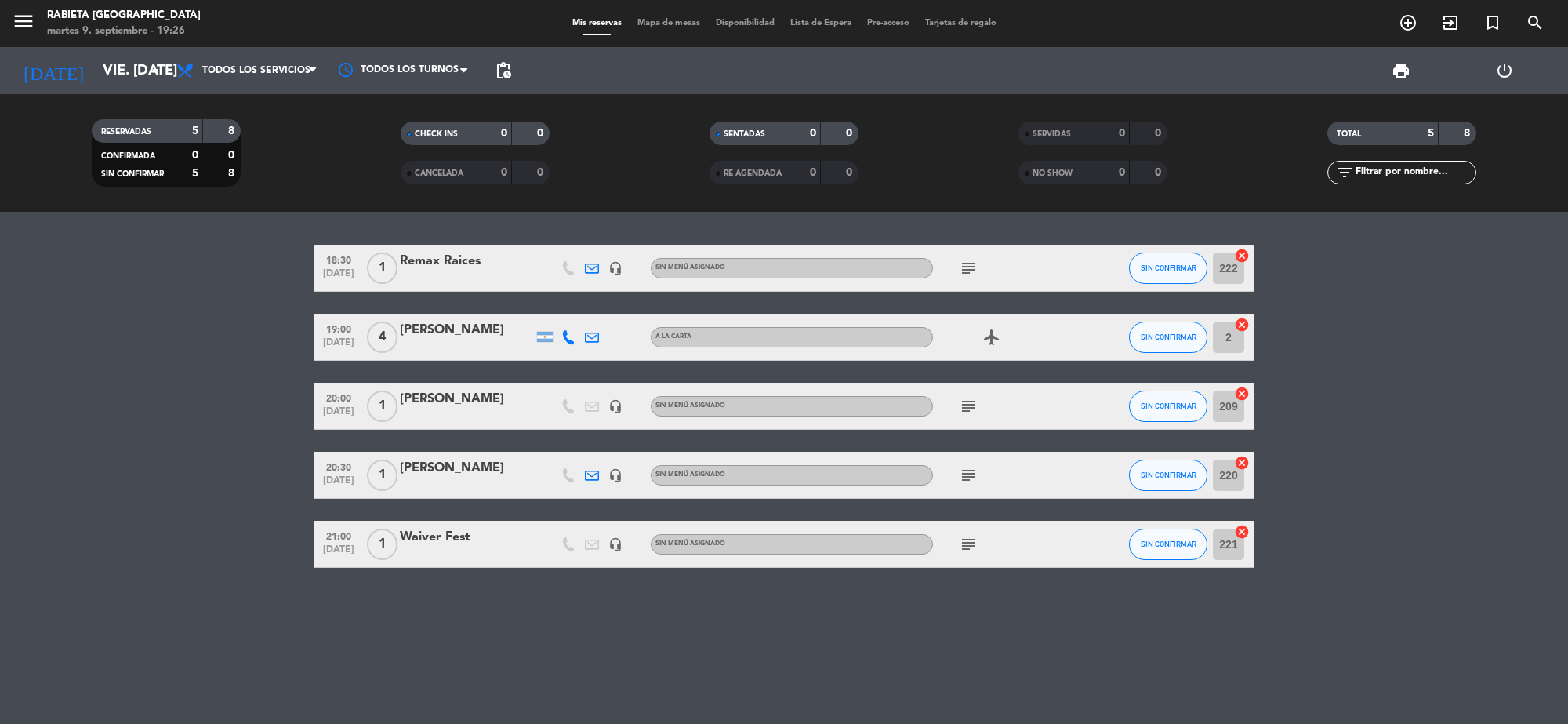
click at [441, 267] on div "Remax Raices" at bounding box center [465, 261] width 133 height 20
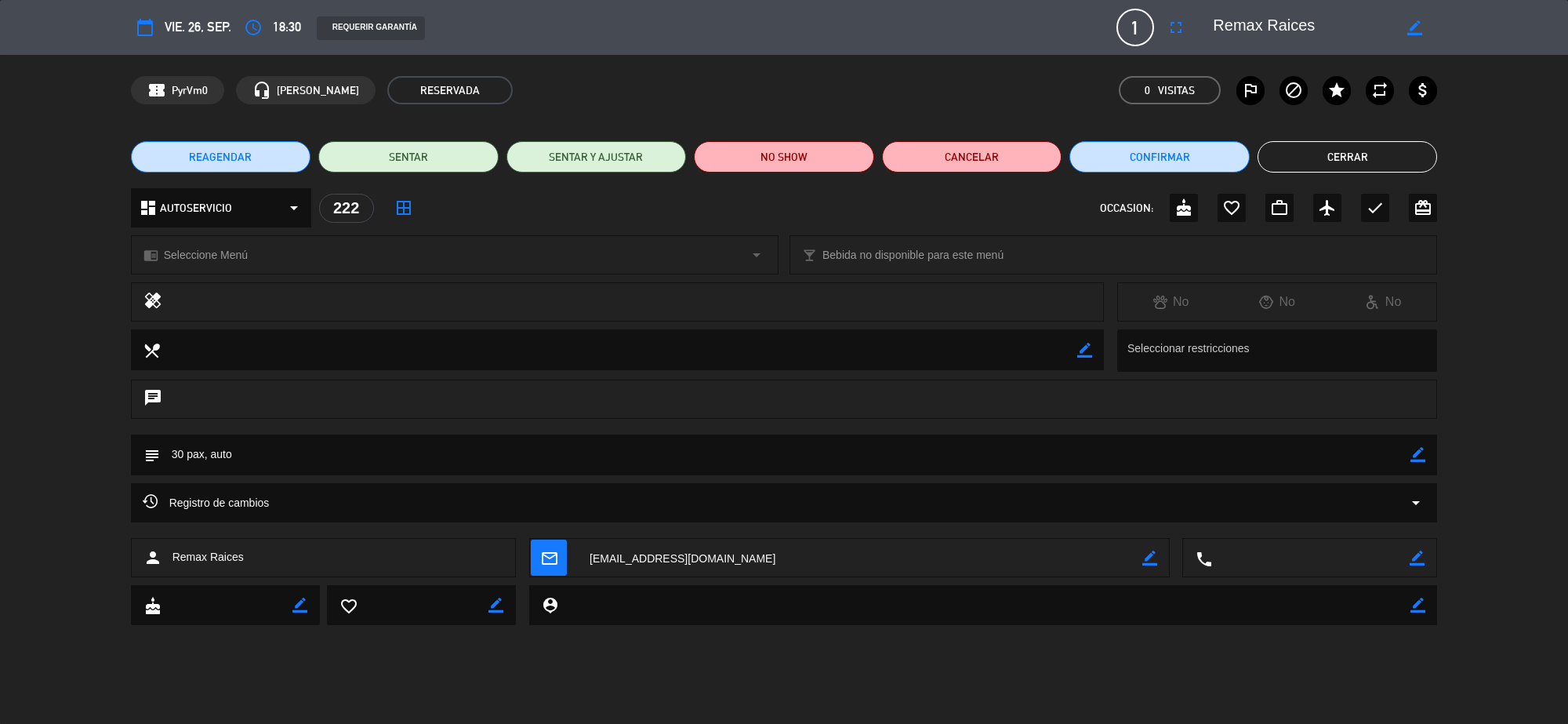
click at [1302, 152] on button "Cerrar" at bounding box center [1347, 156] width 181 height 31
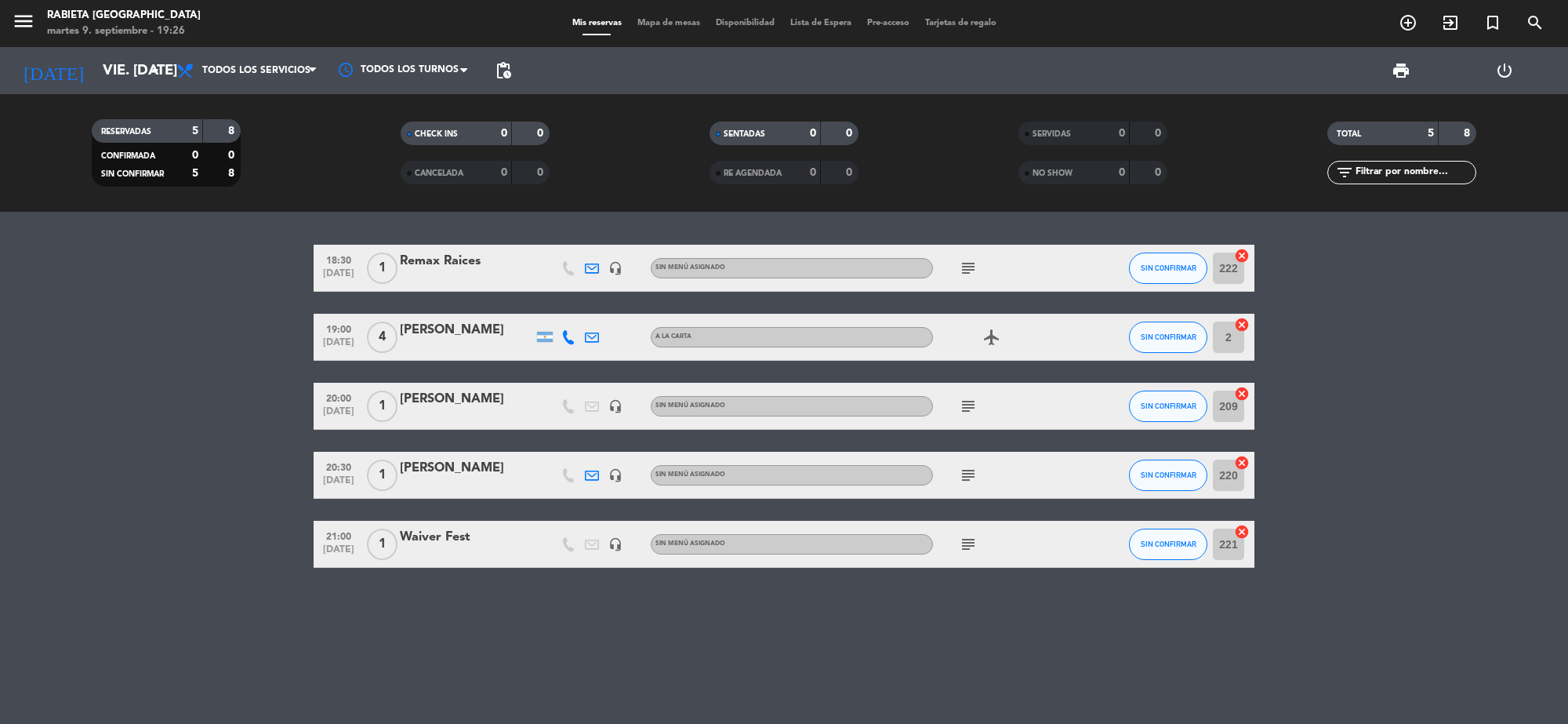
click at [506, 396] on div "[PERSON_NAME]" at bounding box center [465, 398] width 133 height 20
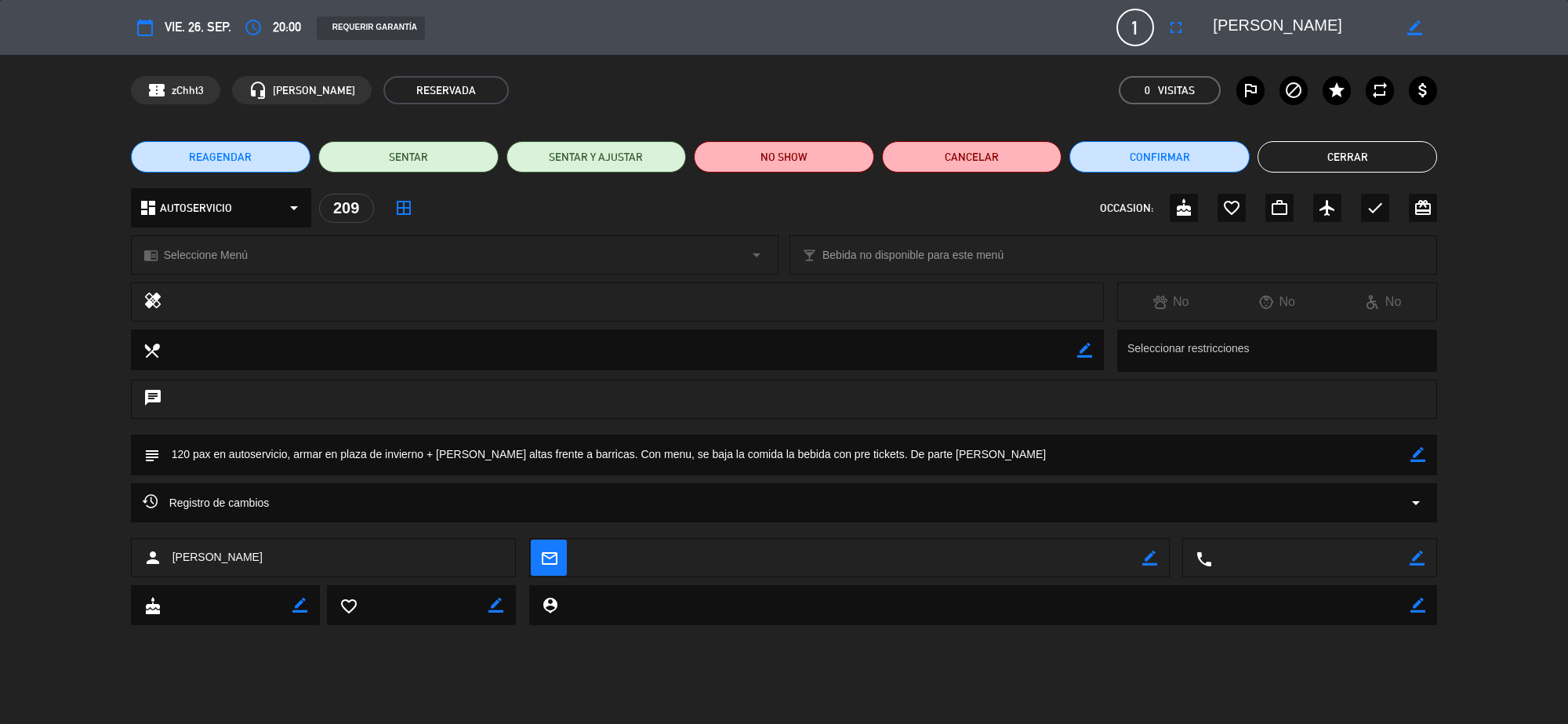
click at [1341, 155] on button "Cerrar" at bounding box center [1347, 156] width 181 height 31
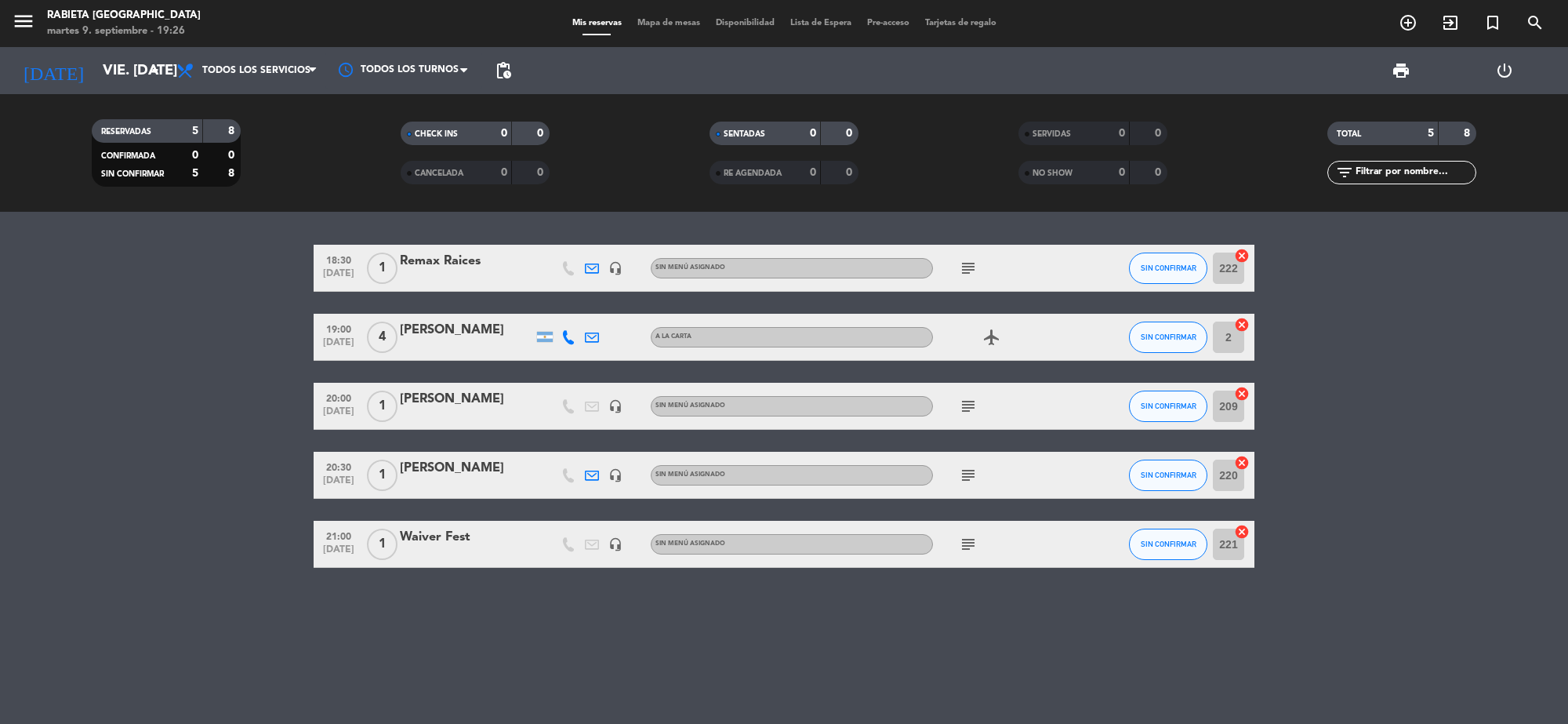
click at [445, 465] on div "[PERSON_NAME]" at bounding box center [465, 468] width 133 height 20
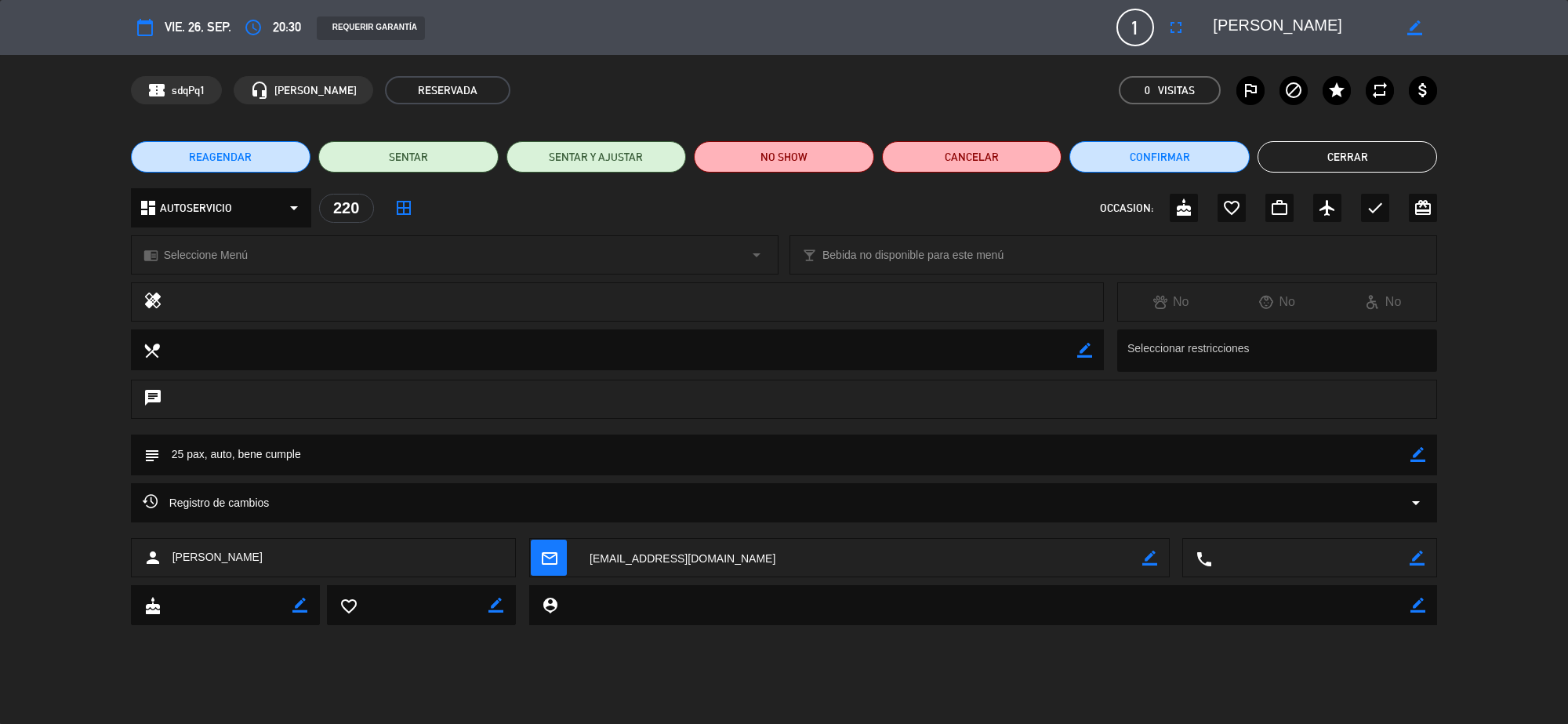
click at [1296, 167] on button "Cerrar" at bounding box center [1347, 156] width 181 height 31
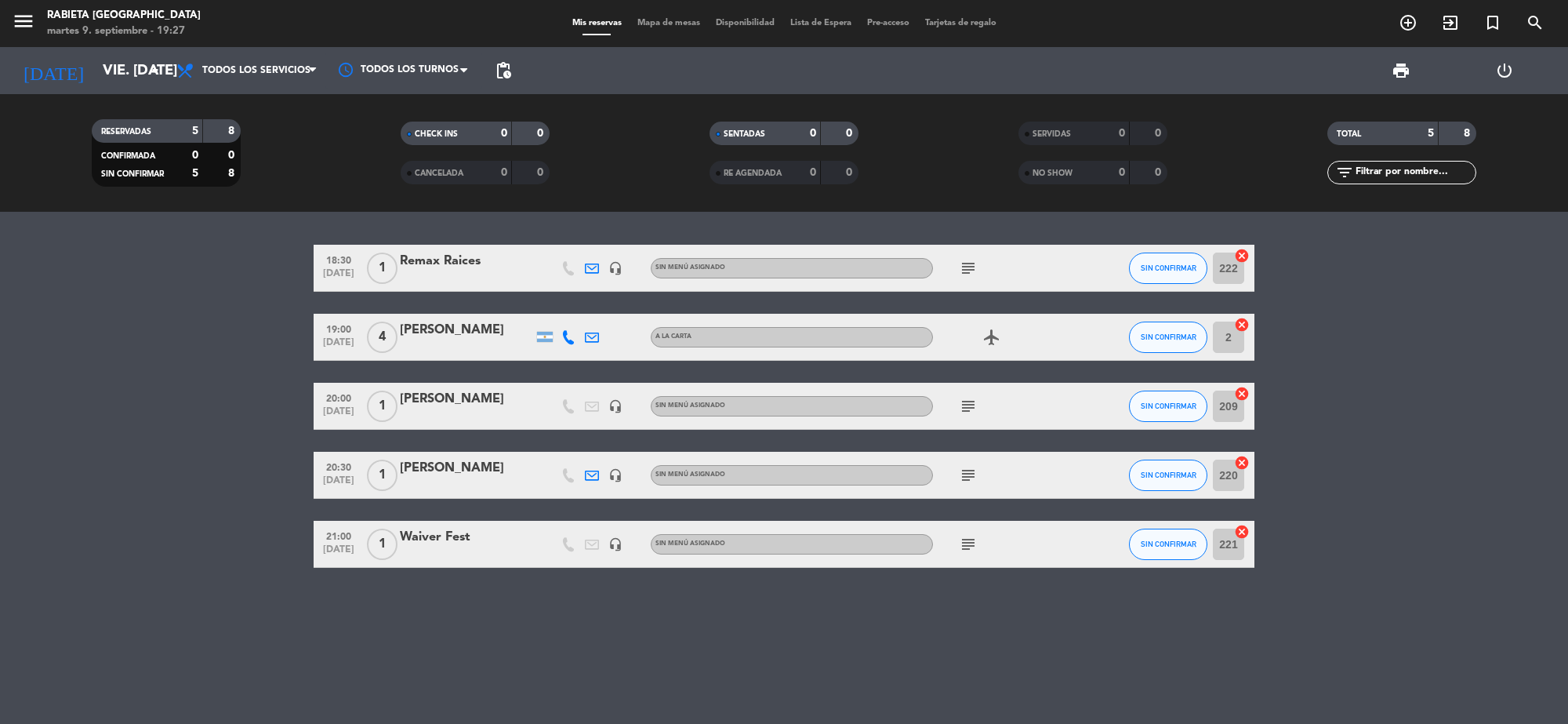
click at [427, 546] on div "Waiver Fest" at bounding box center [465, 537] width 133 height 20
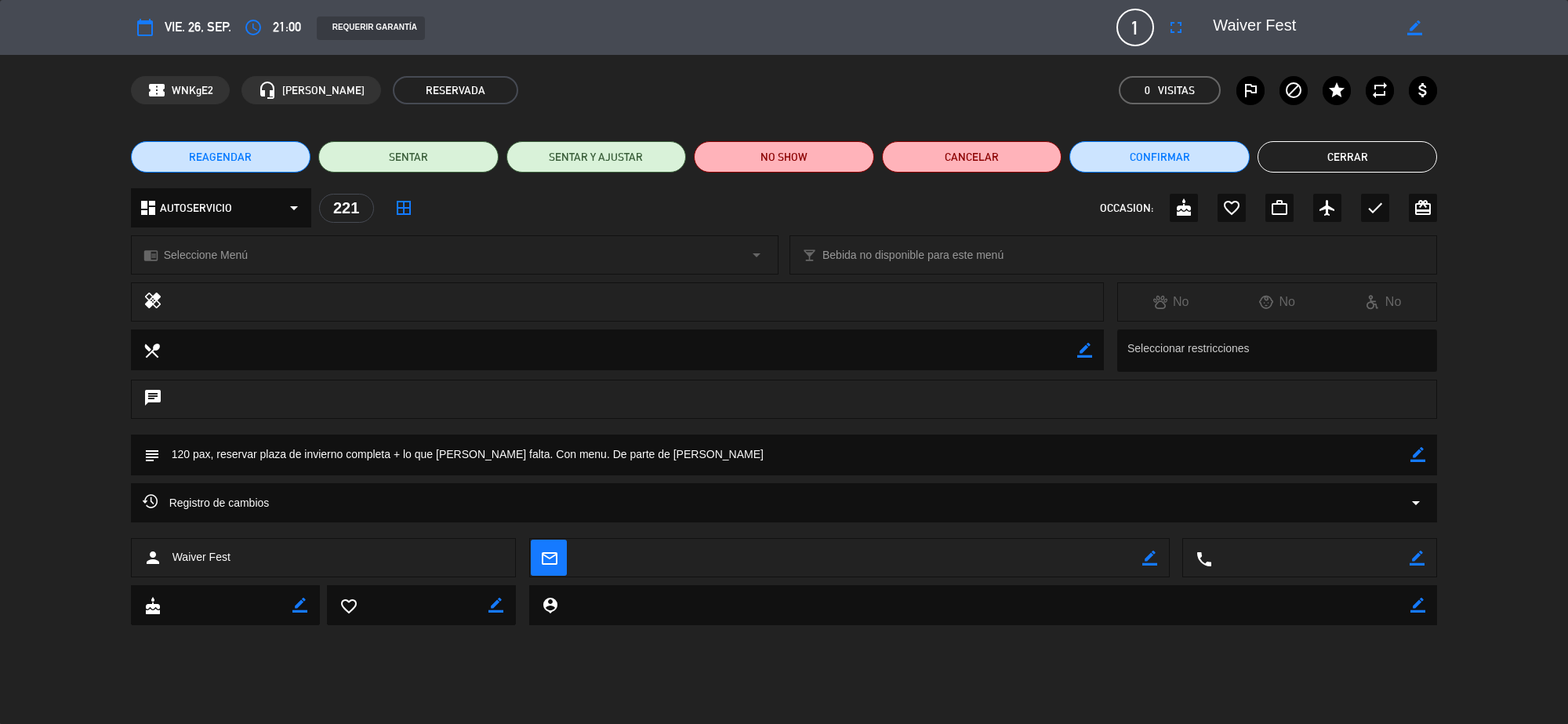
click at [1291, 159] on button "Cerrar" at bounding box center [1347, 156] width 181 height 31
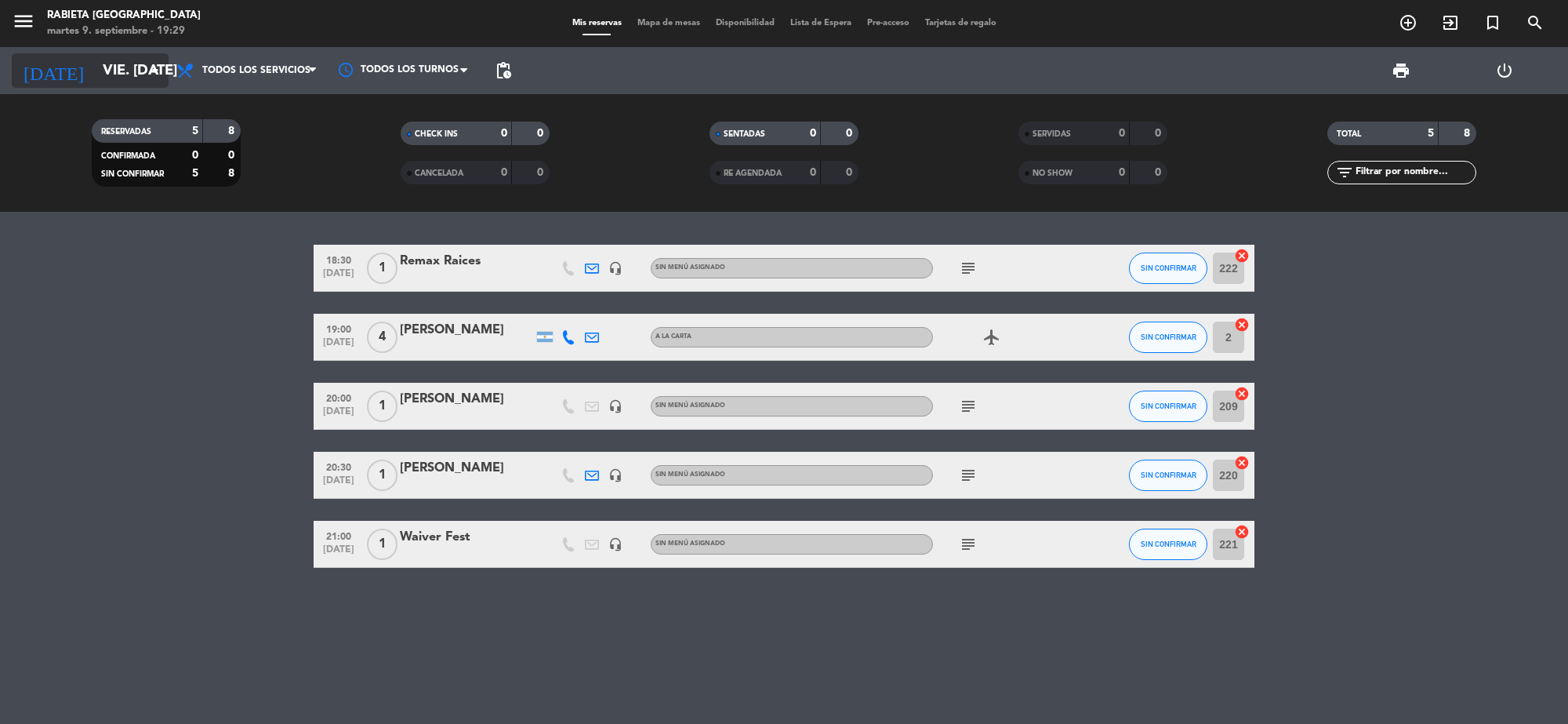
click at [119, 75] on input "vie. [DATE]" at bounding box center [187, 70] width 185 height 33
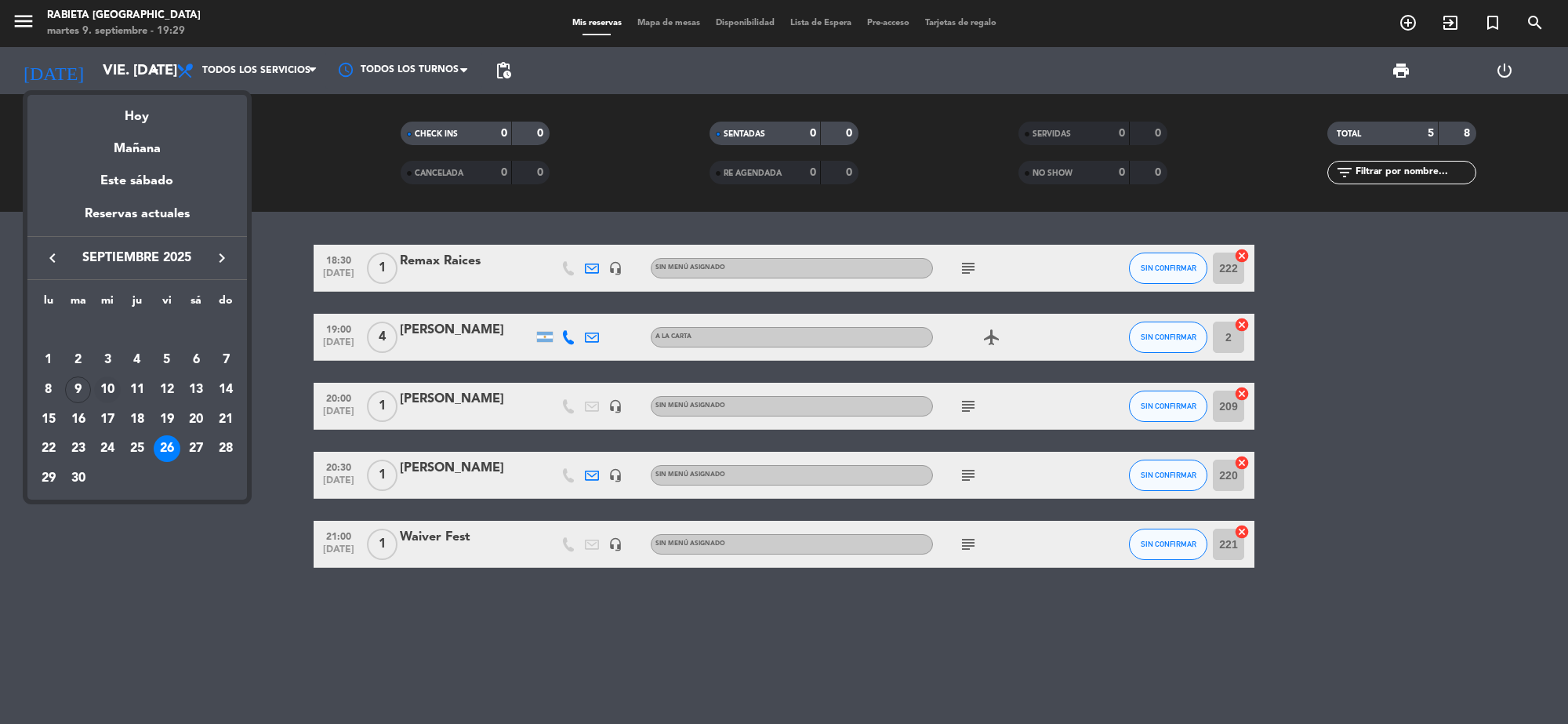
click at [108, 386] on div "10" at bounding box center [107, 389] width 27 height 27
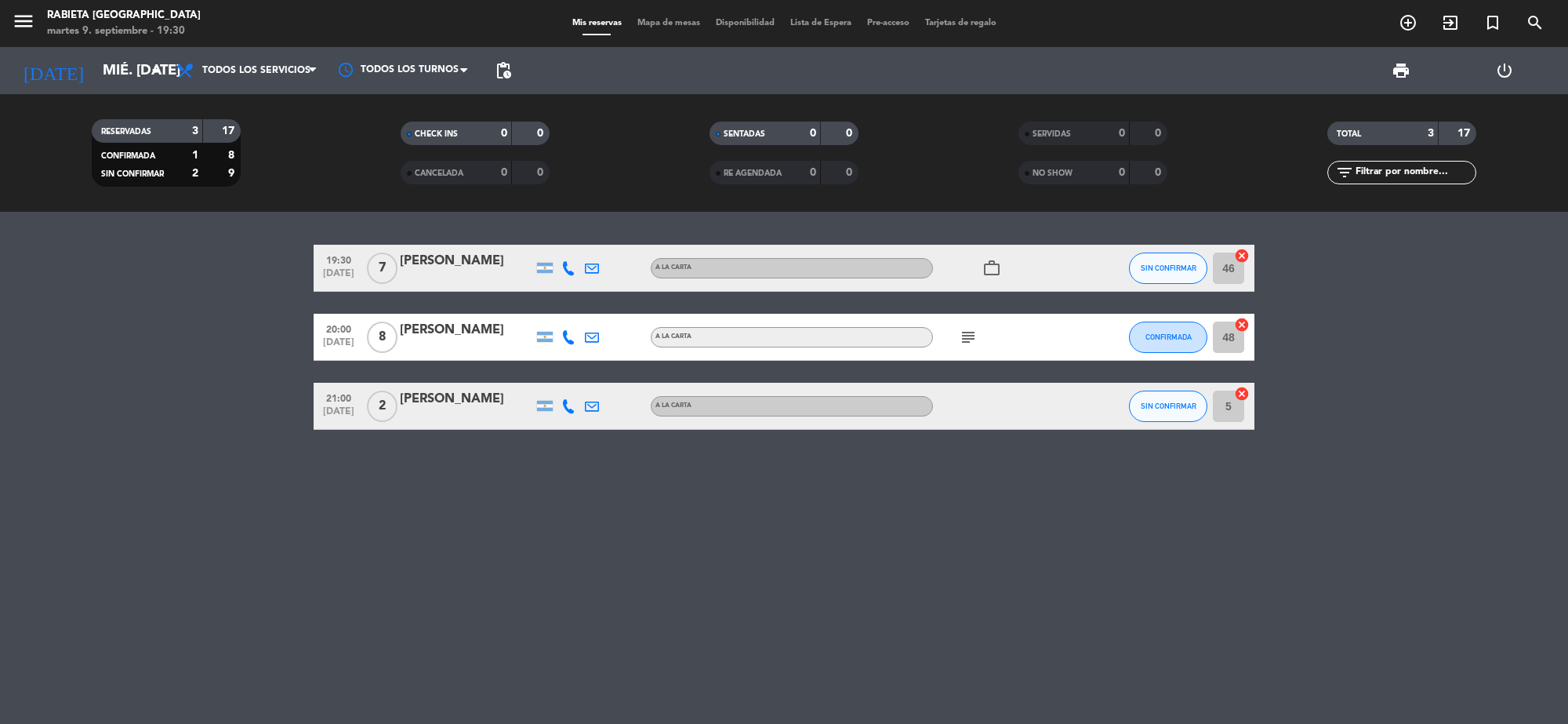
click at [456, 265] on div "[PERSON_NAME]" at bounding box center [465, 261] width 133 height 20
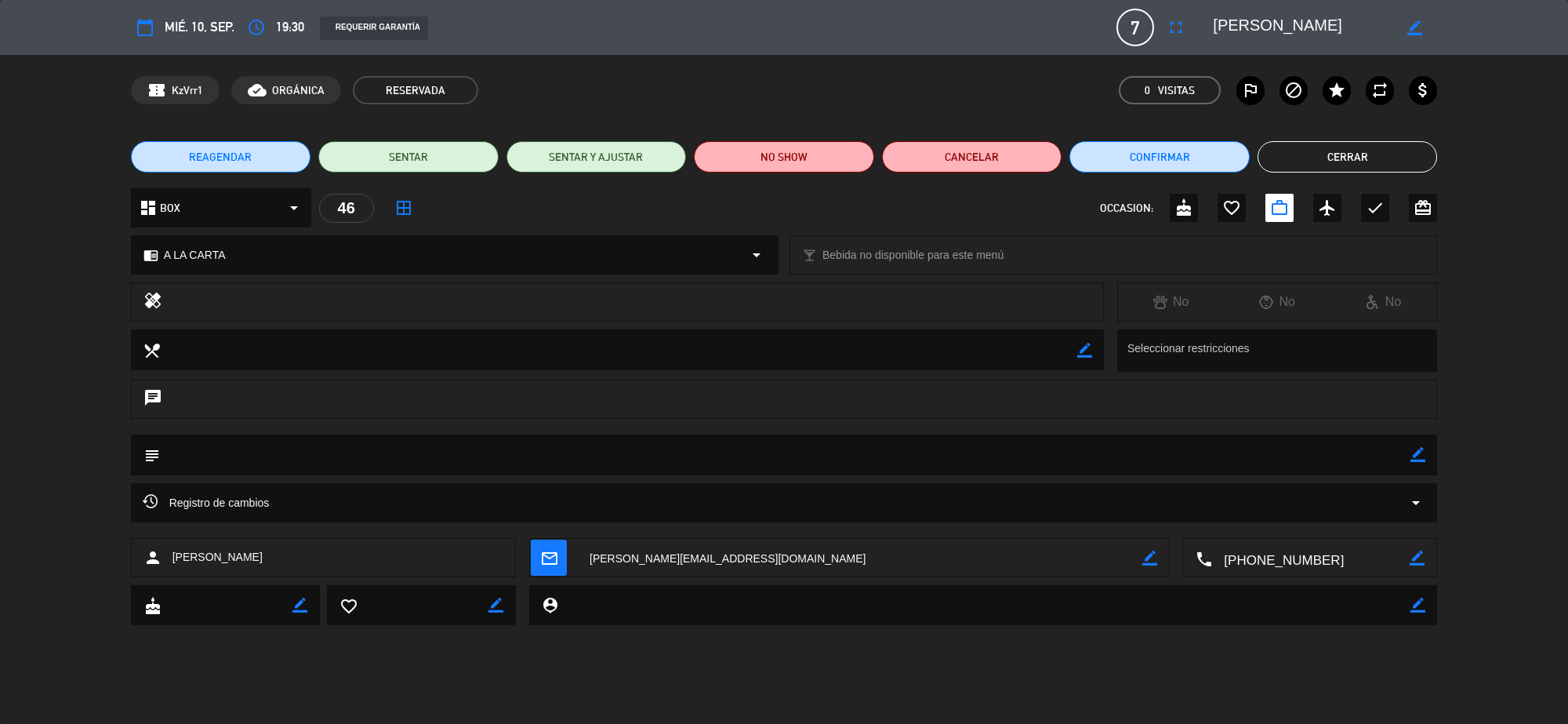
click at [1306, 158] on button "Cerrar" at bounding box center [1347, 156] width 181 height 31
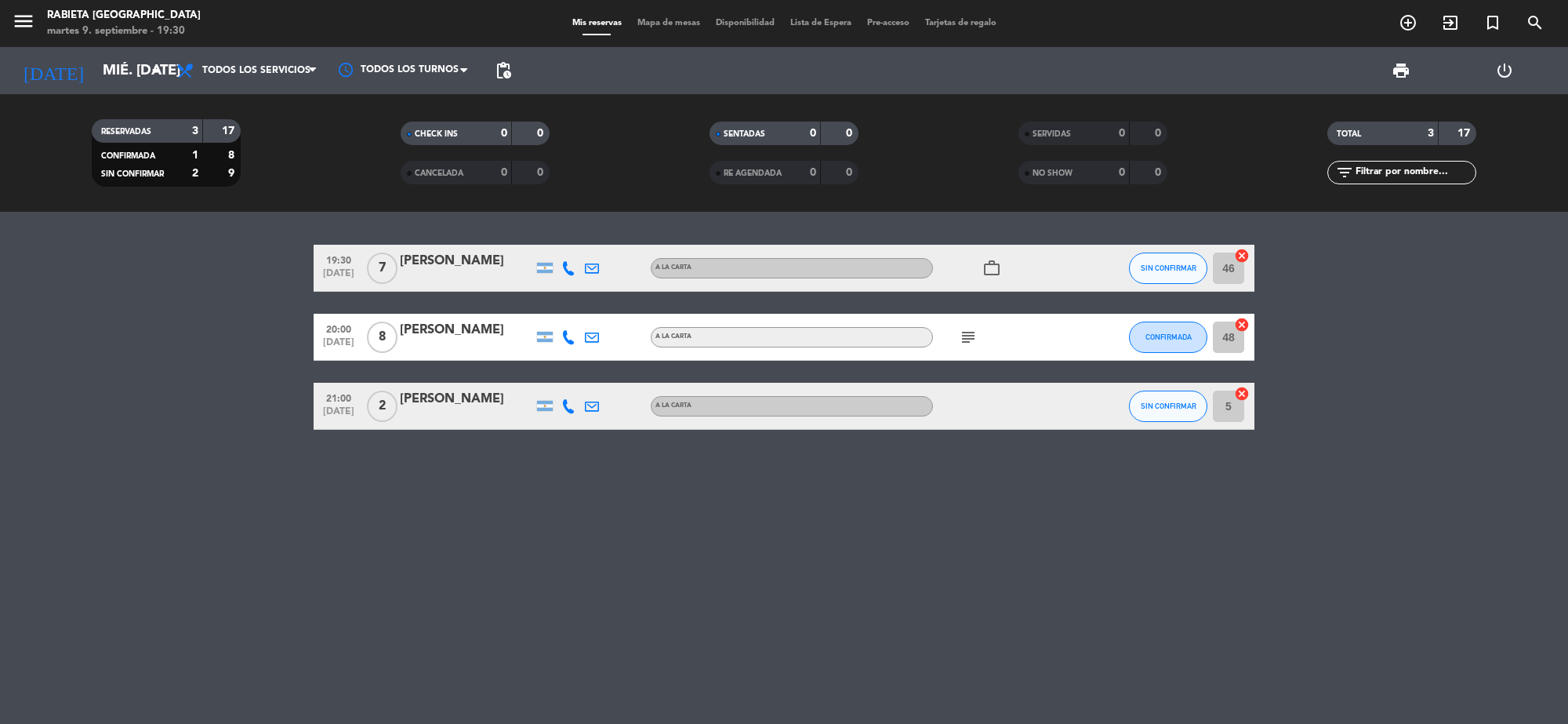
click at [456, 331] on div "[PERSON_NAME]" at bounding box center [465, 330] width 133 height 20
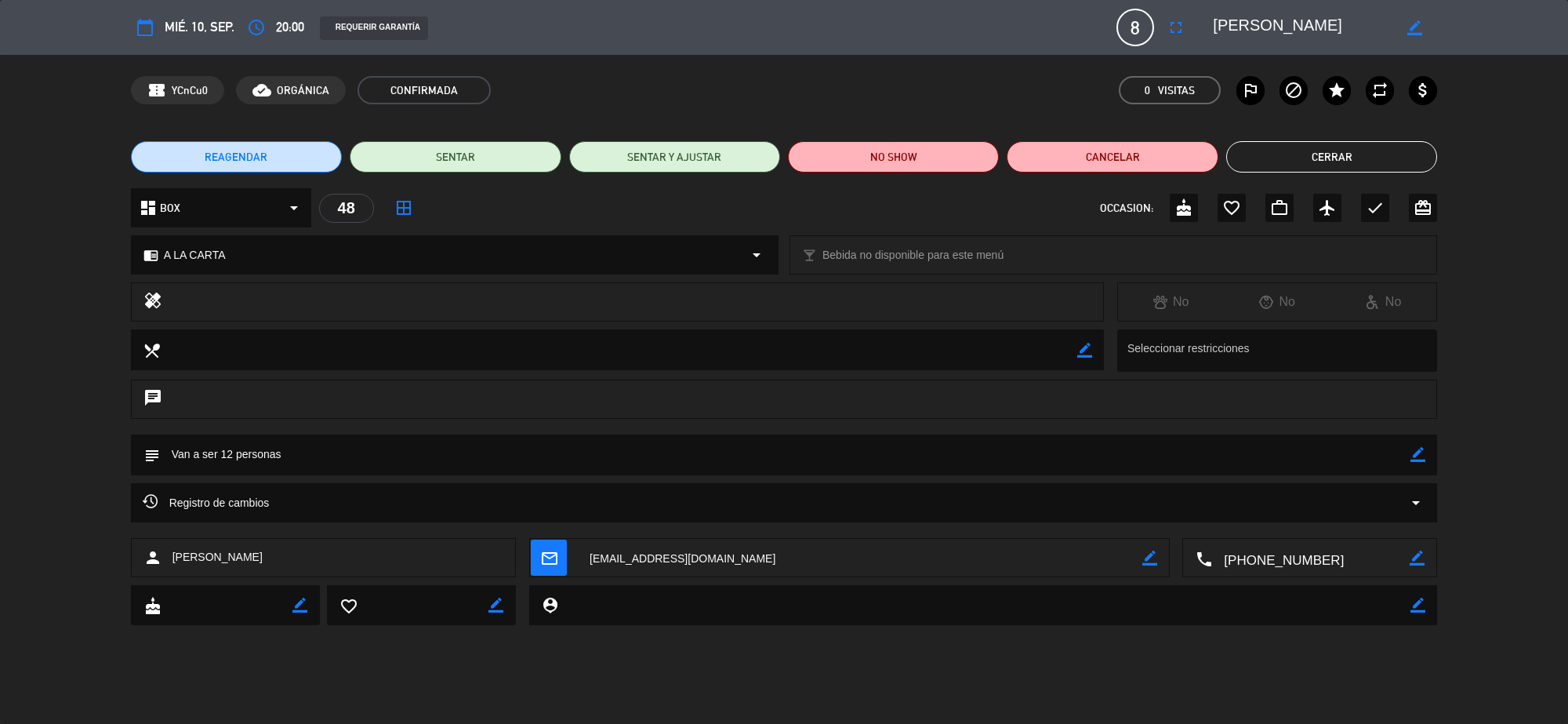
click at [1261, 161] on button "Cerrar" at bounding box center [1330, 156] width 211 height 31
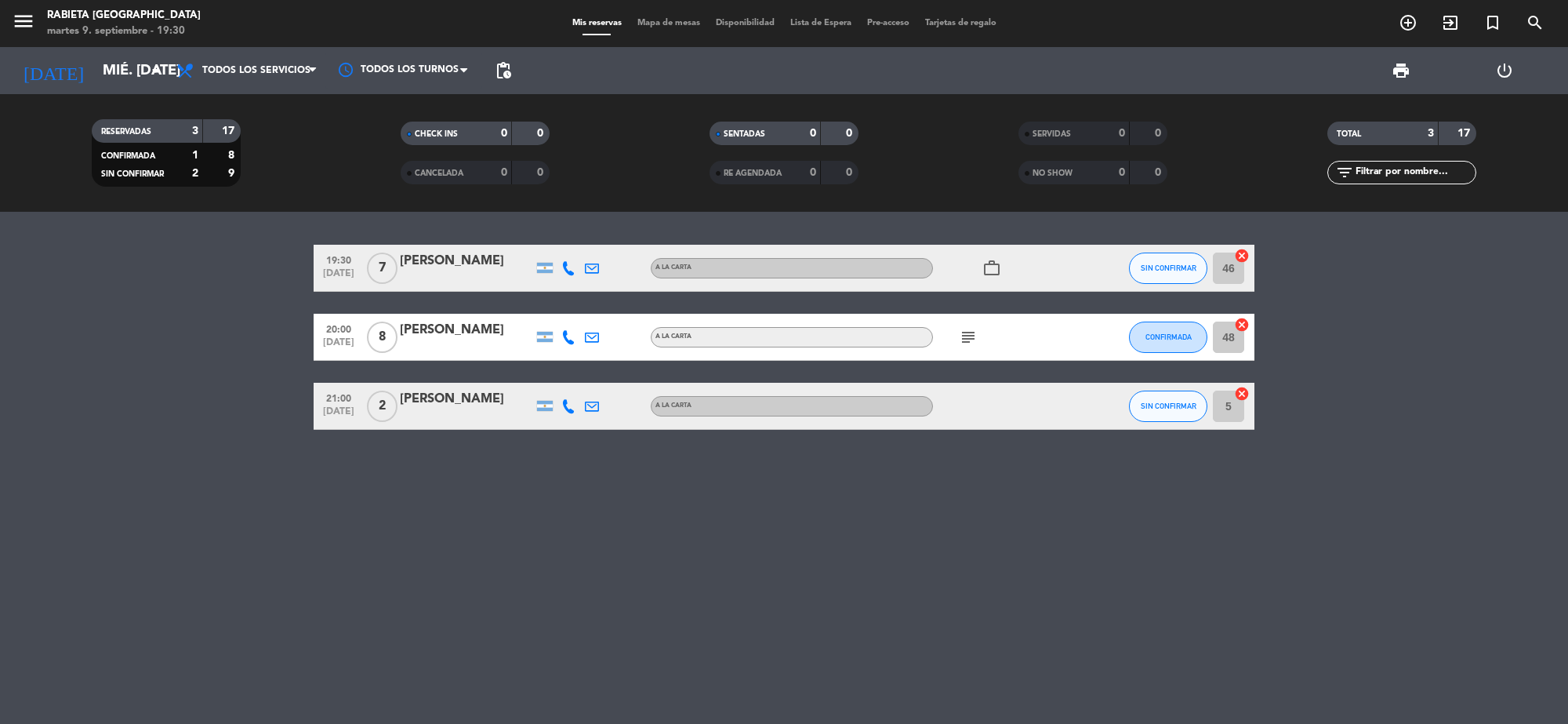
click at [413, 390] on div "[PERSON_NAME]" at bounding box center [465, 398] width 133 height 20
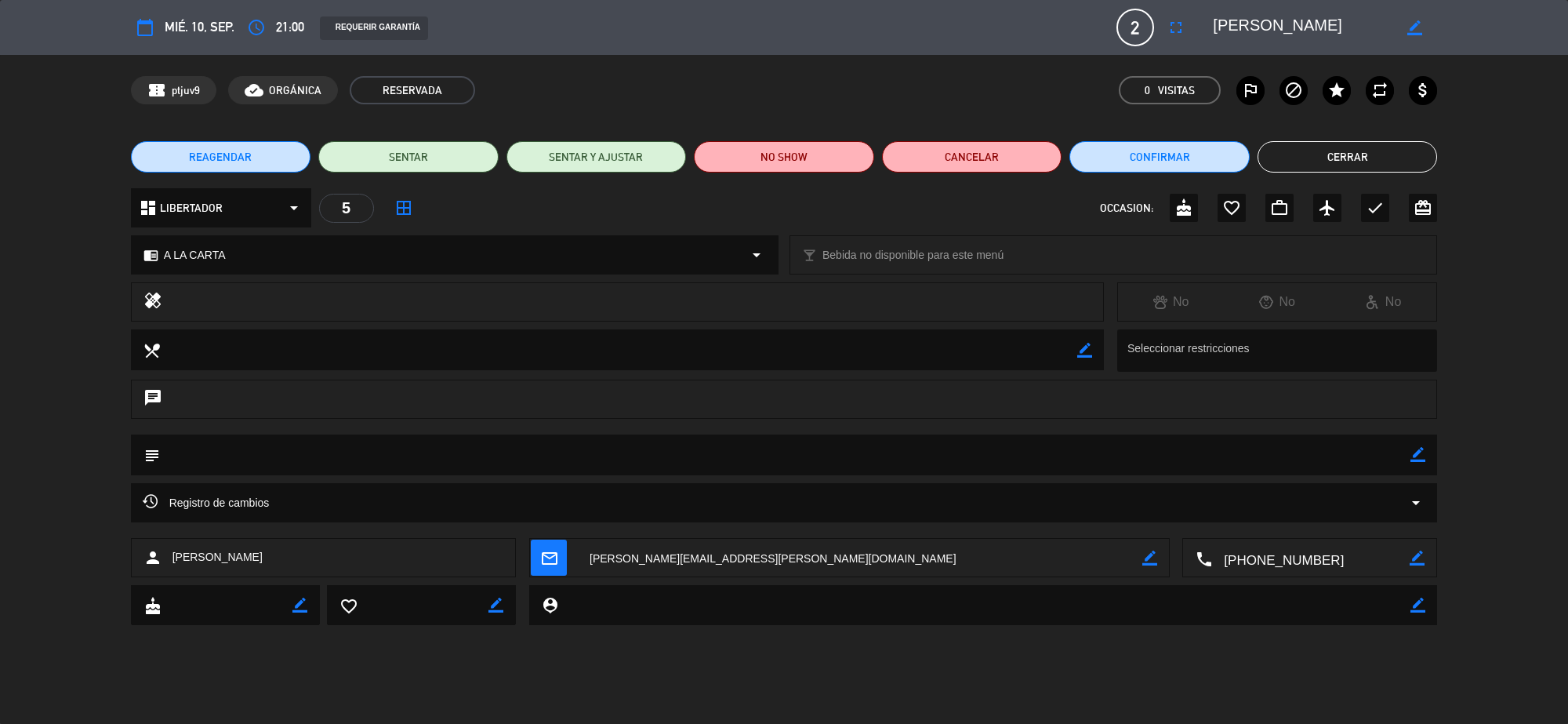
click at [1345, 166] on button "Cerrar" at bounding box center [1347, 156] width 181 height 31
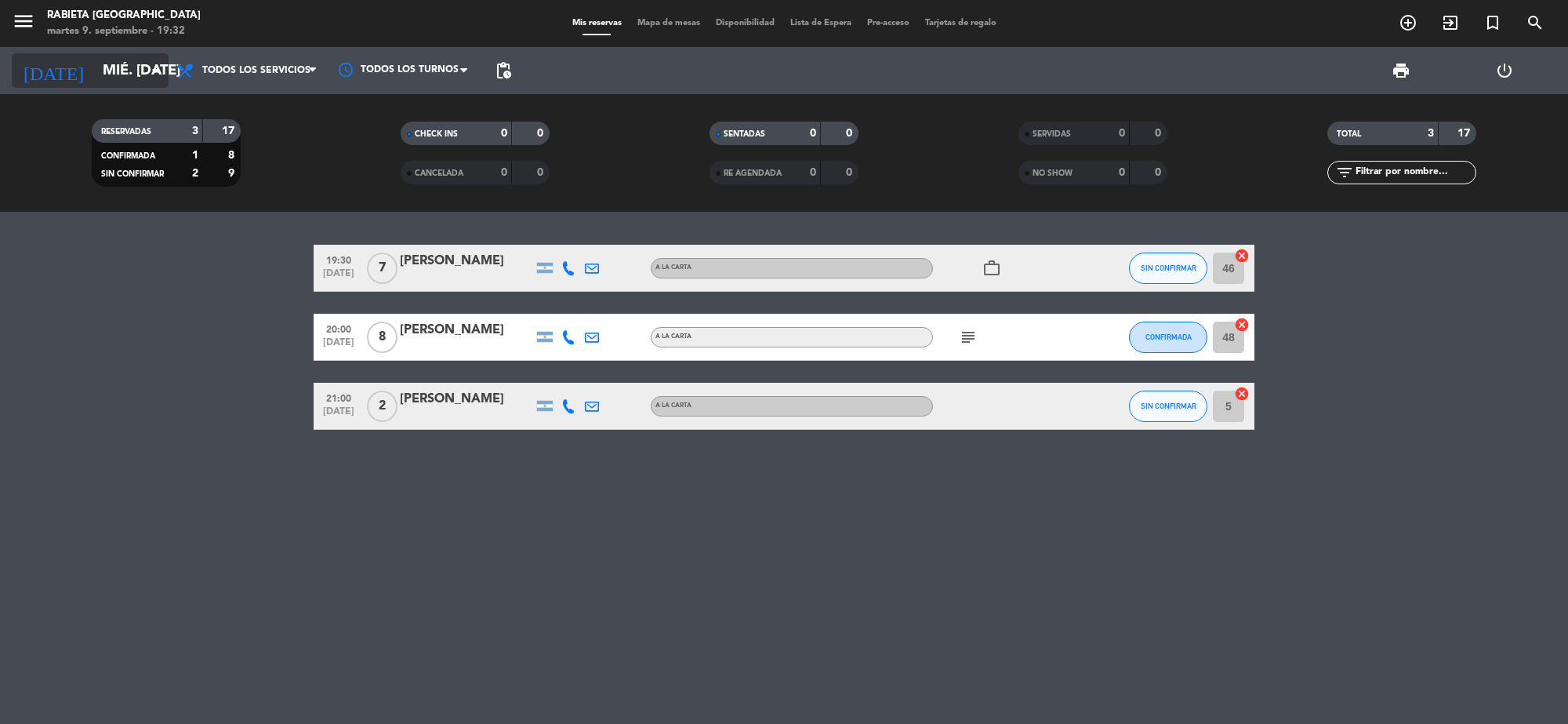
click at [135, 76] on input "mié. [DATE]" at bounding box center [187, 70] width 185 height 33
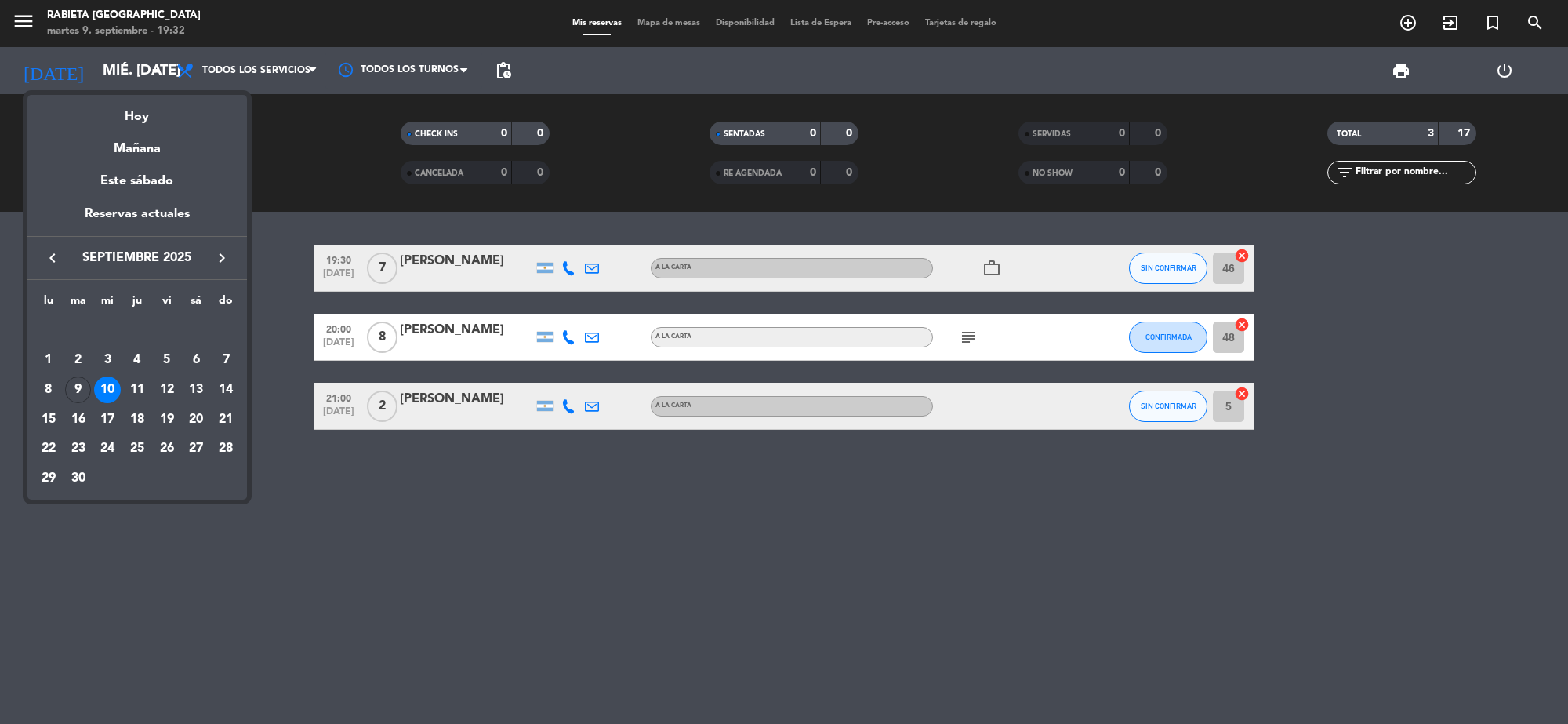
click at [139, 381] on div "11" at bounding box center [137, 389] width 27 height 27
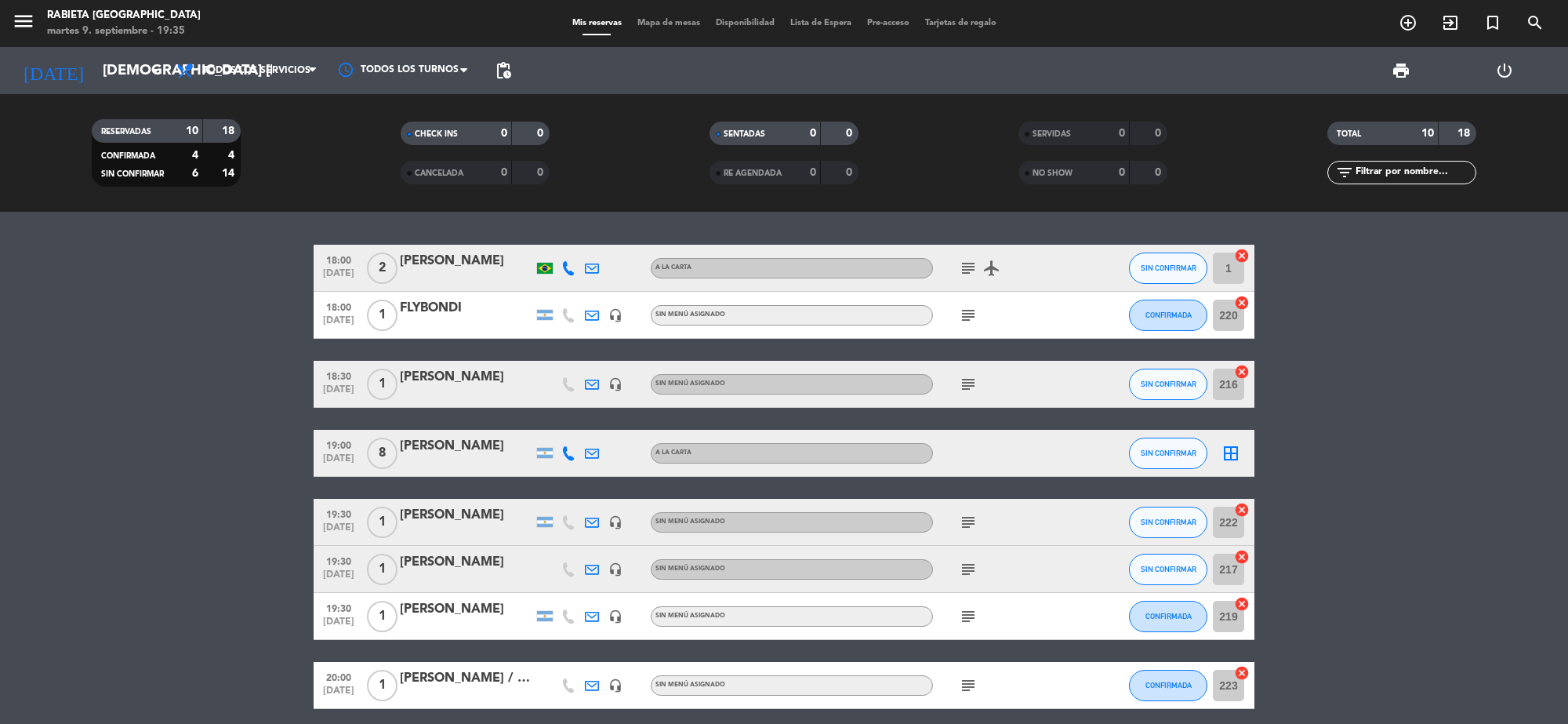
click at [433, 259] on div "[PERSON_NAME]" at bounding box center [465, 261] width 133 height 20
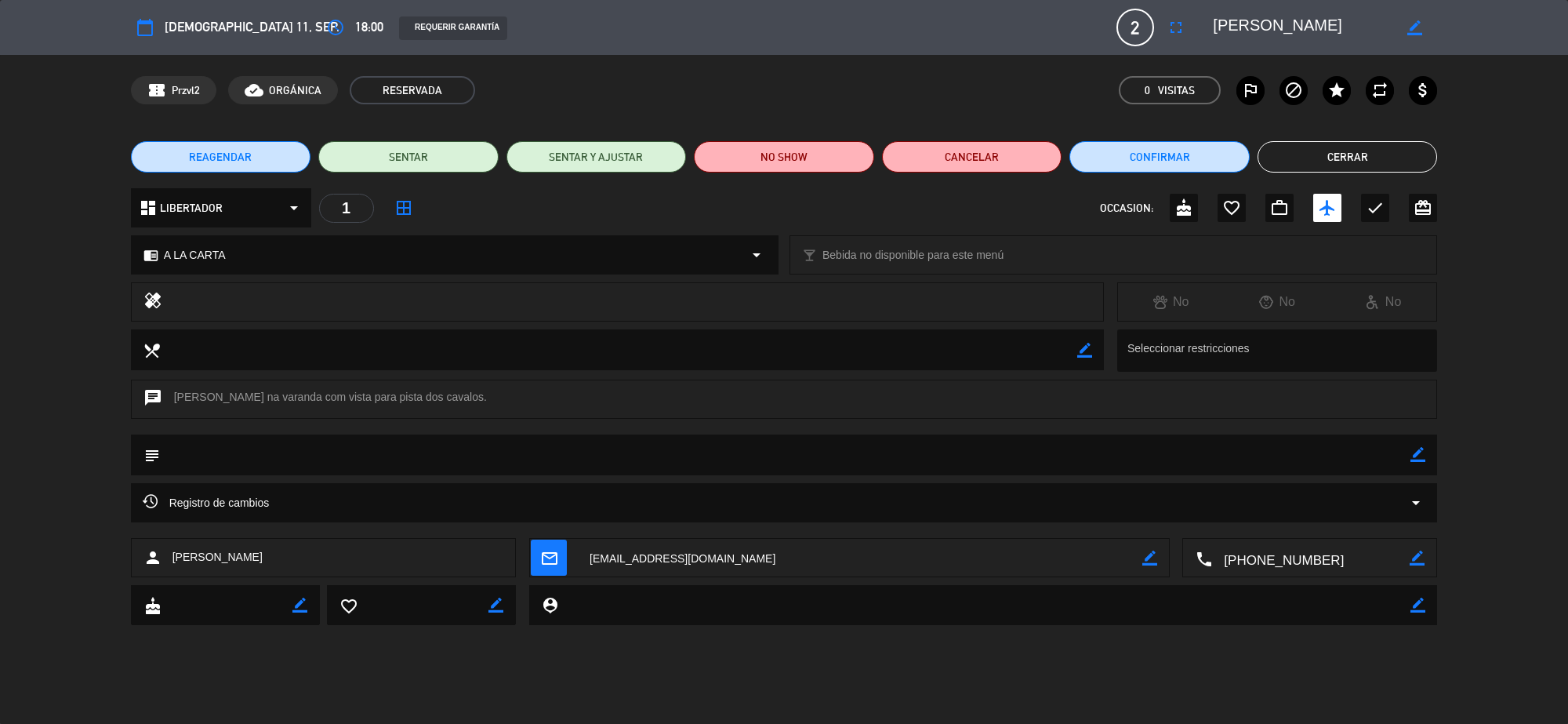
click at [1288, 153] on button "Cerrar" at bounding box center [1347, 156] width 181 height 31
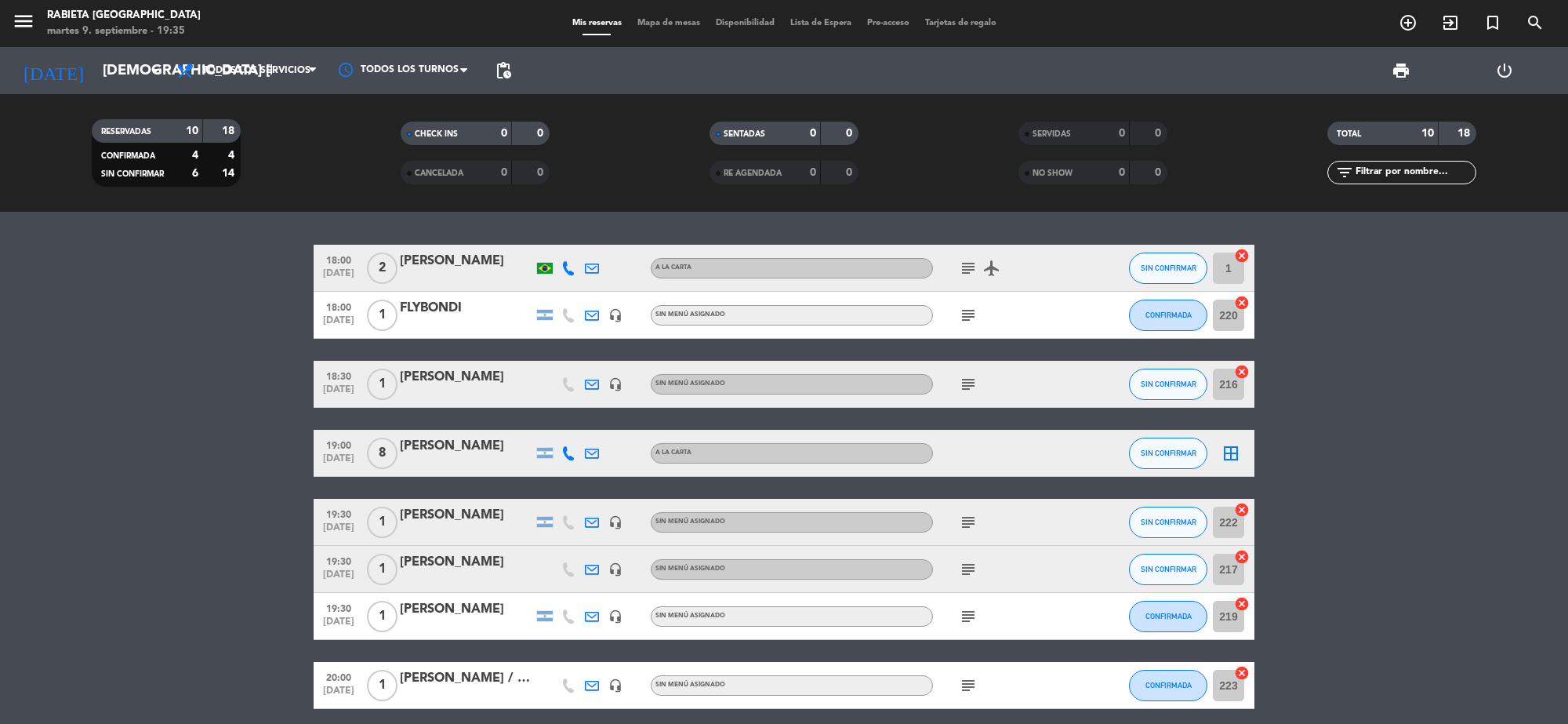
click at [435, 304] on div "FLYBONDI" at bounding box center [465, 308] width 133 height 20
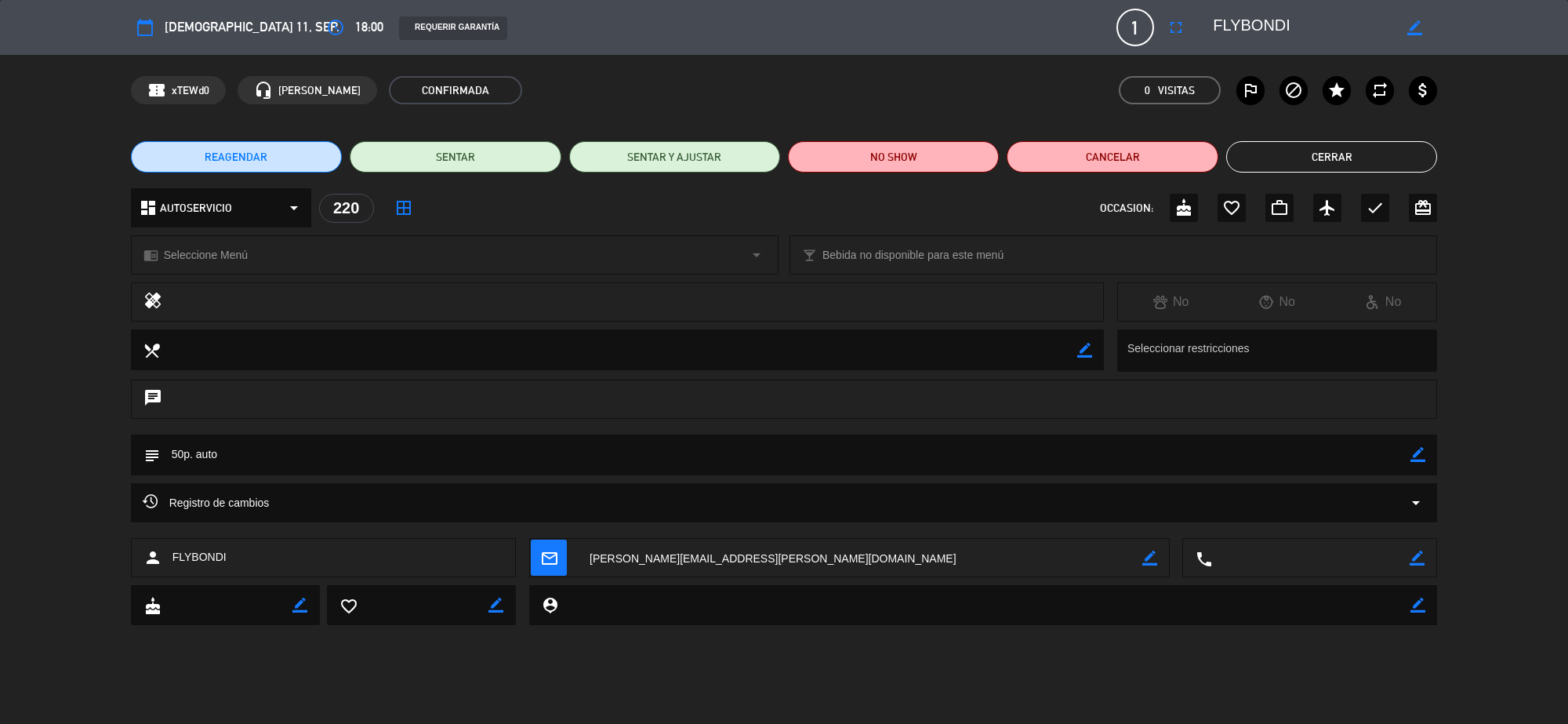
click at [1279, 161] on button "Cerrar" at bounding box center [1330, 156] width 211 height 31
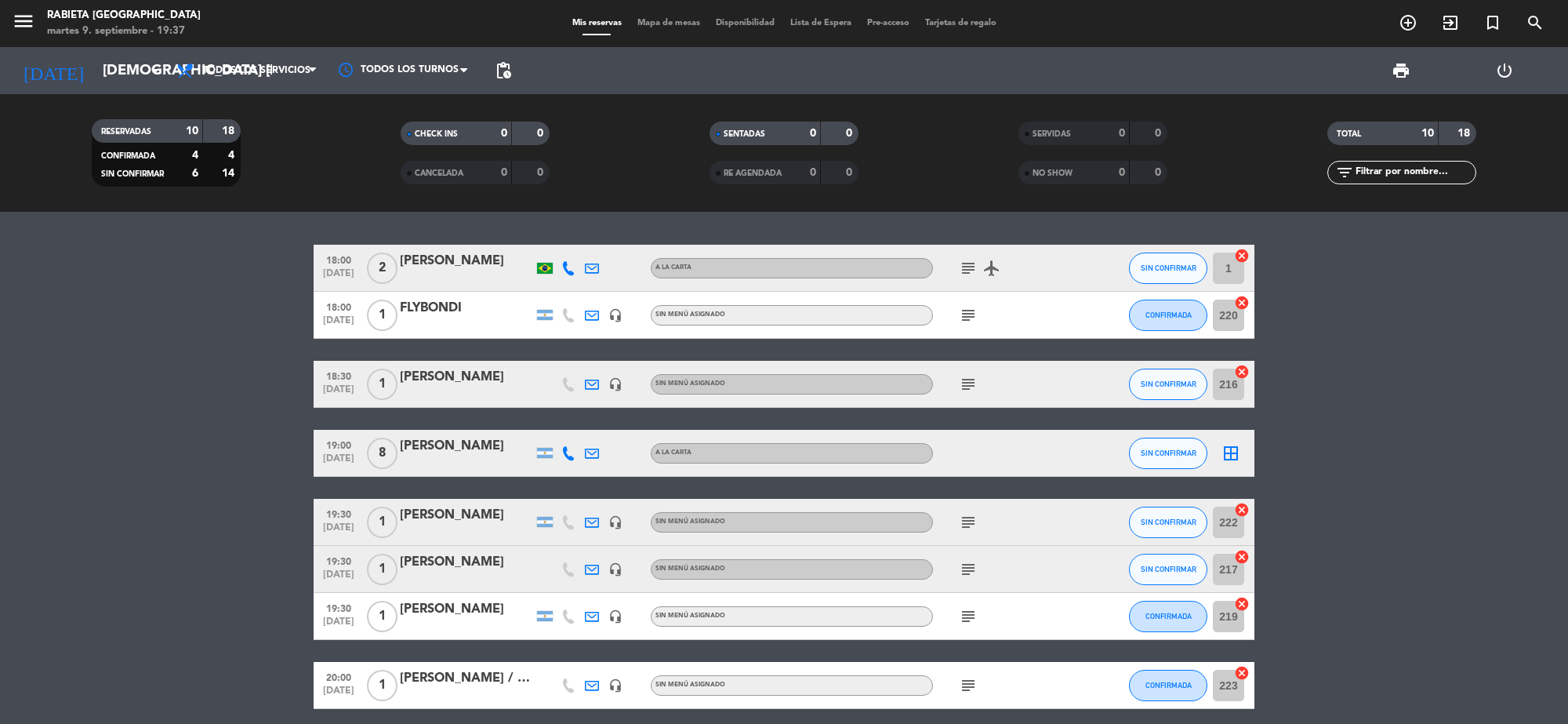
click at [448, 306] on div "FLYBONDI" at bounding box center [465, 308] width 133 height 20
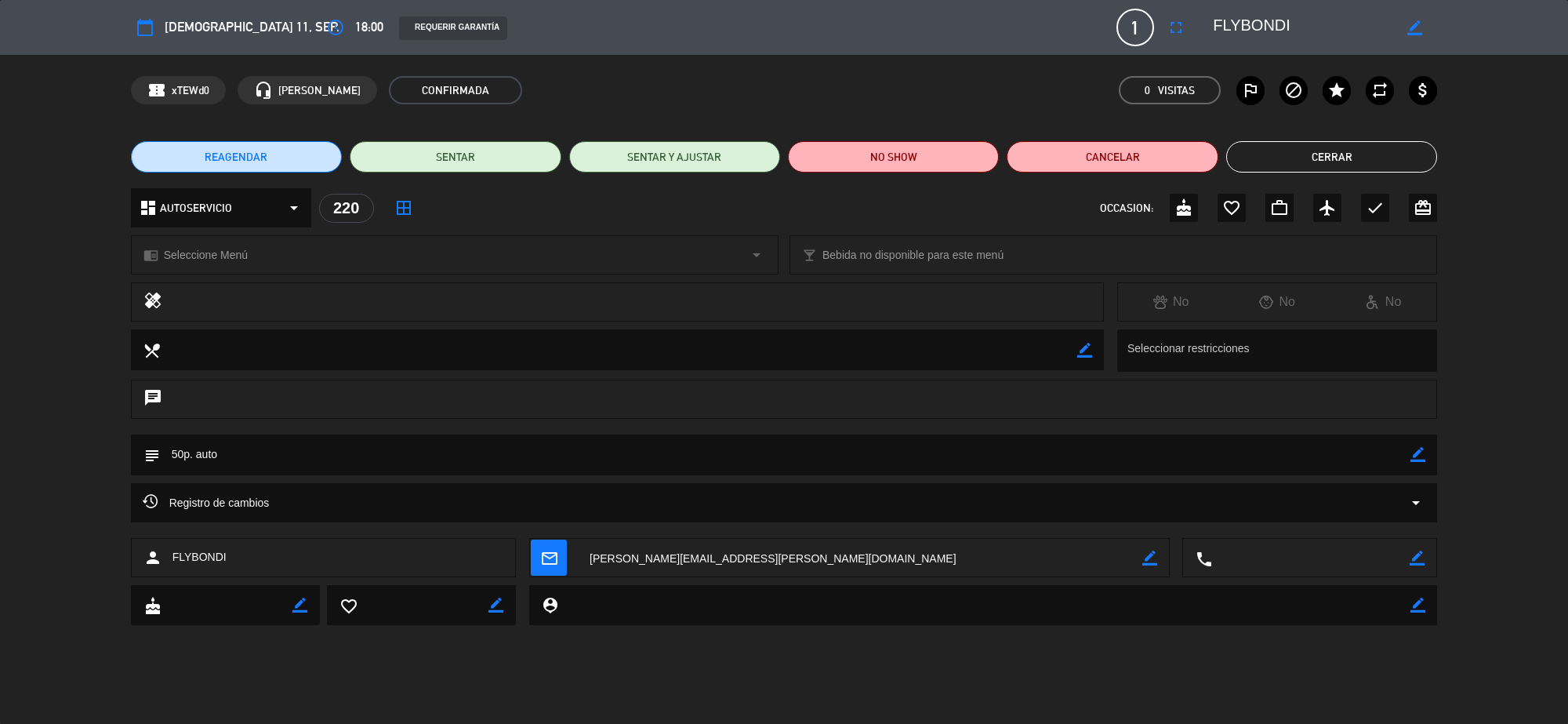
click at [1334, 151] on button "Cerrar" at bounding box center [1330, 156] width 211 height 31
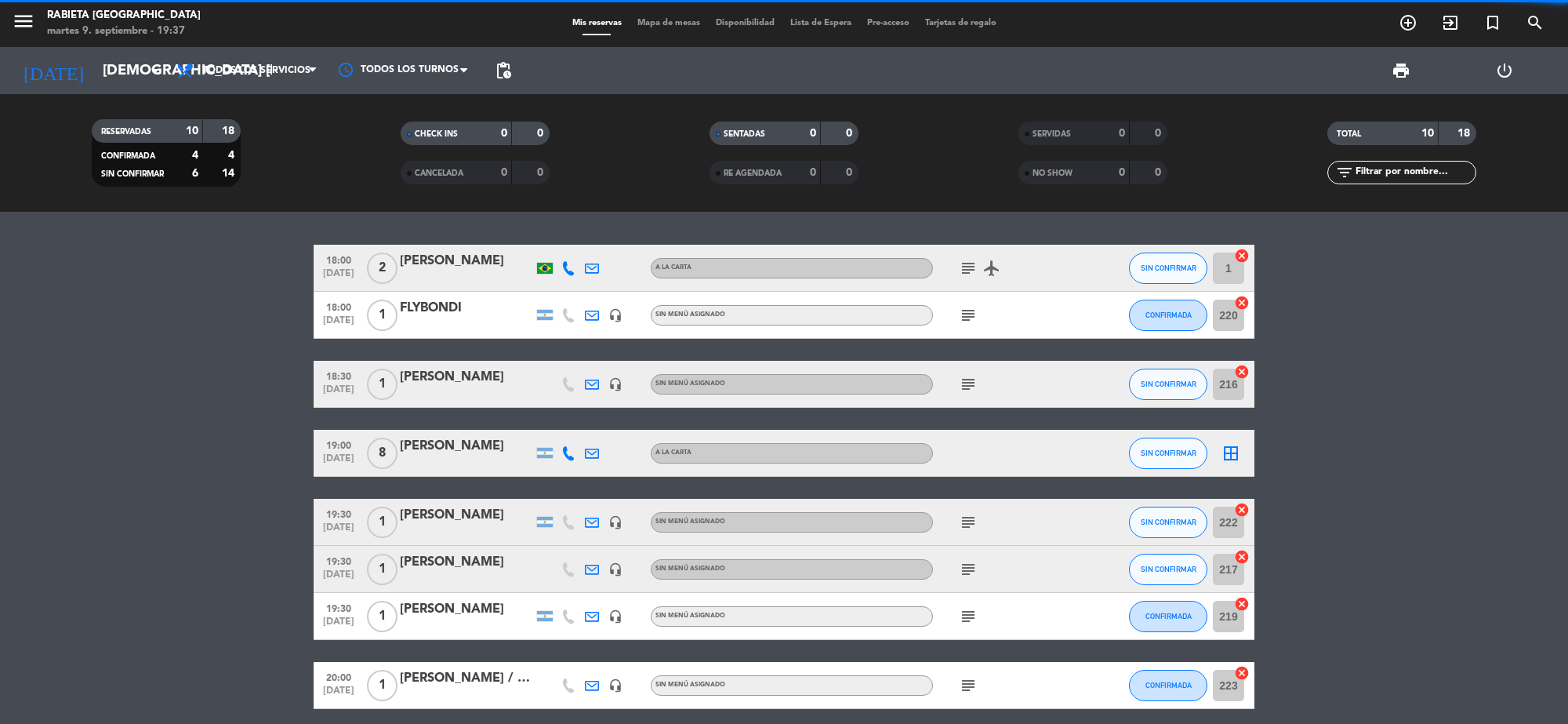
click at [455, 381] on div "[PERSON_NAME]" at bounding box center [465, 377] width 133 height 20
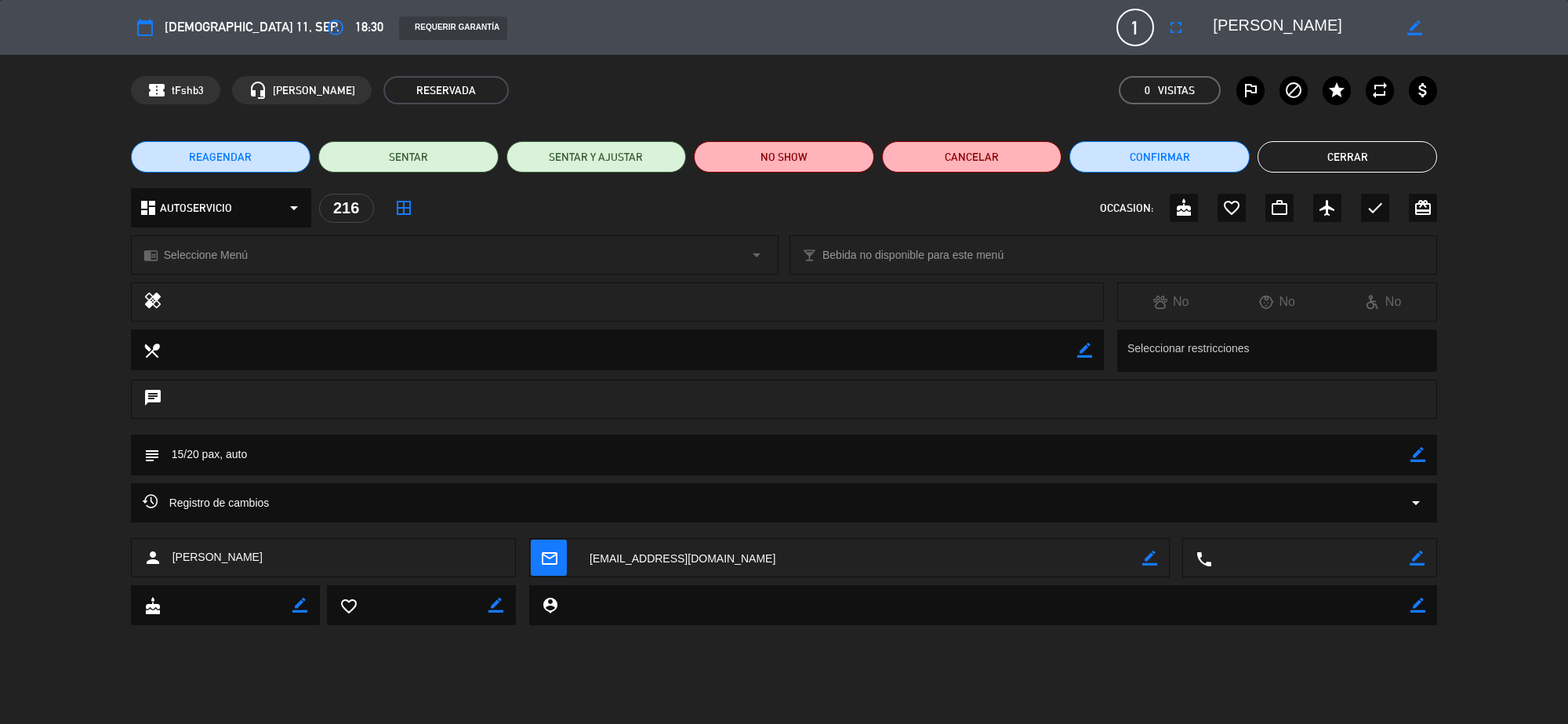
click at [1306, 144] on button "Cerrar" at bounding box center [1347, 156] width 181 height 31
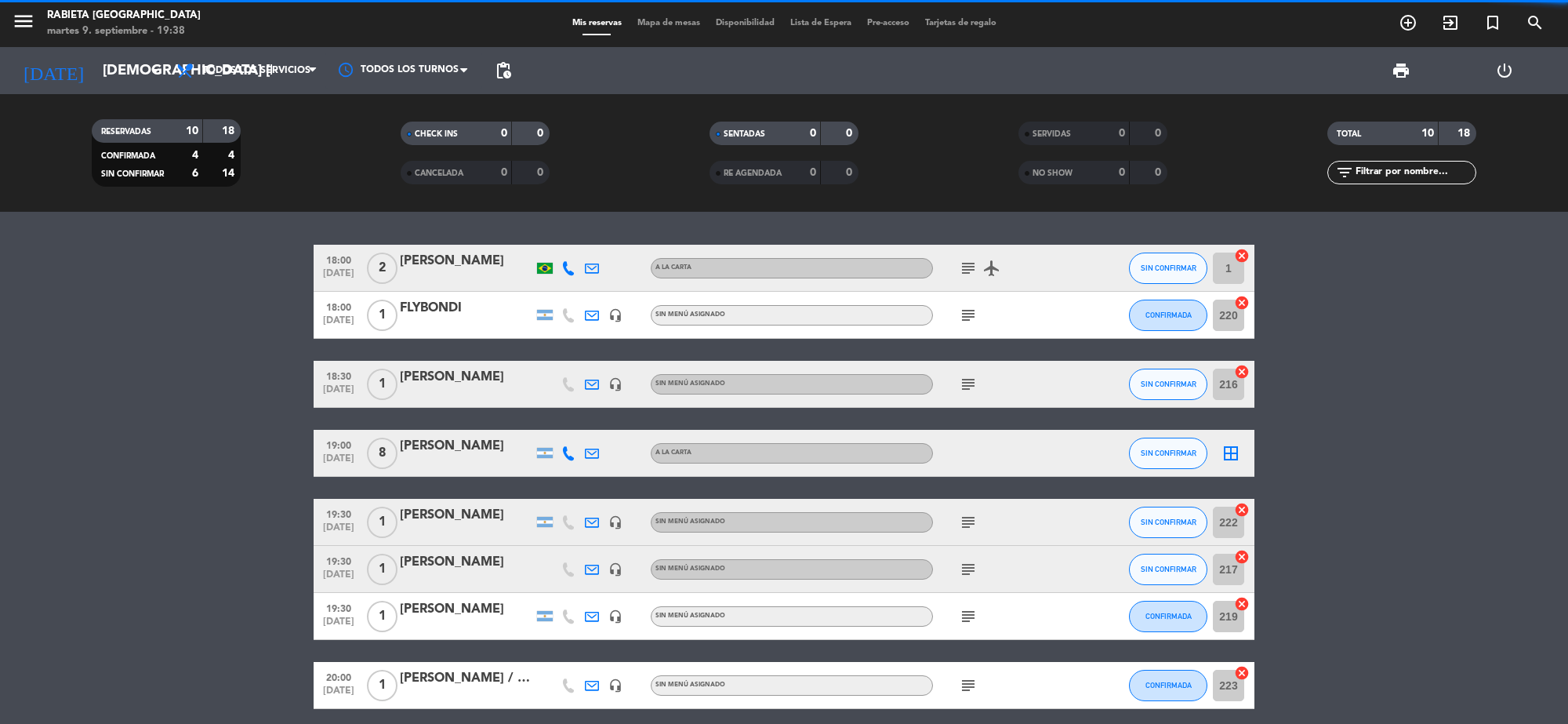
click at [443, 460] on div at bounding box center [465, 463] width 133 height 13
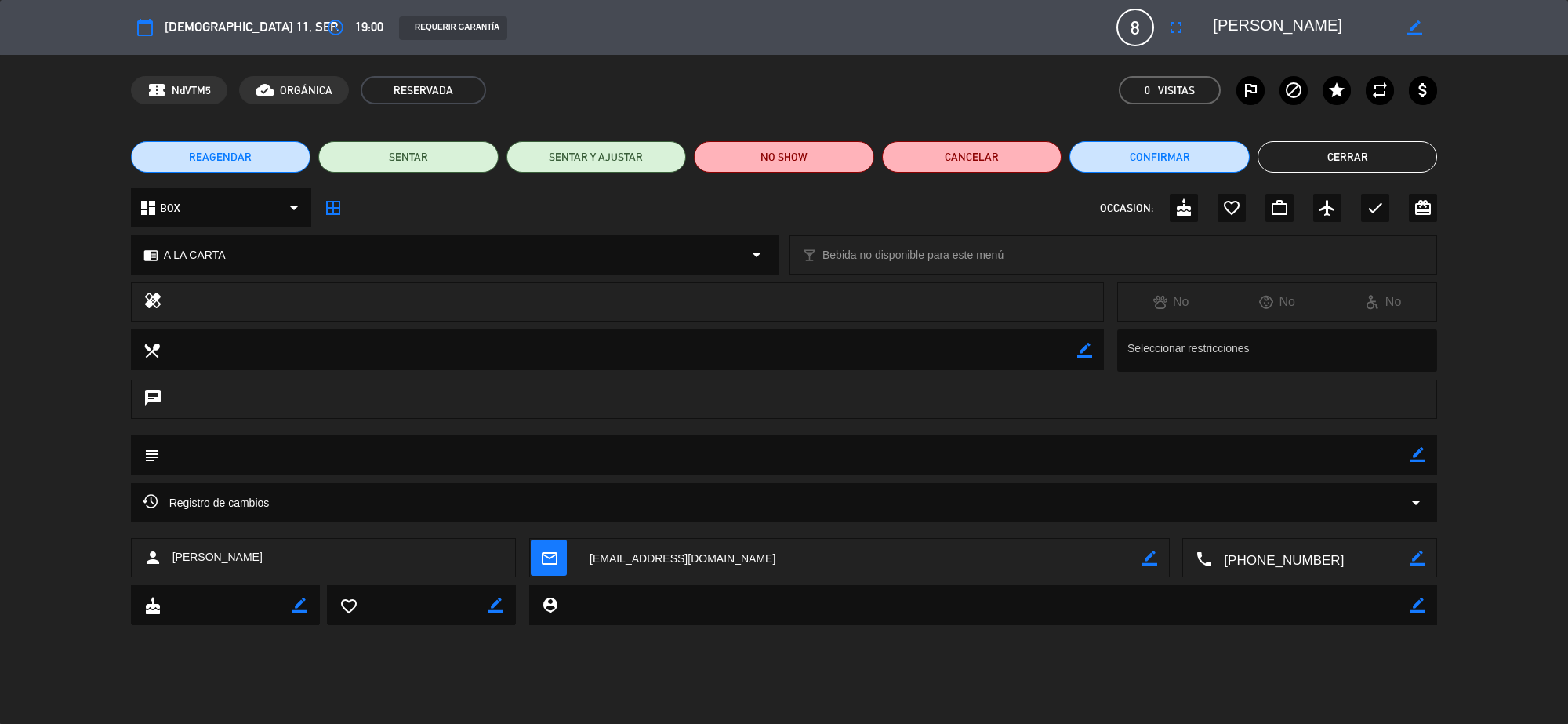
click at [1286, 147] on button "Cerrar" at bounding box center [1347, 156] width 181 height 31
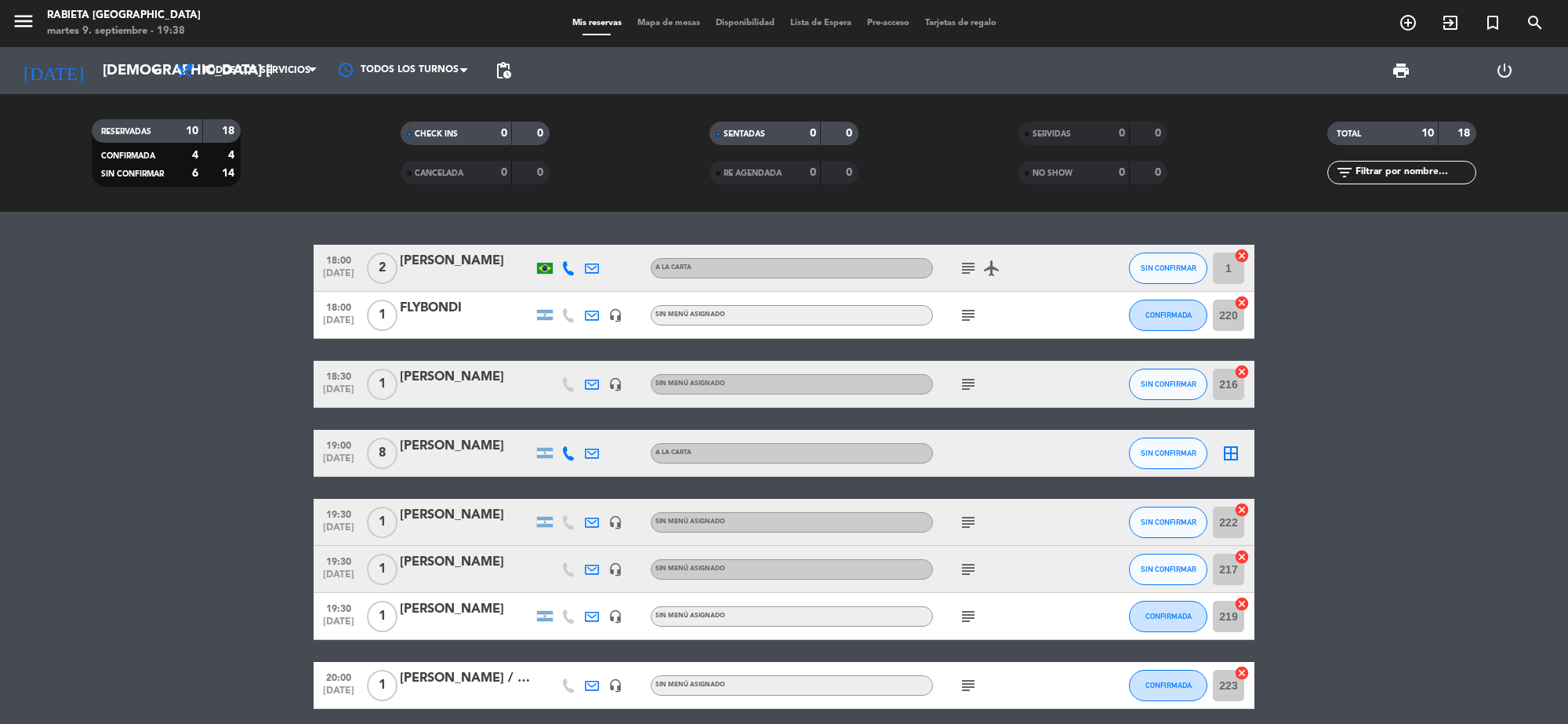
click at [437, 514] on div "[PERSON_NAME]" at bounding box center [465, 515] width 133 height 20
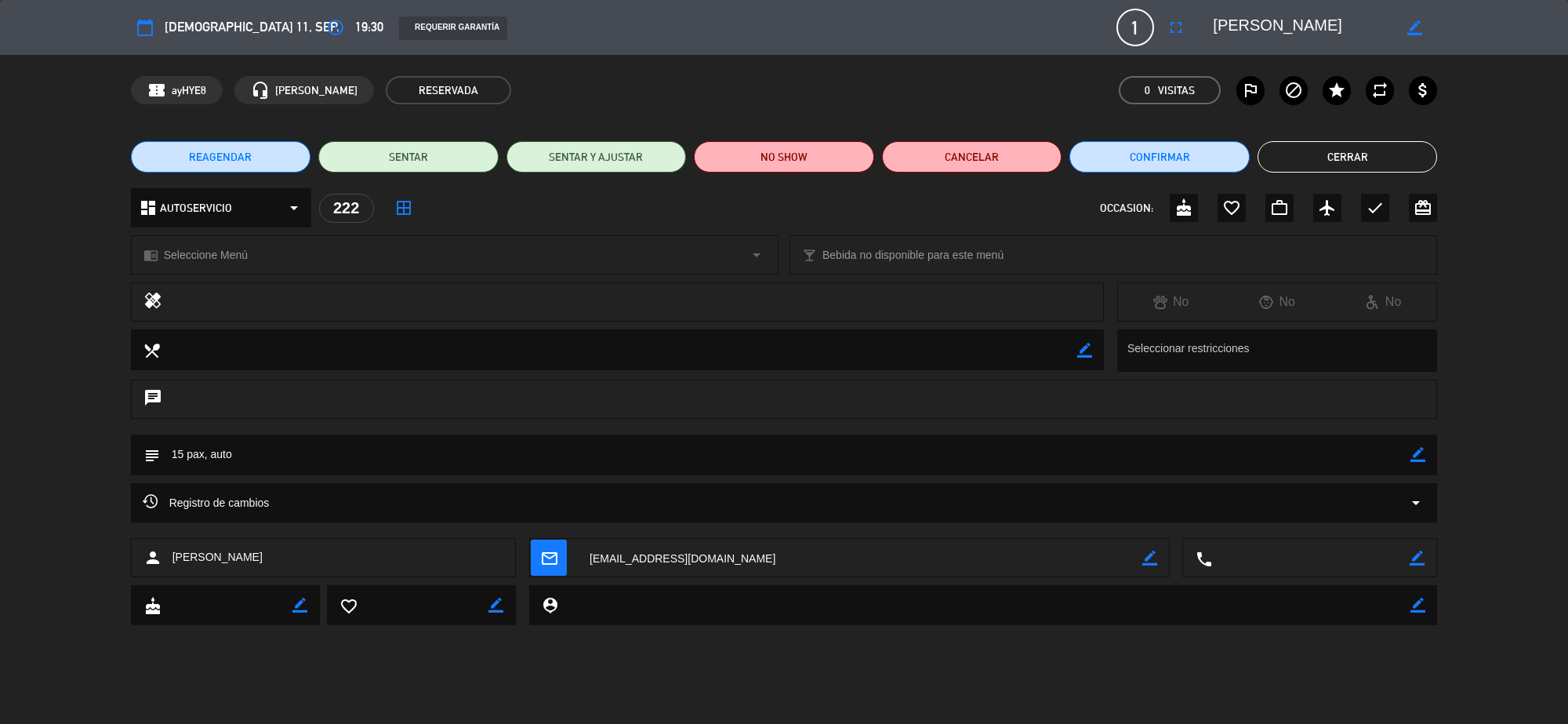
click at [1373, 166] on button "Cerrar" at bounding box center [1347, 156] width 181 height 31
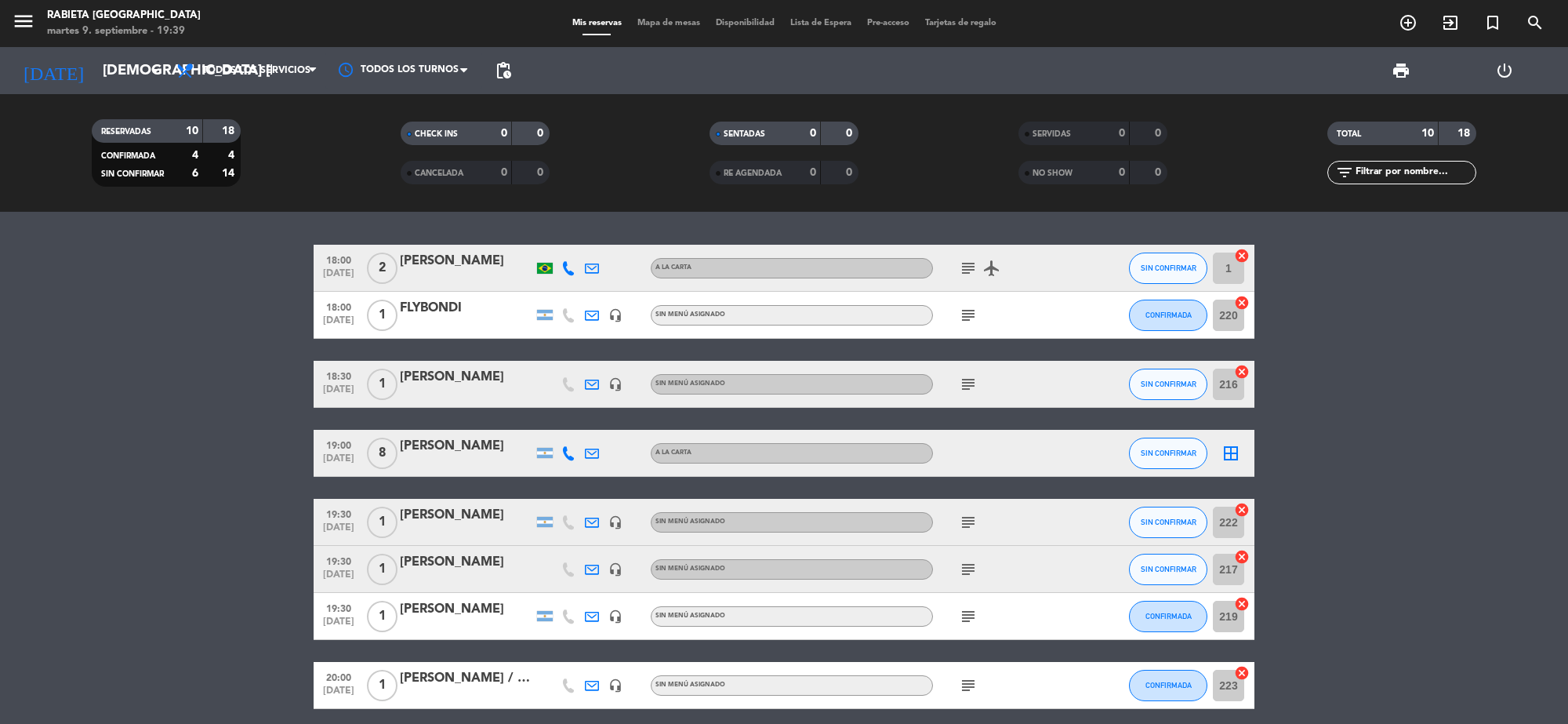
click at [474, 569] on div "[PERSON_NAME]" at bounding box center [465, 562] width 133 height 20
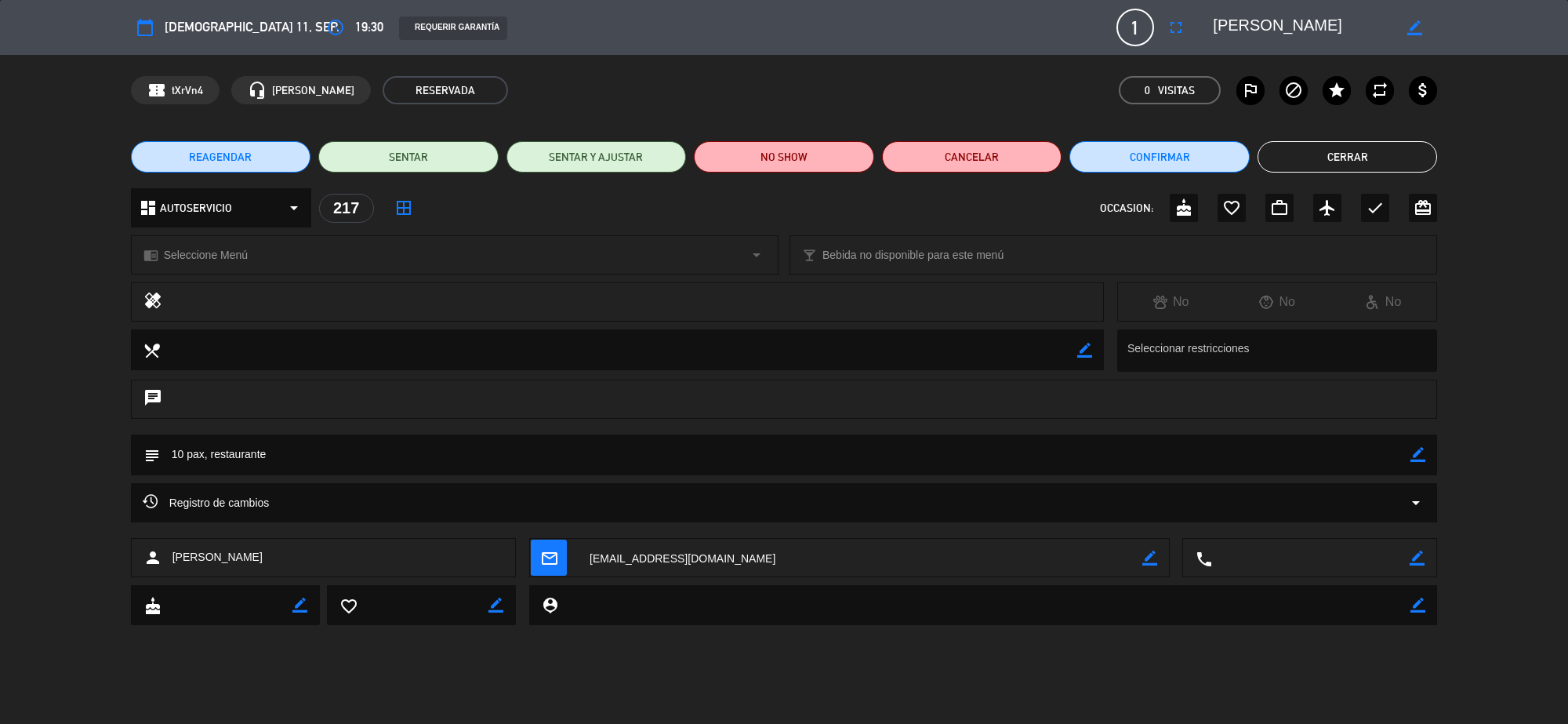
click at [1329, 159] on button "Cerrar" at bounding box center [1347, 156] width 181 height 31
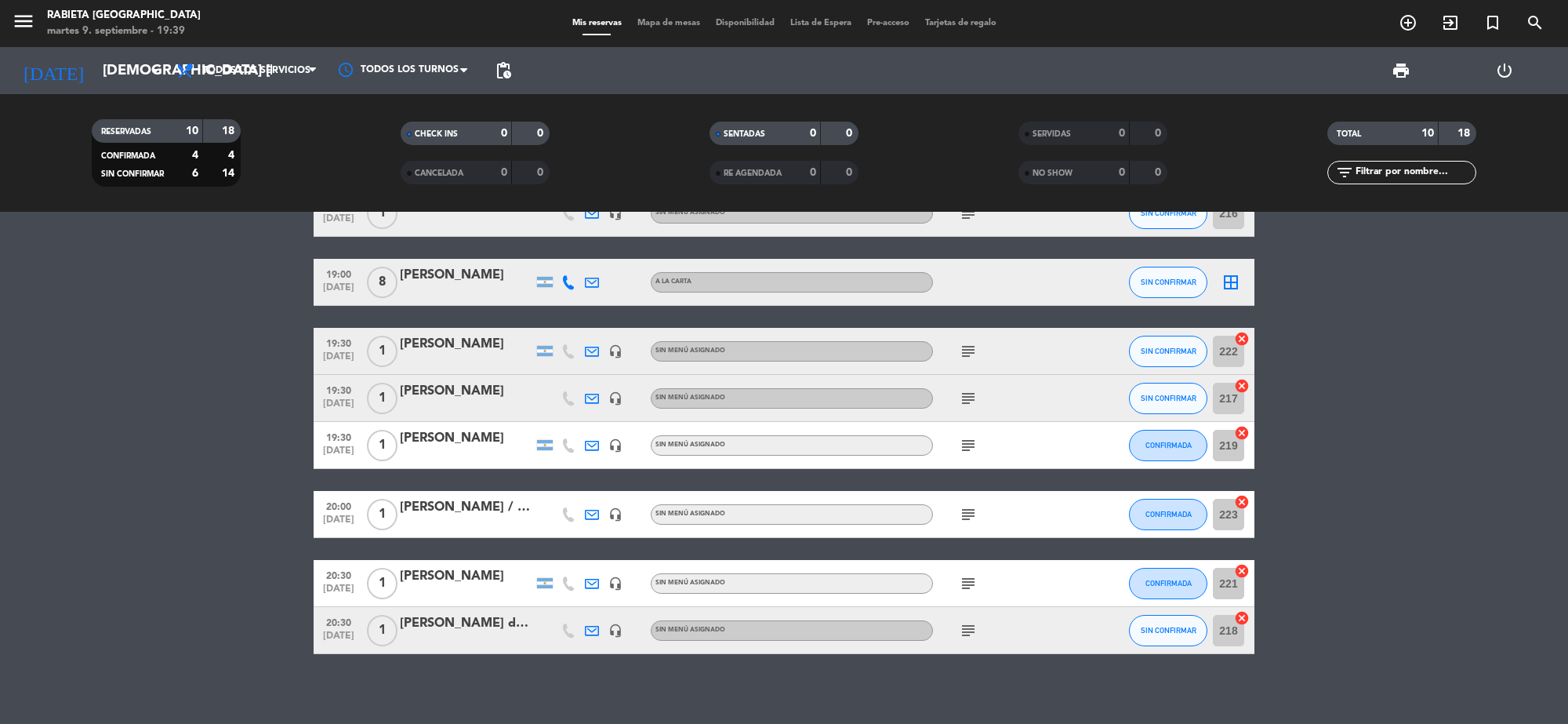
scroll to position [179, 0]
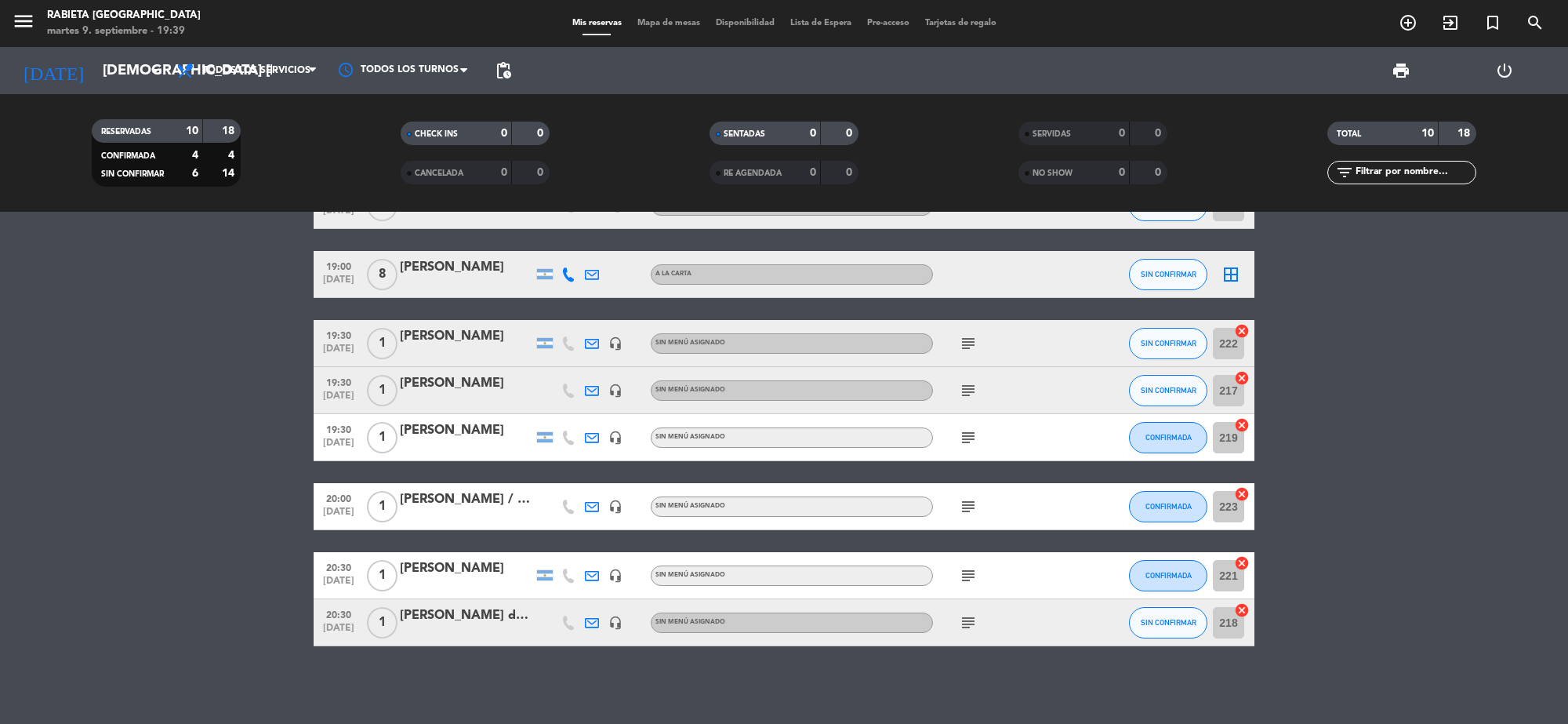
click at [474, 448] on div at bounding box center [465, 447] width 133 height 13
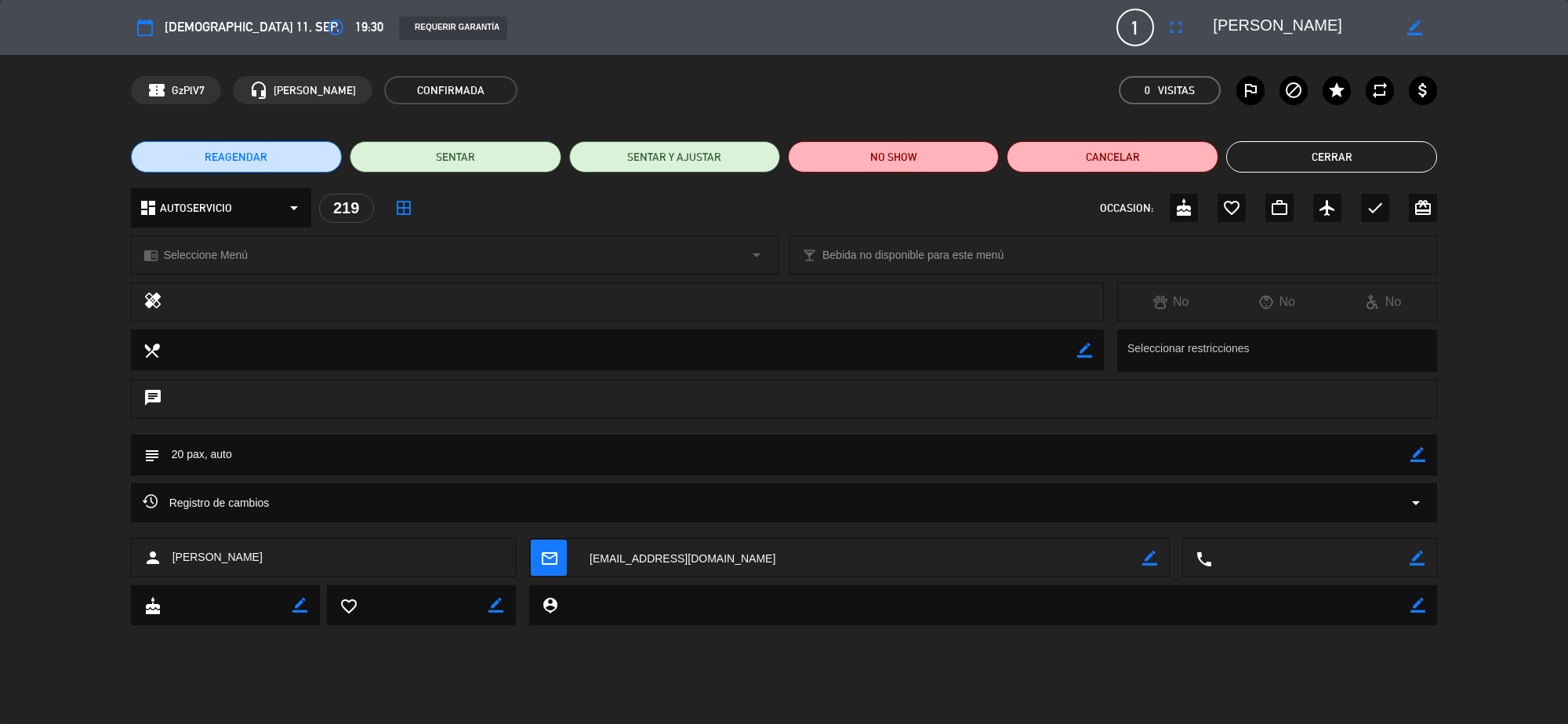
click at [1261, 163] on button "Cerrar" at bounding box center [1330, 156] width 211 height 31
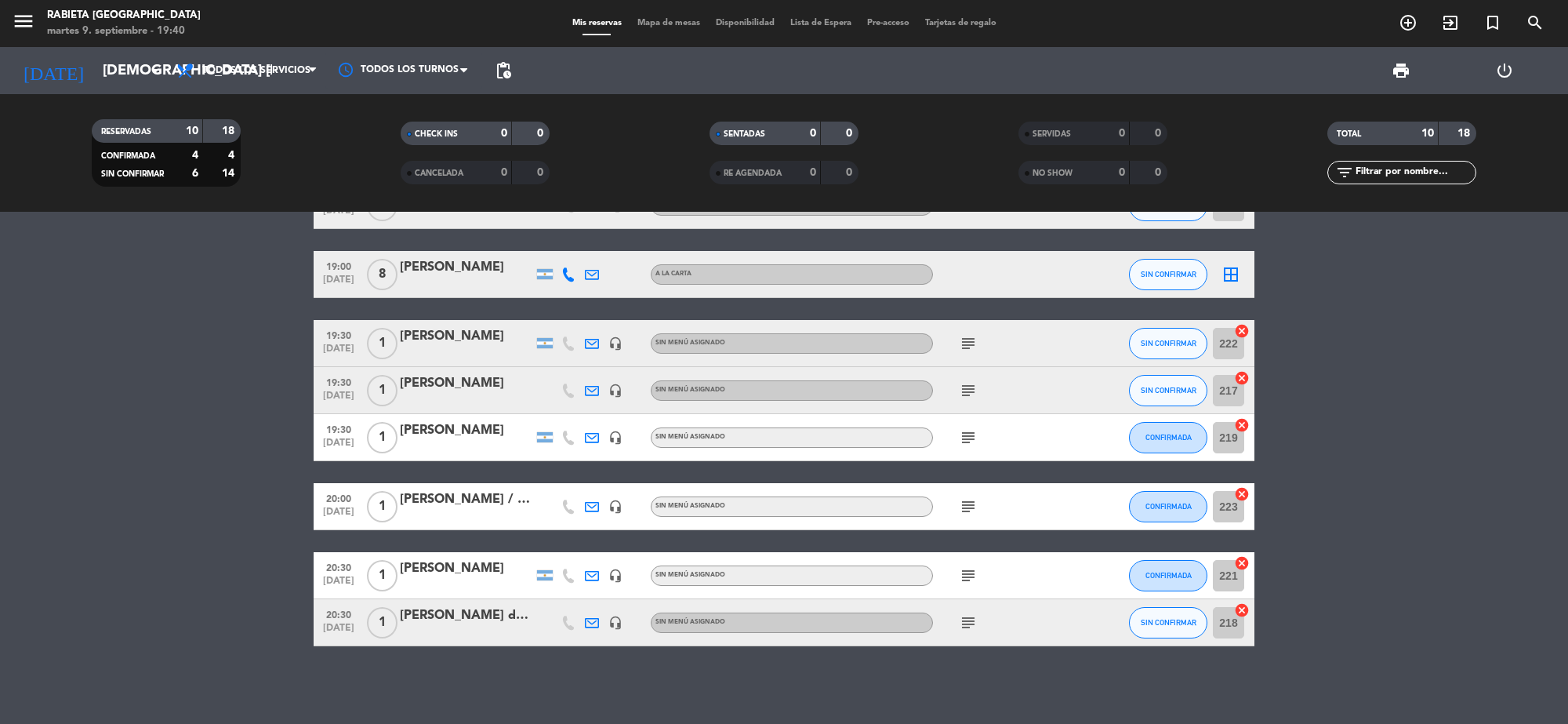
click at [454, 494] on div "[PERSON_NAME] / Grupo Mercel" at bounding box center [465, 499] width 133 height 20
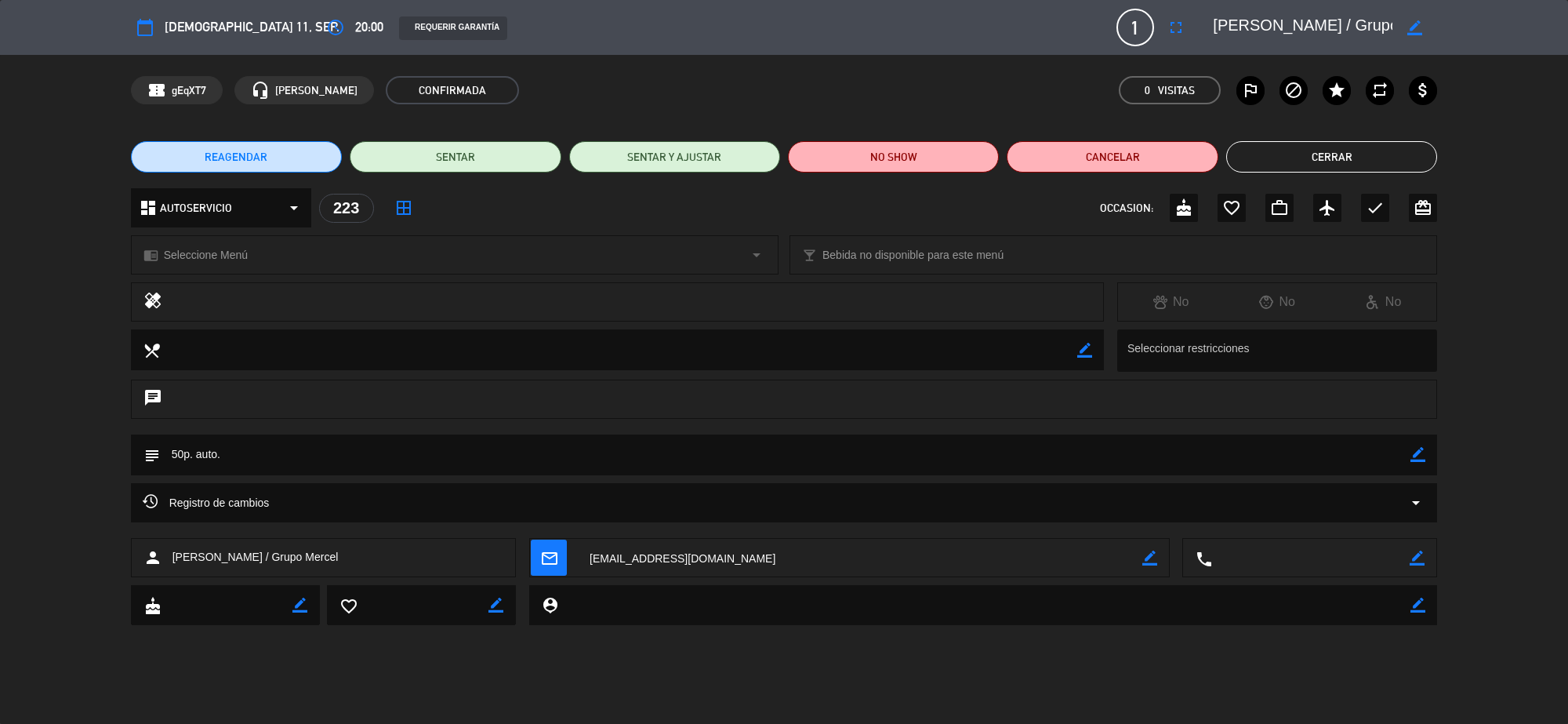
click at [1280, 151] on button "Cerrar" at bounding box center [1330, 156] width 211 height 31
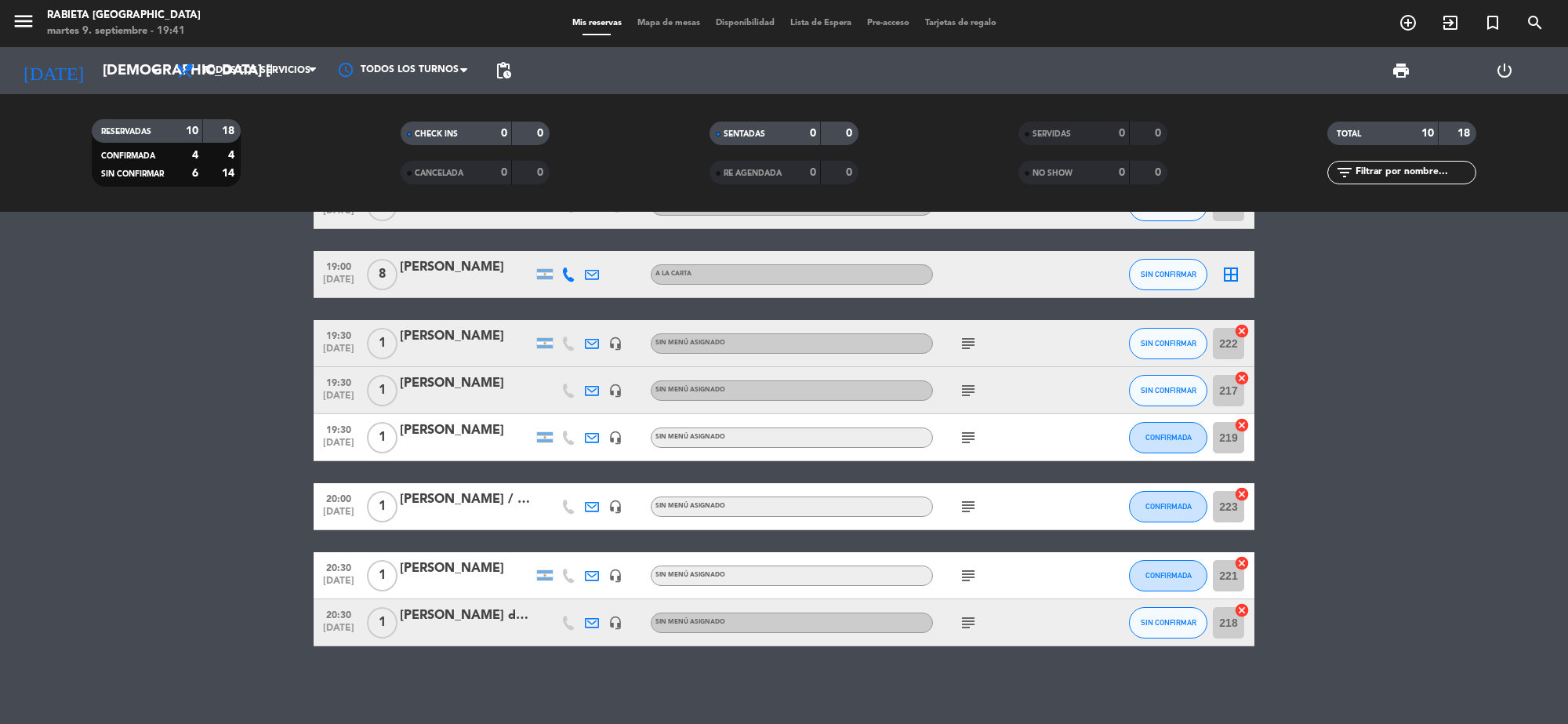
click at [429, 571] on div "[PERSON_NAME]" at bounding box center [465, 568] width 133 height 20
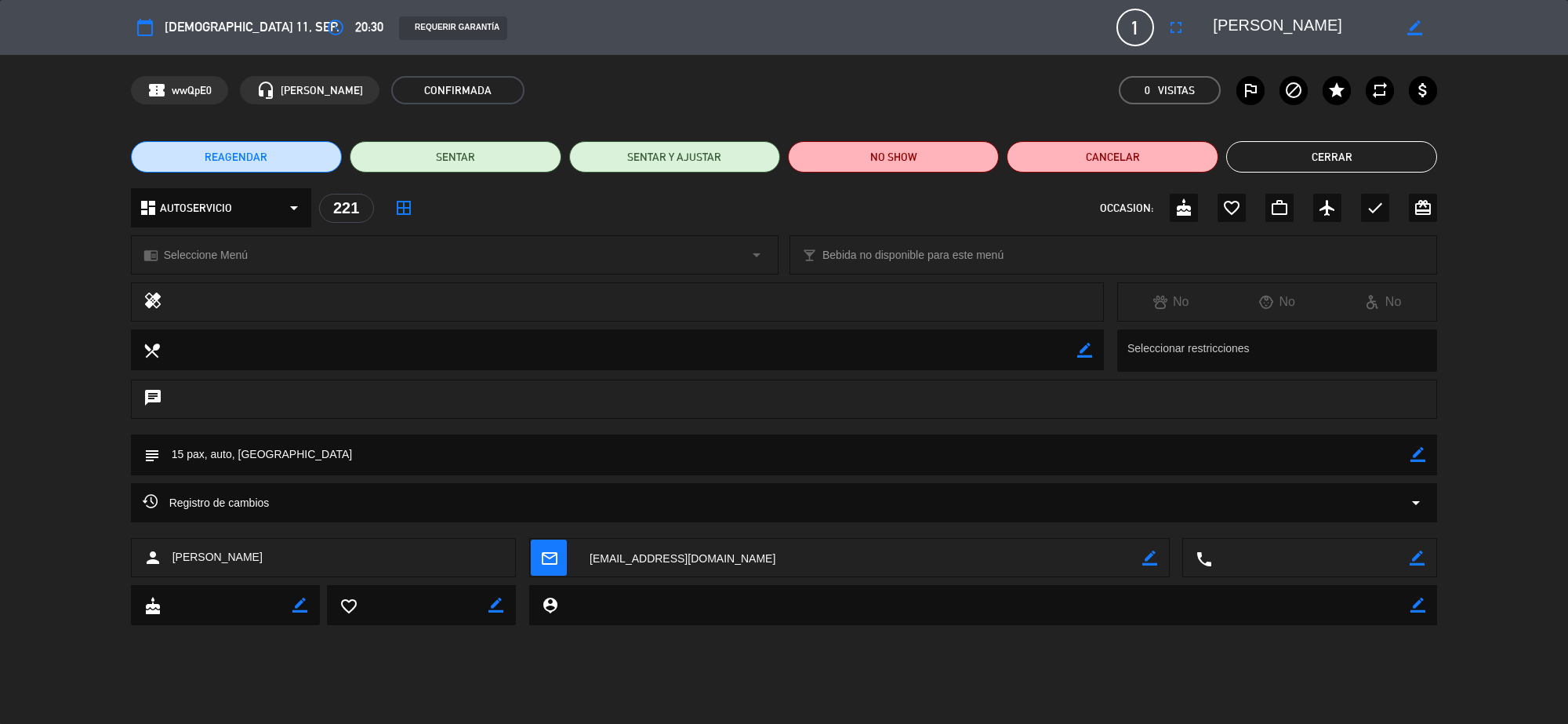
click at [1333, 159] on button "Cerrar" at bounding box center [1330, 156] width 211 height 31
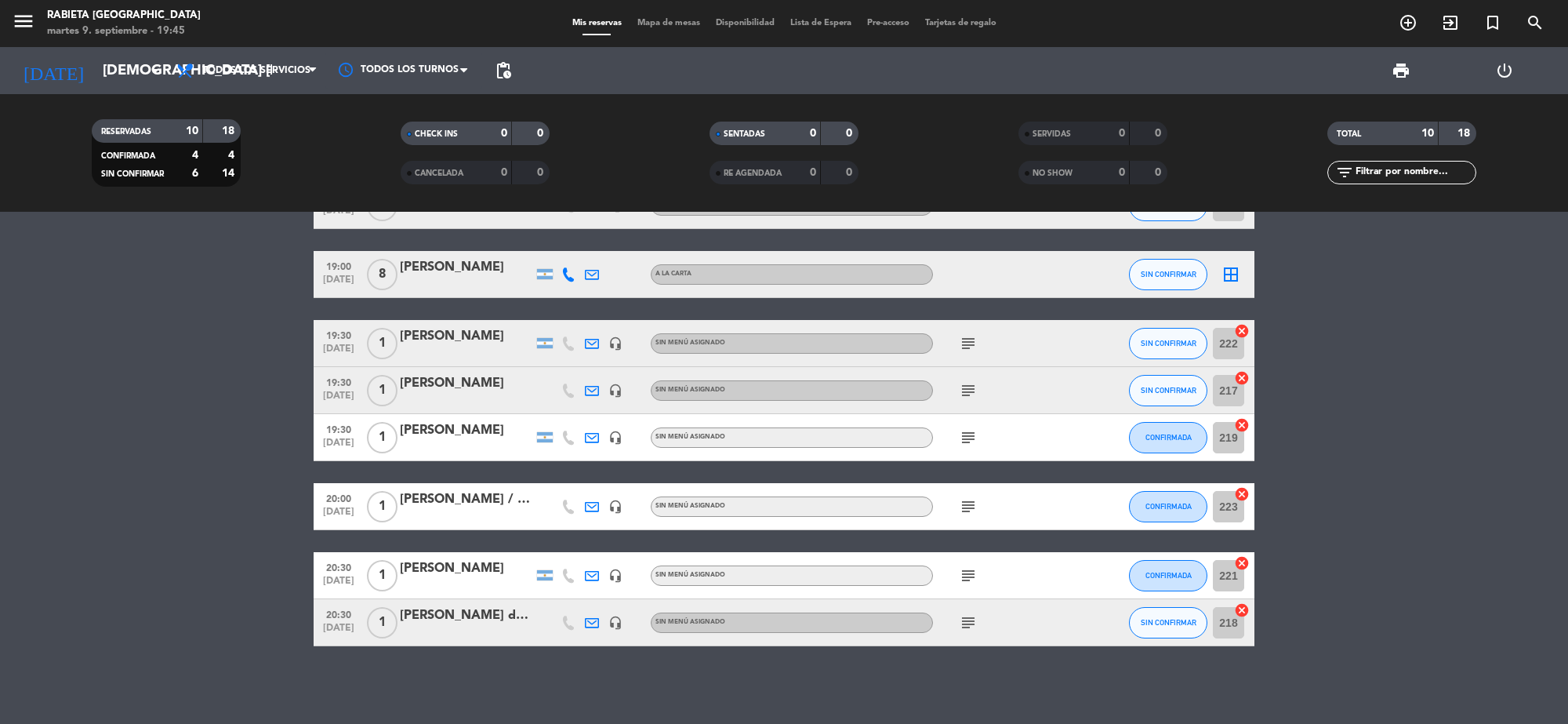
click at [472, 620] on div "[PERSON_NAME] del [PERSON_NAME] Sanodoval" at bounding box center [465, 615] width 133 height 20
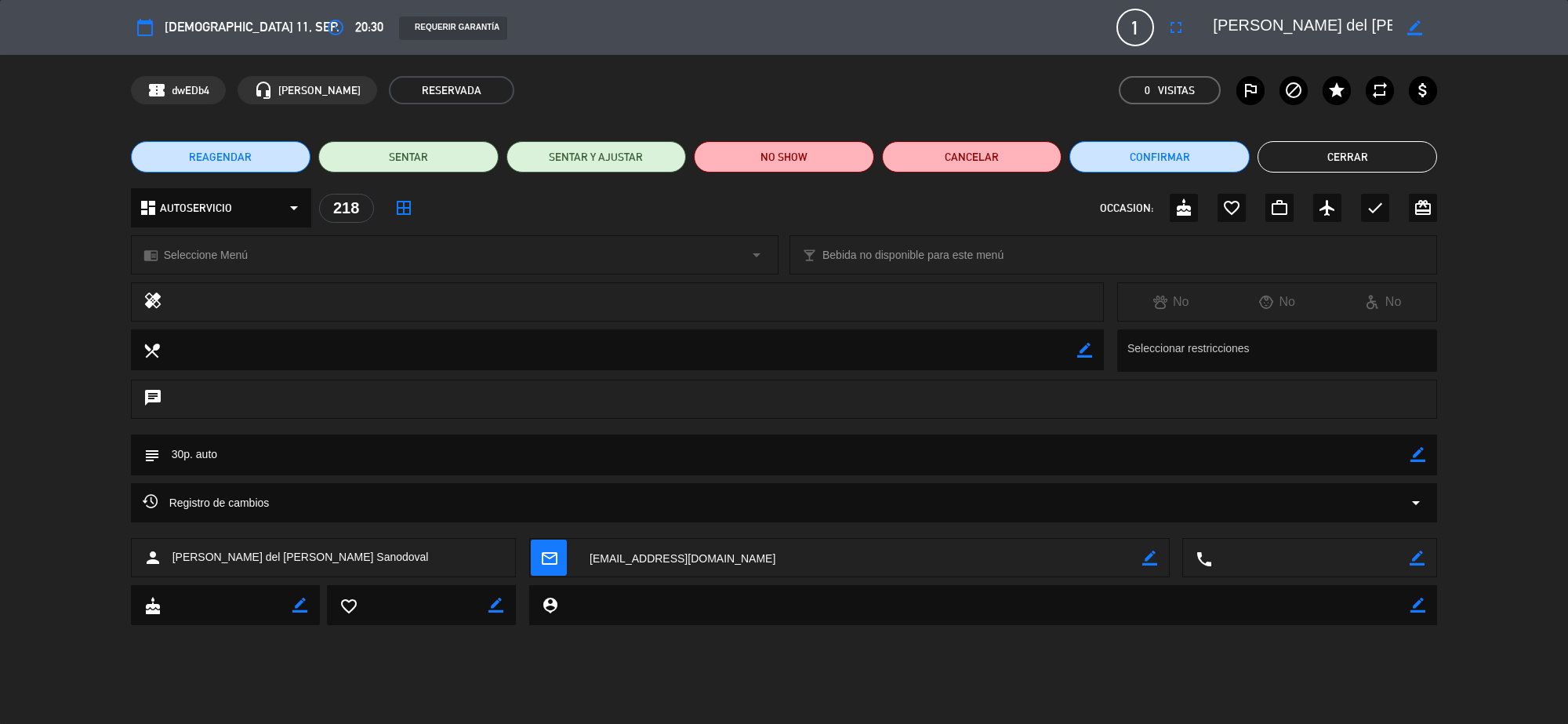
click at [1288, 157] on button "Cerrar" at bounding box center [1347, 156] width 181 height 31
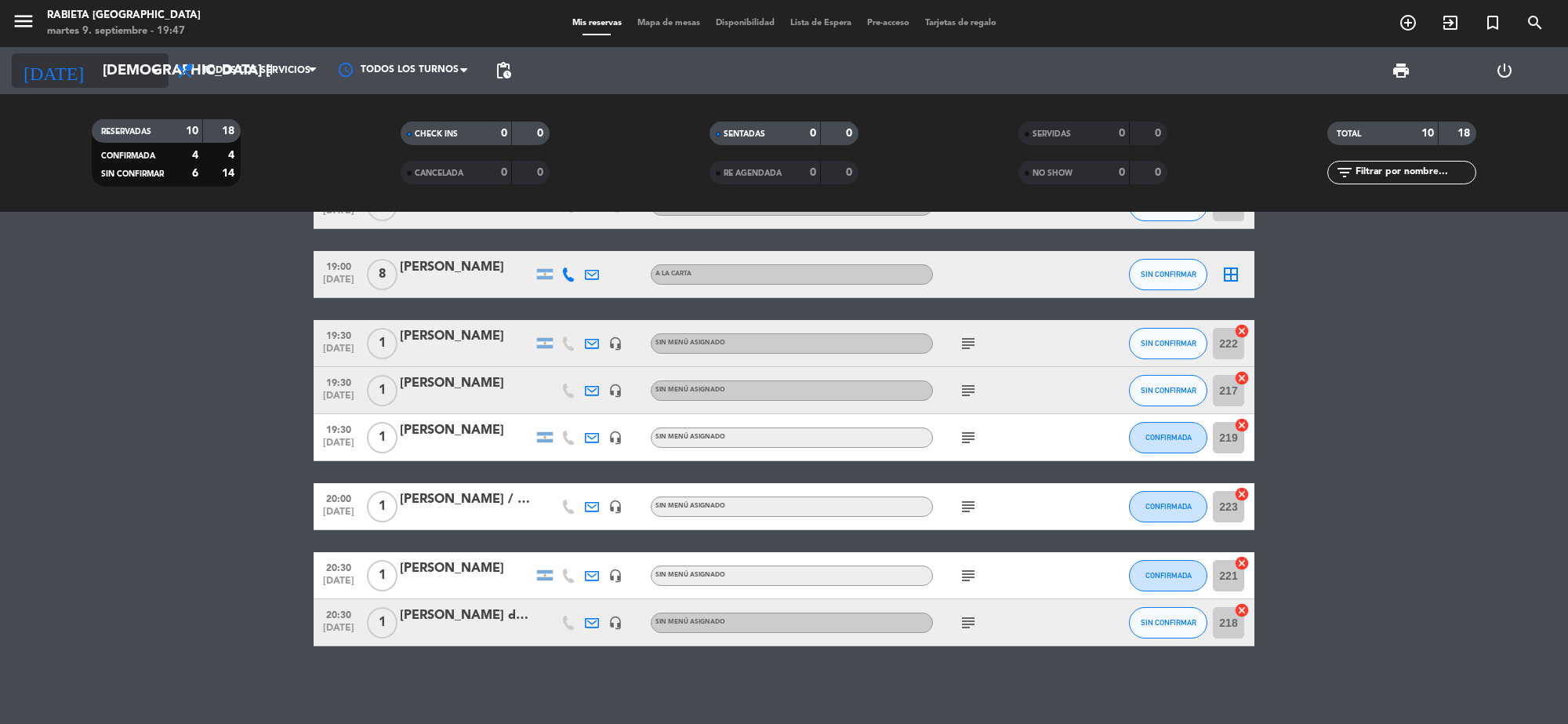
click at [124, 75] on input "[DEMOGRAPHIC_DATA] [DATE]" at bounding box center [187, 70] width 185 height 33
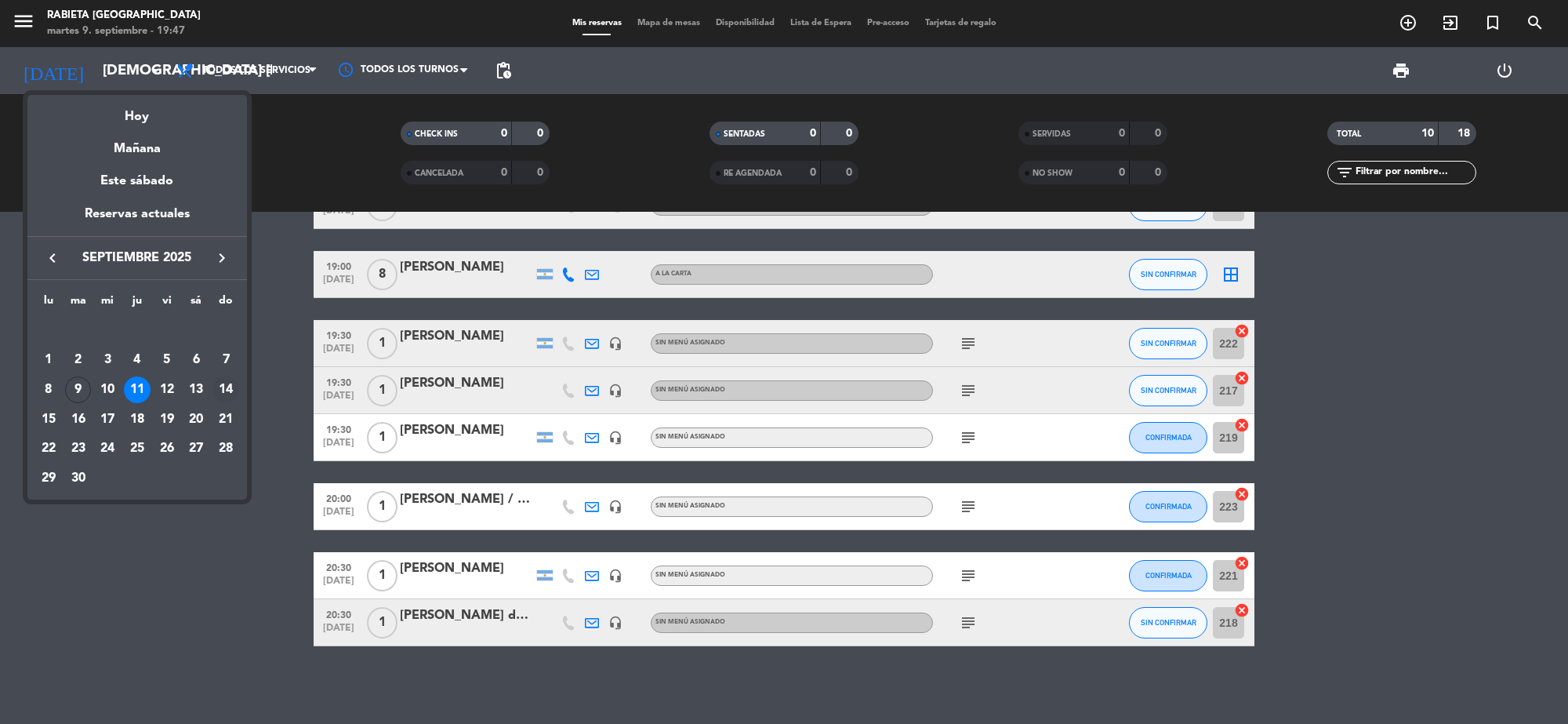
click at [214, 386] on div "14" at bounding box center [226, 389] width 27 height 27
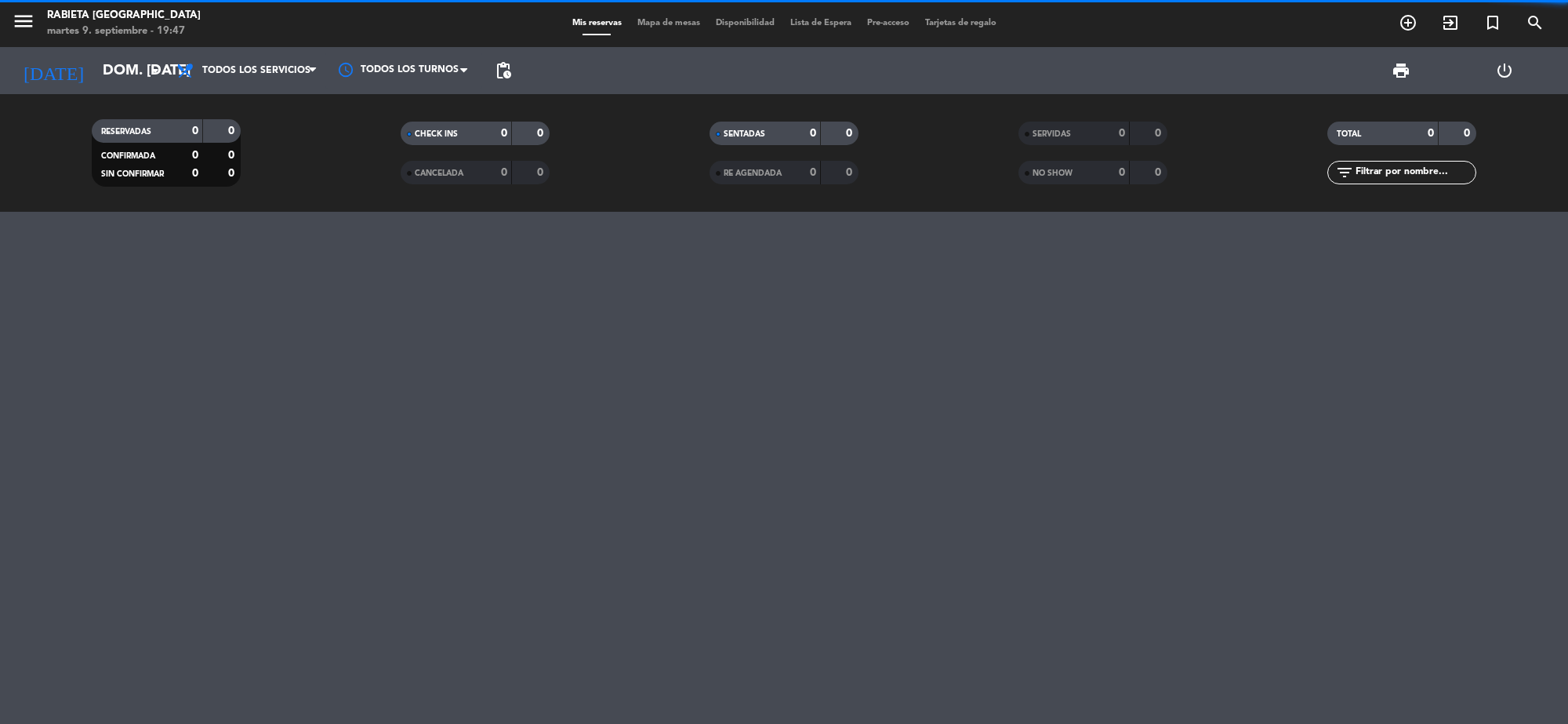
scroll to position [0, 0]
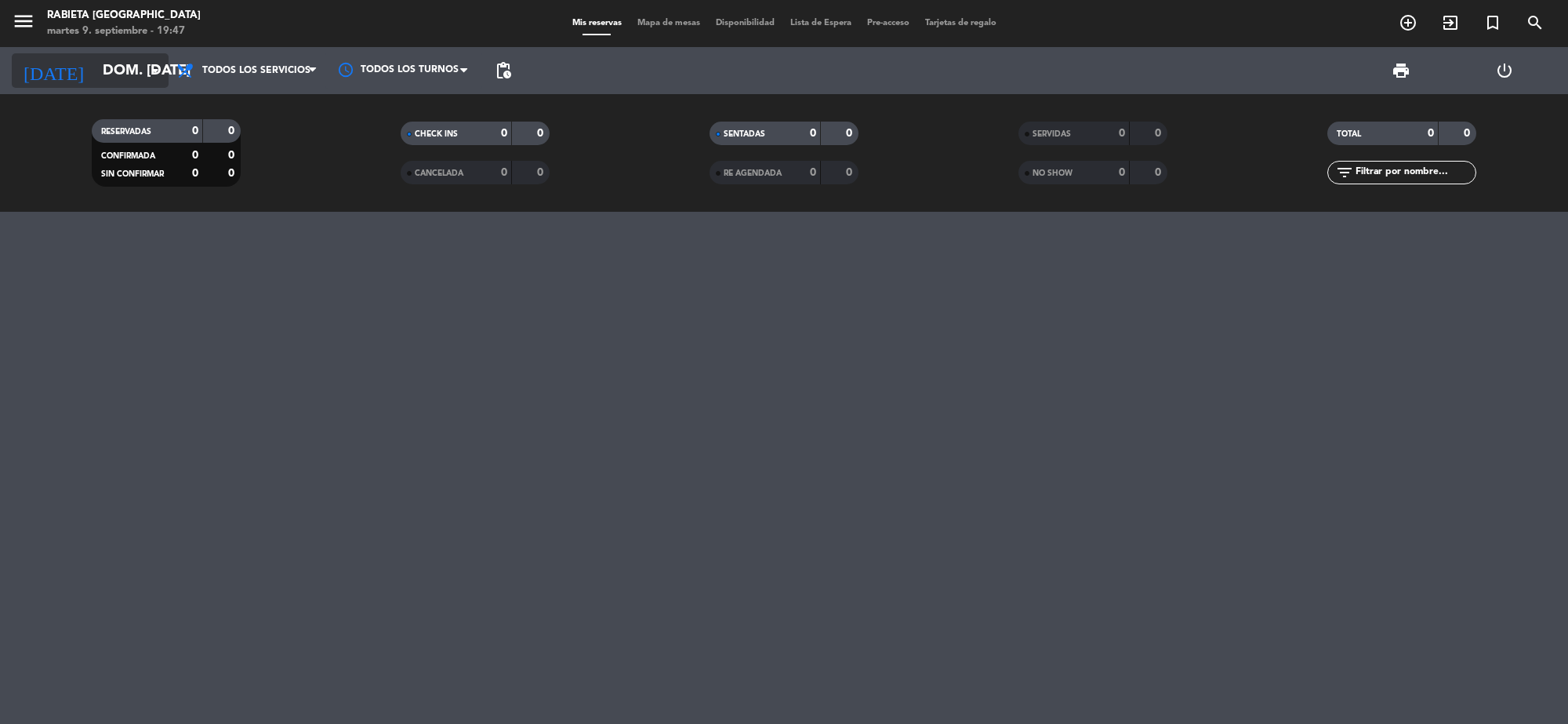
click at [119, 71] on input "dom. [DATE]" at bounding box center [187, 70] width 185 height 33
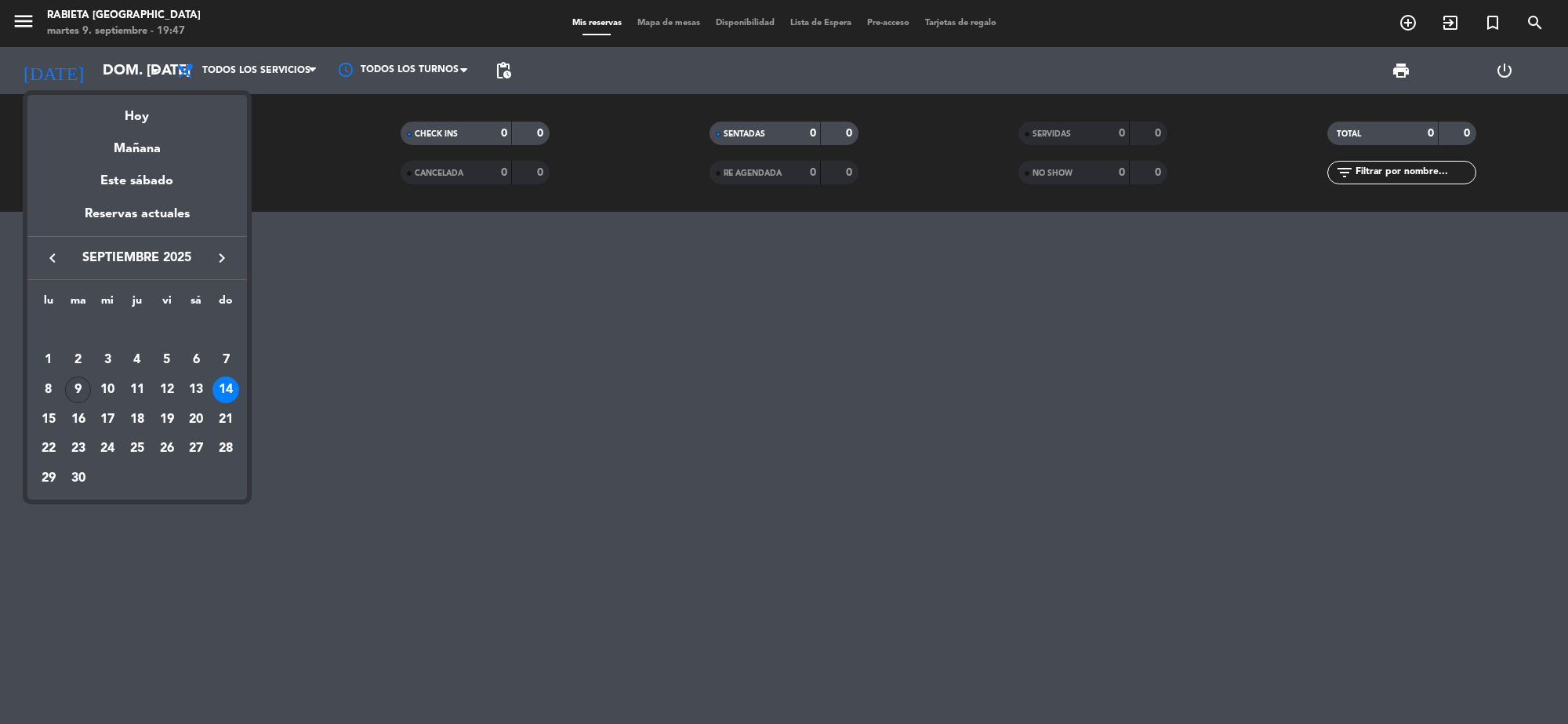
click at [79, 390] on div "9" at bounding box center [78, 389] width 27 height 27
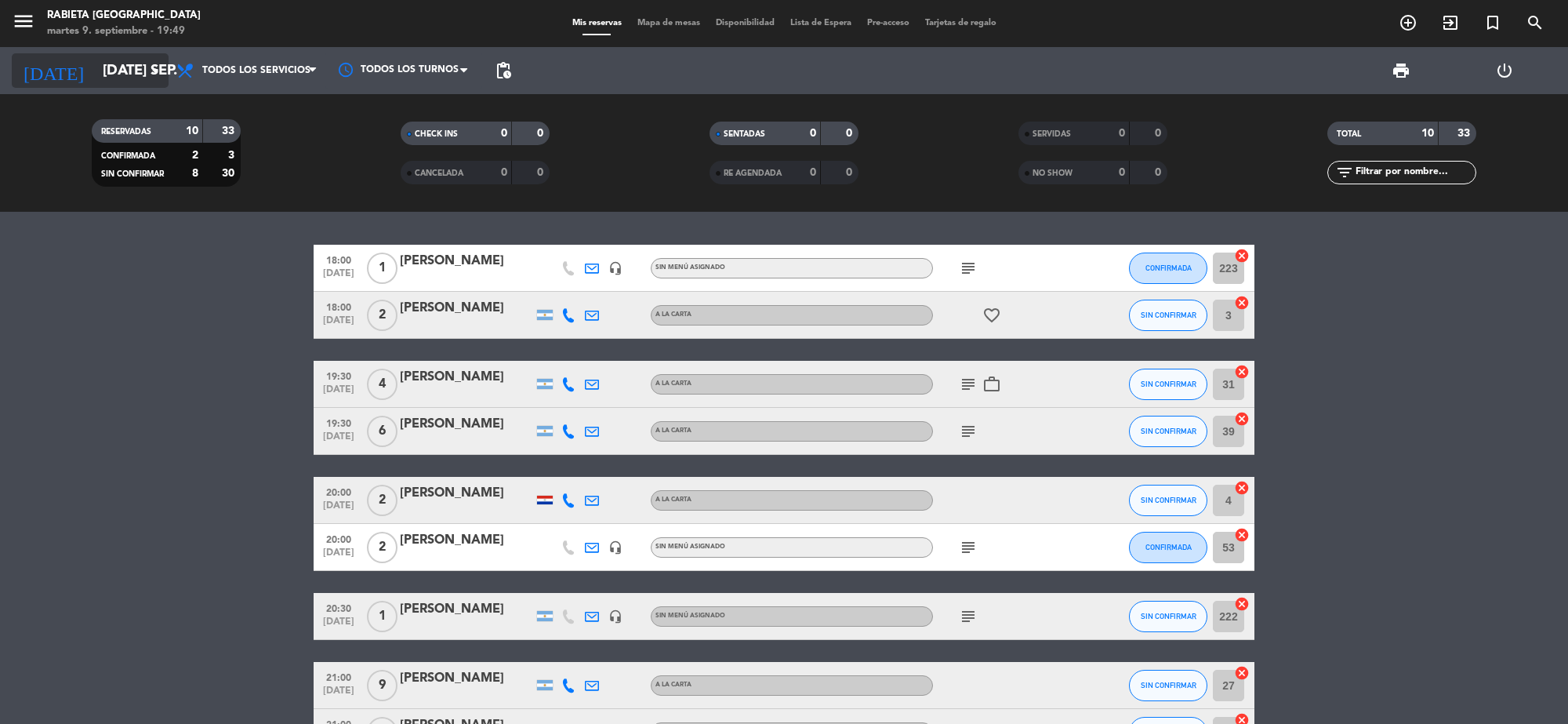
click at [130, 71] on input "[DATE] sep." at bounding box center [187, 70] width 185 height 33
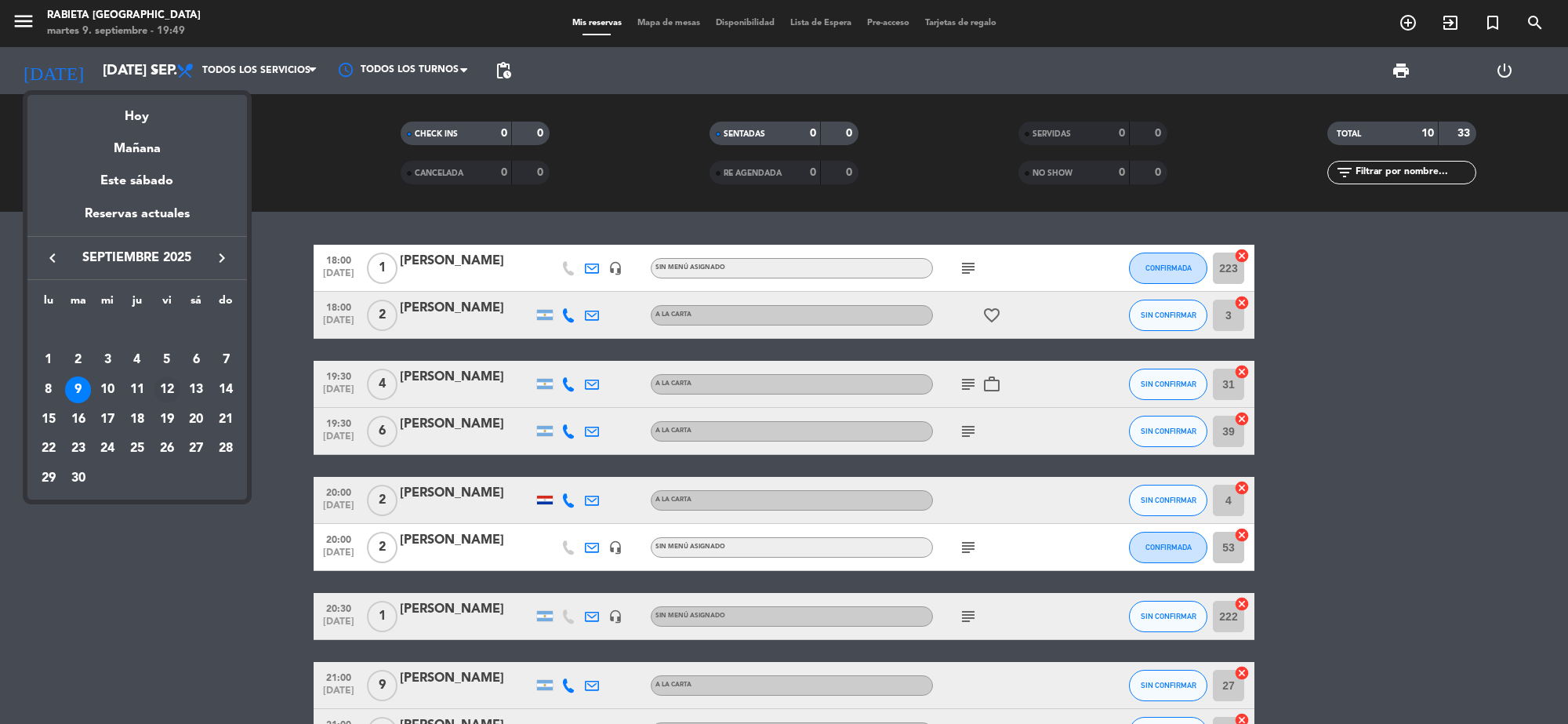
click at [165, 385] on div "12" at bounding box center [167, 389] width 27 height 27
type input "vie. [DATE]"
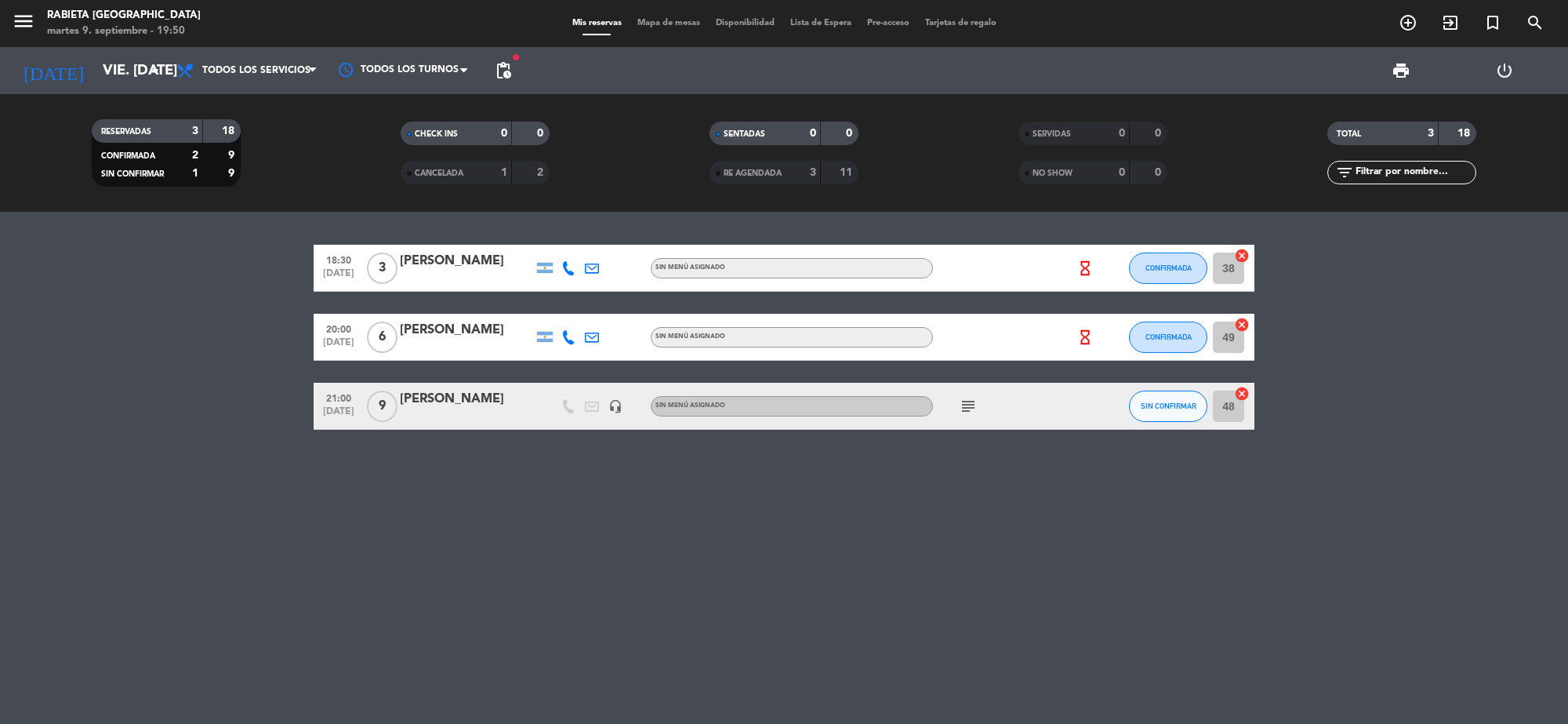
click at [443, 263] on div "[PERSON_NAME]" at bounding box center [465, 261] width 133 height 20
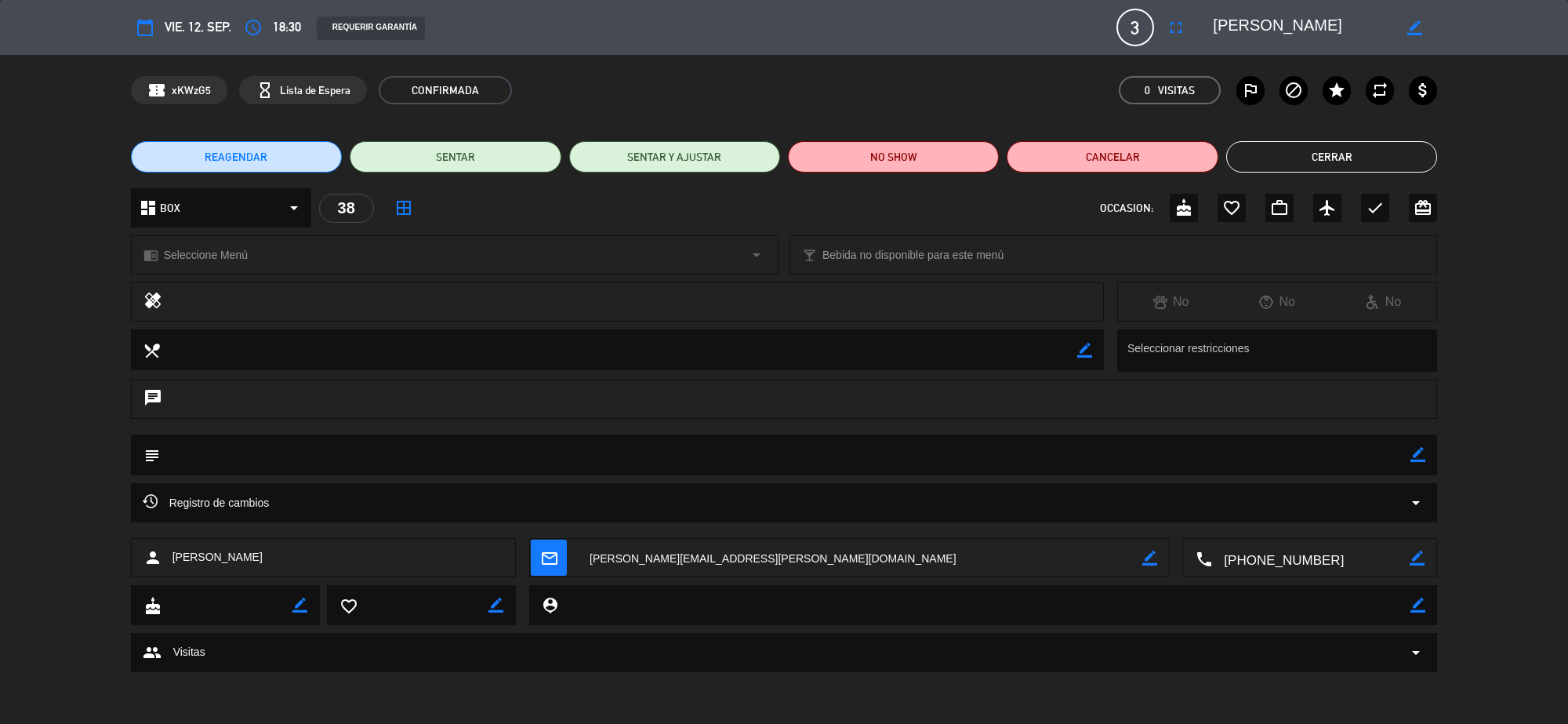
click at [1280, 147] on button "Cerrar" at bounding box center [1330, 156] width 211 height 31
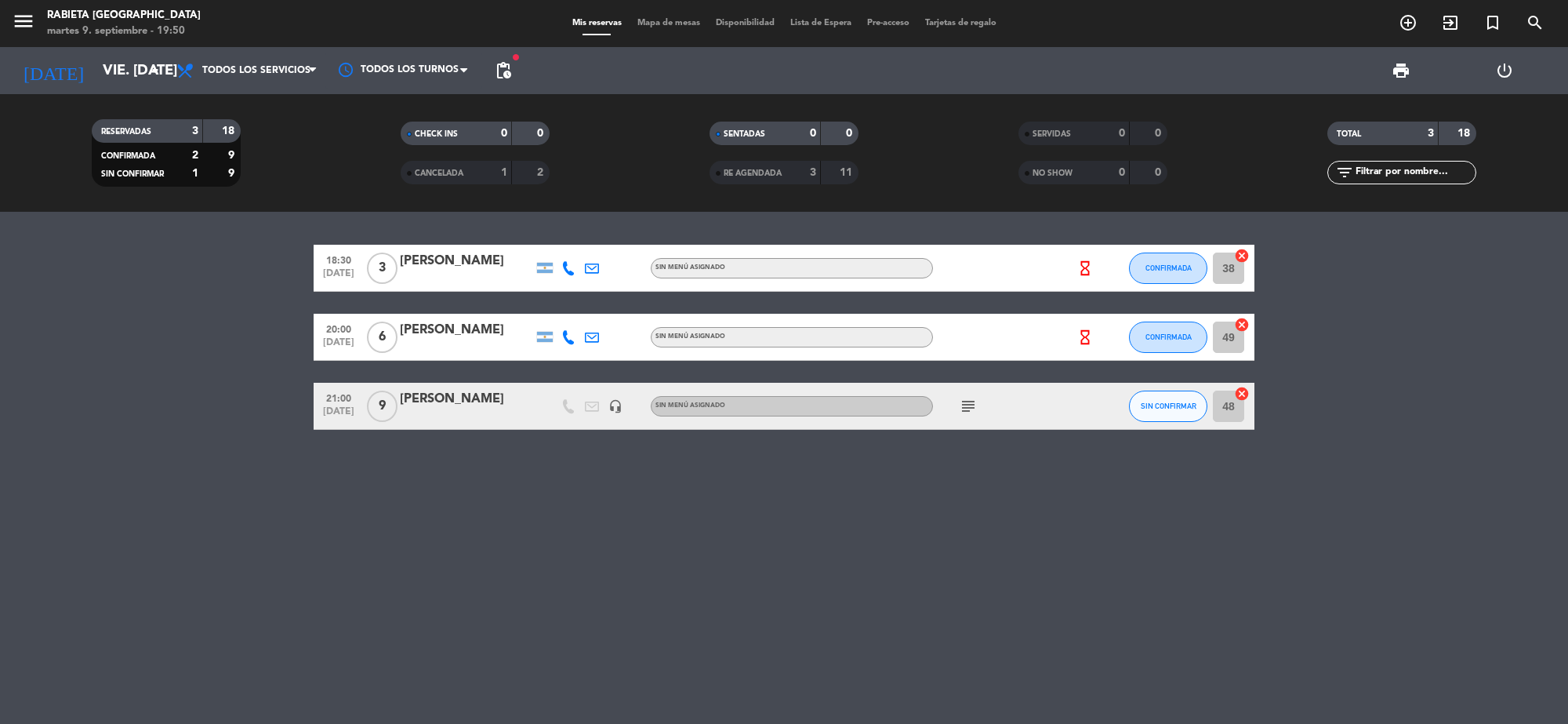
click at [466, 255] on div "[PERSON_NAME]" at bounding box center [465, 261] width 133 height 20
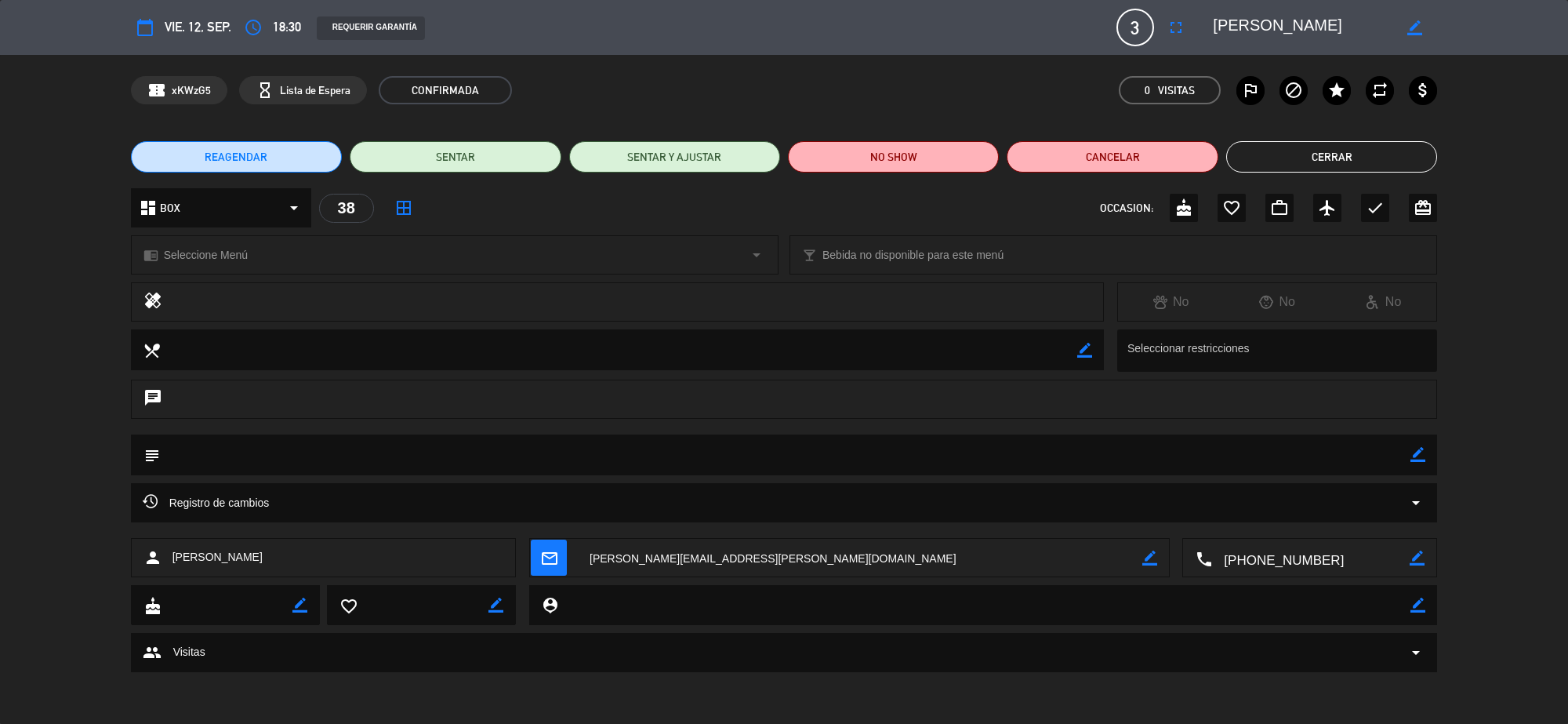
click at [1373, 147] on button "Cerrar" at bounding box center [1330, 156] width 211 height 31
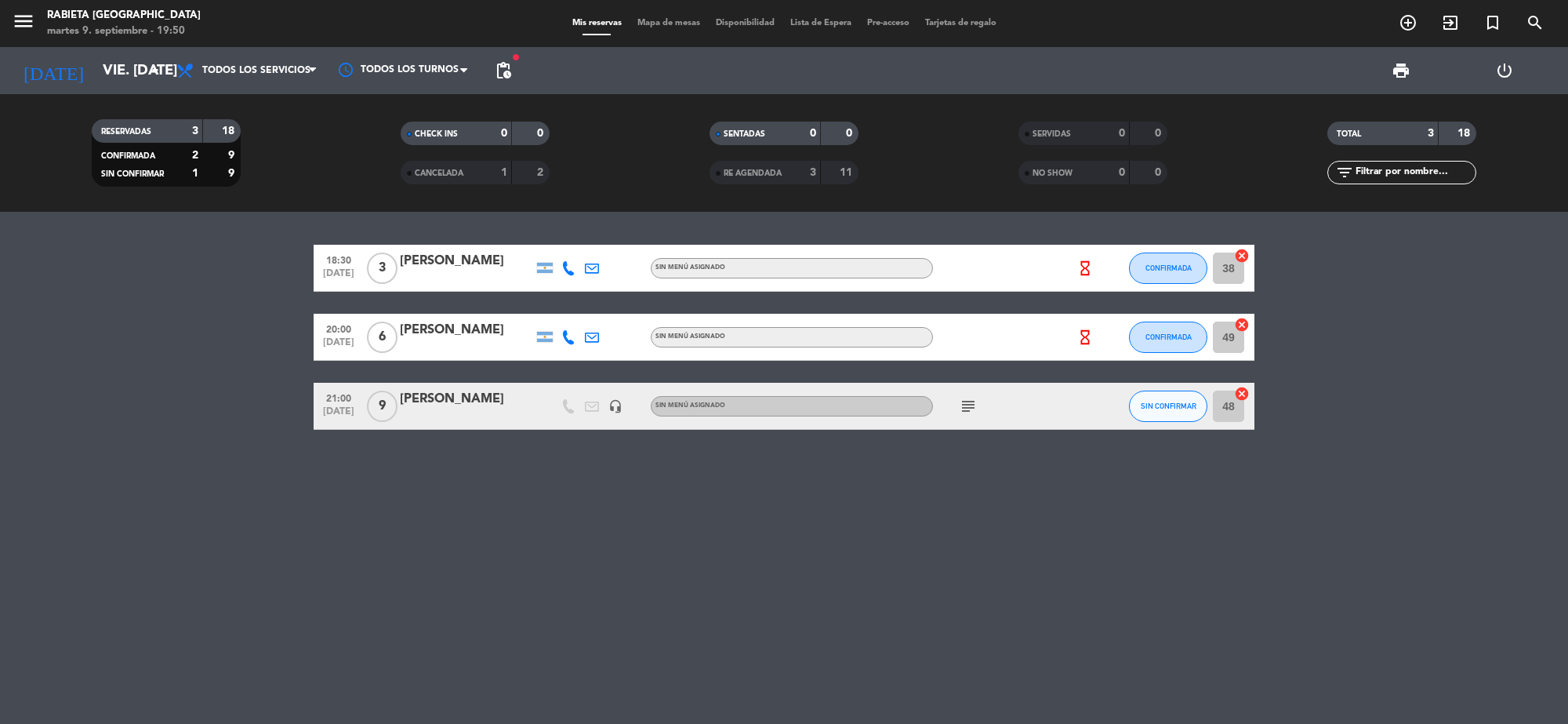
click at [455, 327] on div "[PERSON_NAME]" at bounding box center [465, 330] width 133 height 20
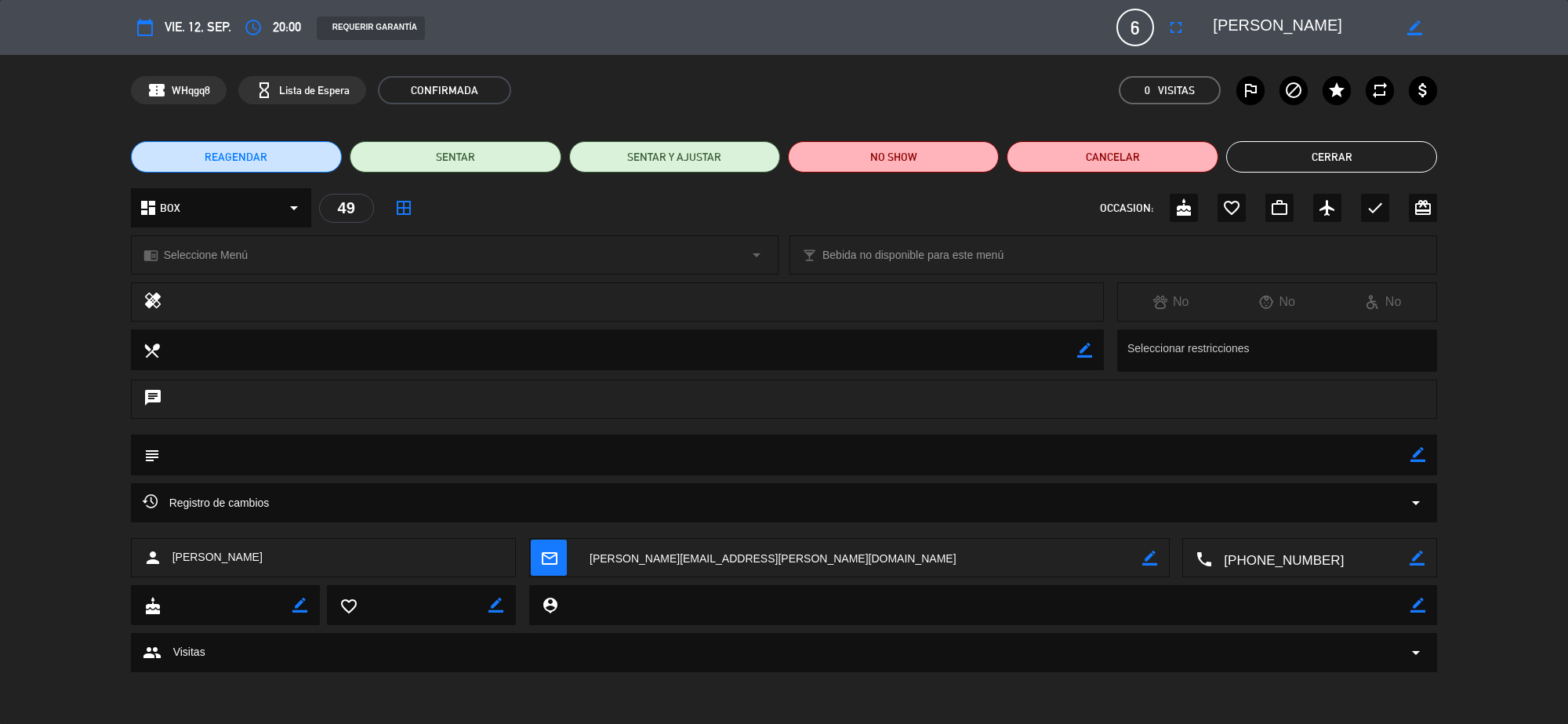
click at [1312, 162] on button "Cerrar" at bounding box center [1330, 156] width 211 height 31
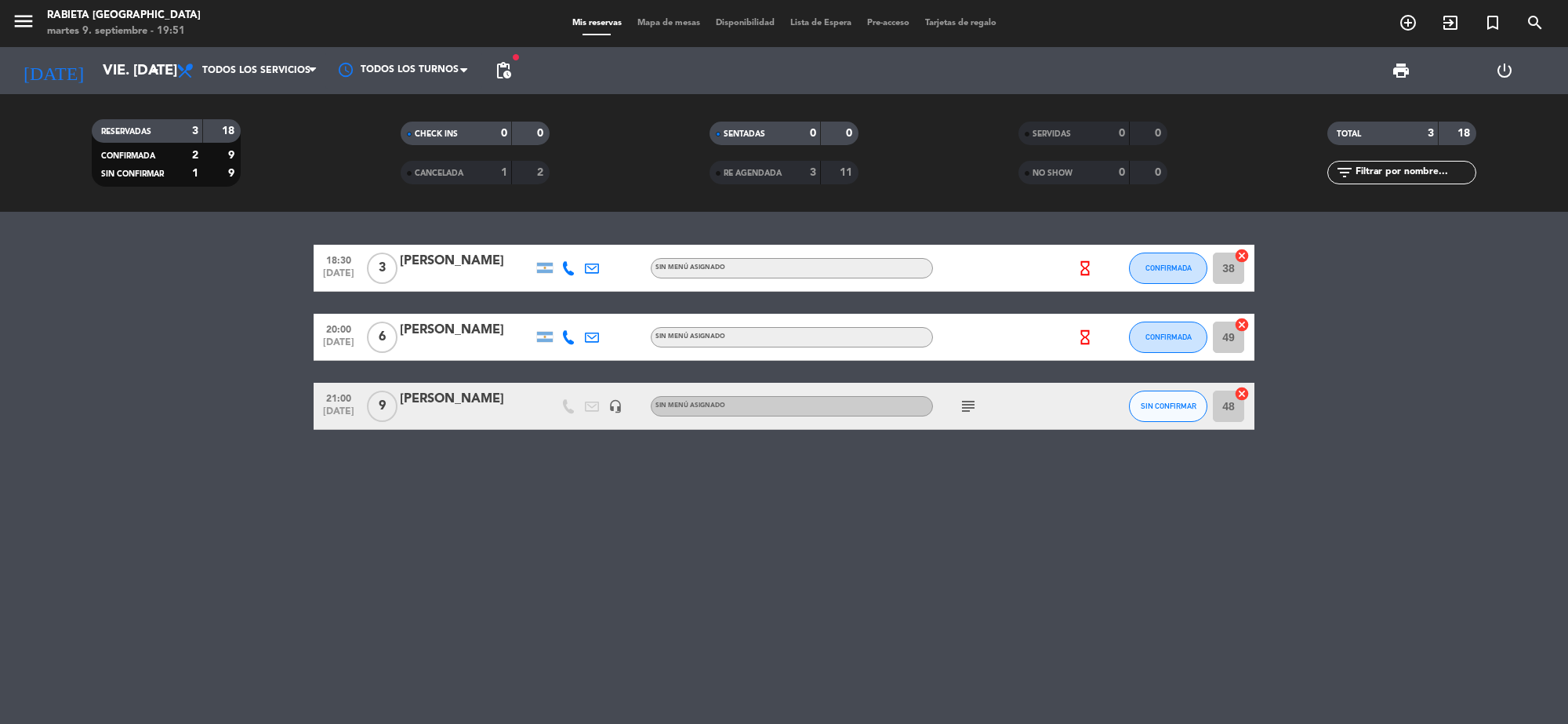
click at [451, 397] on div "[PERSON_NAME]" at bounding box center [465, 398] width 133 height 20
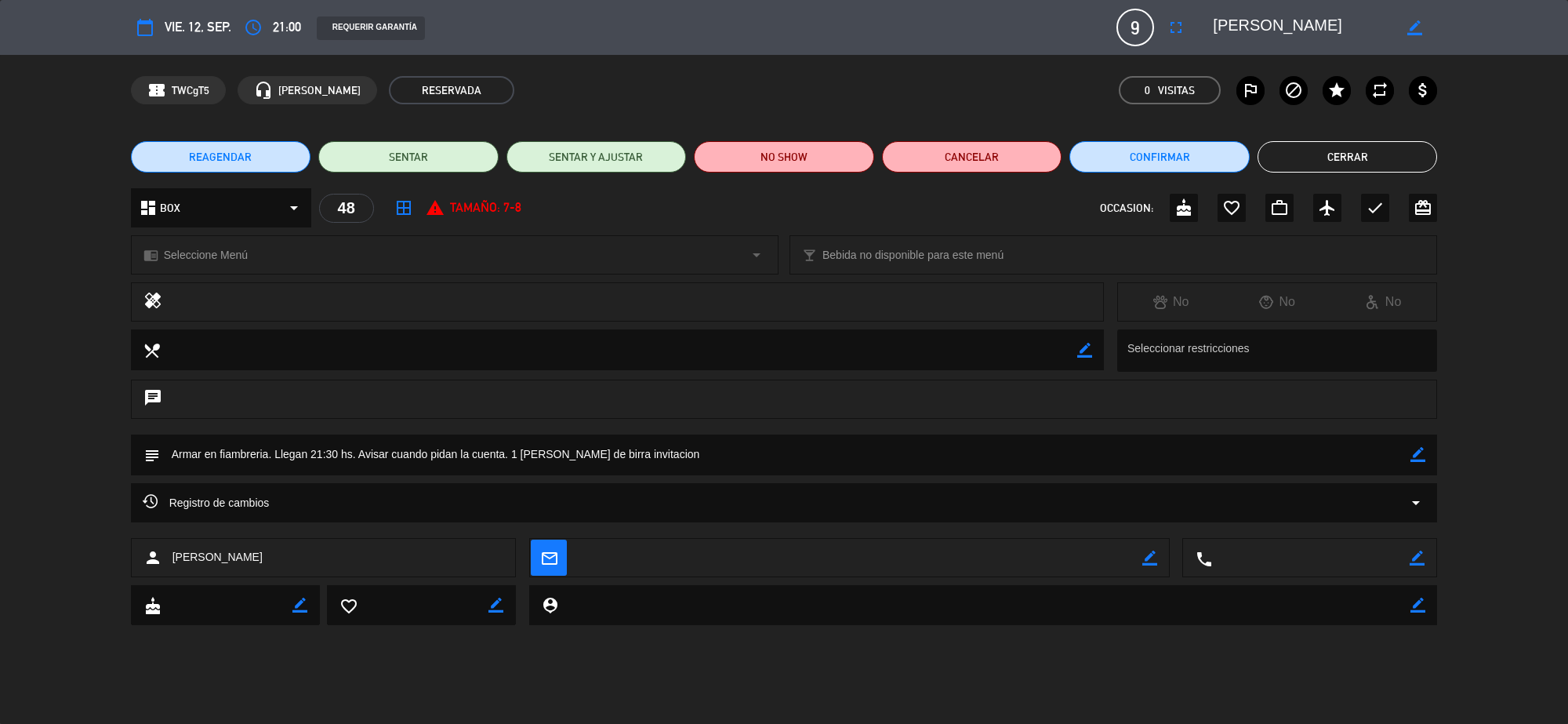
click at [1287, 155] on button "Cerrar" at bounding box center [1347, 156] width 181 height 31
